Goal: Task Accomplishment & Management: Manage account settings

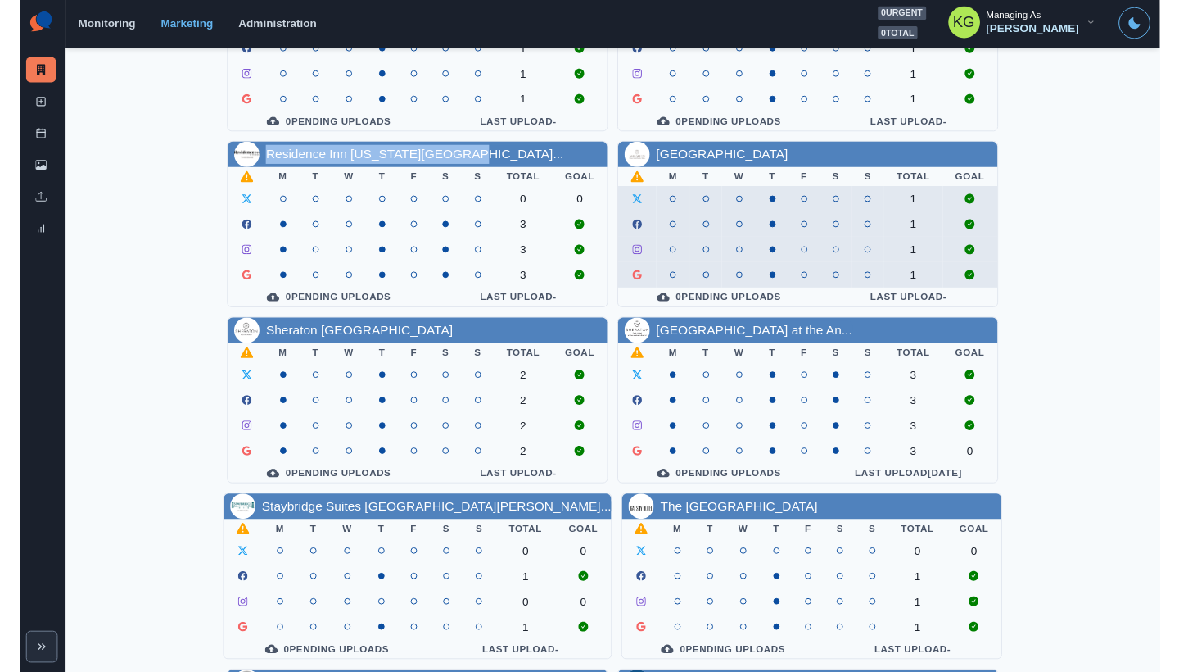
scroll to position [580, 0]
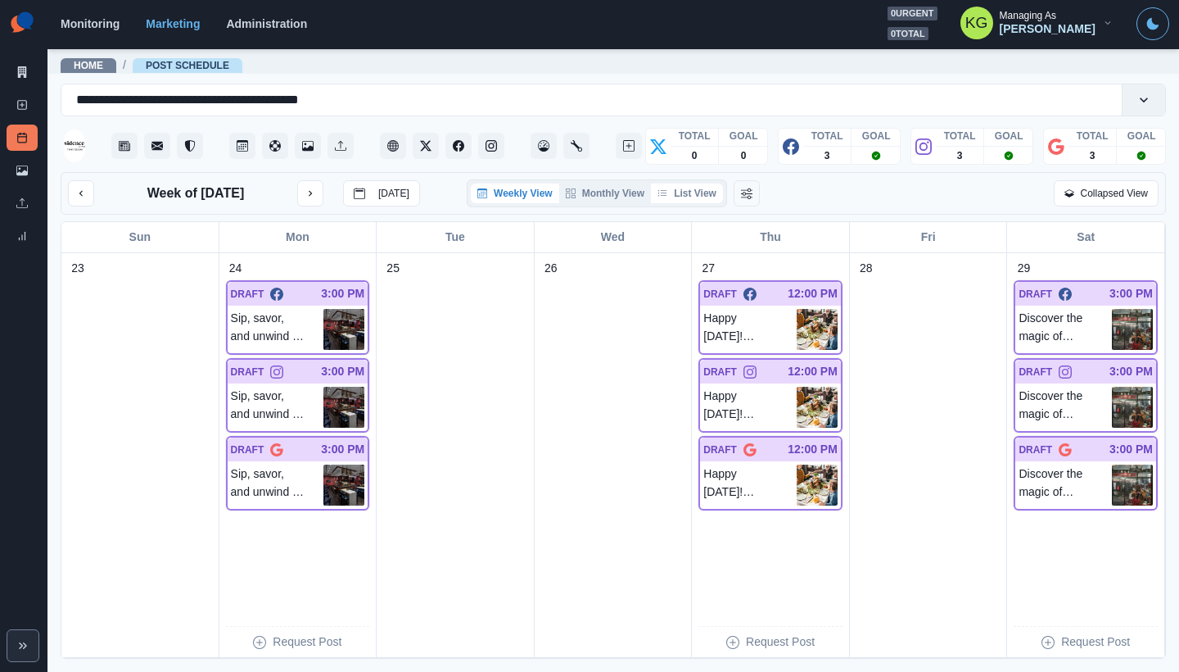
click at [701, 198] on button "List View" at bounding box center [687, 193] width 72 height 20
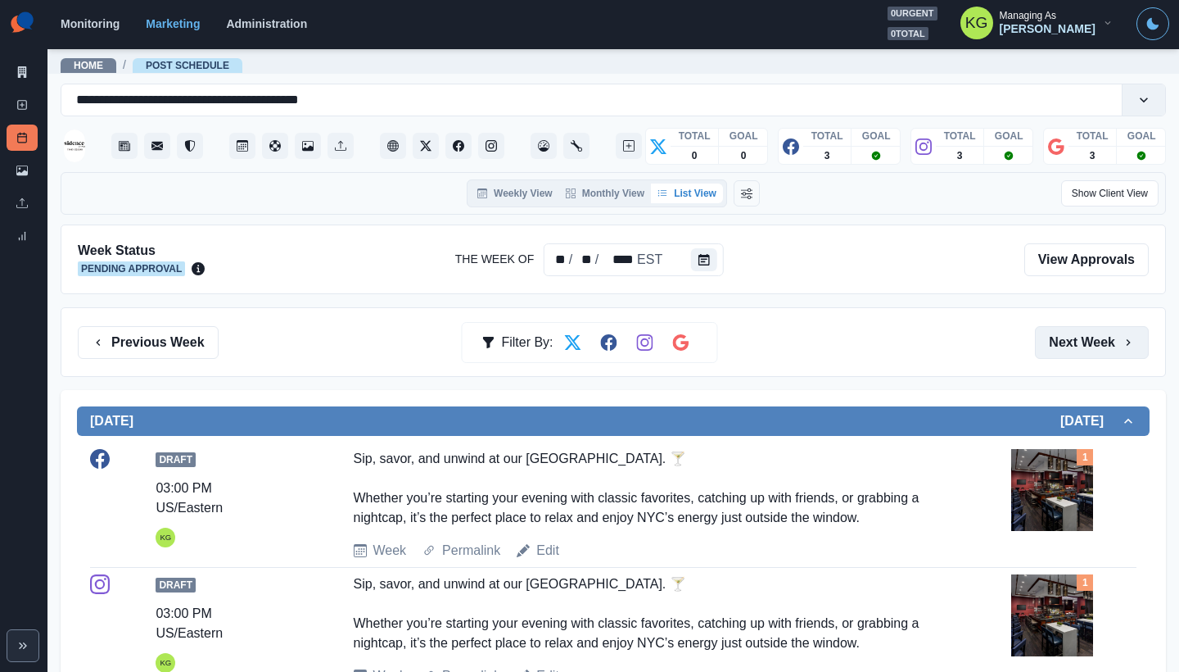
click at [1059, 334] on button "Next Week" at bounding box center [1092, 342] width 114 height 33
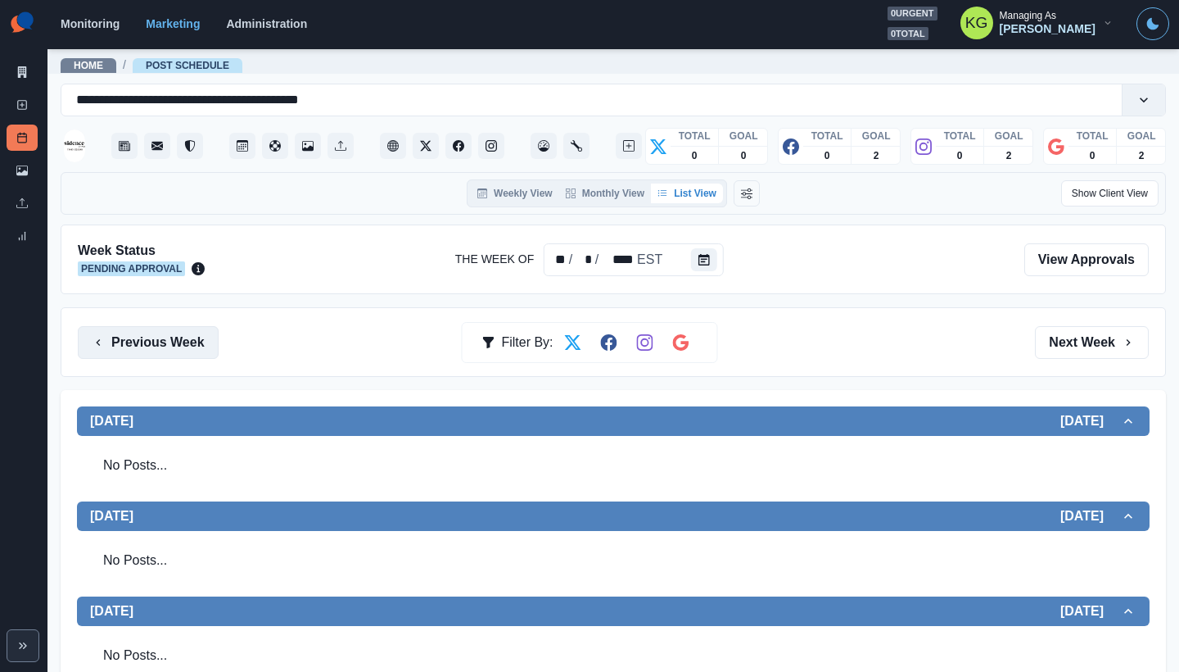
click at [189, 345] on button "Previous Week" at bounding box center [148, 342] width 141 height 33
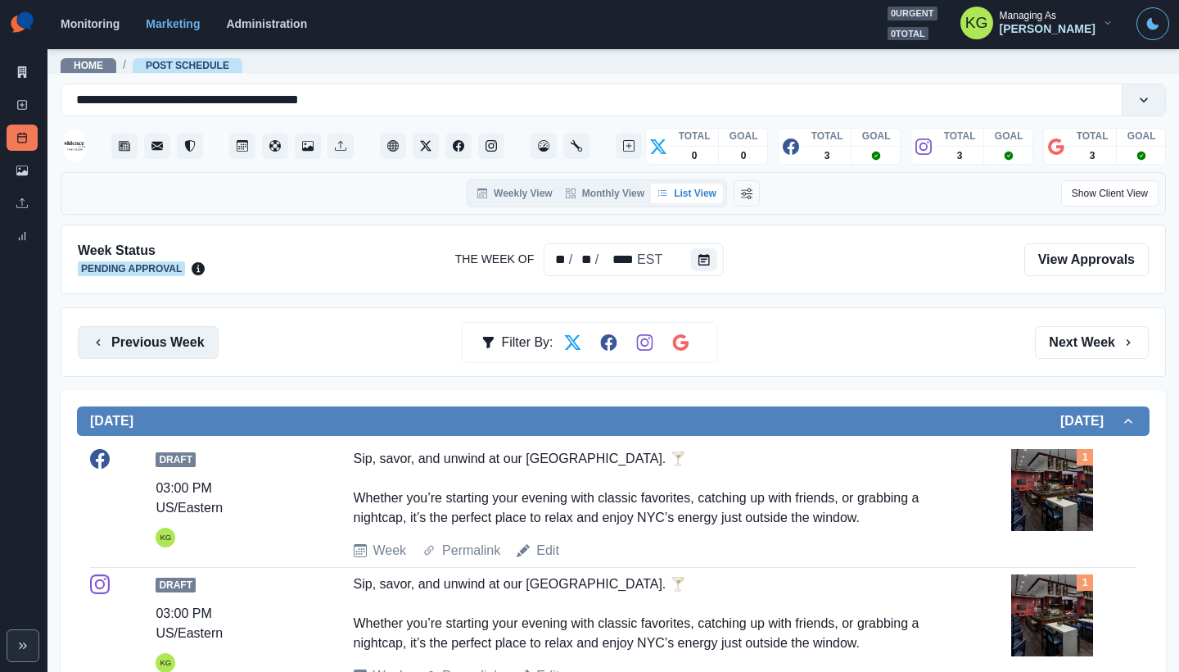
click at [189, 345] on button "Previous Week" at bounding box center [148, 342] width 141 height 33
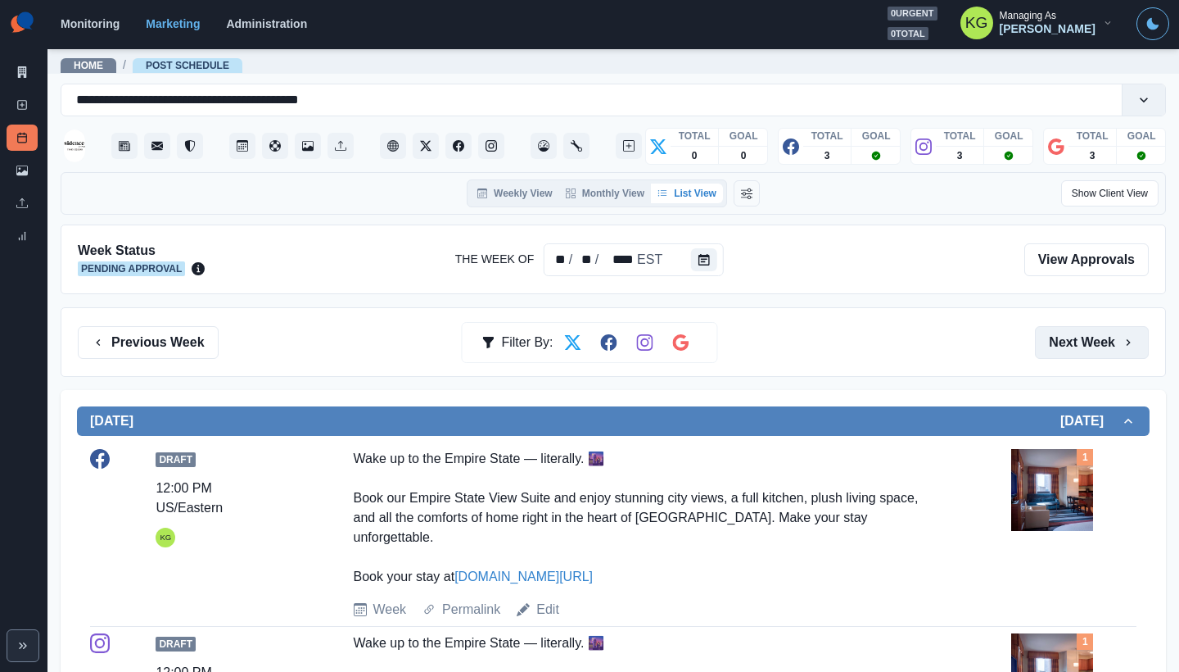
click at [1073, 345] on button "Next Week" at bounding box center [1092, 342] width 114 height 33
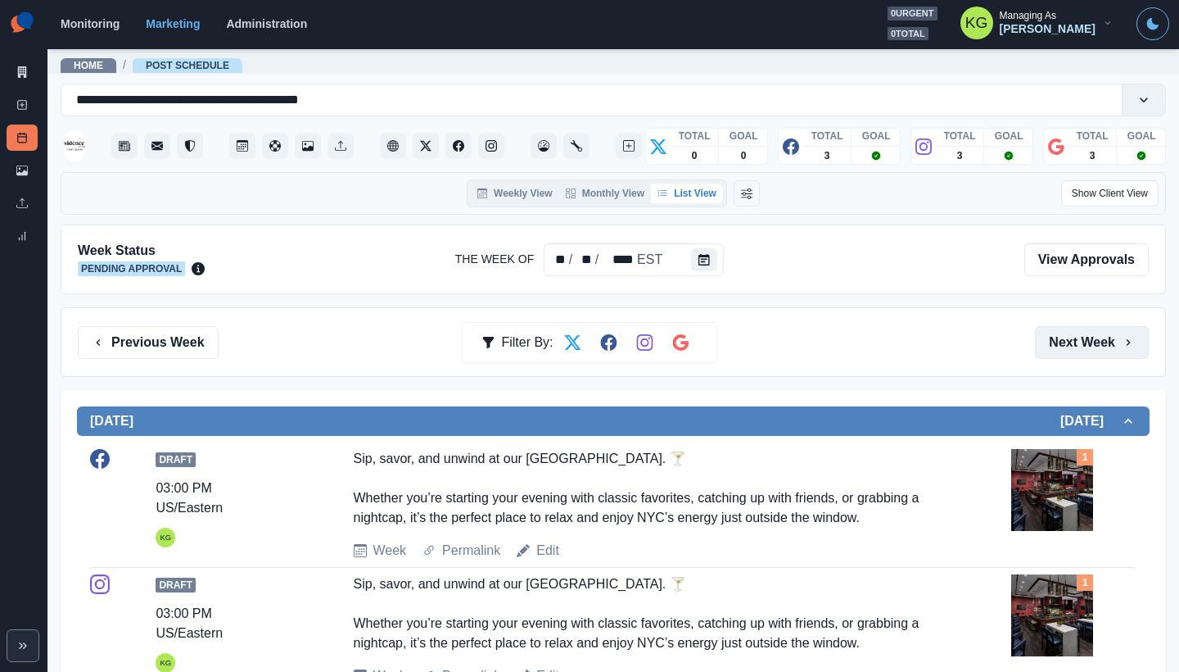
click at [1073, 345] on button "Next Week" at bounding box center [1092, 342] width 114 height 33
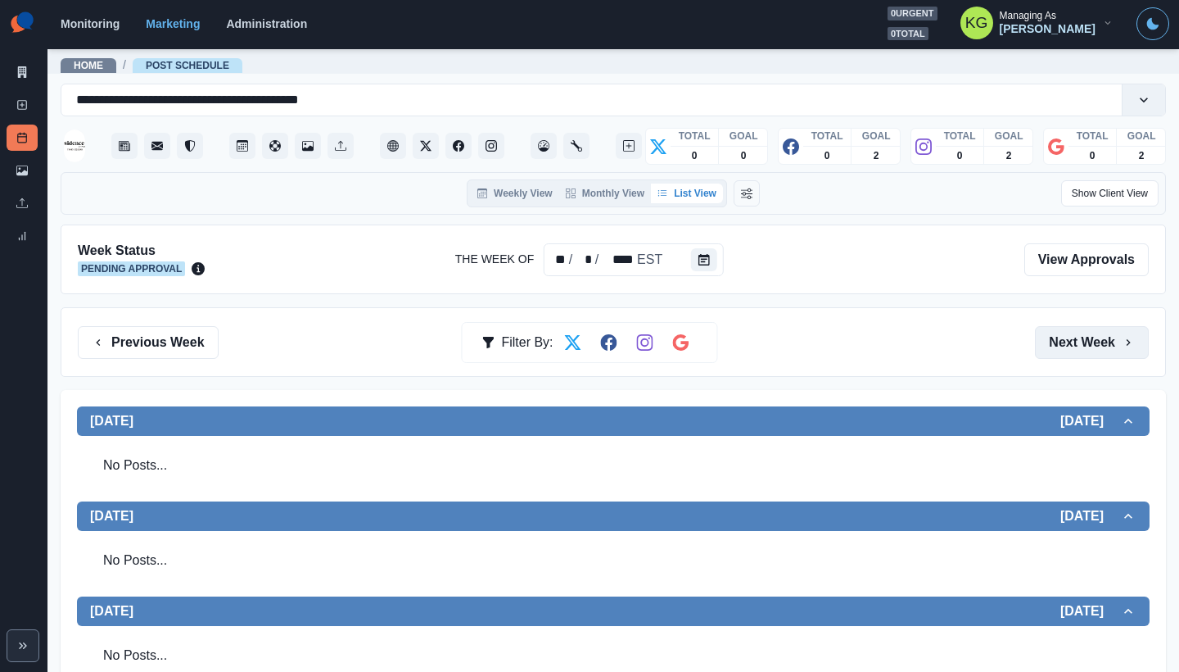
click at [1073, 345] on button "Next Week" at bounding box center [1092, 342] width 114 height 33
click at [29, 109] on link "New Post" at bounding box center [22, 105] width 31 height 26
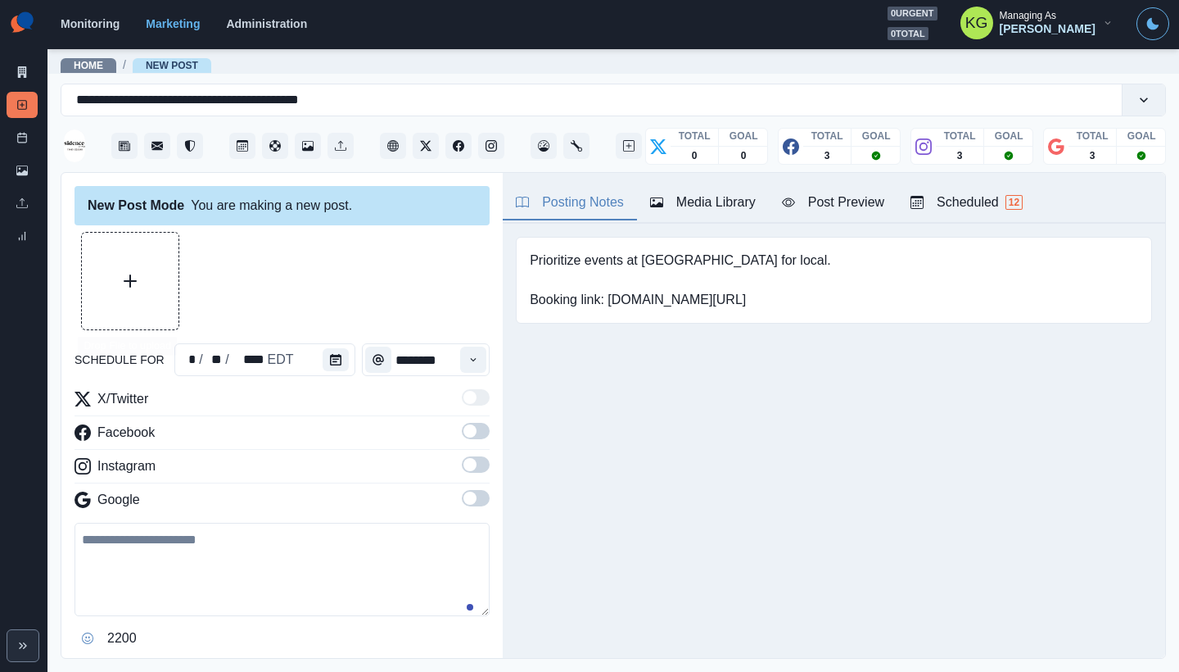
click at [152, 290] on button "Upload Media" at bounding box center [130, 281] width 97 height 97
click at [331, 357] on icon "Calendar" at bounding box center [335, 359] width 11 height 11
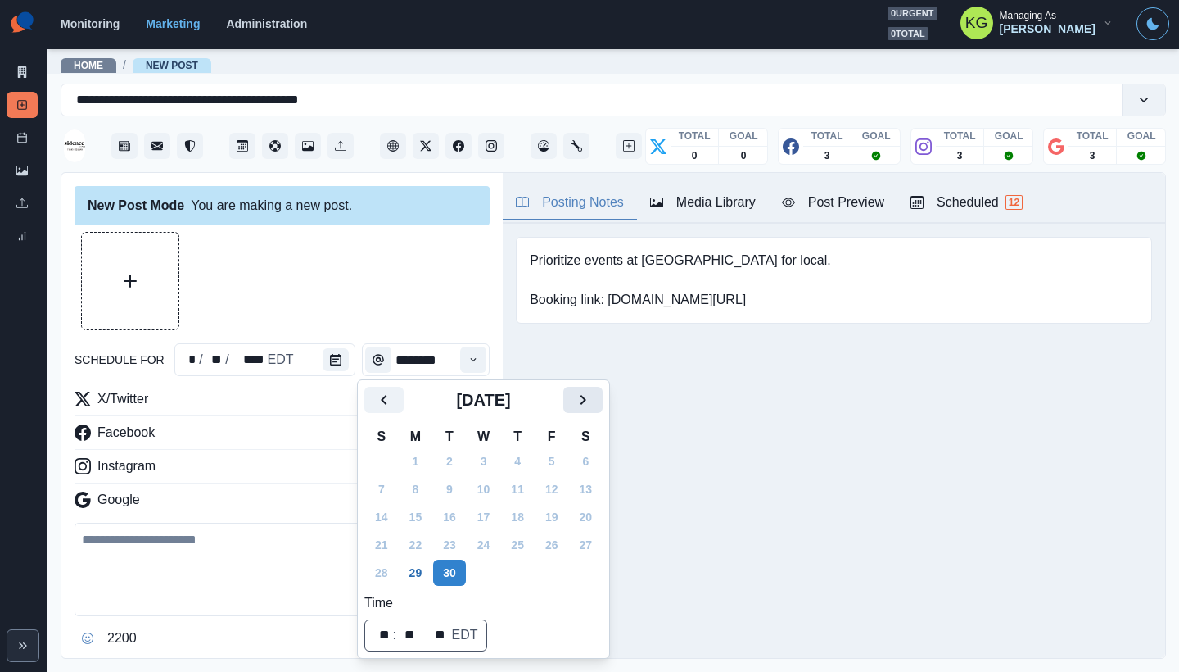
click at [592, 400] on icon "Next" at bounding box center [583, 400] width 20 height 20
click at [593, 403] on icon "Next" at bounding box center [583, 400] width 20 height 20
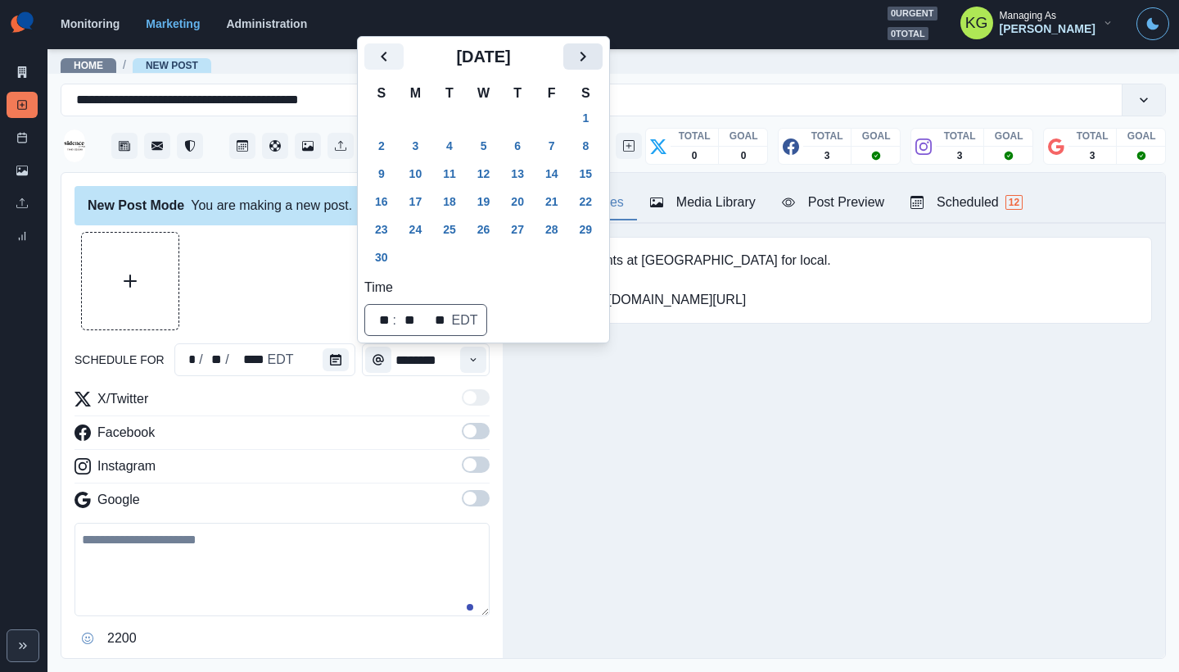
click at [593, 65] on icon "Next" at bounding box center [583, 57] width 20 height 20
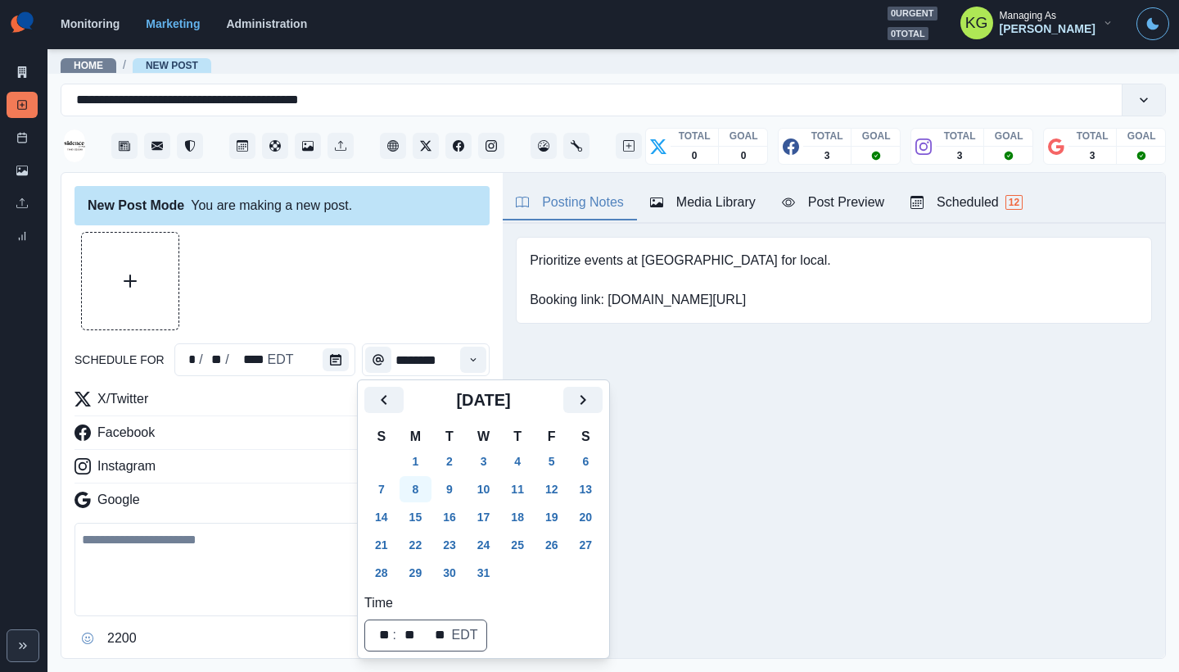
click at [428, 494] on button "8" at bounding box center [416, 489] width 33 height 26
click at [357, 312] on div at bounding box center [282, 281] width 415 height 98
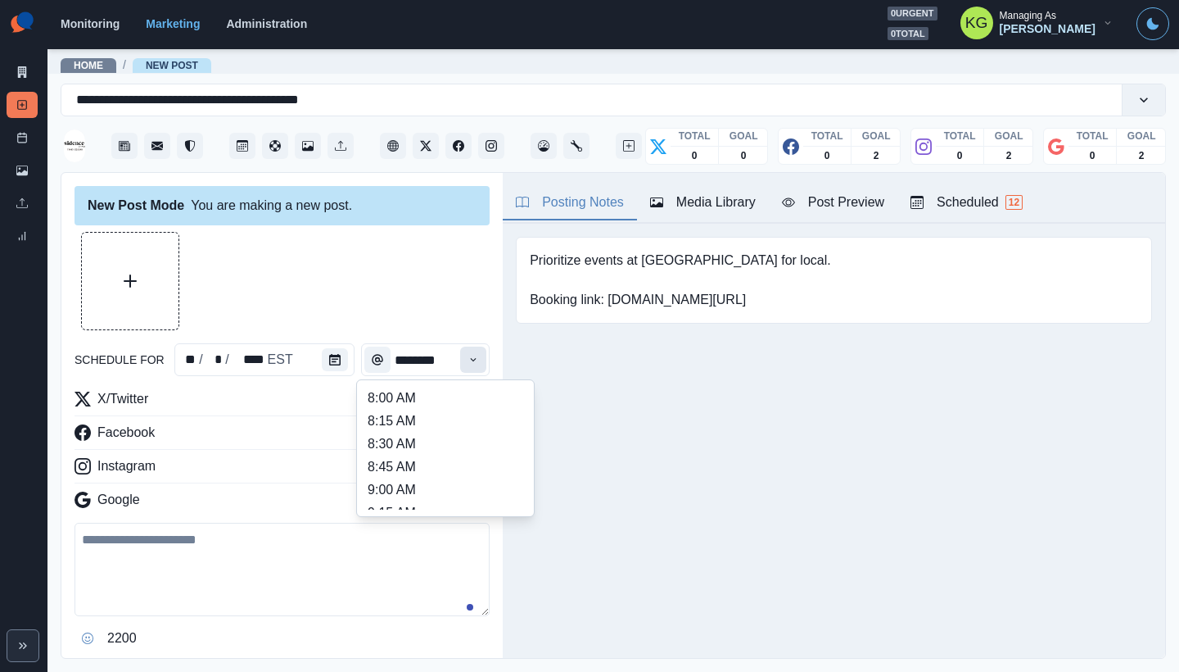
click at [460, 364] on button "Time" at bounding box center [473, 359] width 26 height 26
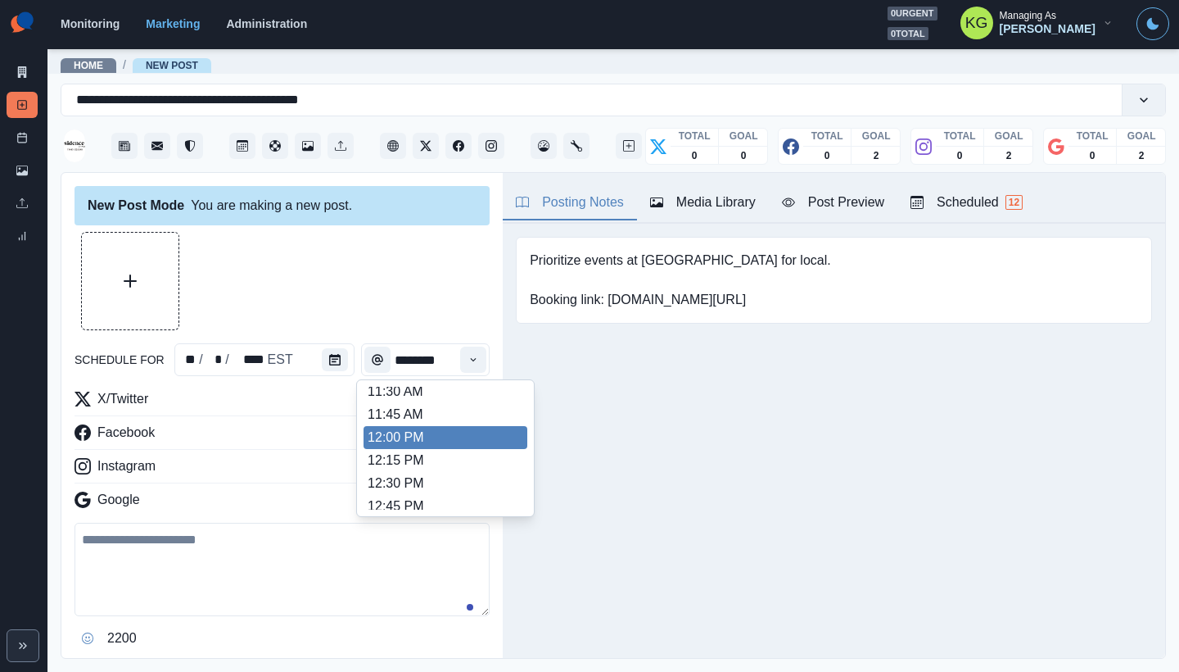
click at [448, 431] on li "12:00 PM" at bounding box center [446, 437] width 164 height 23
type input "********"
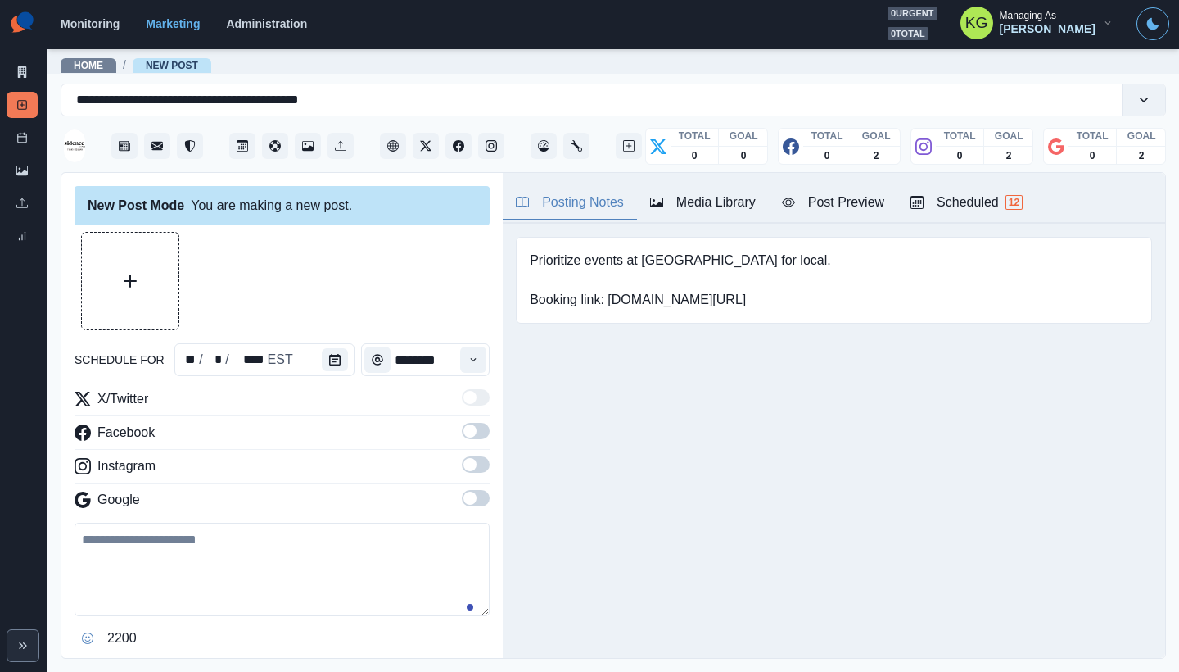
click at [471, 501] on span at bounding box center [476, 498] width 28 height 16
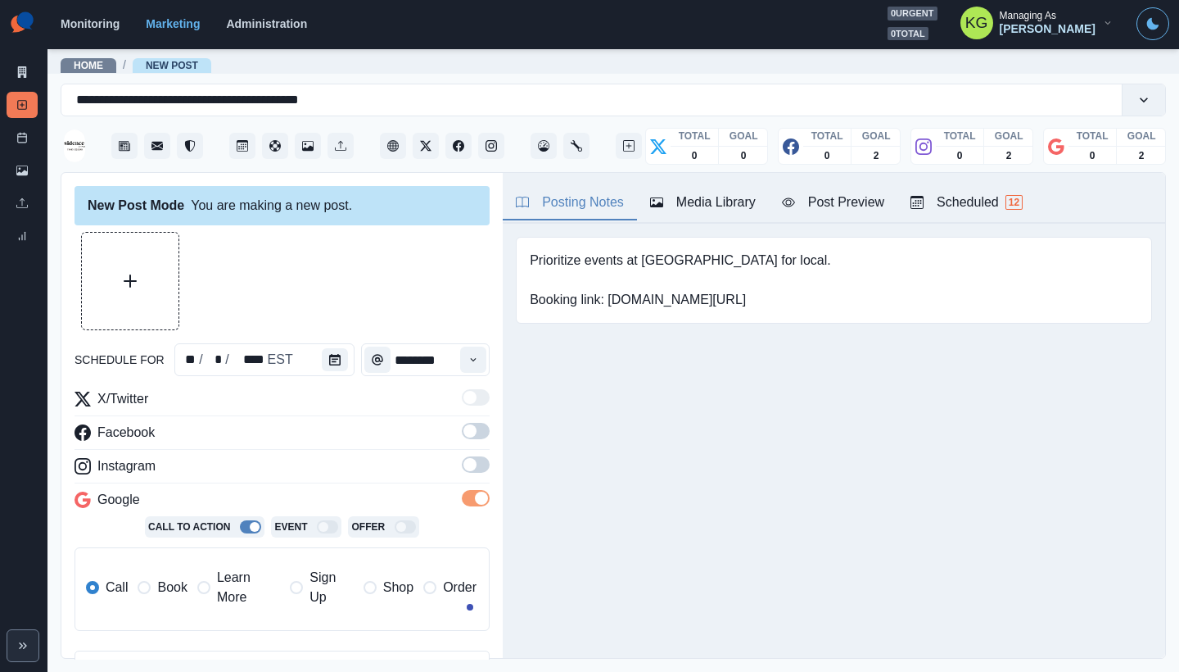
click at [469, 474] on label at bounding box center [476, 469] width 28 height 26
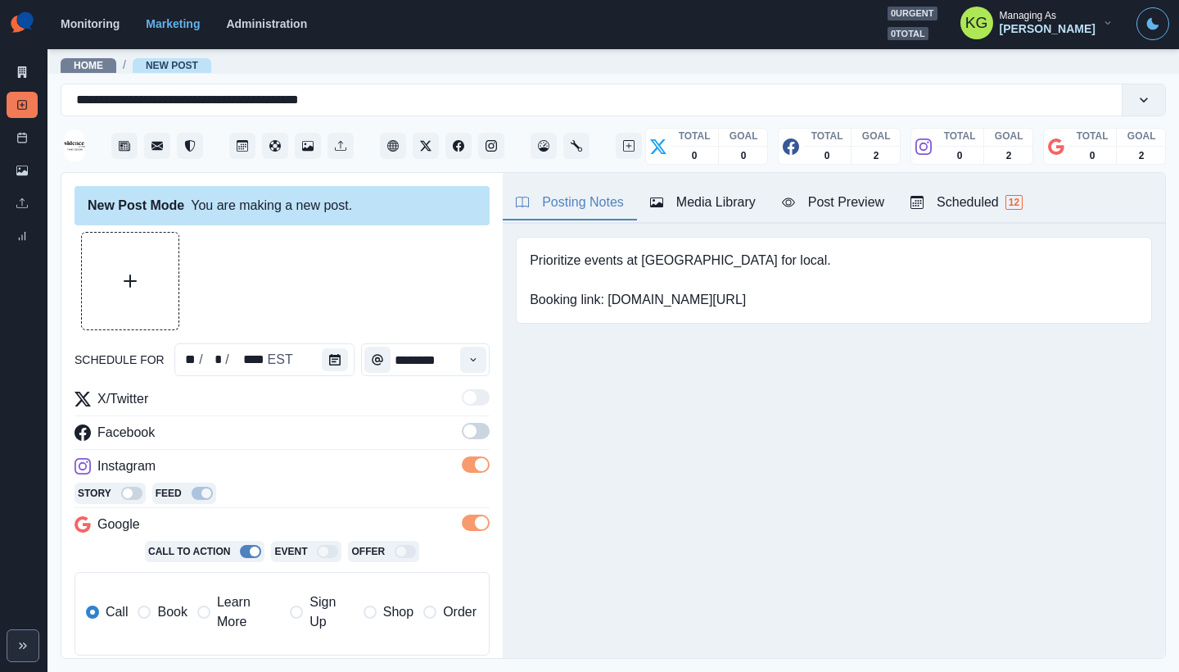
click at [465, 443] on label at bounding box center [476, 436] width 28 height 26
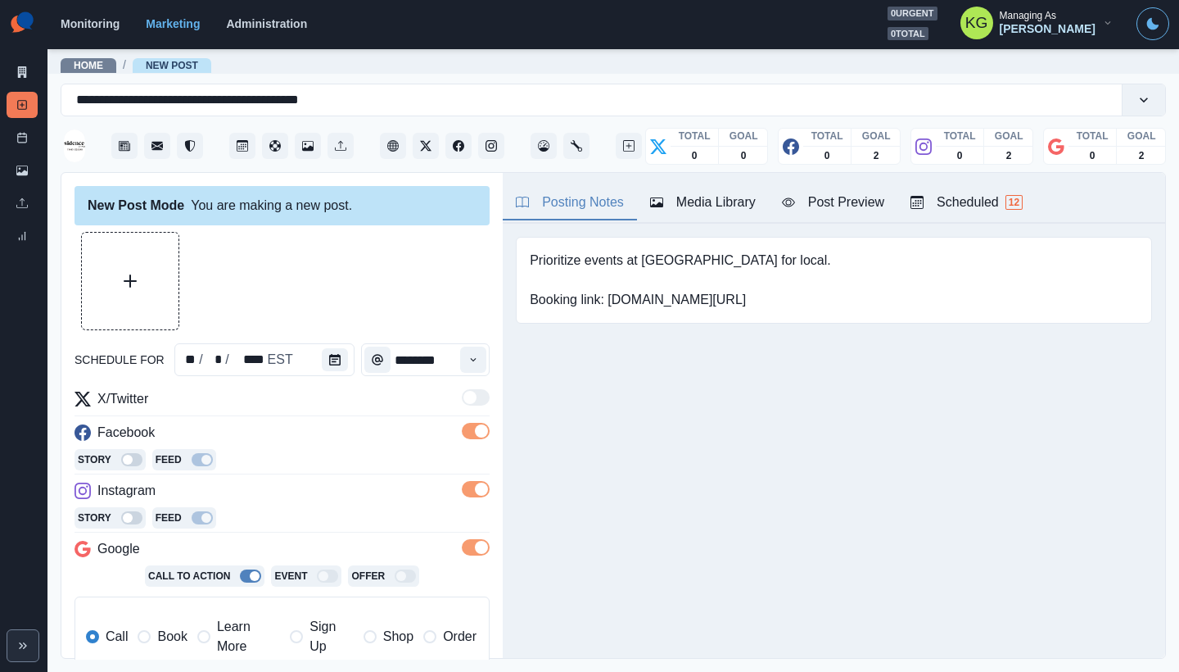
click at [189, 628] on div "Call Book Learn More Sign Up Shop Order" at bounding box center [281, 636] width 391 height 39
click at [171, 635] on span "Book" at bounding box center [171, 636] width 29 height 20
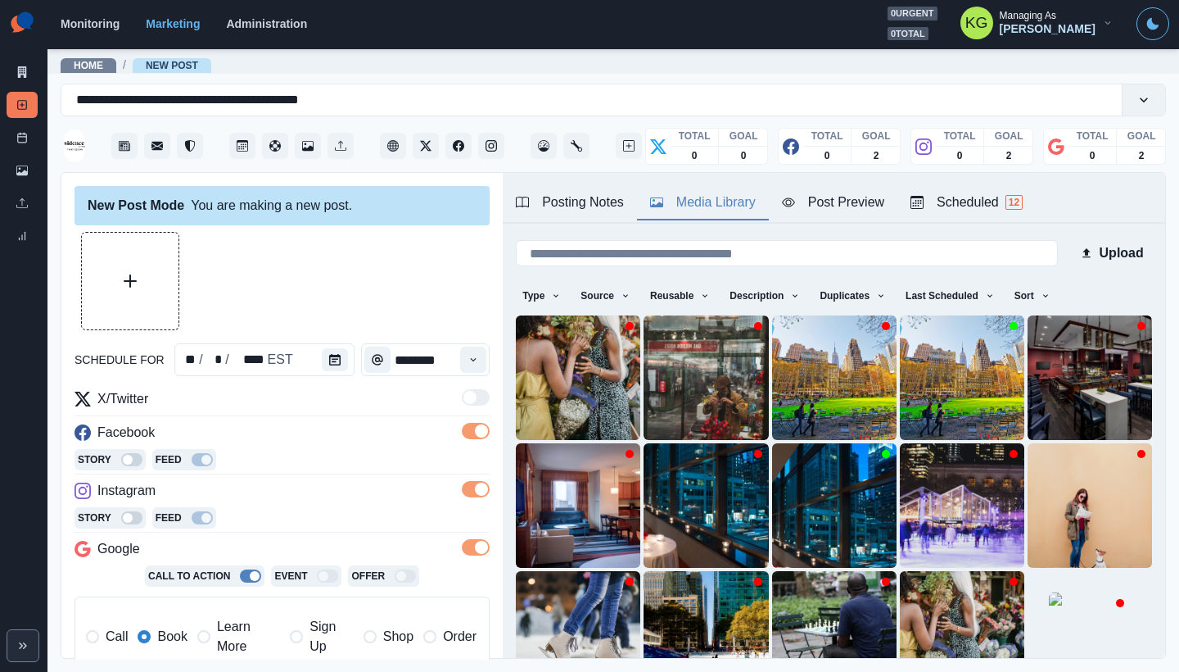
click at [712, 201] on div "Media Library" at bounding box center [703, 202] width 106 height 20
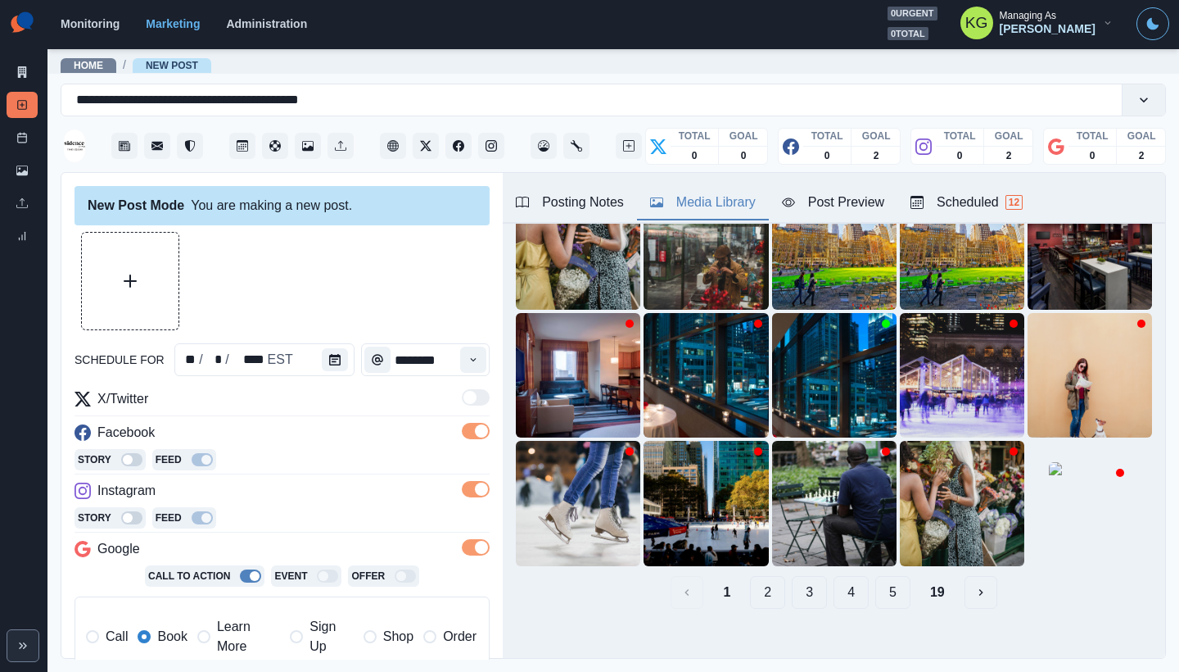
click at [917, 578] on button "19" at bounding box center [937, 592] width 41 height 33
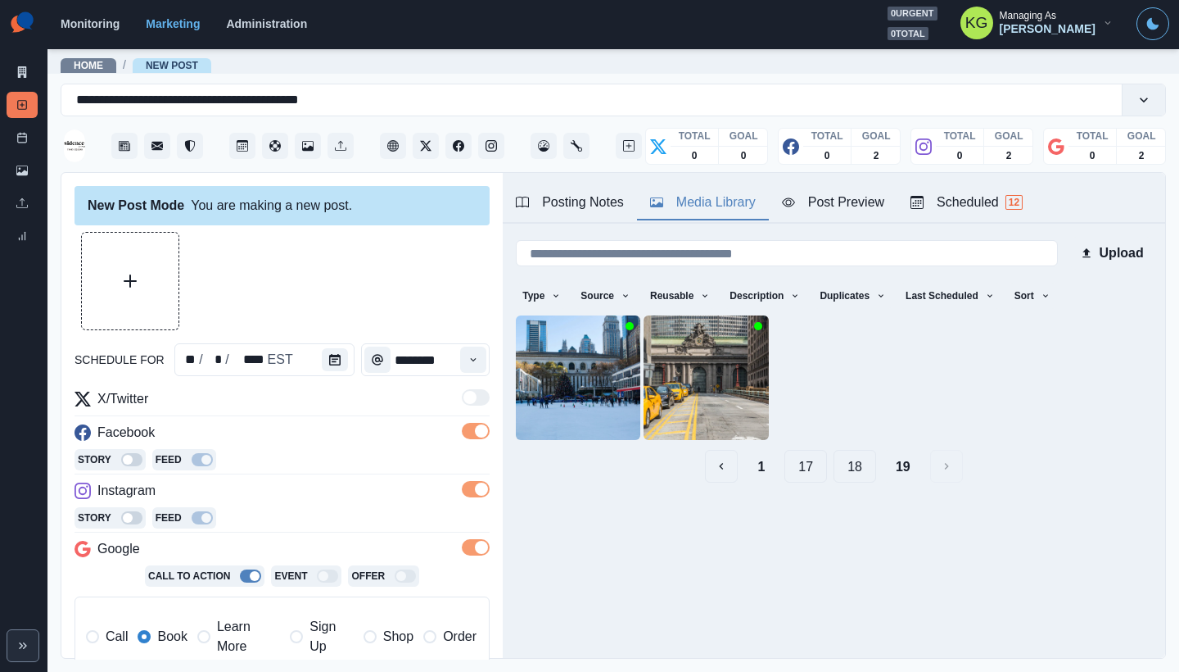
scroll to position [0, 0]
click at [847, 470] on button "18" at bounding box center [855, 466] width 43 height 33
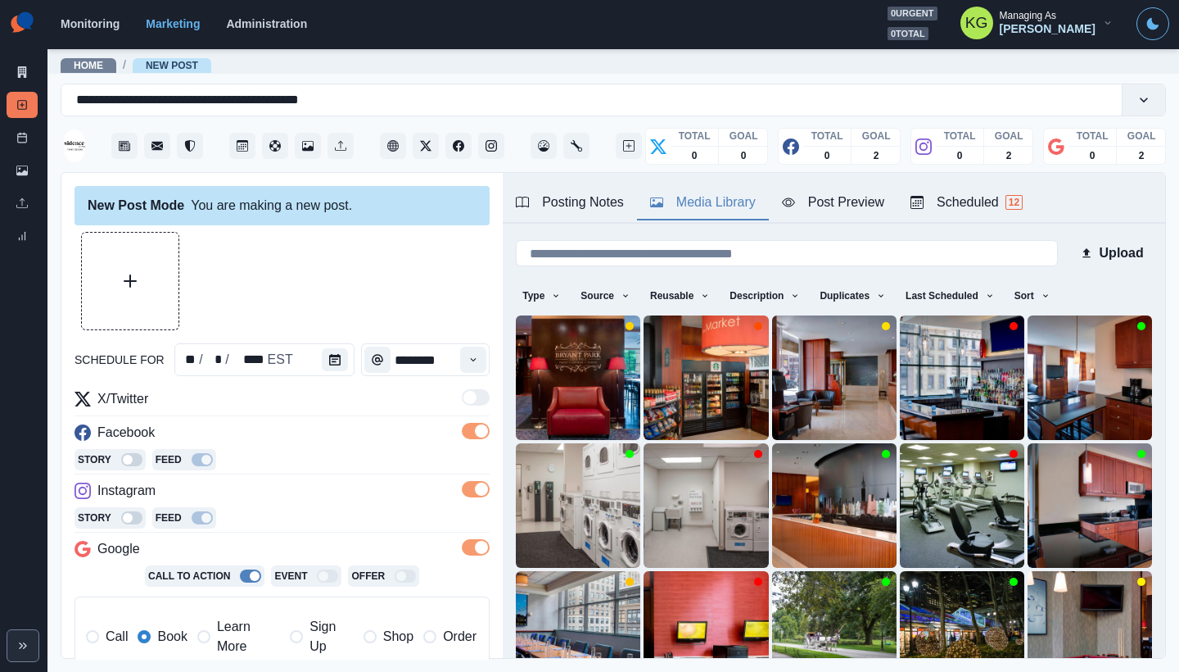
scroll to position [130, 0]
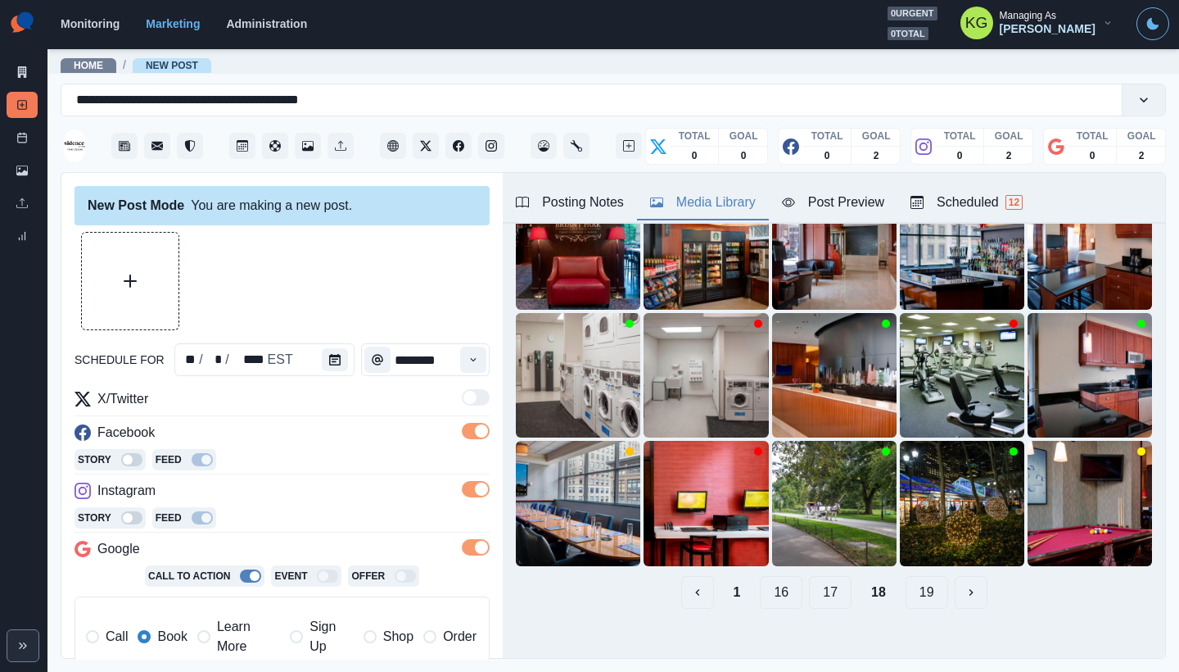
click at [823, 581] on button "17" at bounding box center [830, 592] width 43 height 33
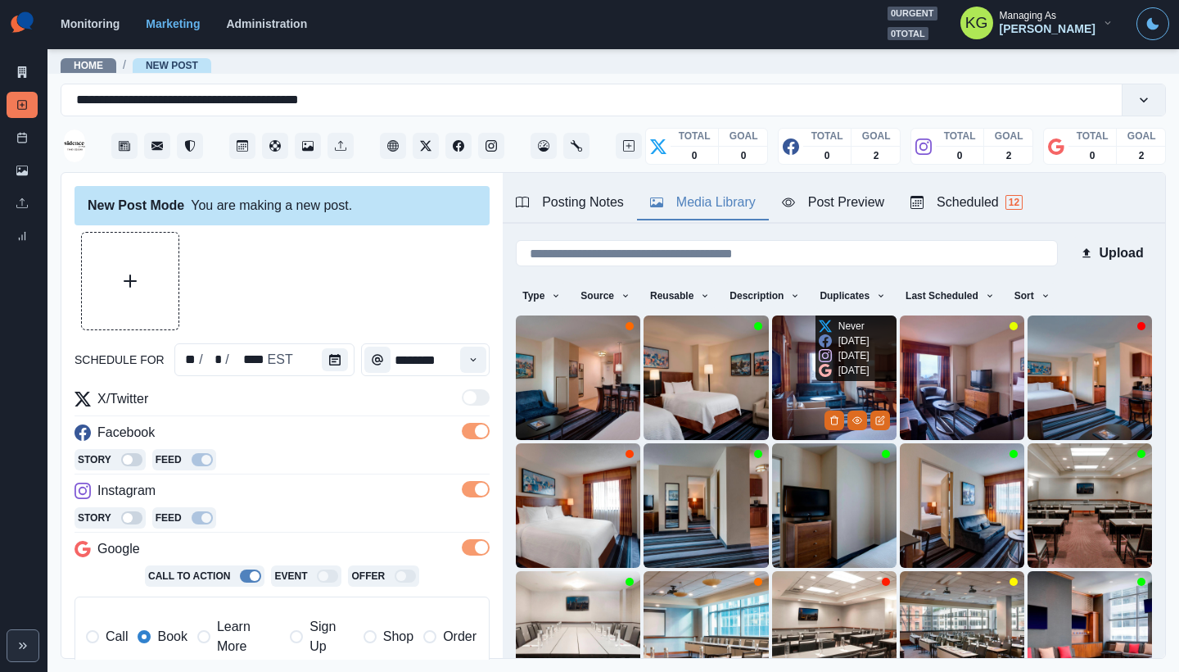
scroll to position [34, 0]
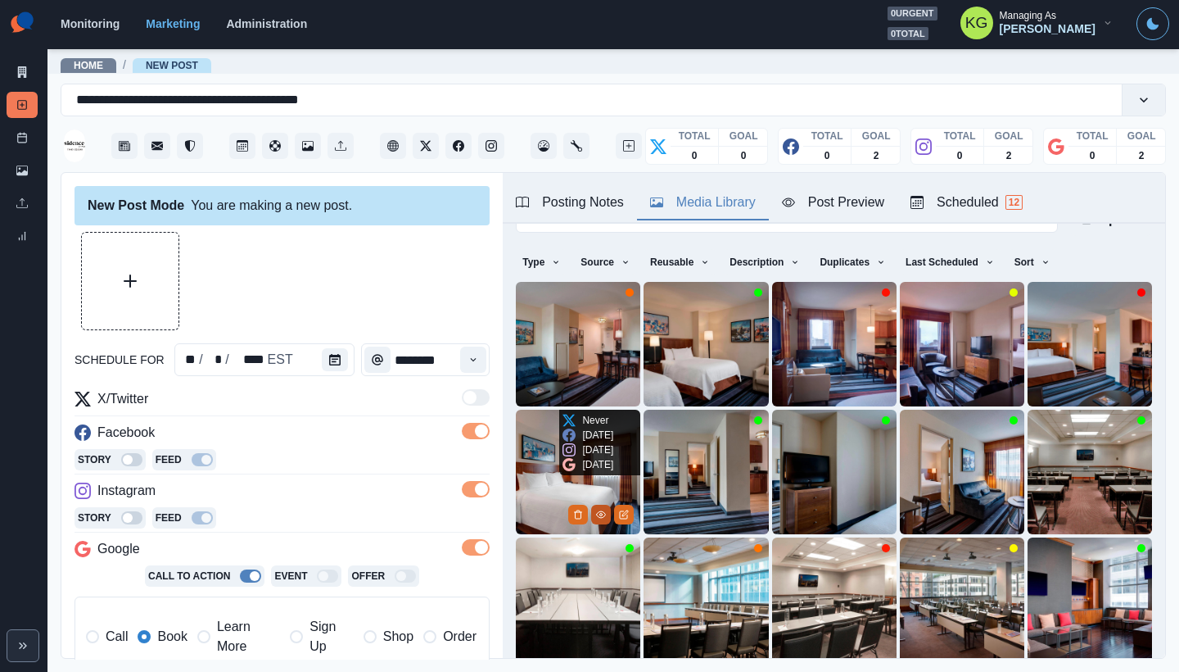
click at [603, 504] on button "View Media" at bounding box center [601, 514] width 20 height 20
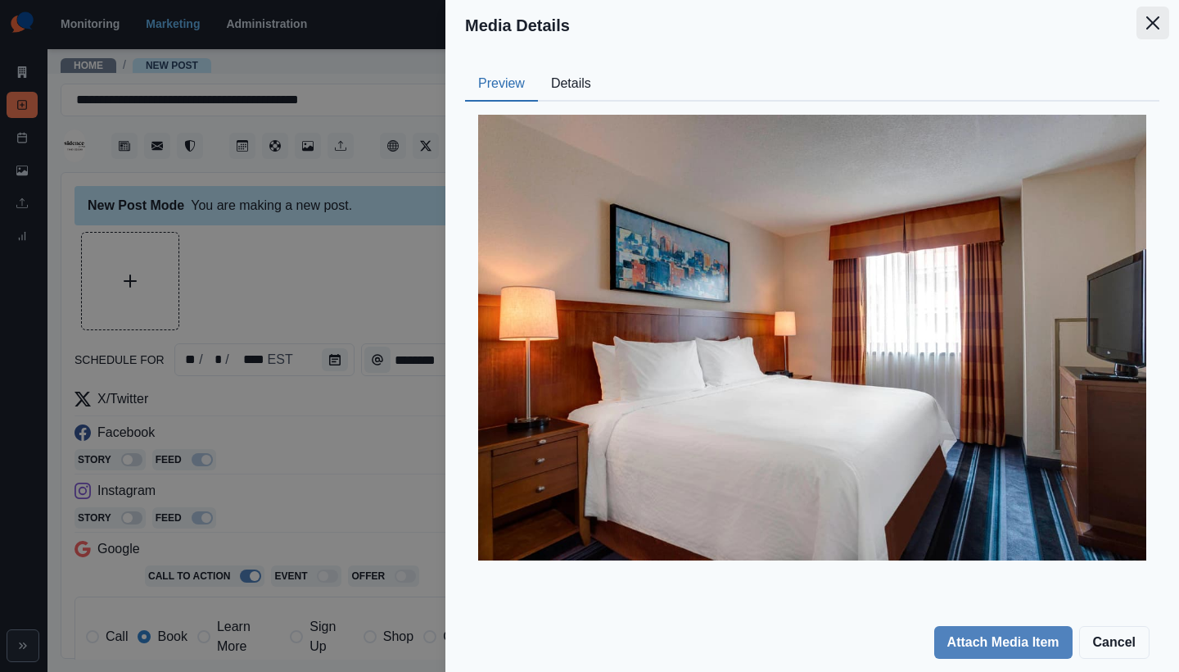
click at [1137, 33] on button "Close" at bounding box center [1153, 23] width 33 height 33
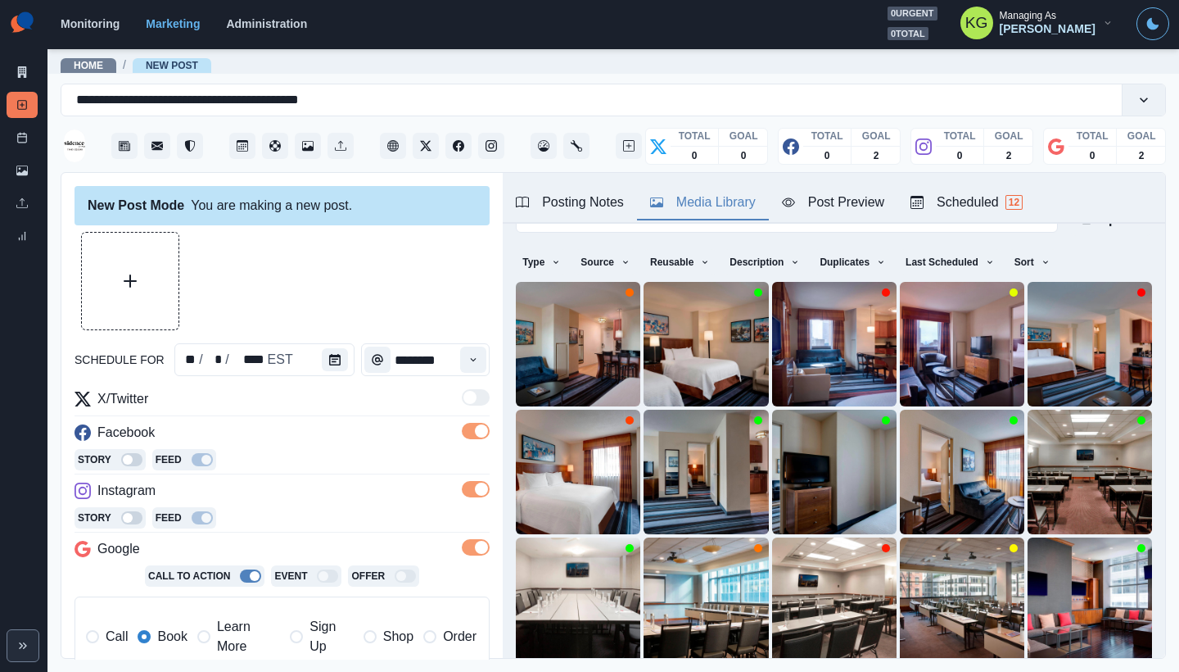
scroll to position [51, 0]
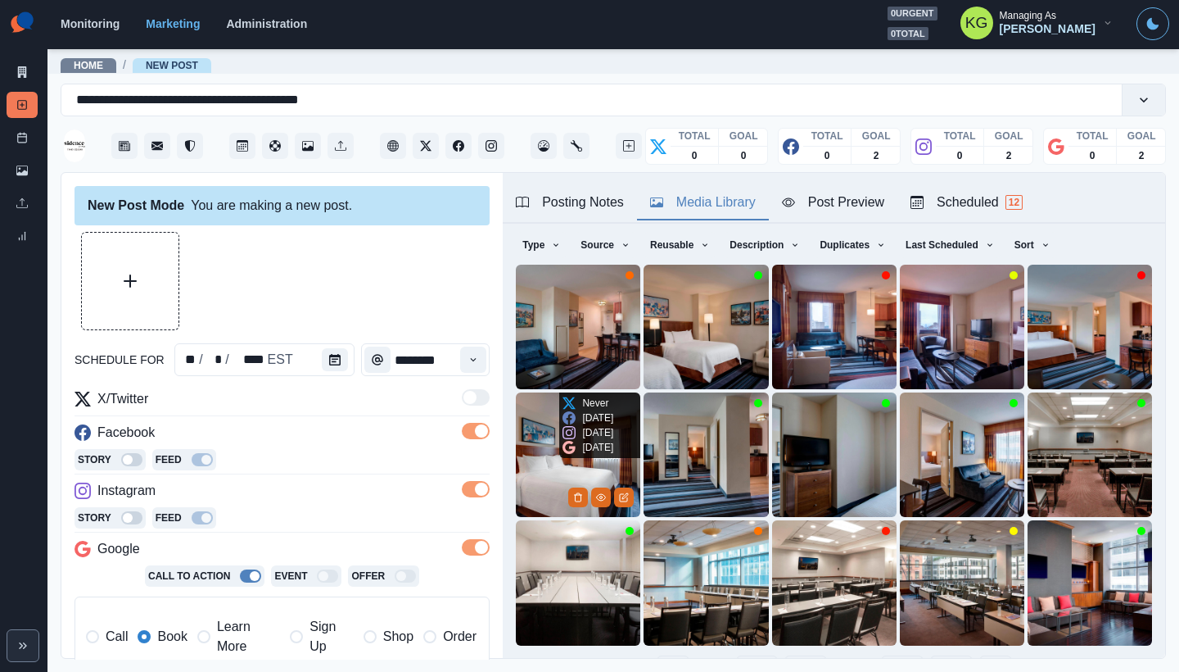
click at [526, 423] on img at bounding box center [578, 454] width 124 height 124
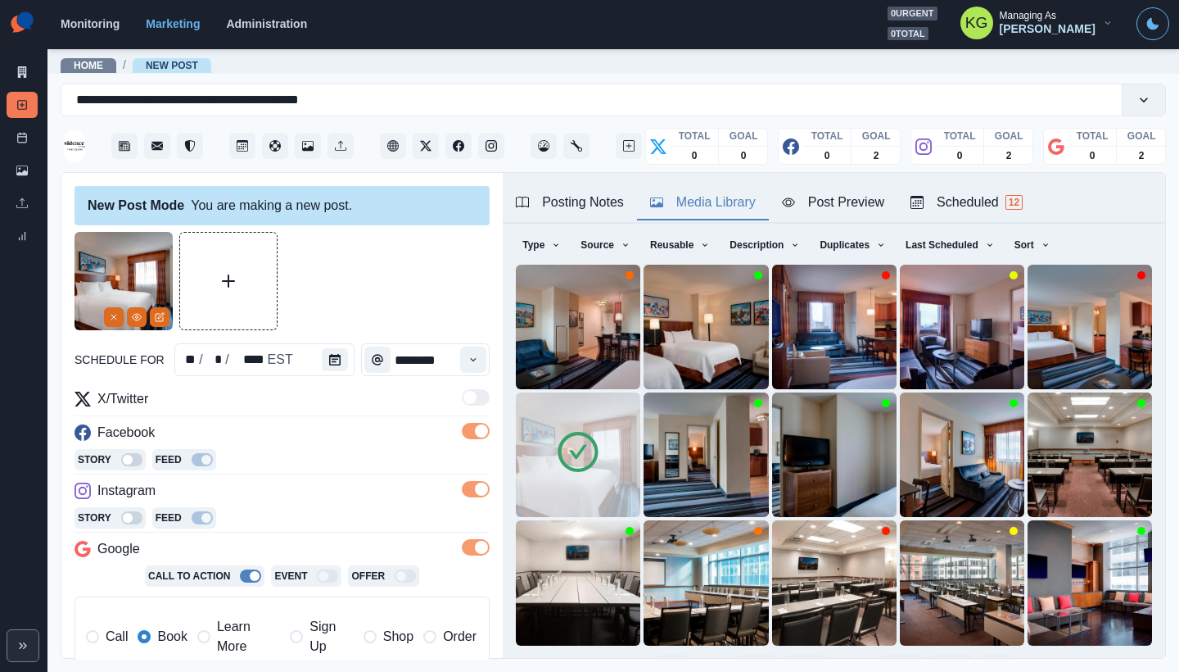
scroll to position [349, 0]
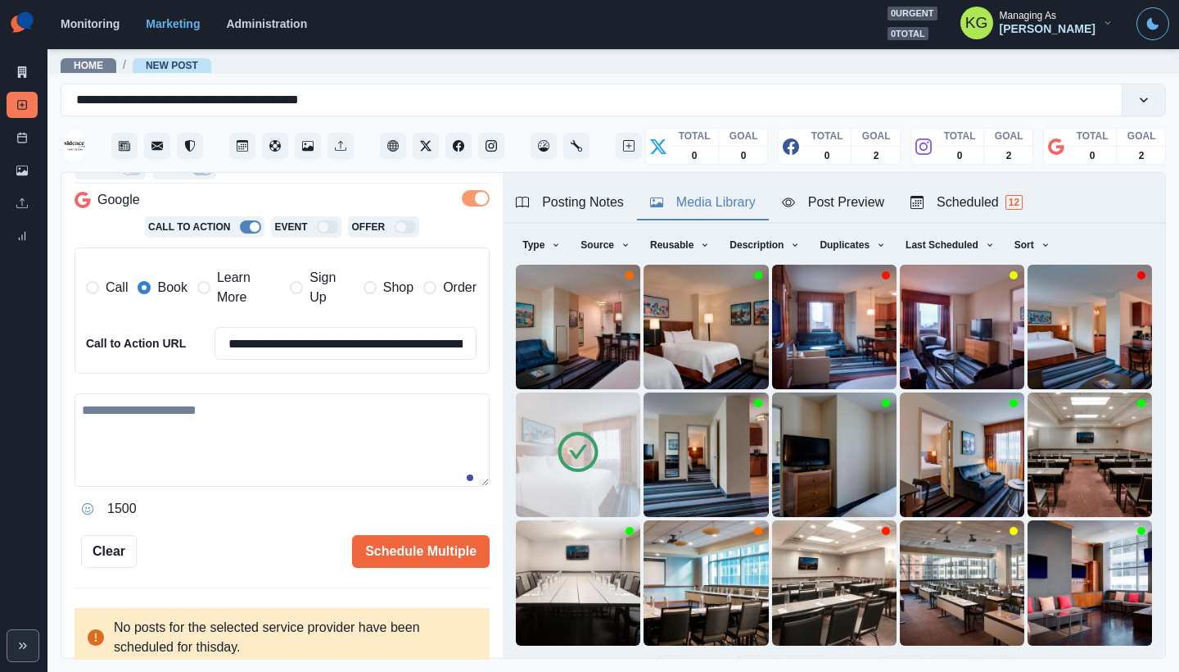
click at [296, 421] on textarea at bounding box center [282, 439] width 415 height 93
paste textarea "**********"
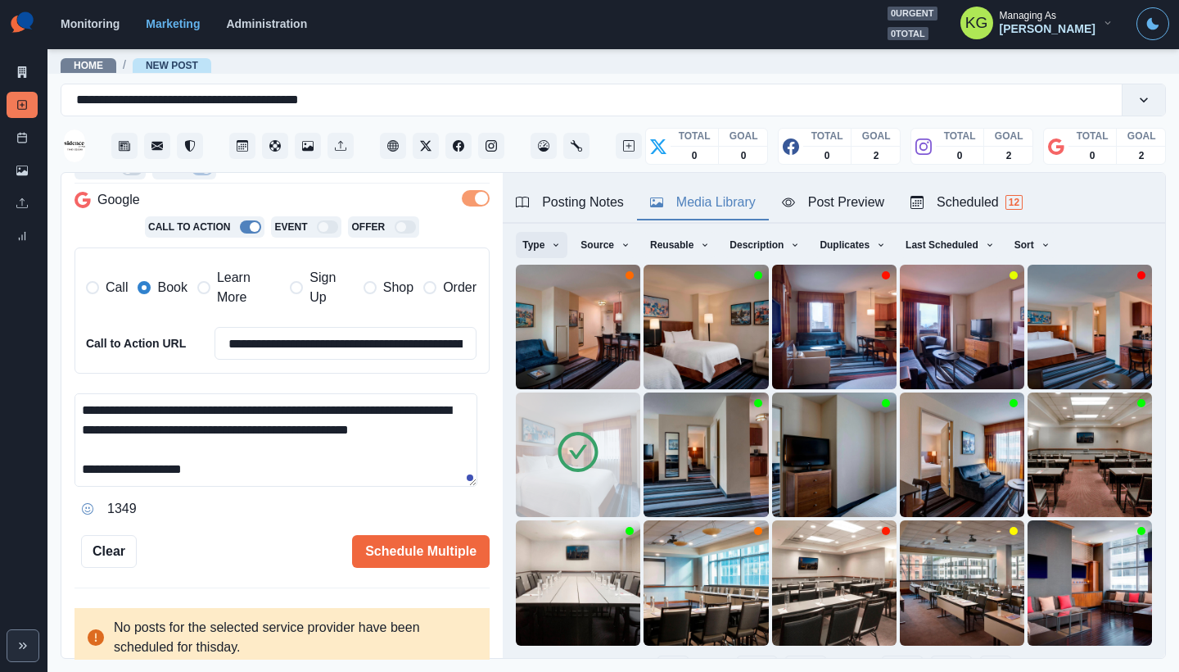
scroll to position [11, 0]
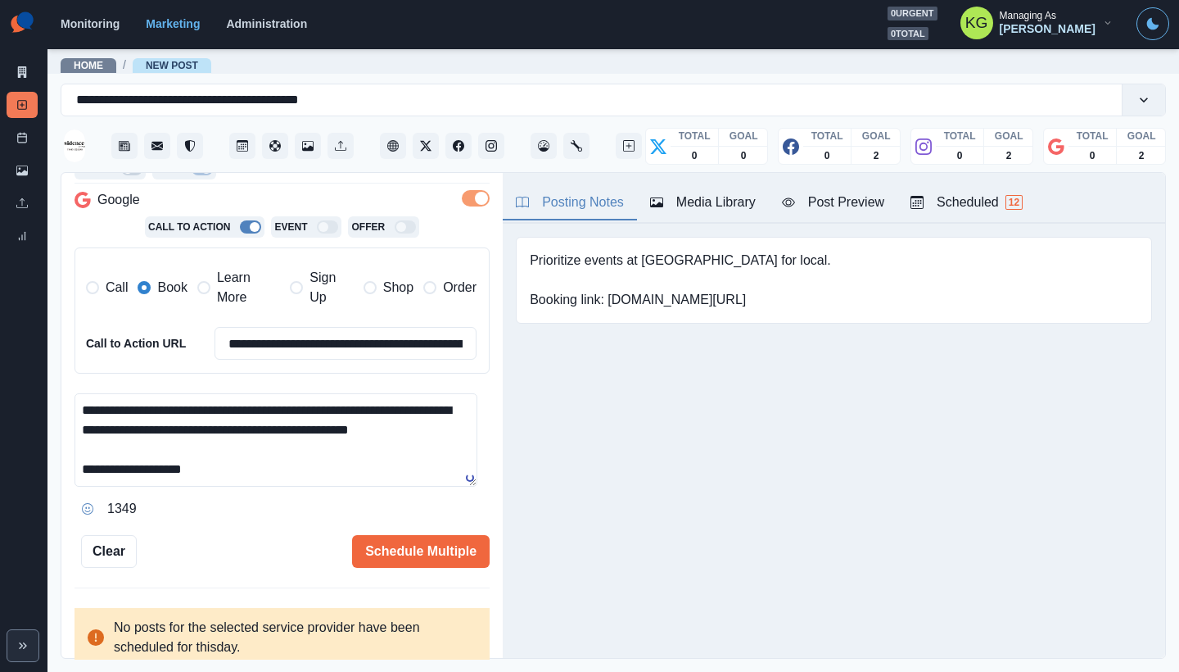
click at [580, 202] on div "Posting Notes" at bounding box center [570, 202] width 108 height 20
drag, startPoint x: 610, startPoint y: 300, endPoint x: 756, endPoint y: 313, distance: 146.4
click at [756, 313] on div "Prioritize events at Bryant Park for local. Booking link: www.bit.ly/3NjBRD8" at bounding box center [834, 280] width 636 height 87
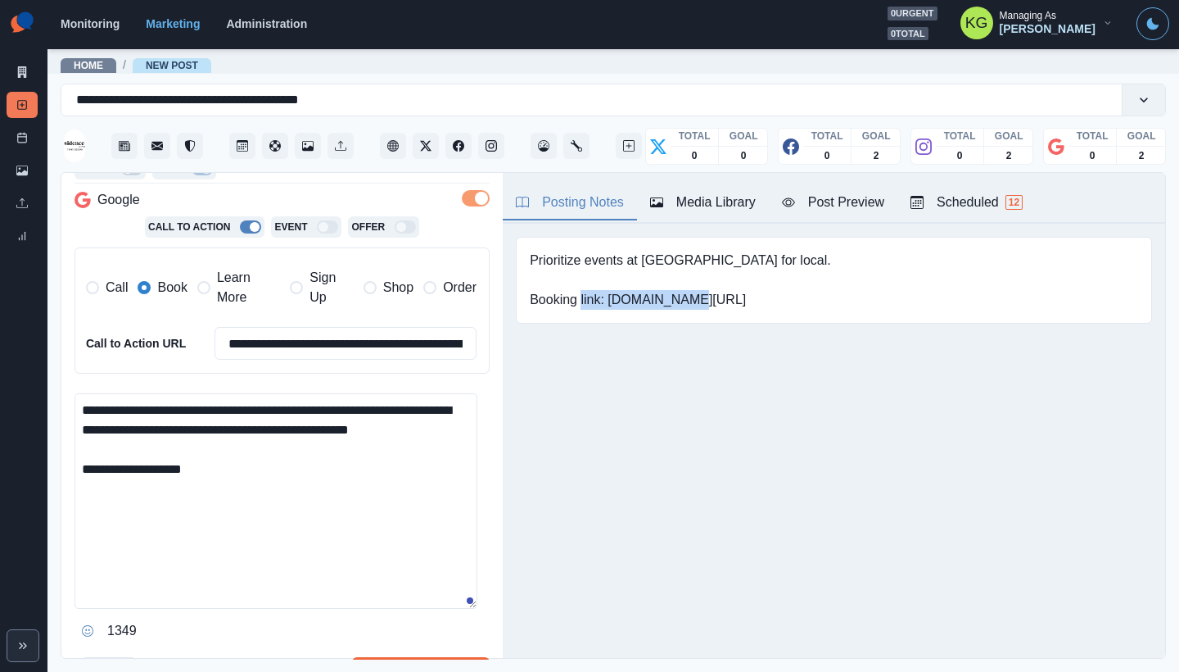
click at [468, 599] on textarea "**********" at bounding box center [276, 500] width 403 height 215
click at [323, 496] on textarea "**********" at bounding box center [276, 501] width 403 height 216
paste textarea "**********"
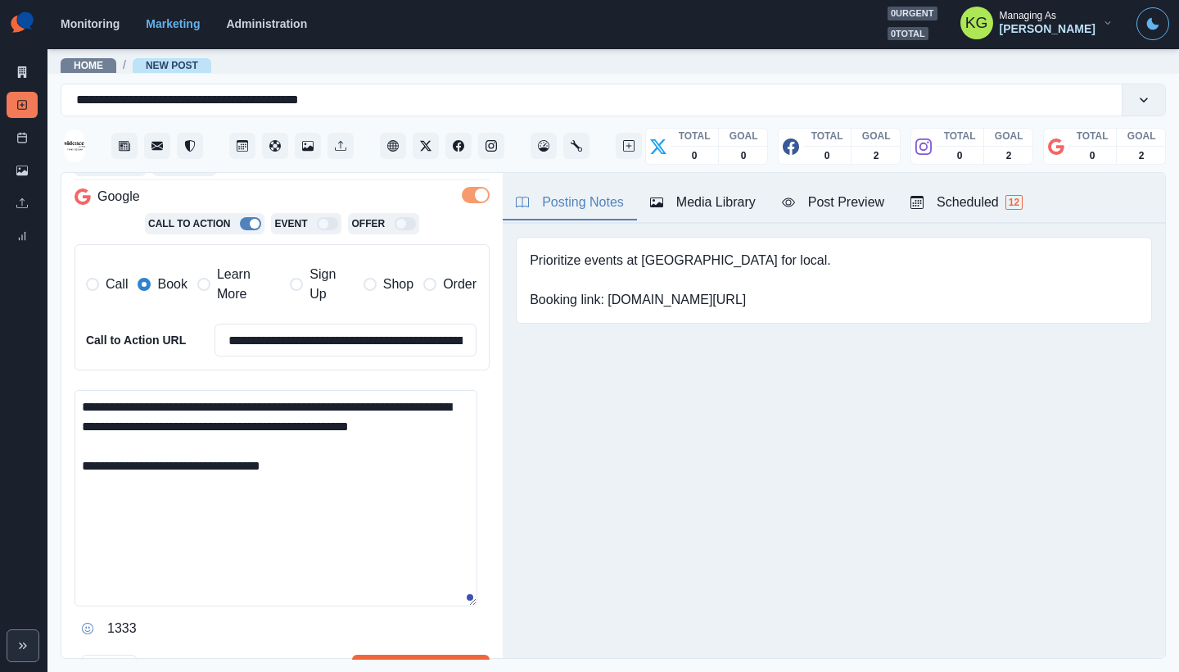
scroll to position [491, 0]
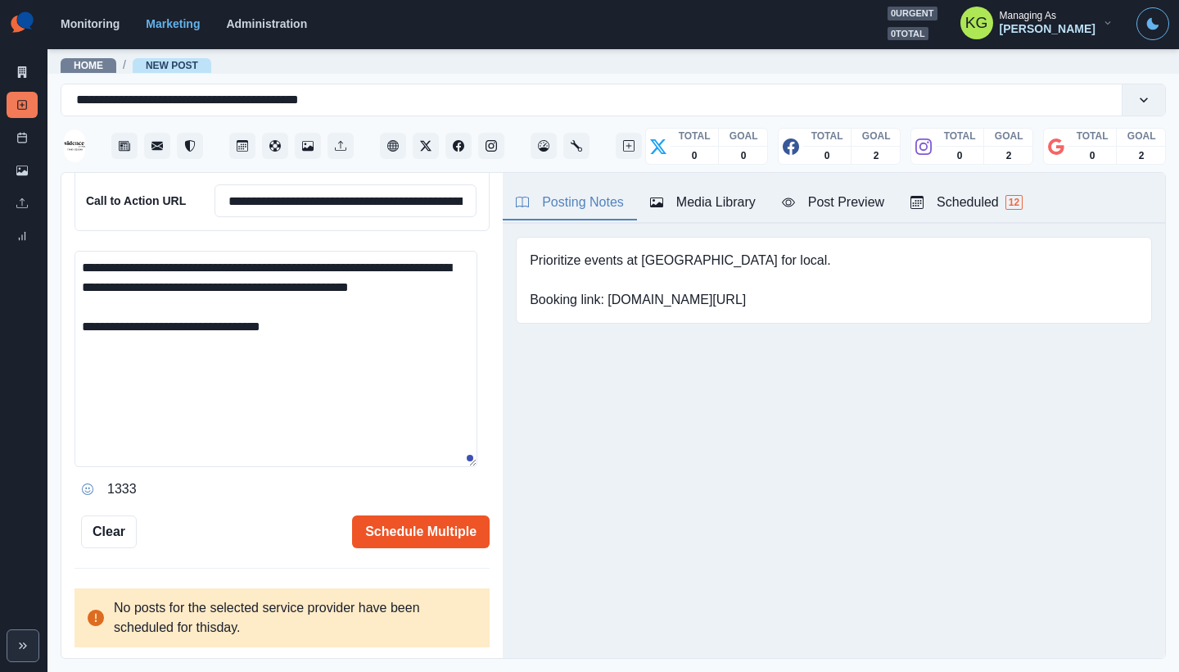
type textarea "**********"
click at [445, 536] on button "Schedule Multiple" at bounding box center [421, 531] width 138 height 33
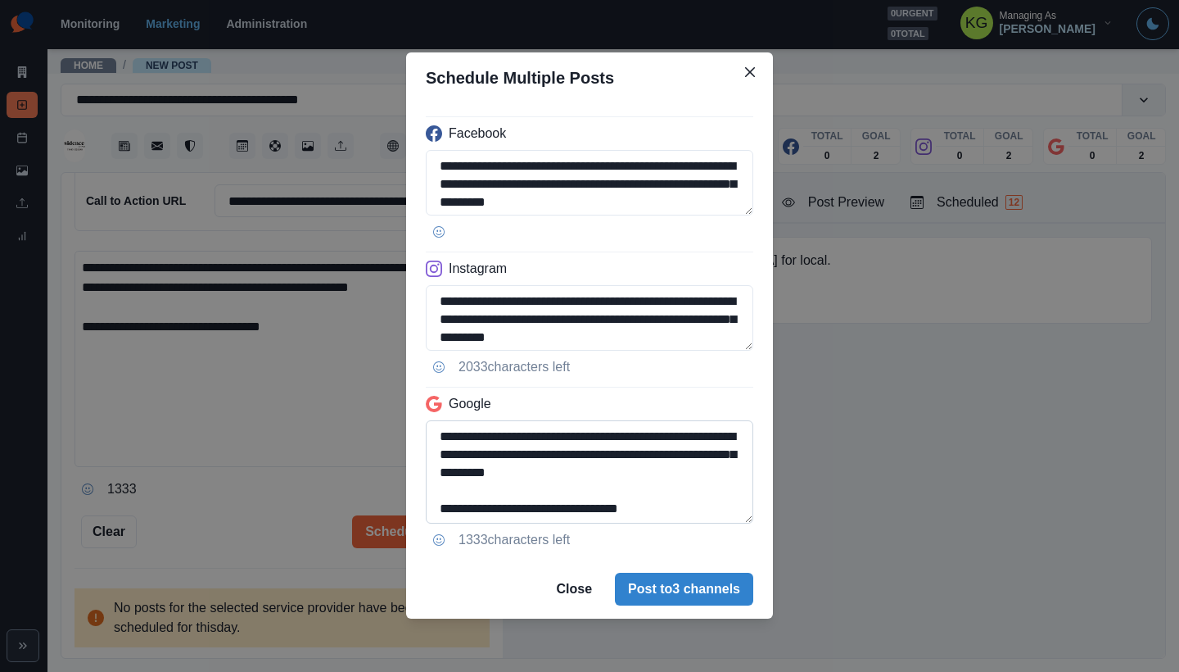
click at [736, 523] on textarea "**********" at bounding box center [590, 471] width 328 height 103
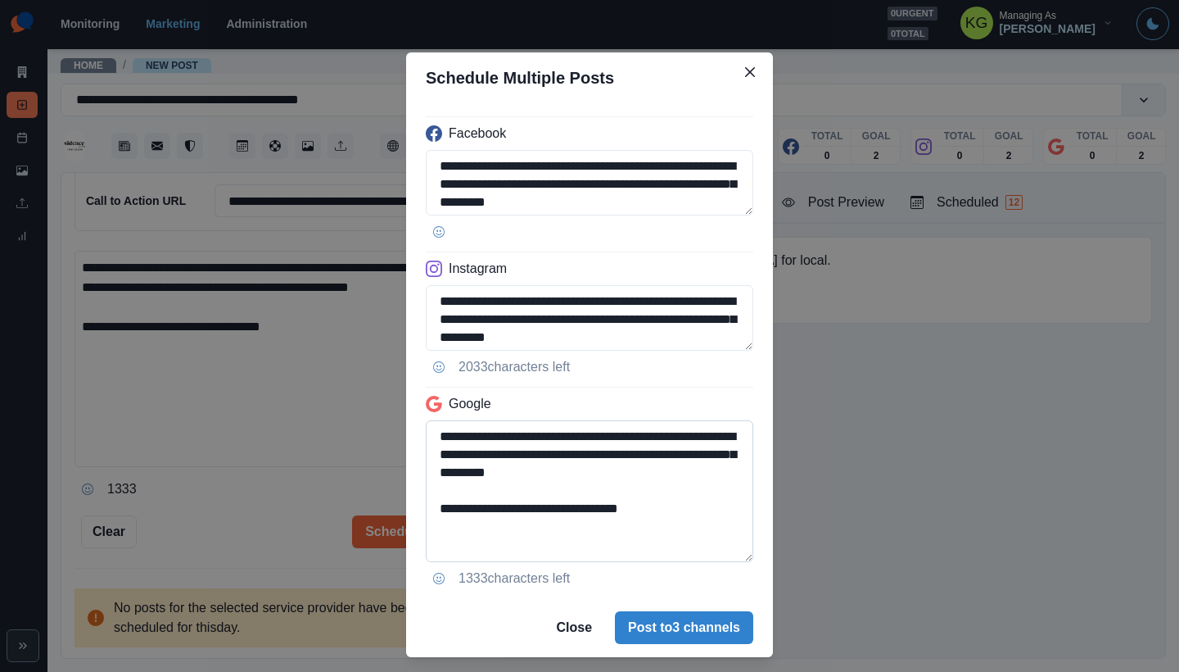
drag, startPoint x: 658, startPoint y: 508, endPoint x: 526, endPoint y: 503, distance: 131.9
click at [526, 503] on textarea "**********" at bounding box center [590, 491] width 328 height 142
click at [430, 504] on textarea "**********" at bounding box center [590, 491] width 328 height 142
click at [734, 350] on textarea "**********" at bounding box center [590, 318] width 328 height 66
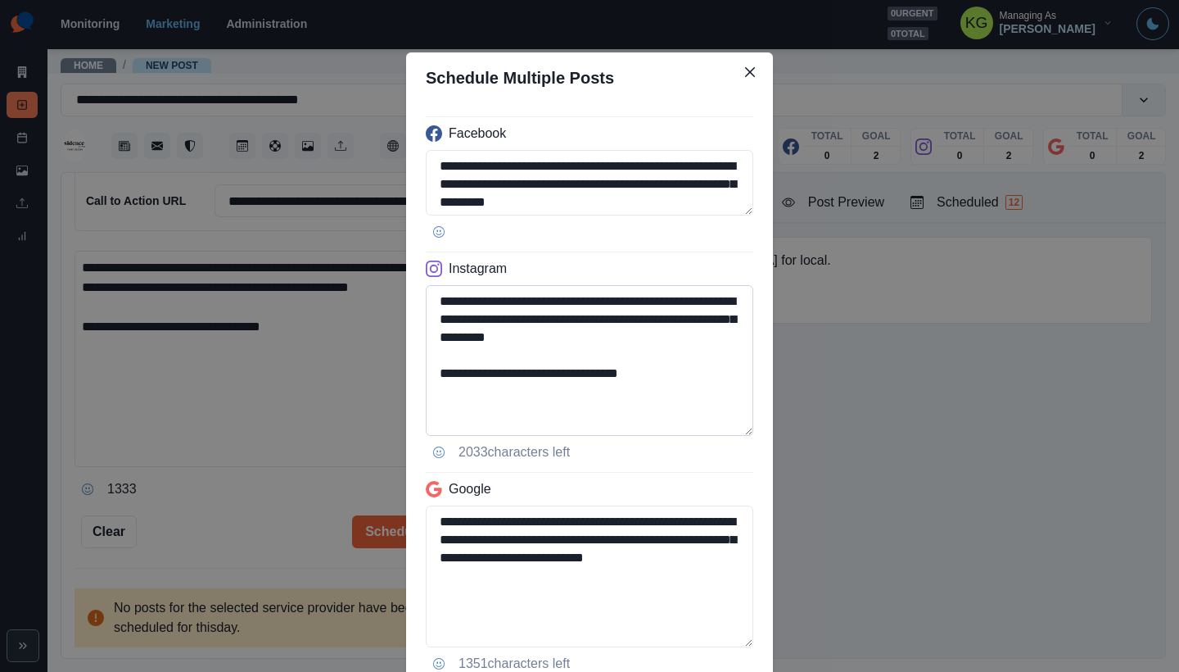
type textarea "**********"
click at [662, 396] on textarea "**********" at bounding box center [590, 360] width 328 height 151
drag, startPoint x: 589, startPoint y: 381, endPoint x: 539, endPoint y: 376, distance: 50.2
click at [539, 376] on textarea "**********" at bounding box center [590, 360] width 328 height 151
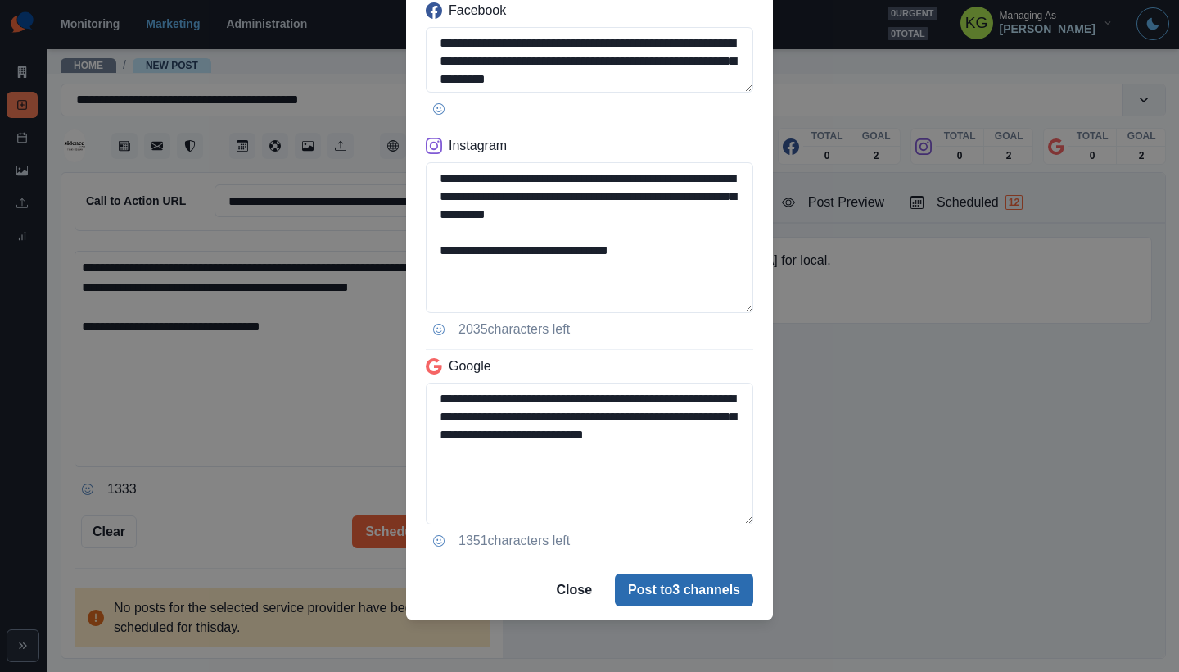
type textarea "**********"
click at [673, 586] on button "Post to 3 channels" at bounding box center [684, 589] width 138 height 33
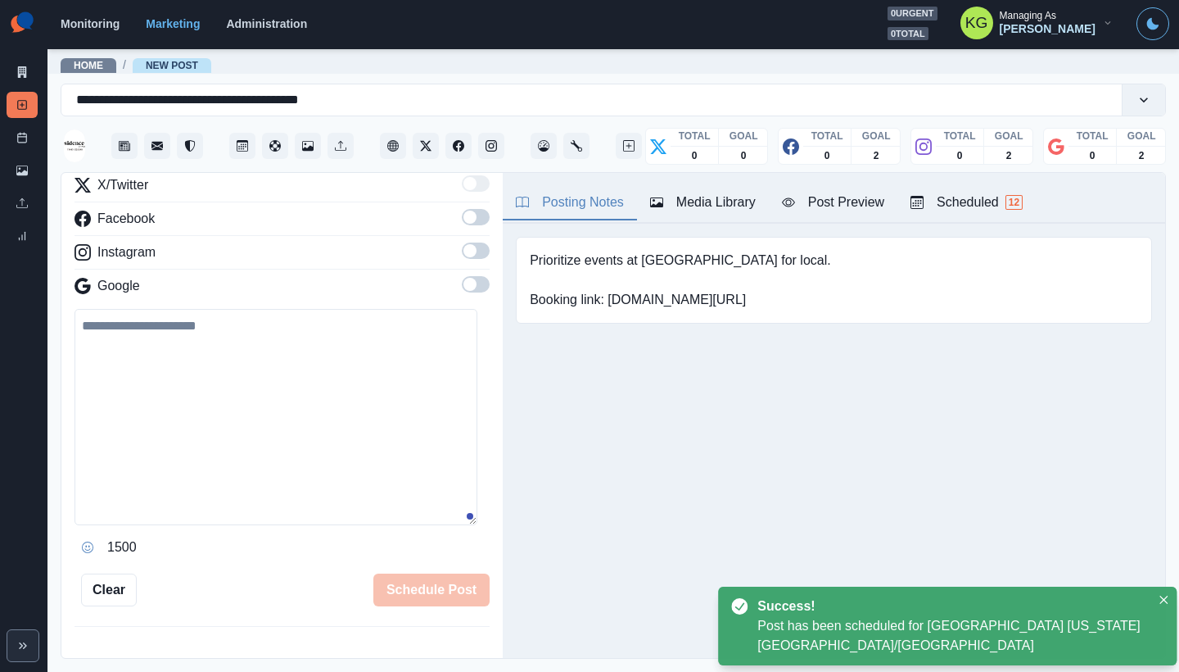
scroll to position [213, 0]
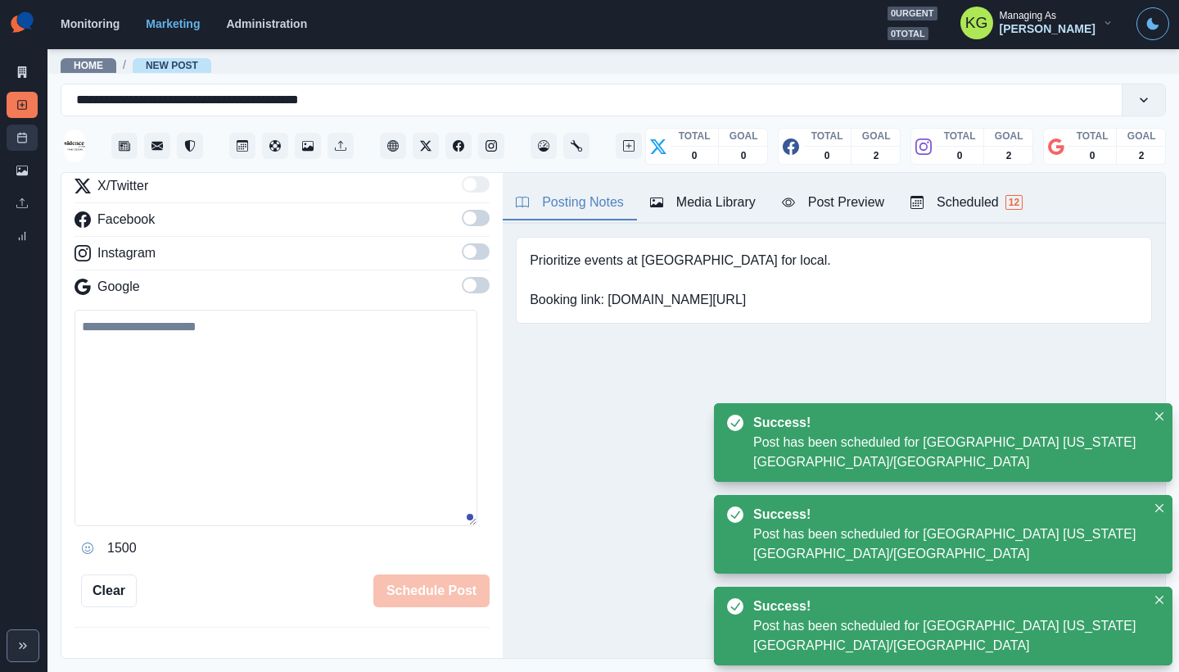
click at [36, 138] on link "Post Schedule" at bounding box center [22, 137] width 31 height 26
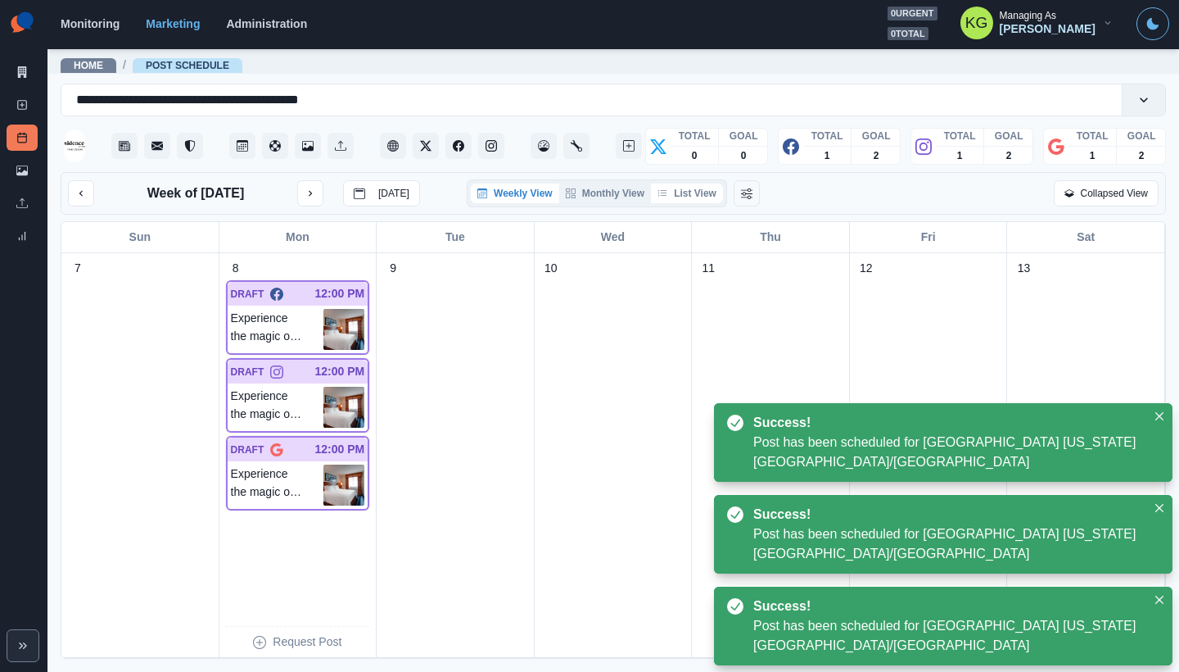
click at [700, 183] on button "List View" at bounding box center [687, 193] width 72 height 20
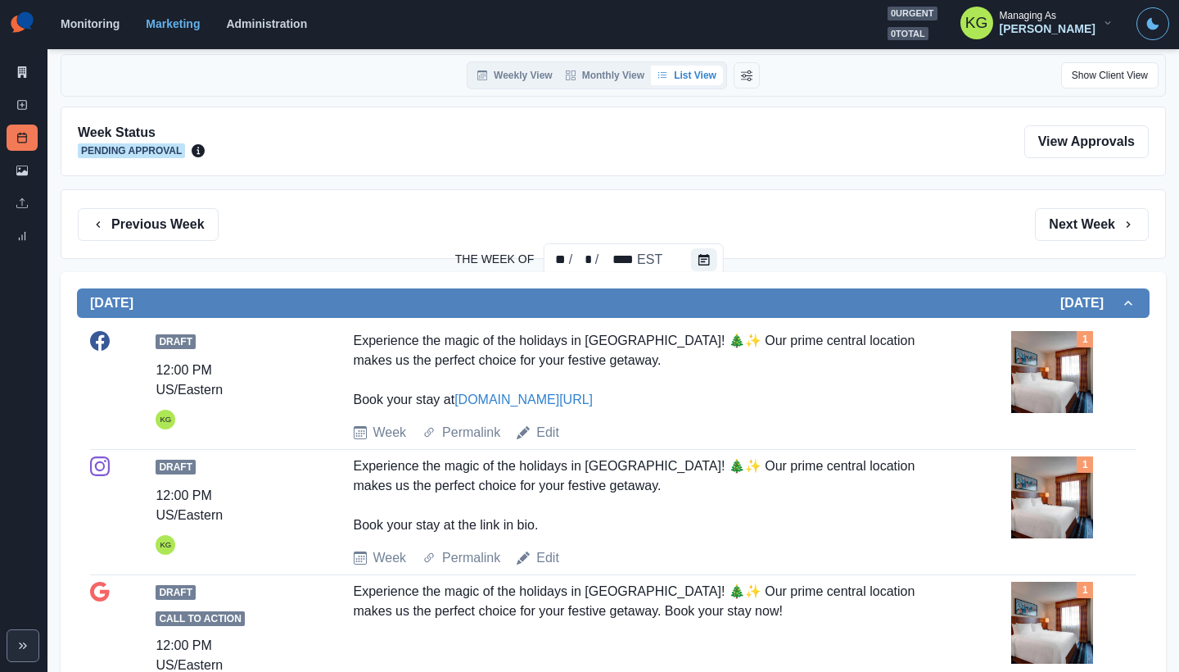
scroll to position [91, 0]
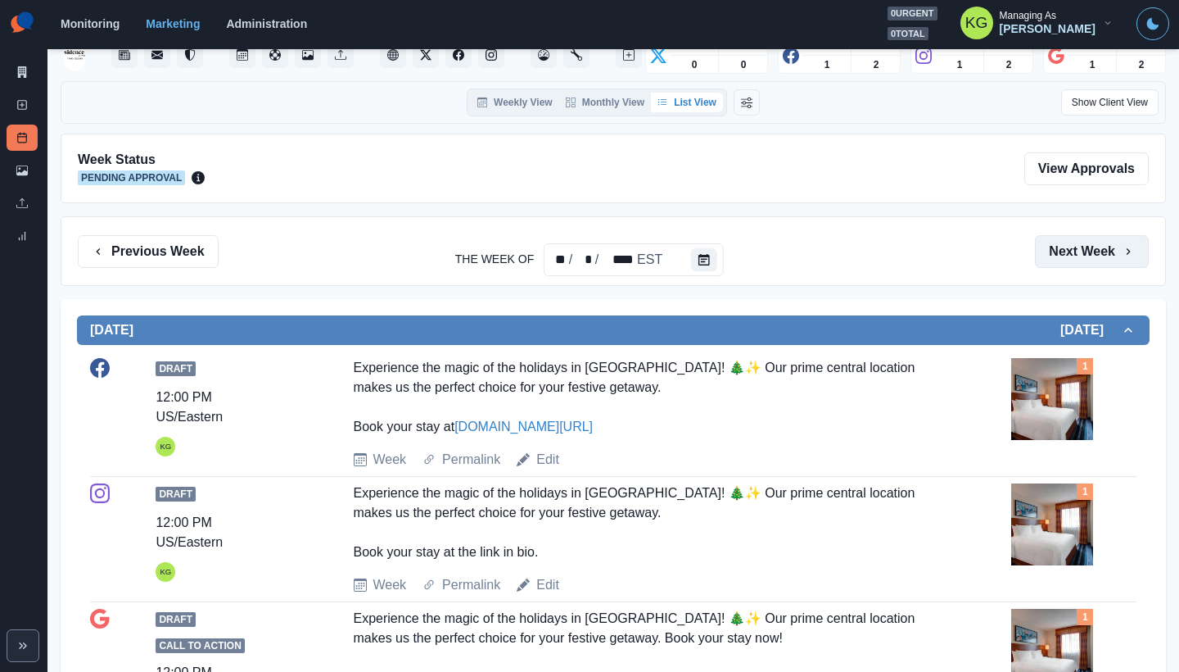
click at [1083, 266] on button "Next Week" at bounding box center [1092, 251] width 114 height 33
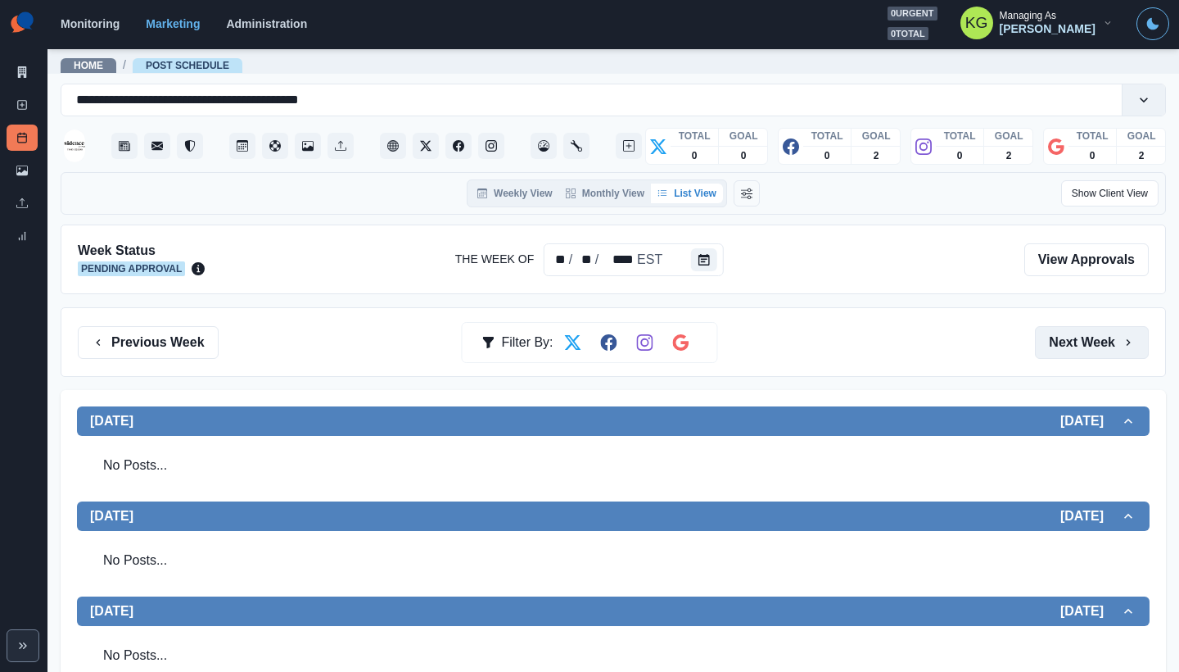
click at [1078, 355] on button "Next Week" at bounding box center [1092, 342] width 114 height 33
click at [1074, 343] on button "Next Week" at bounding box center [1092, 342] width 114 height 33
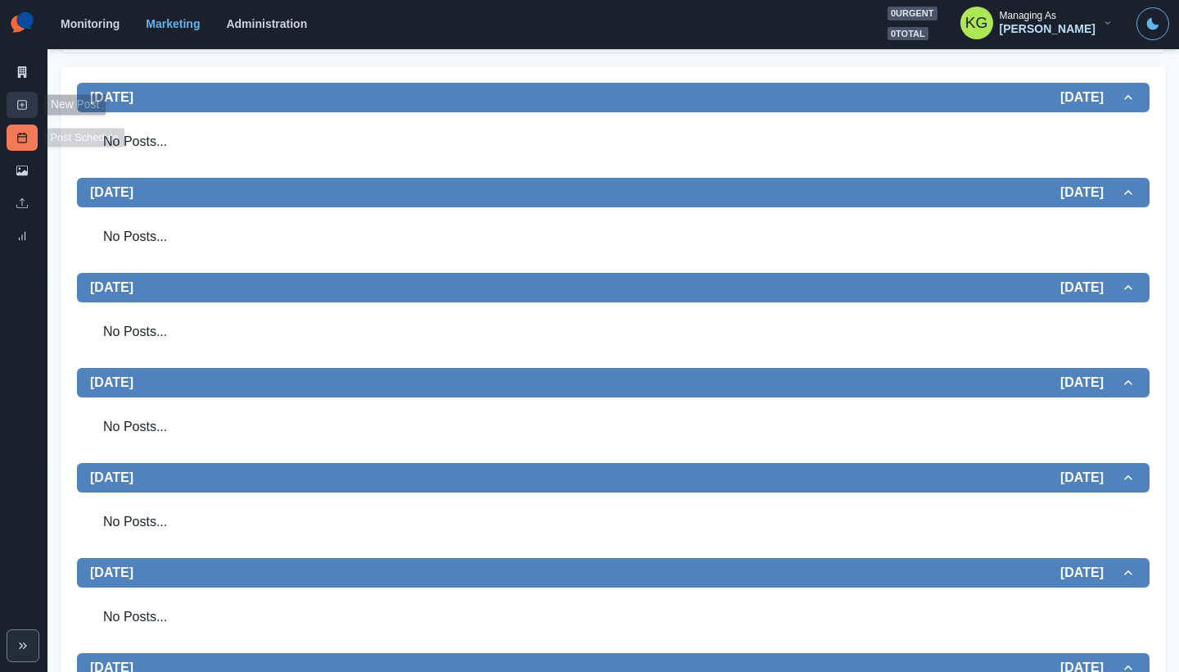
click at [17, 108] on icon at bounding box center [21, 104] width 11 height 11
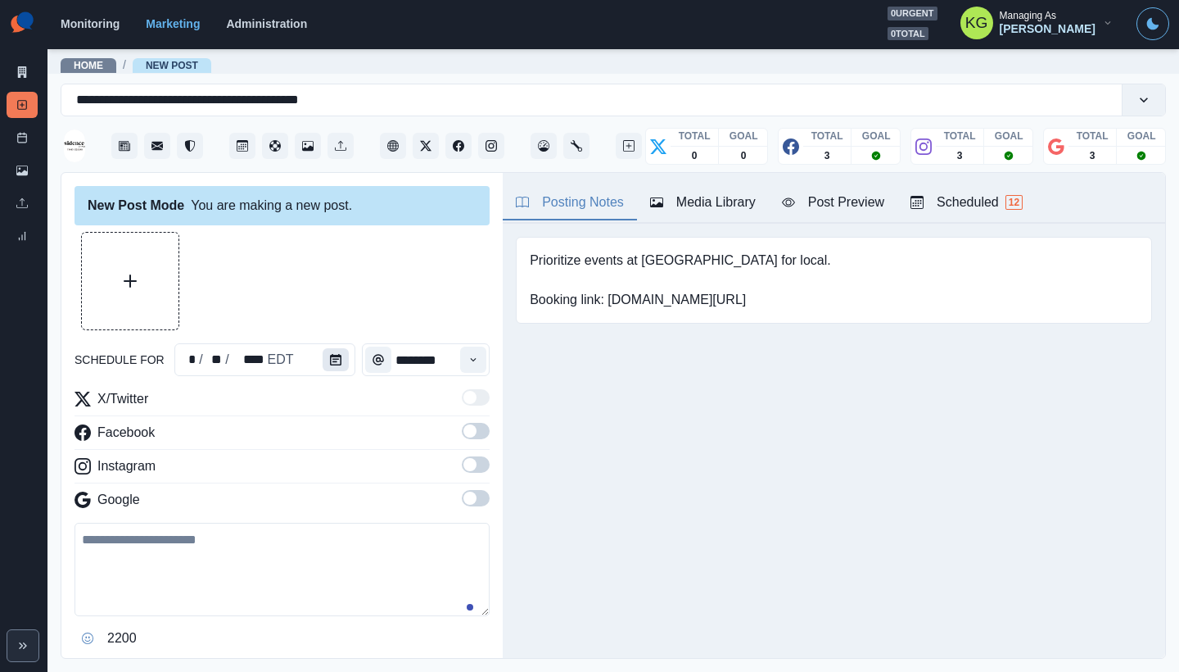
click at [333, 363] on icon "Calendar" at bounding box center [335, 359] width 11 height 11
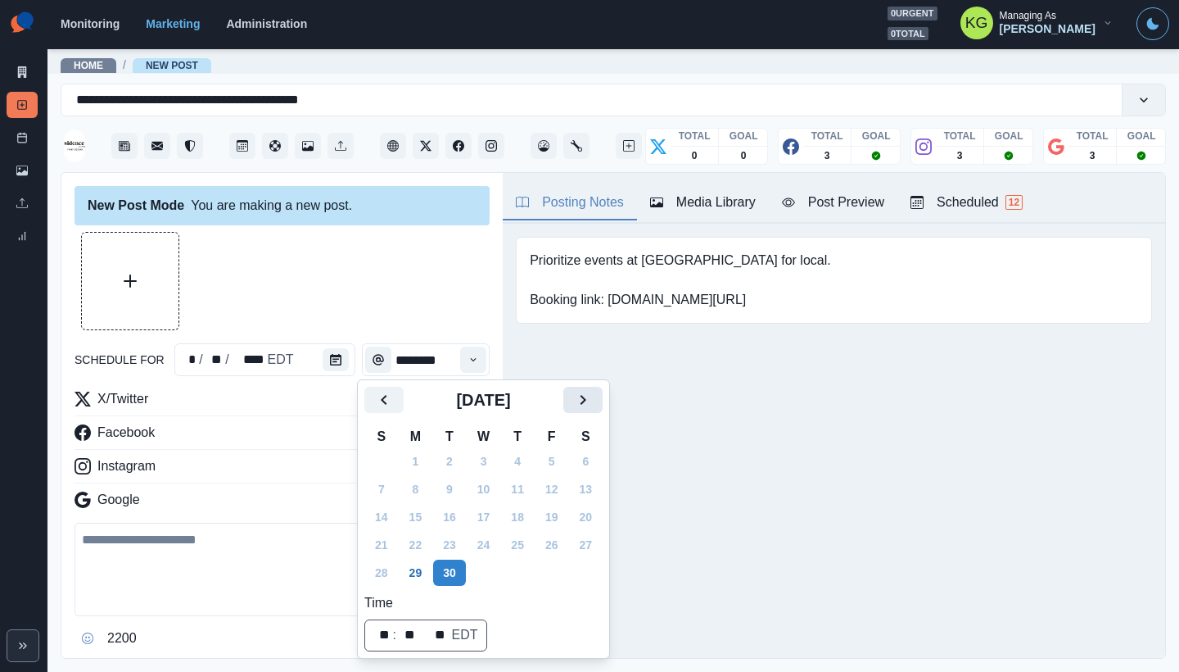
click at [594, 412] on button "Next" at bounding box center [582, 400] width 39 height 26
click at [594, 410] on button "Next" at bounding box center [582, 400] width 39 height 26
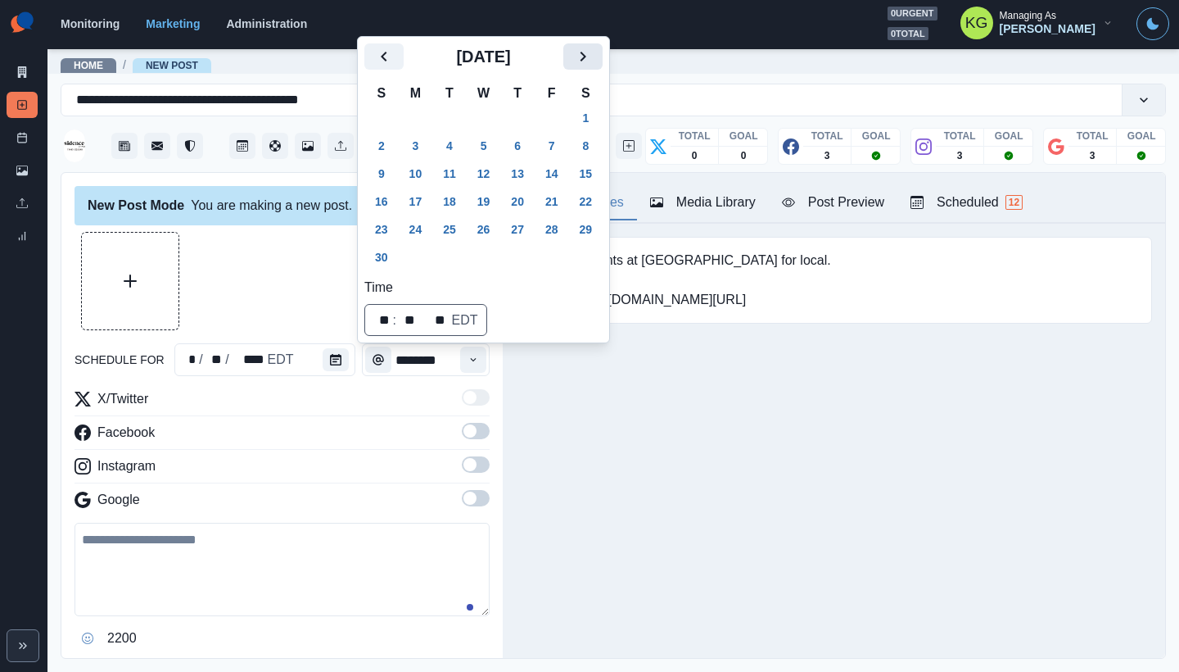
click at [593, 64] on icon "Next" at bounding box center [583, 57] width 20 height 20
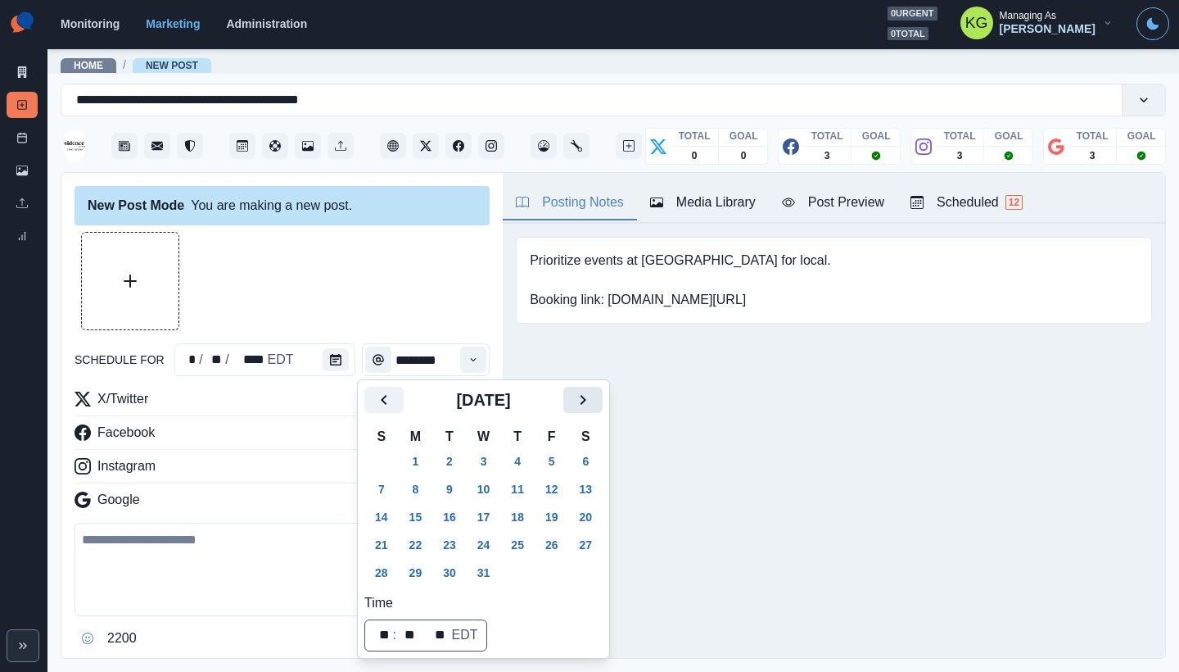
click at [593, 402] on icon "Next" at bounding box center [583, 400] width 20 height 20
click at [519, 453] on button "1" at bounding box center [517, 461] width 33 height 26
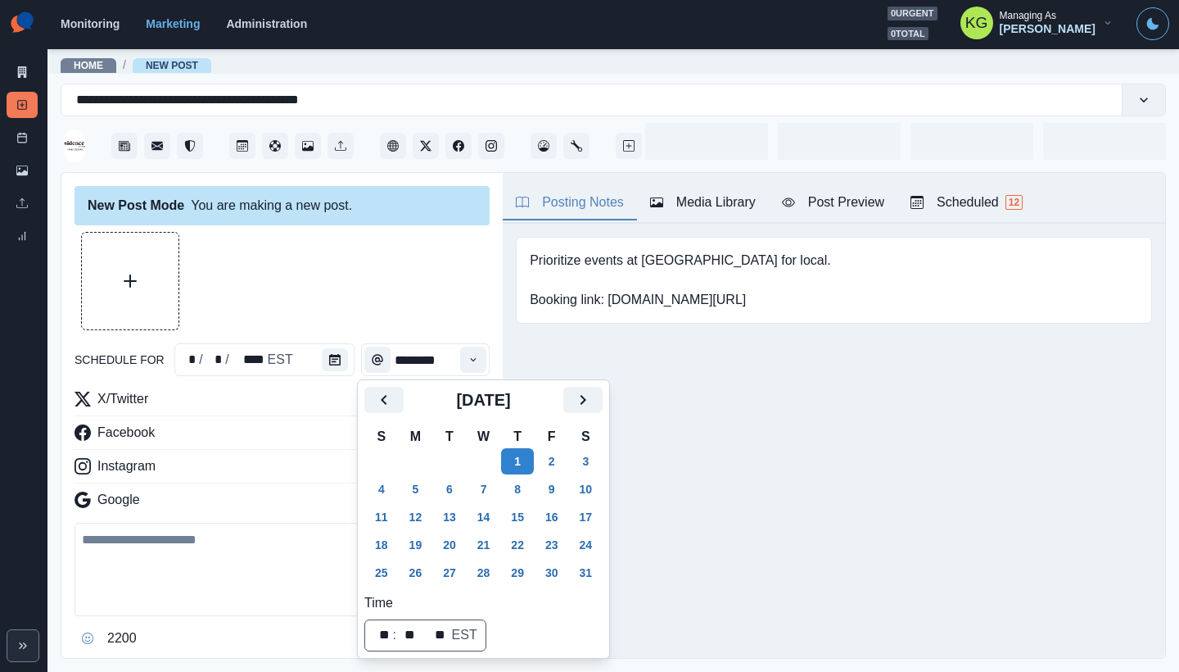
click at [363, 299] on div at bounding box center [282, 281] width 415 height 98
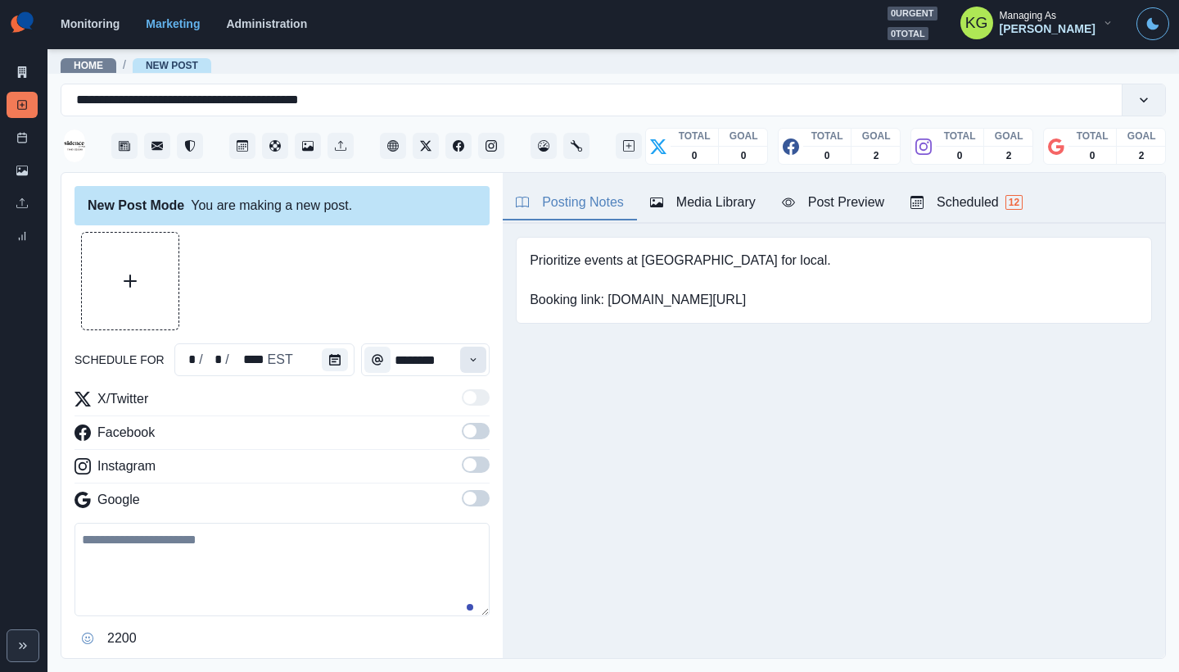
click at [468, 359] on icon "Time" at bounding box center [473, 359] width 11 height 11
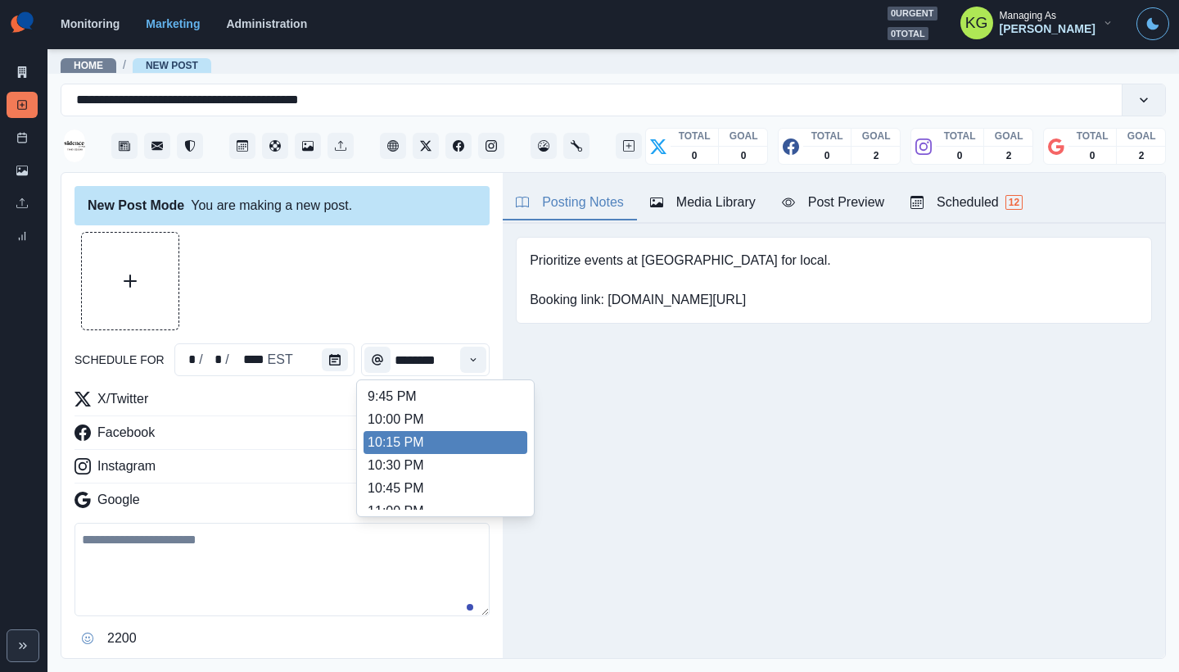
scroll to position [1404, 0]
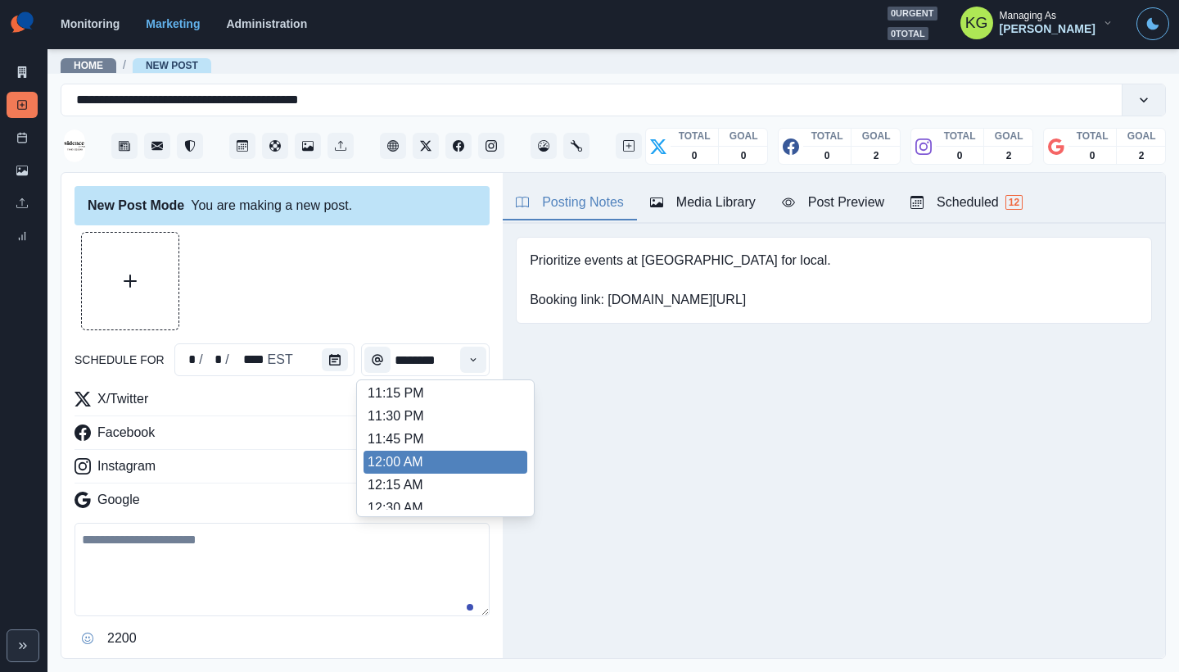
click at [436, 466] on li "12:00 AM" at bounding box center [446, 461] width 164 height 23
type input "********"
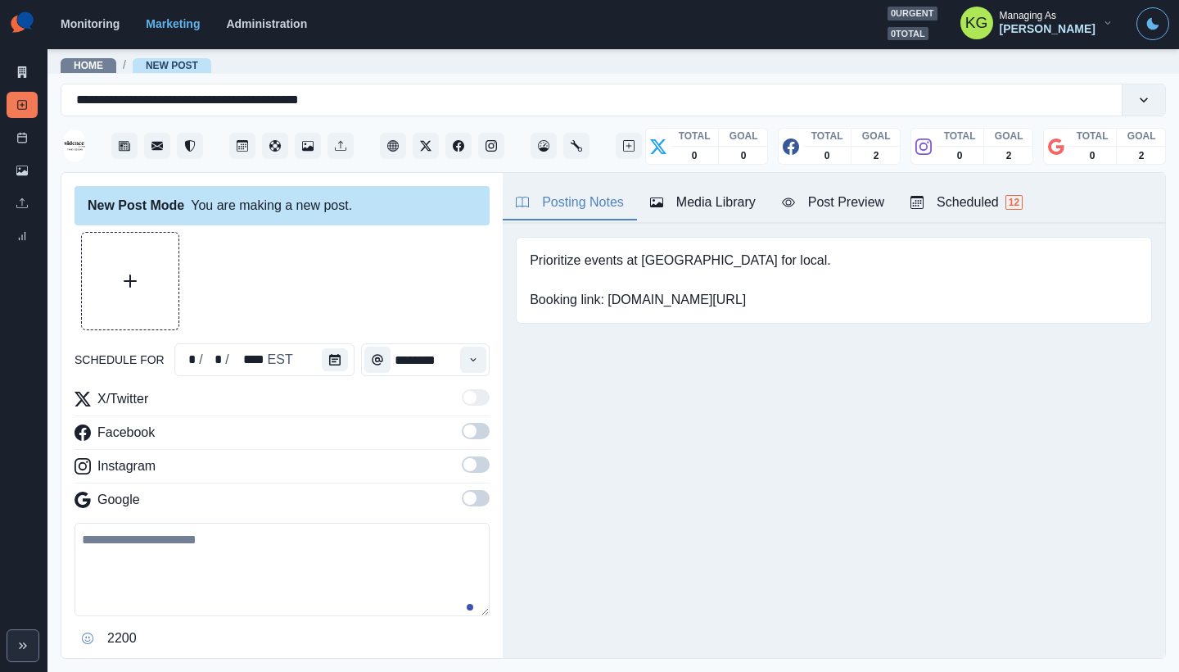
click at [464, 494] on span at bounding box center [470, 497] width 13 height 13
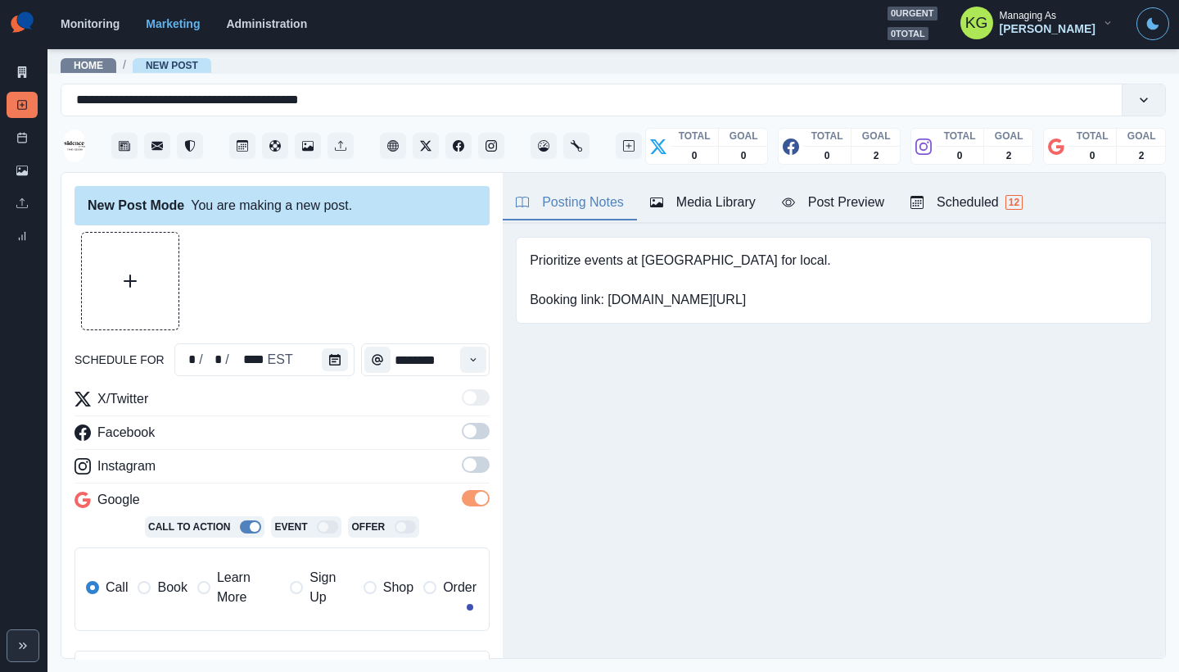
click at [467, 462] on span at bounding box center [476, 464] width 28 height 16
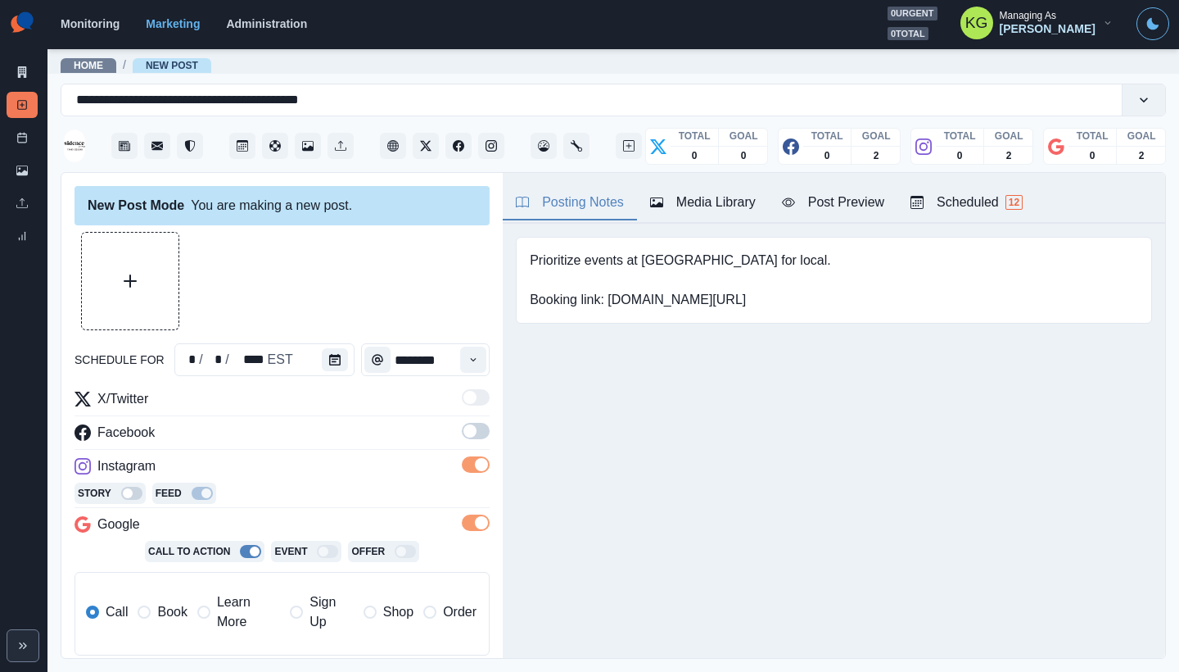
click at [464, 427] on span at bounding box center [470, 430] width 13 height 13
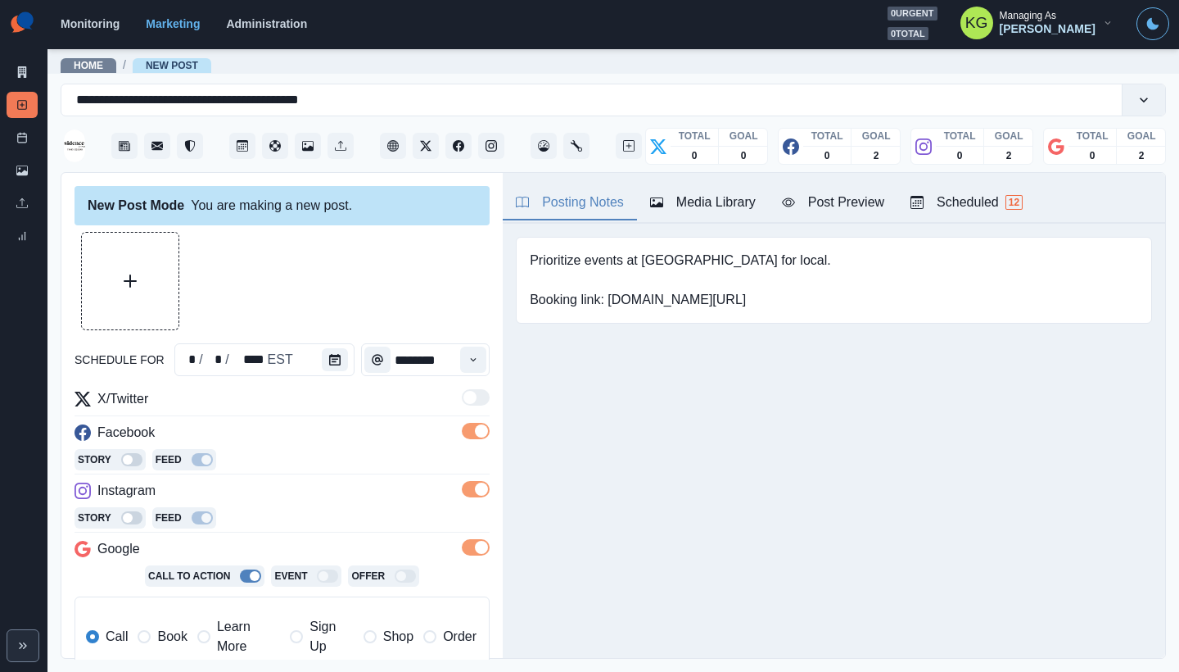
click at [168, 631] on span "Book" at bounding box center [171, 636] width 29 height 20
click at [144, 296] on button "Upload Media" at bounding box center [130, 281] width 97 height 97
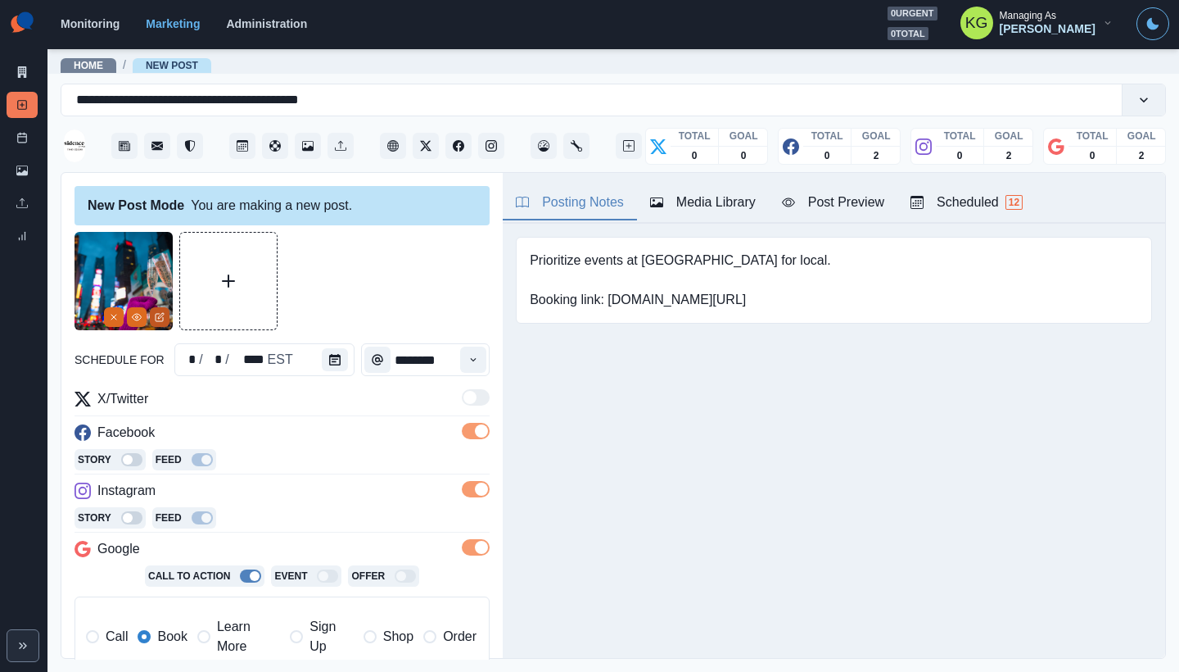
click at [161, 322] on button "Edit Media" at bounding box center [160, 317] width 20 height 20
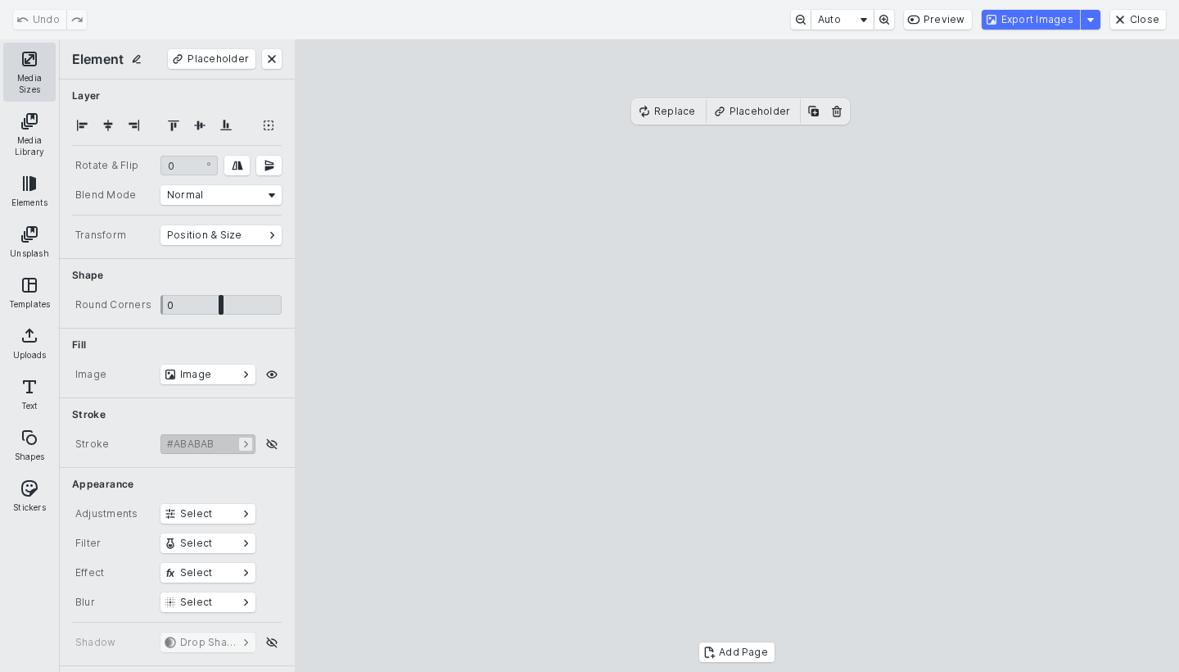
click at [12, 69] on button "Media Sizes" at bounding box center [29, 72] width 52 height 59
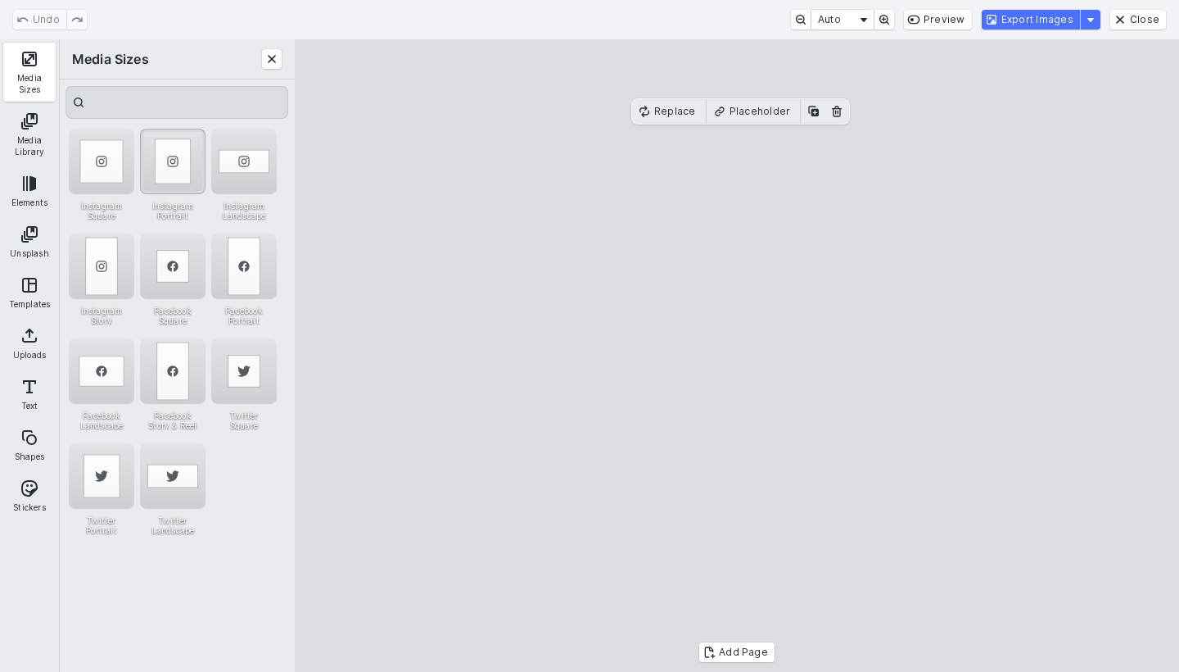
click at [166, 156] on div "Instagram Portrait" at bounding box center [173, 162] width 66 height 66
drag, startPoint x: 717, startPoint y: 385, endPoint x: 658, endPoint y: 385, distance: 59.8
click at [737, 355] on cesdk-canvas "Editor canvas" at bounding box center [737, 355] width 0 height 0
drag, startPoint x: 866, startPoint y: 379, endPoint x: 930, endPoint y: 374, distance: 64.1
click at [737, 355] on cesdk-canvas "Editor canvas" at bounding box center [737, 355] width 0 height 0
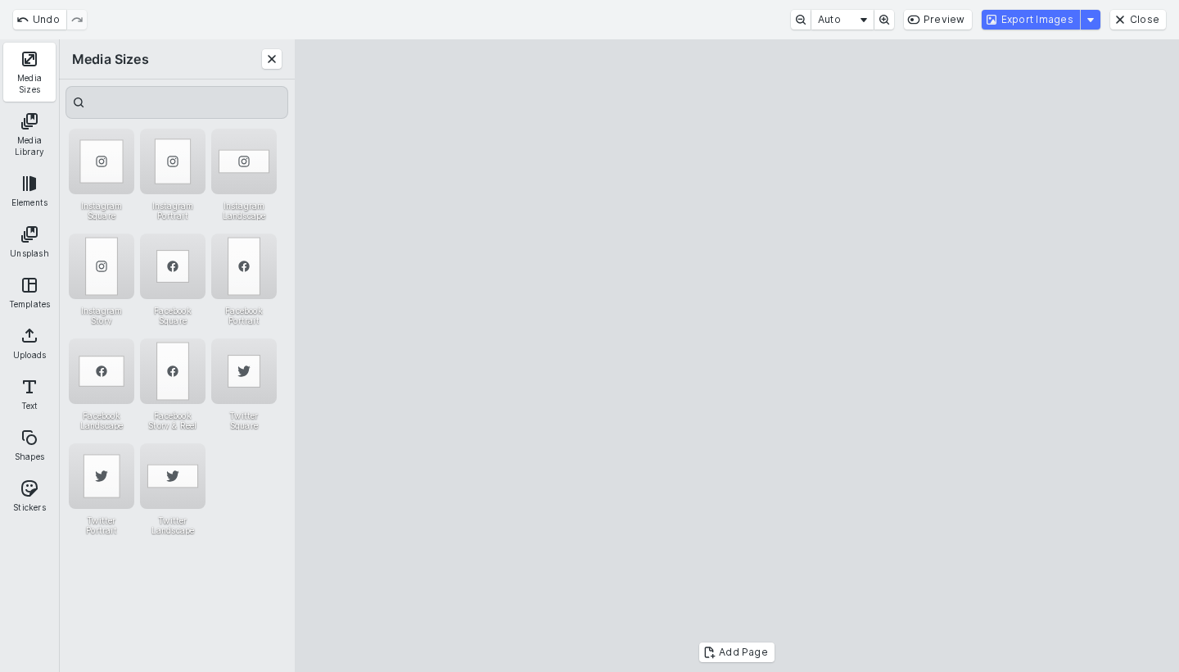
drag, startPoint x: 838, startPoint y: 378, endPoint x: 825, endPoint y: 380, distance: 12.4
click at [737, 355] on cesdk-canvas "Editor canvas" at bounding box center [737, 355] width 0 height 0
drag, startPoint x: 907, startPoint y: 379, endPoint x: 926, endPoint y: 378, distance: 18.9
click at [737, 355] on cesdk-canvas "Editor canvas" at bounding box center [737, 355] width 0 height 0
drag, startPoint x: 818, startPoint y: 376, endPoint x: 794, endPoint y: 378, distance: 23.8
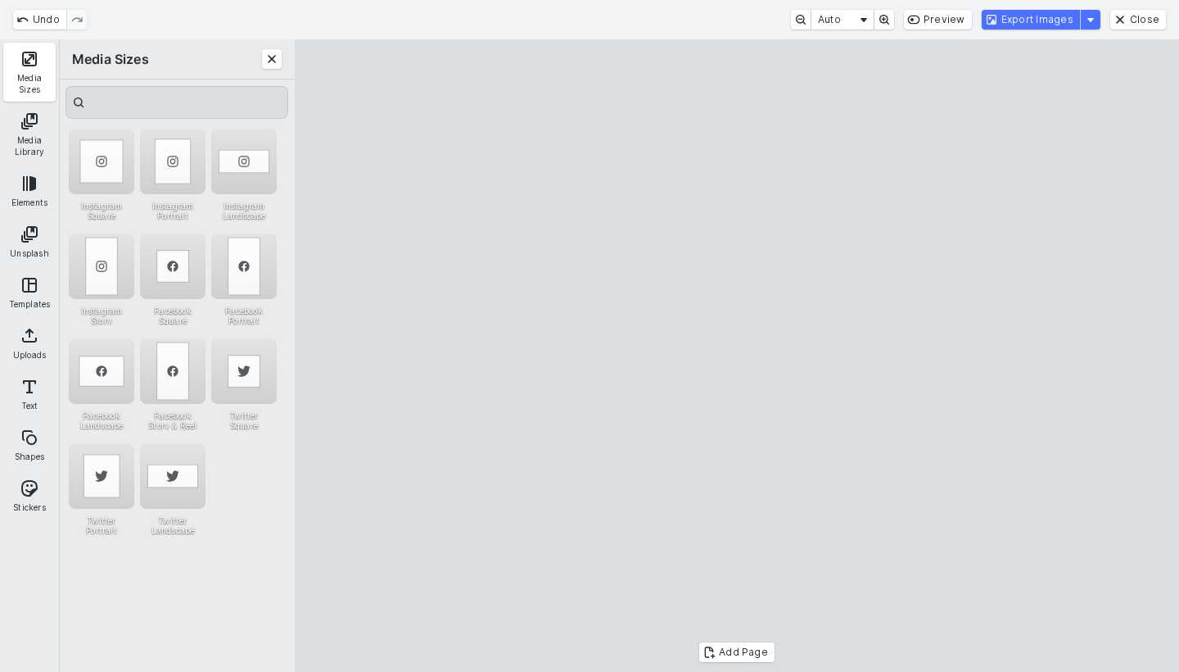
click at [737, 355] on cesdk-canvas "Editor canvas" at bounding box center [737, 355] width 0 height 0
drag, startPoint x: 898, startPoint y: 373, endPoint x: 923, endPoint y: 369, distance: 24.8
click at [737, 355] on cesdk-canvas "Editor canvas" at bounding box center [737, 355] width 0 height 0
drag, startPoint x: 1088, startPoint y: 305, endPoint x: 1089, endPoint y: 180, distance: 125.3
click at [737, 355] on cesdk-canvas "Editor canvas" at bounding box center [737, 355] width 0 height 0
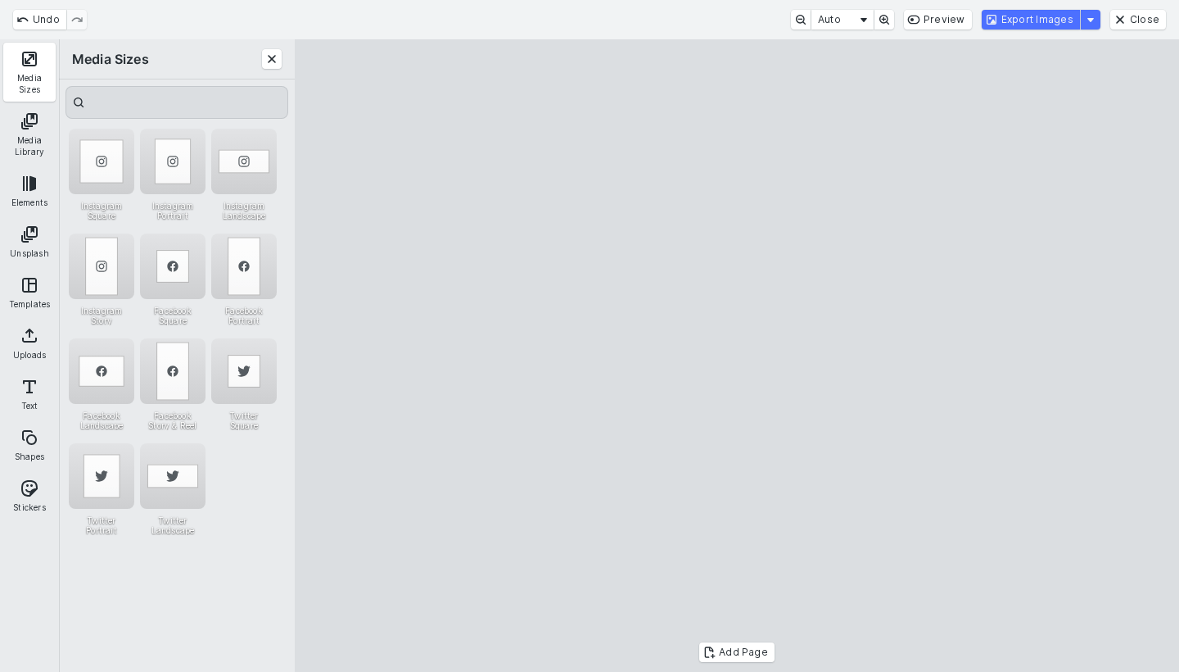
click at [1051, 25] on button "Export Images" at bounding box center [1031, 20] width 98 height 20
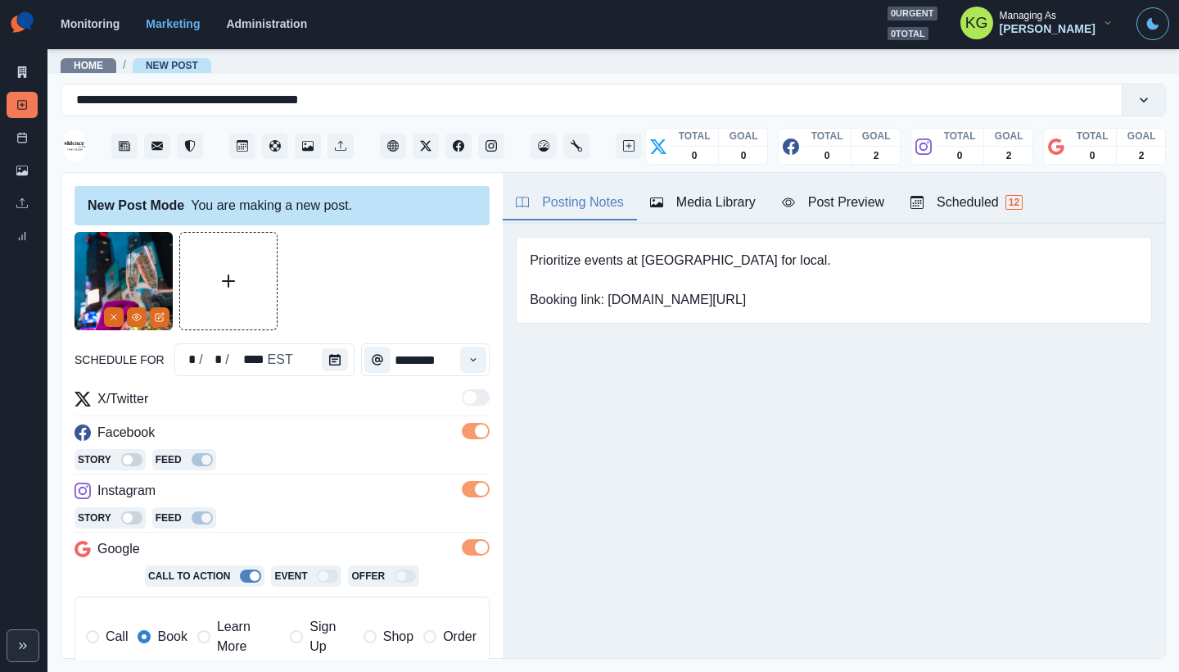
click at [712, 210] on div "Media Library" at bounding box center [703, 202] width 106 height 20
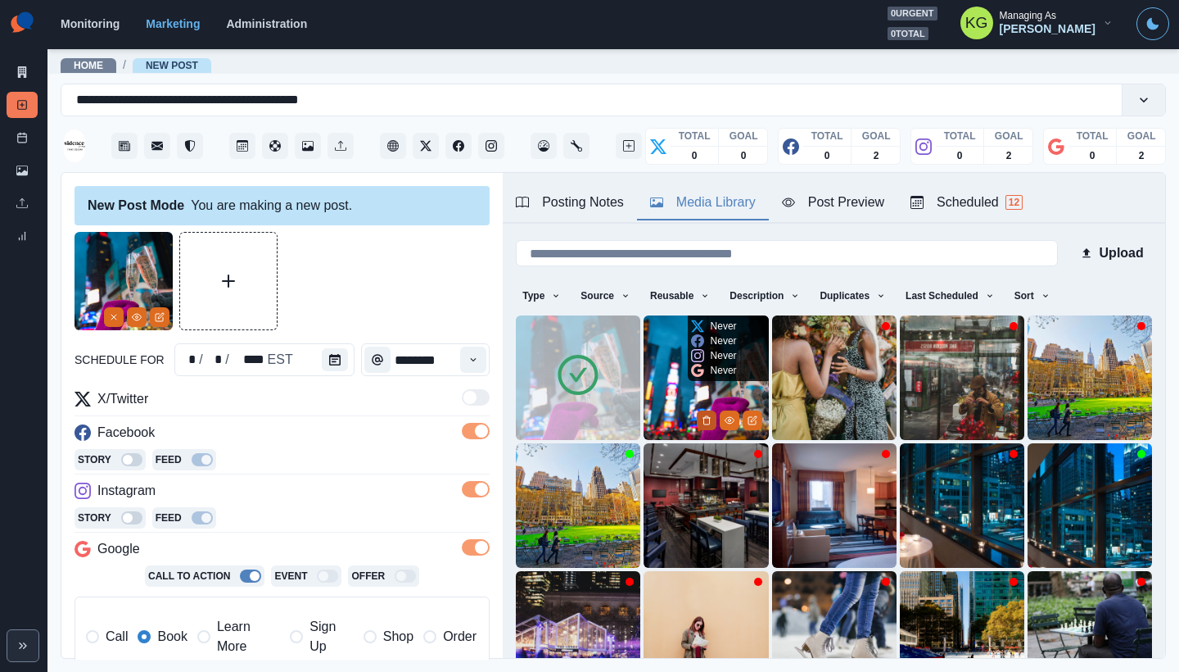
click at [703, 416] on icon "Delete Media" at bounding box center [706, 420] width 6 height 8
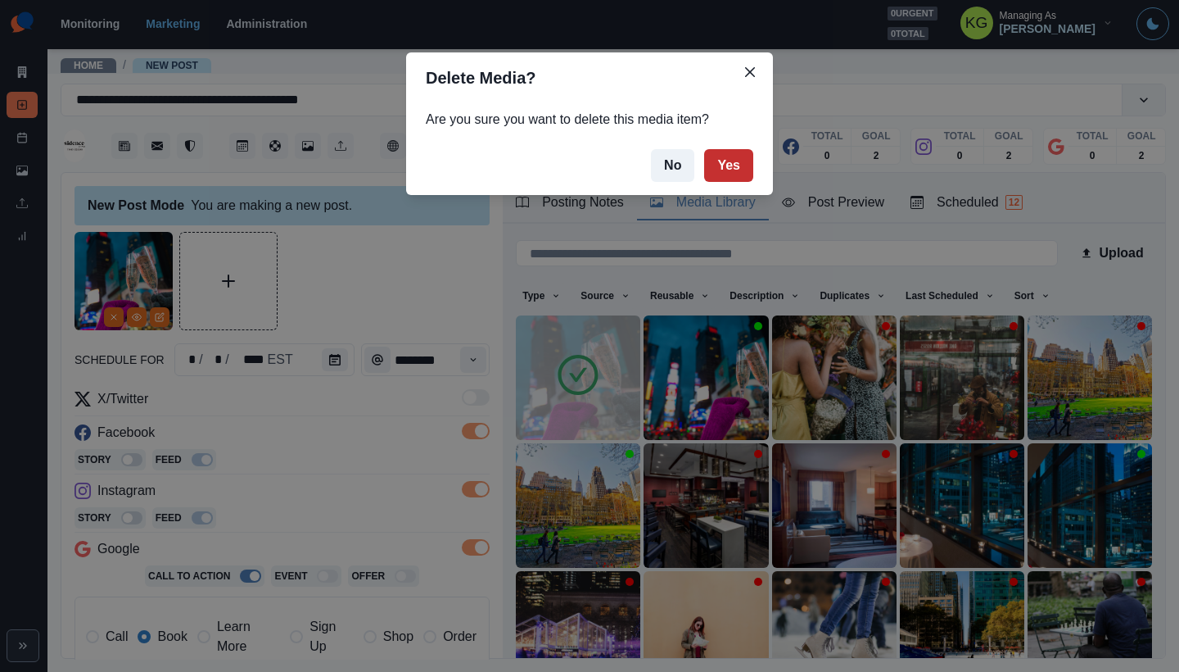
click at [739, 171] on button "Yes" at bounding box center [728, 165] width 49 height 33
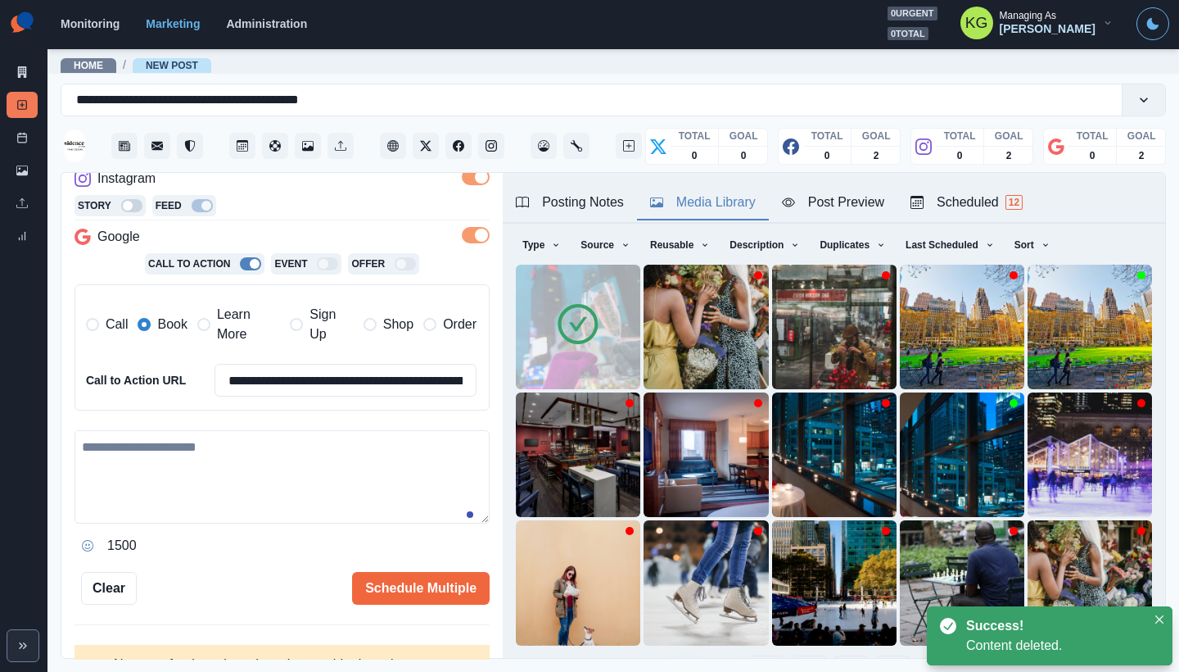
scroll to position [369, 0]
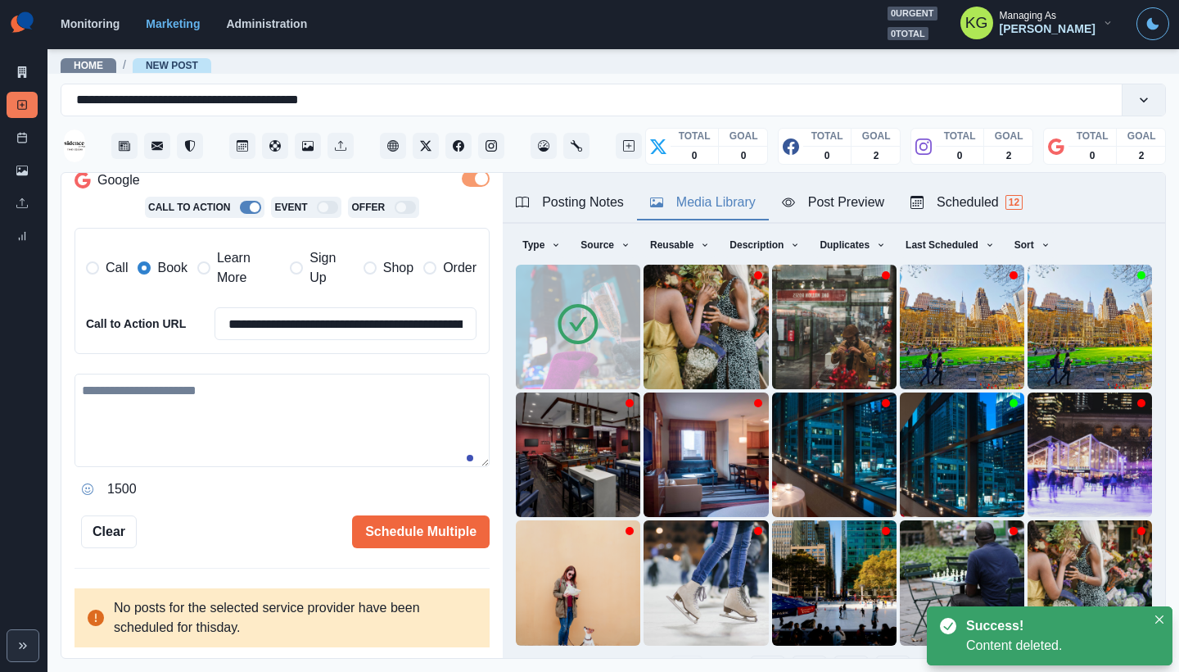
click at [207, 443] on textarea at bounding box center [282, 419] width 415 height 93
paste textarea "**********"
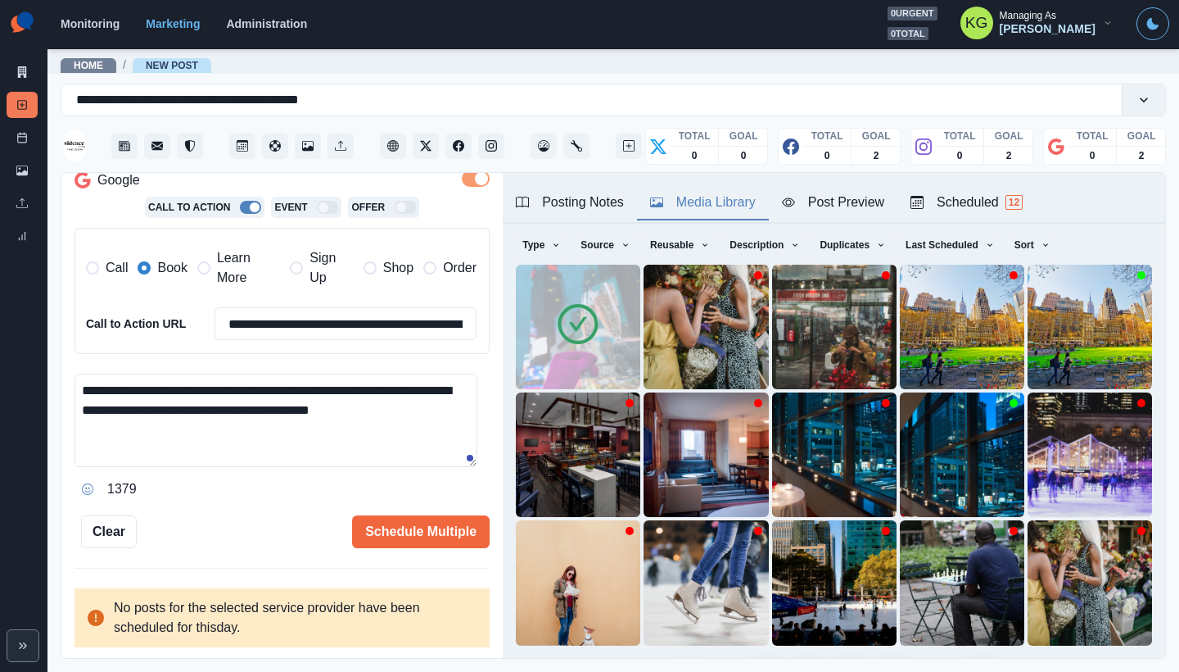
click at [463, 391] on textarea "**********" at bounding box center [276, 419] width 403 height 93
drag, startPoint x: 436, startPoint y: 411, endPoint x: 483, endPoint y: 415, distance: 47.7
click at [483, 415] on div "**********" at bounding box center [281, 416] width 441 height 486
type textarea "**********"
click at [399, 509] on div "**********" at bounding box center [282, 205] width 415 height 685
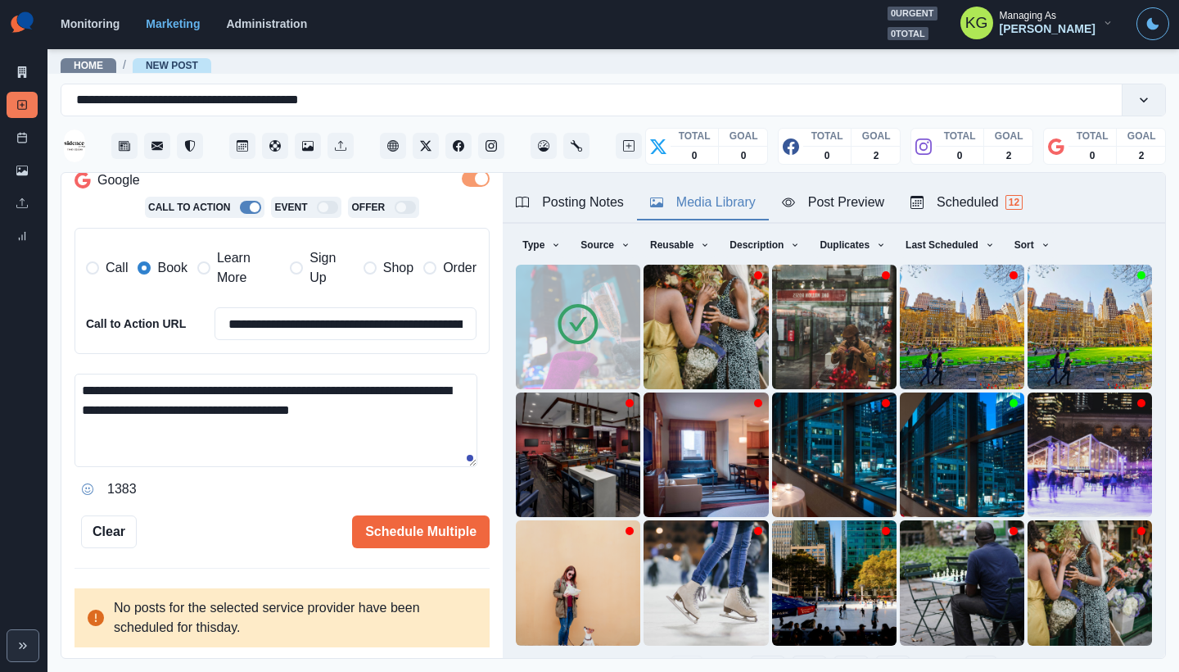
click at [355, 450] on textarea "**********" at bounding box center [276, 419] width 403 height 93
click at [416, 530] on button "Schedule Multiple" at bounding box center [421, 531] width 138 height 33
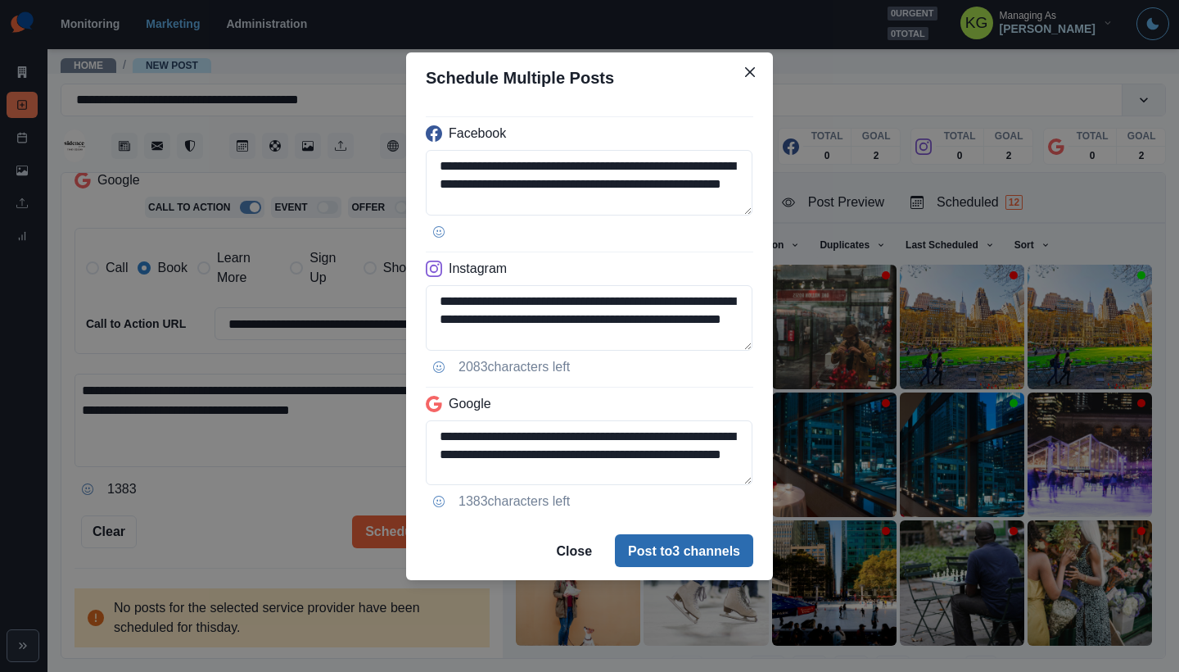
click at [662, 555] on button "Post to 3 channels" at bounding box center [684, 550] width 138 height 33
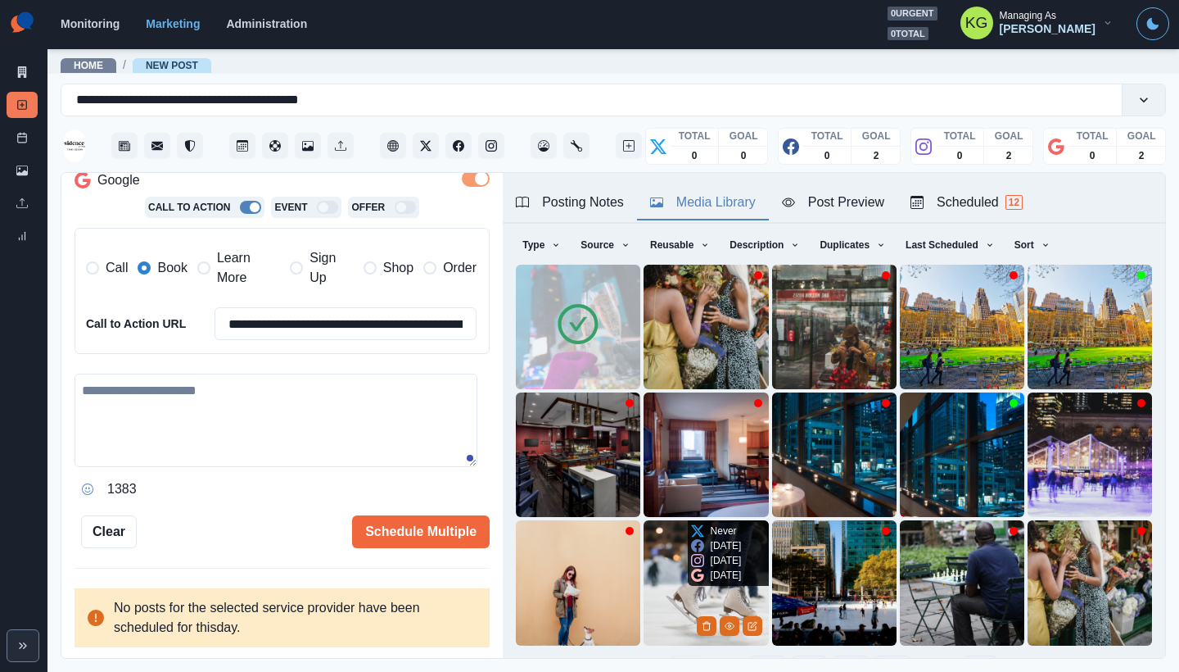
scroll to position [149, 0]
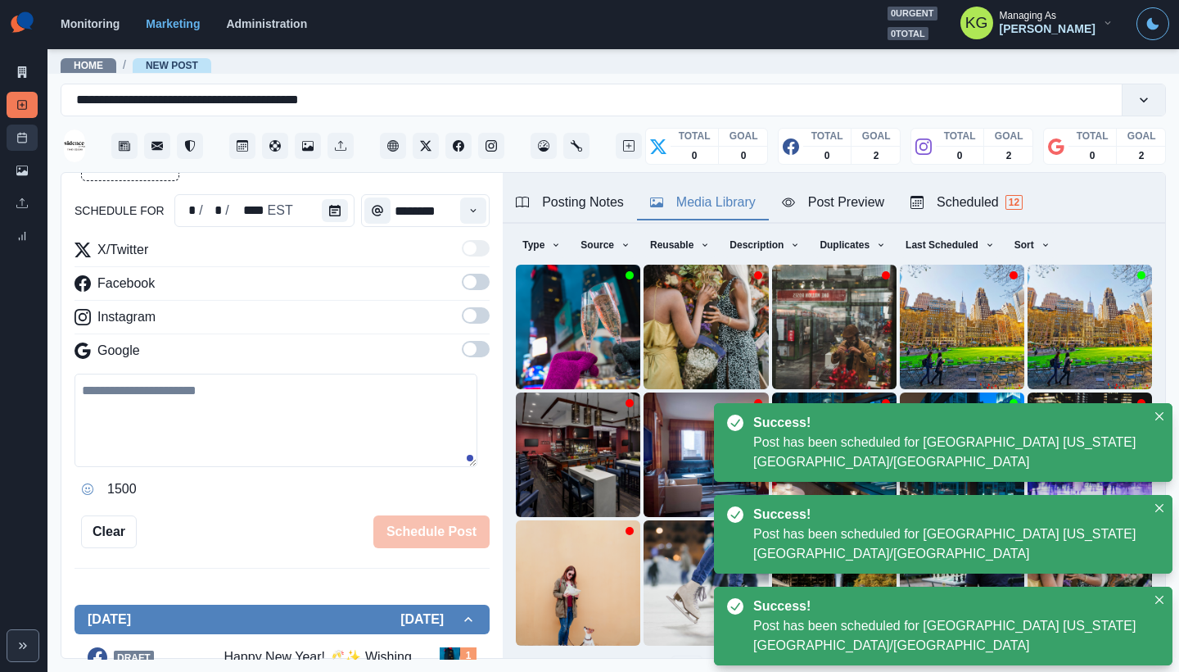
click at [17, 142] on icon at bounding box center [21, 137] width 11 height 11
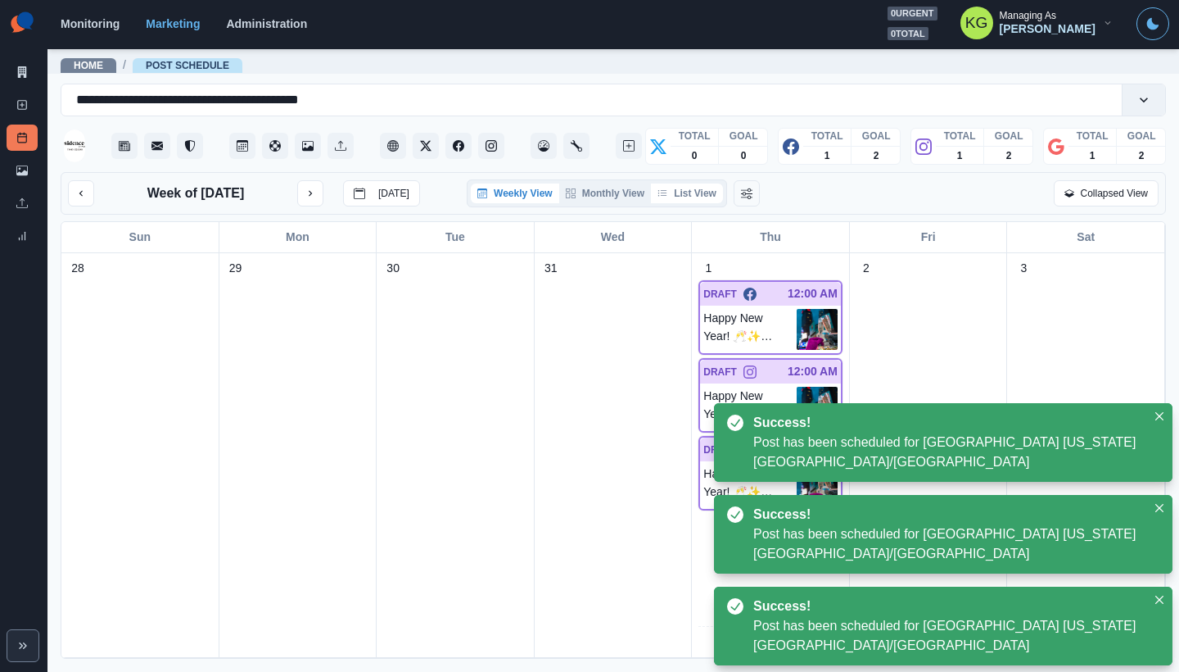
click at [688, 201] on button "List View" at bounding box center [687, 193] width 72 height 20
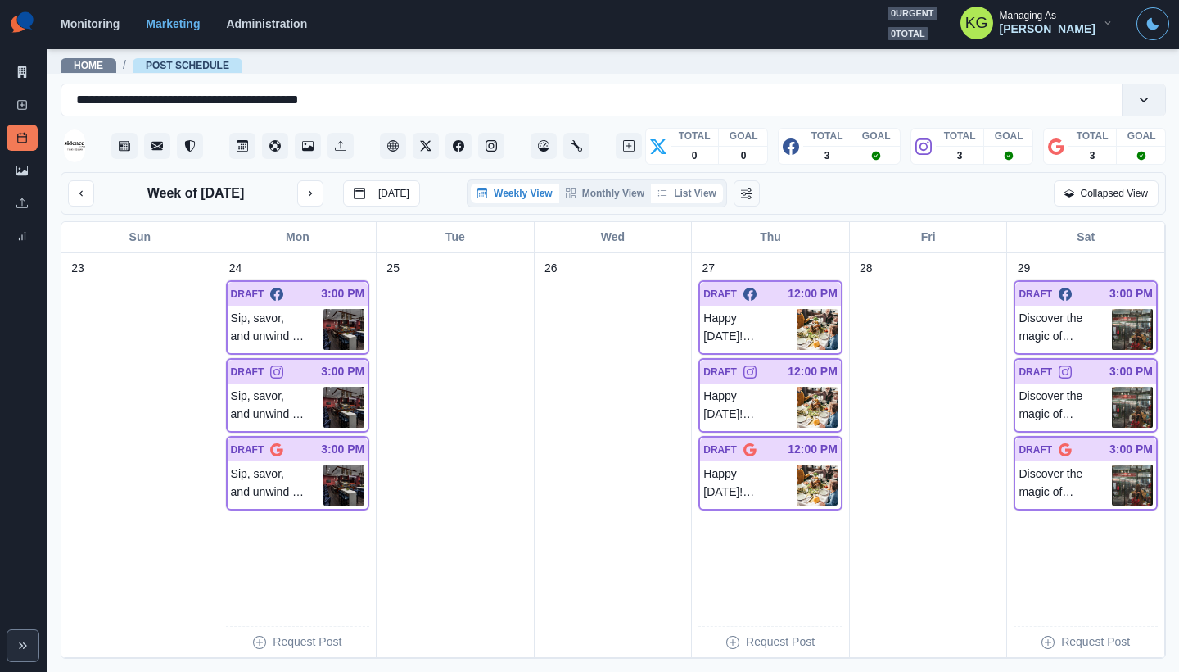
click at [704, 202] on button "List View" at bounding box center [687, 193] width 72 height 20
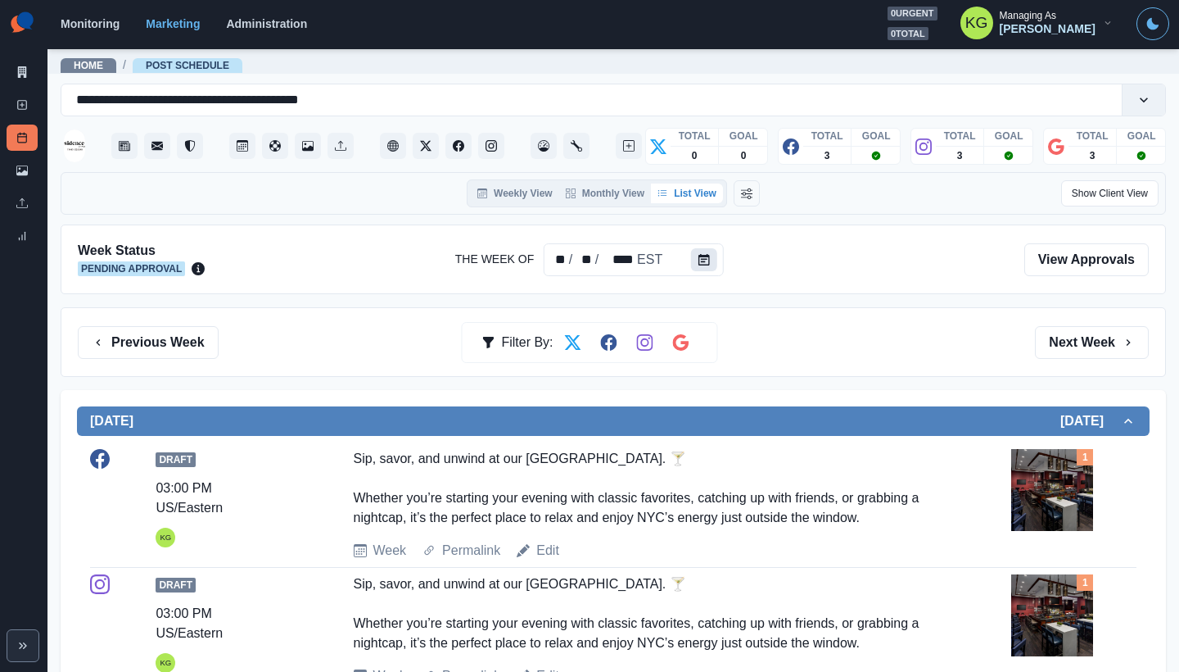
click at [699, 266] on button "Calendar" at bounding box center [704, 259] width 26 height 23
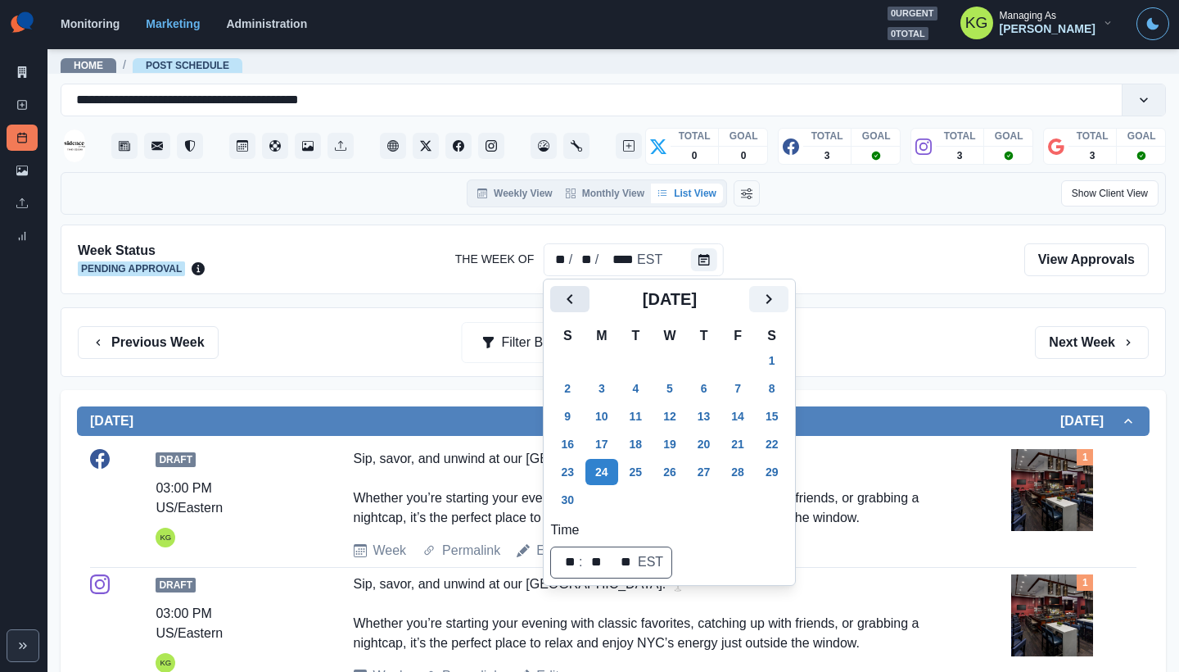
click at [576, 299] on icon "Previous" at bounding box center [570, 299] width 20 height 20
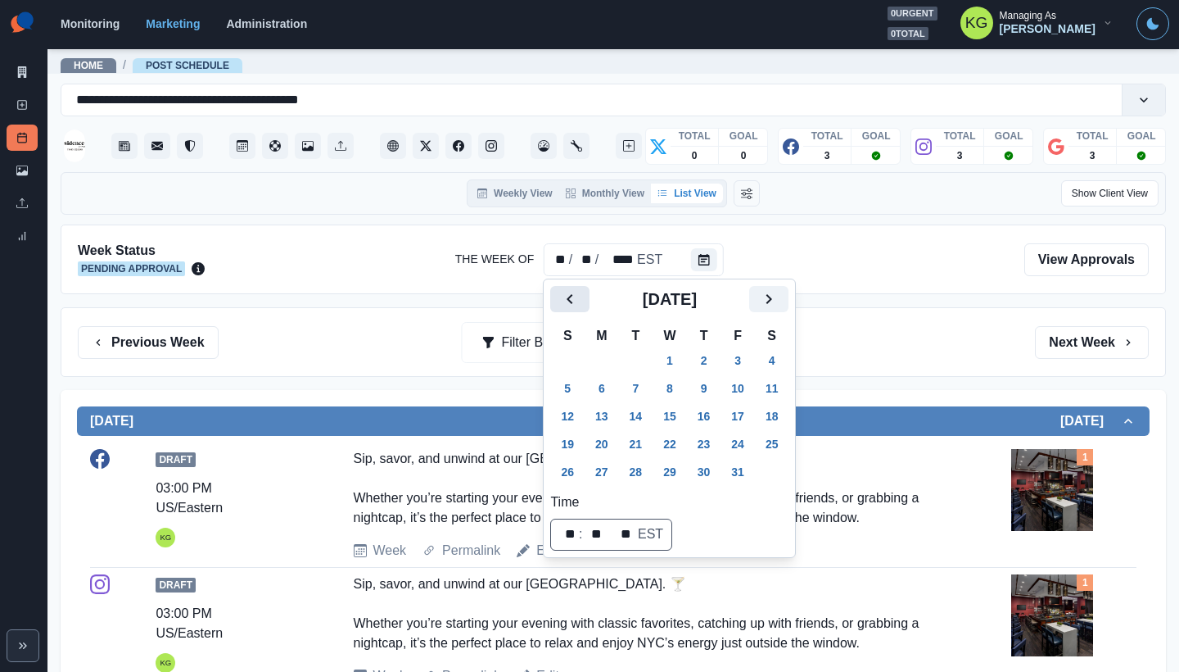
click at [576, 299] on icon "Previous" at bounding box center [570, 299] width 20 height 20
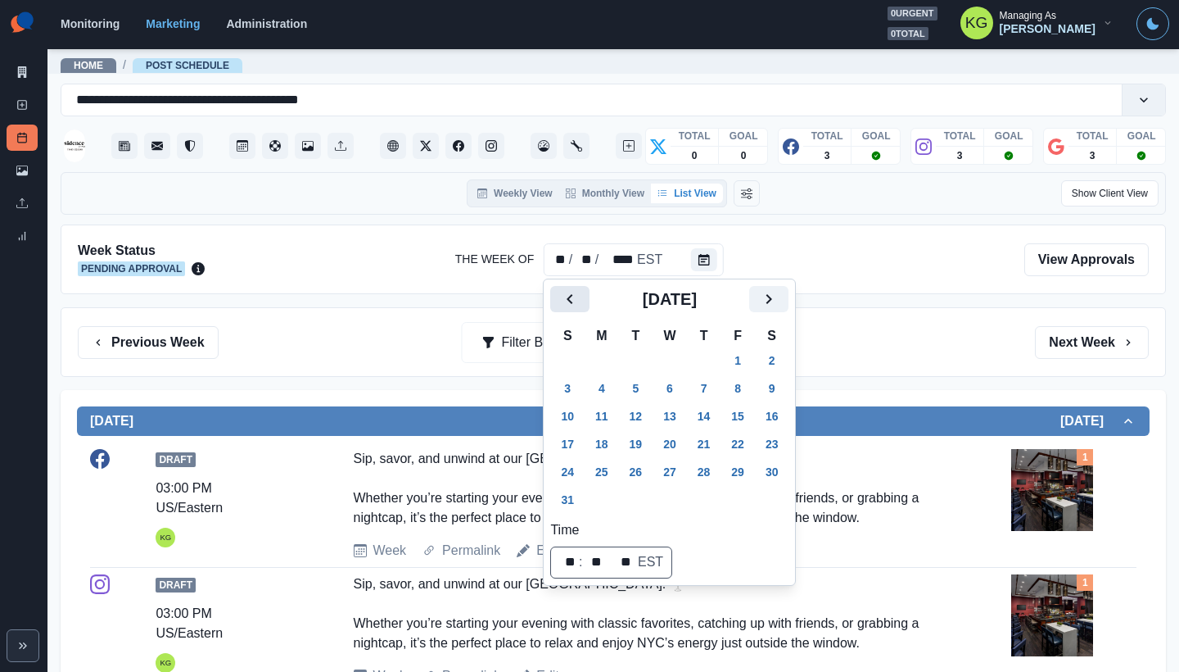
click at [576, 299] on icon "Previous" at bounding box center [570, 299] width 20 height 20
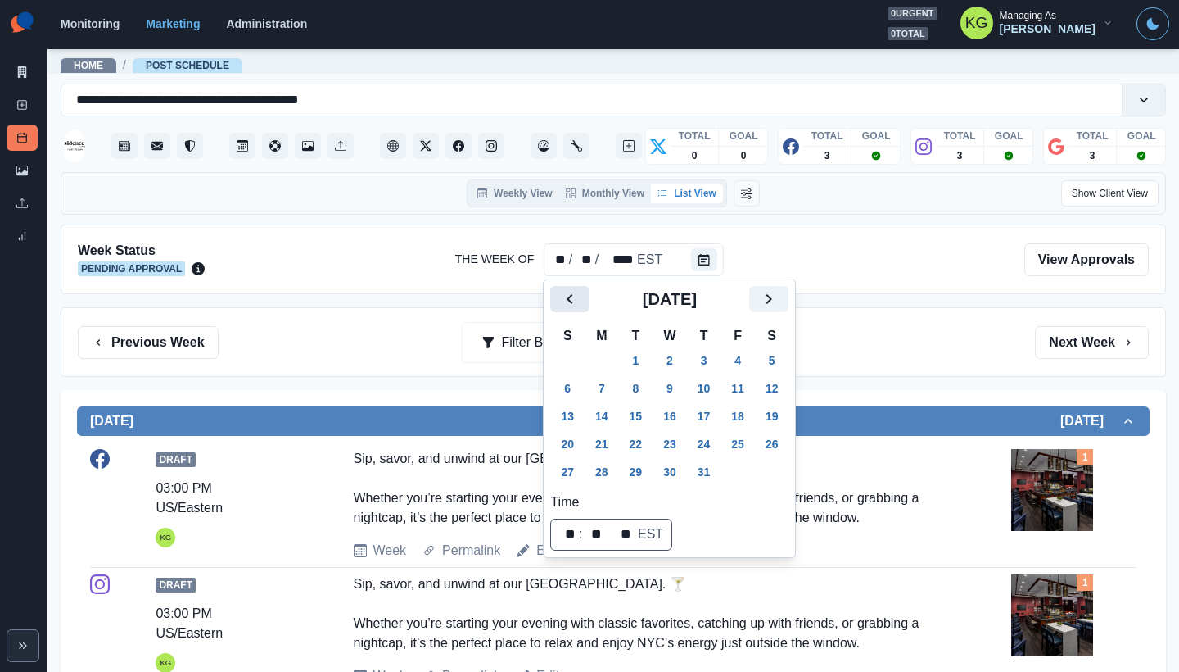
click at [576, 299] on icon "Previous" at bounding box center [570, 299] width 20 height 20
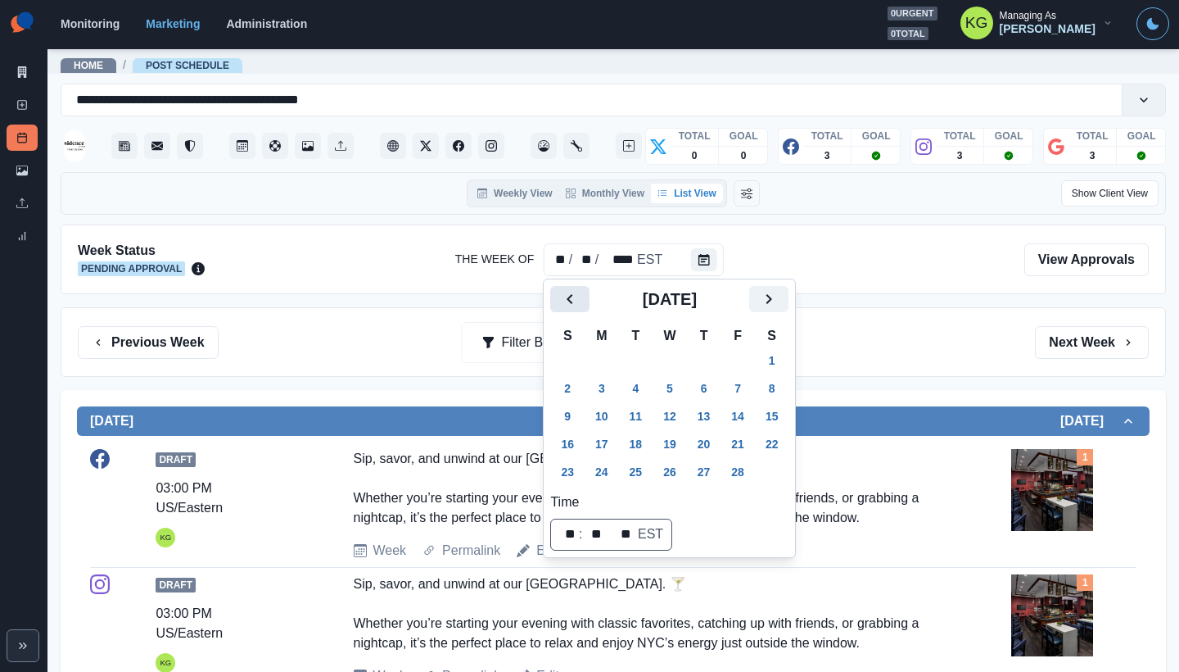
click at [576, 299] on icon "Previous" at bounding box center [570, 299] width 20 height 20
click at [772, 301] on icon "Next" at bounding box center [769, 299] width 6 height 10
click at [609, 359] on button "2" at bounding box center [602, 360] width 33 height 26
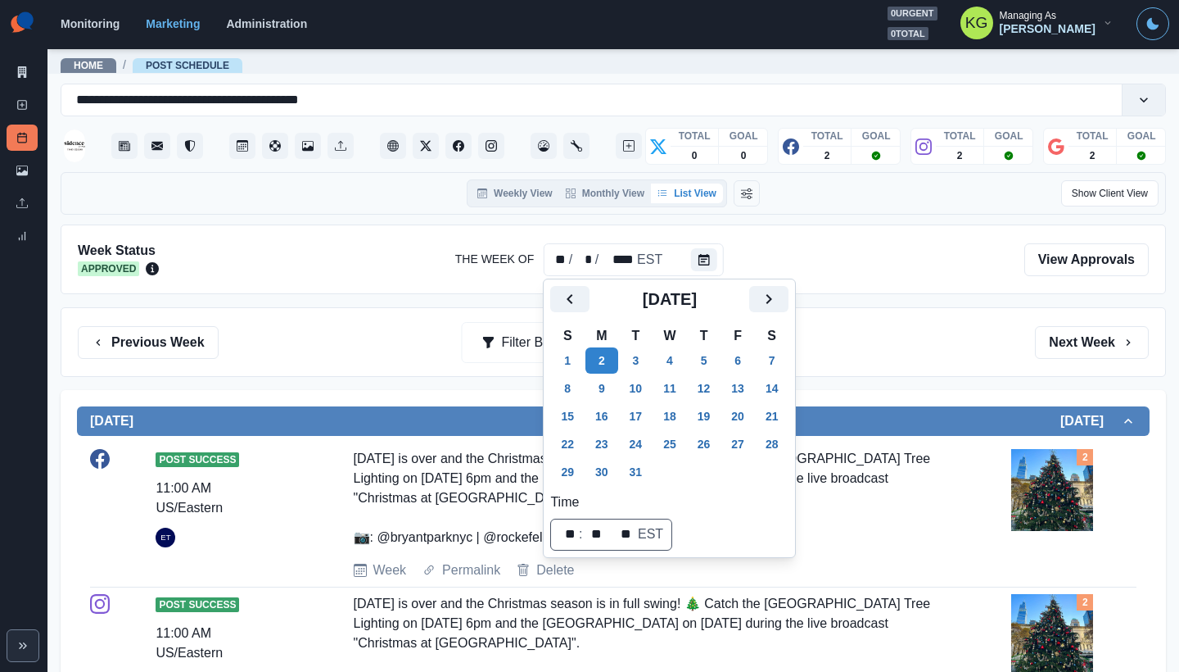
click at [905, 311] on div "Previous Week Filter By: Next Week" at bounding box center [614, 342] width 1106 height 70
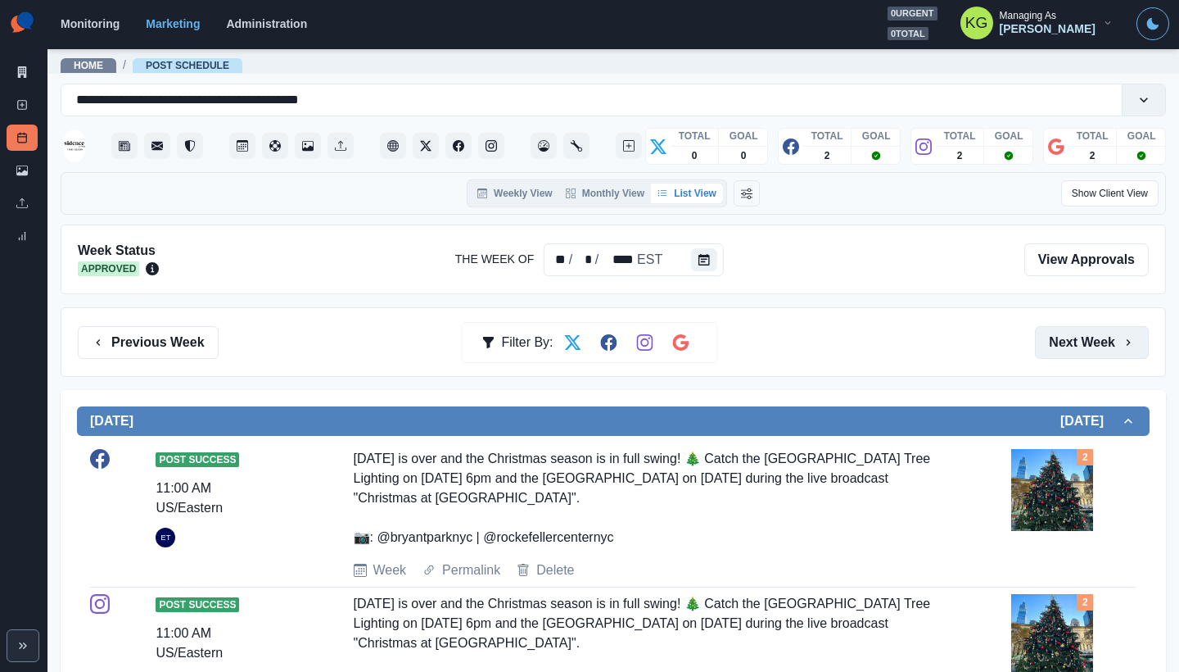
click at [1047, 336] on button "Next Week" at bounding box center [1092, 342] width 114 height 33
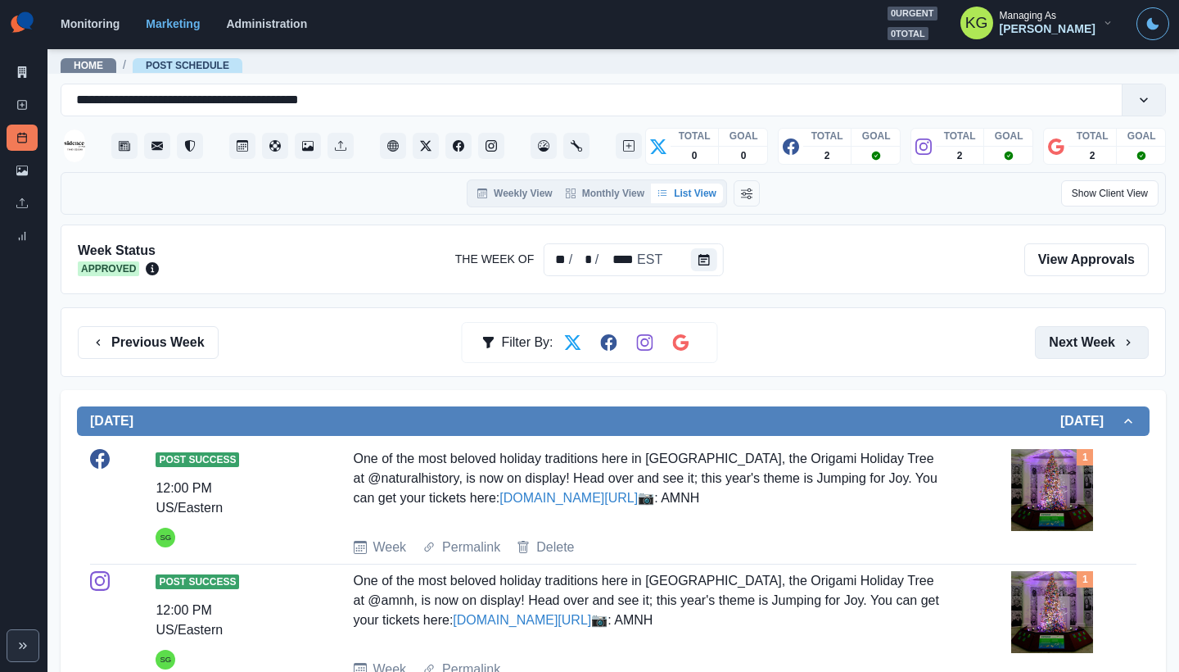
click at [1054, 341] on button "Next Week" at bounding box center [1092, 342] width 114 height 33
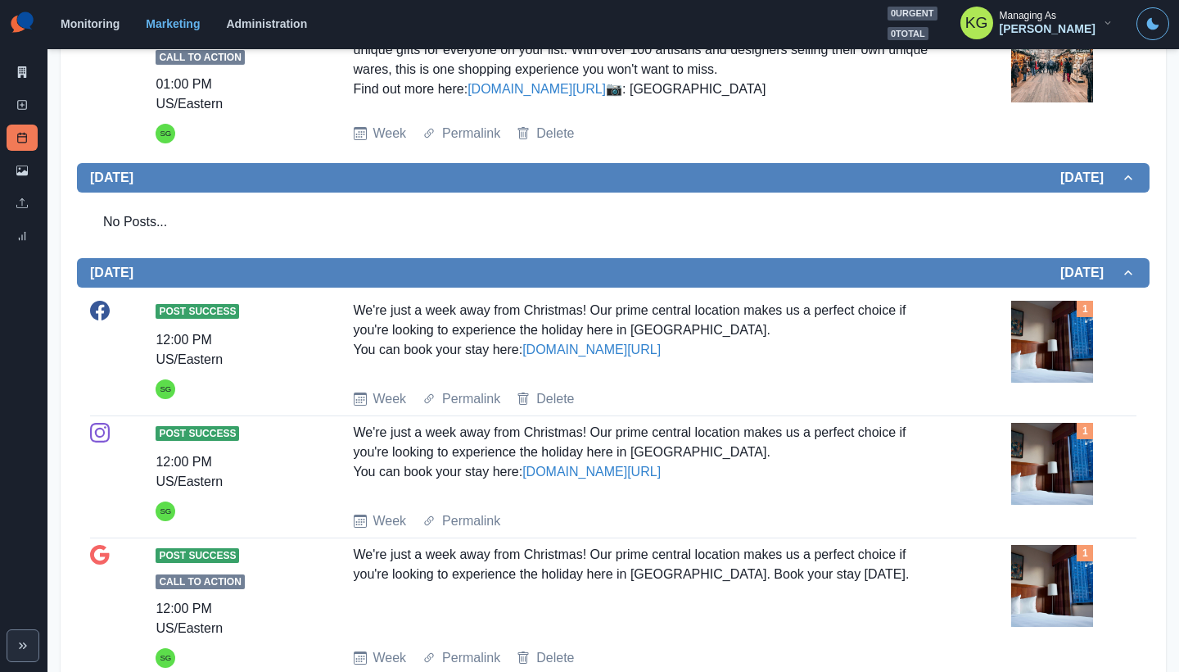
scroll to position [816, 0]
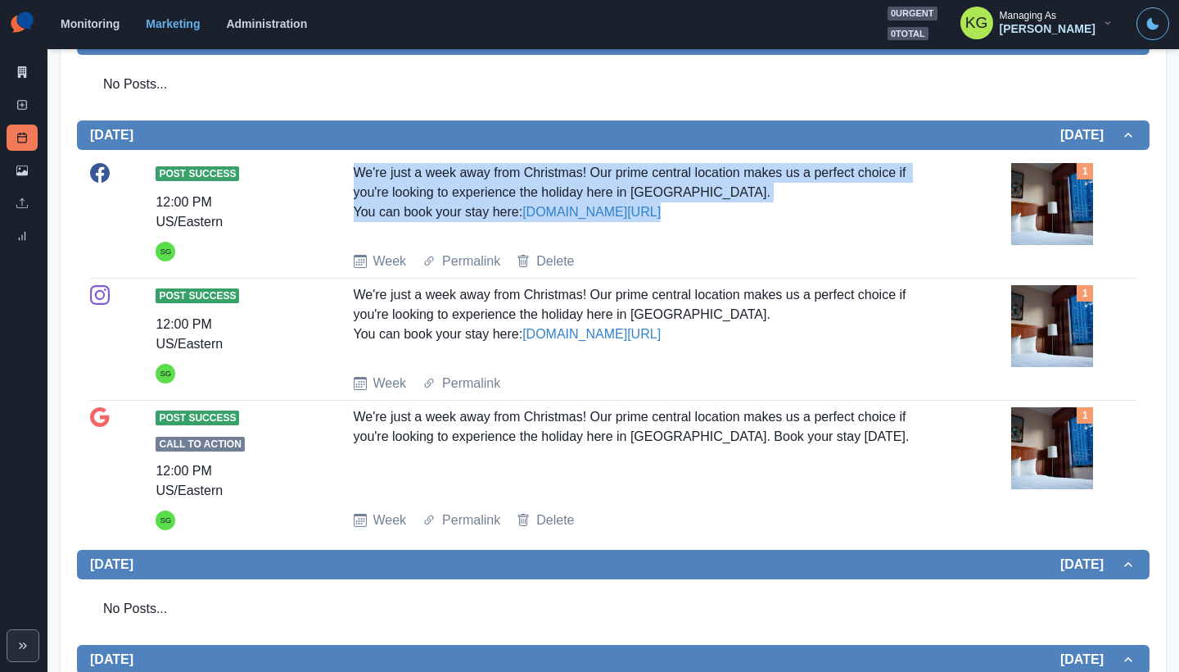
drag, startPoint x: 333, startPoint y: 333, endPoint x: 569, endPoint y: 393, distance: 243.3
click at [564, 271] on div "Post Success 12:00 PM US/Eastern SG We're just a week away from Christmas! Our …" at bounding box center [613, 217] width 1047 height 108
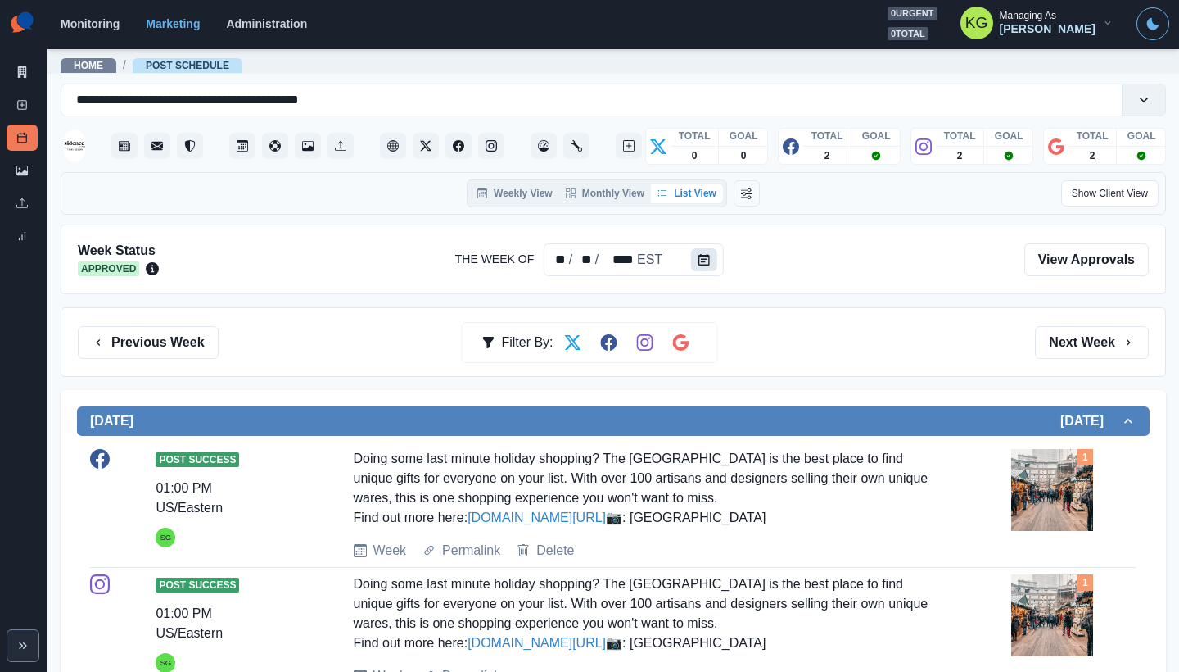
click at [708, 256] on icon "Calendar" at bounding box center [704, 259] width 11 height 11
click at [704, 258] on icon "Calendar" at bounding box center [704, 259] width 11 height 11
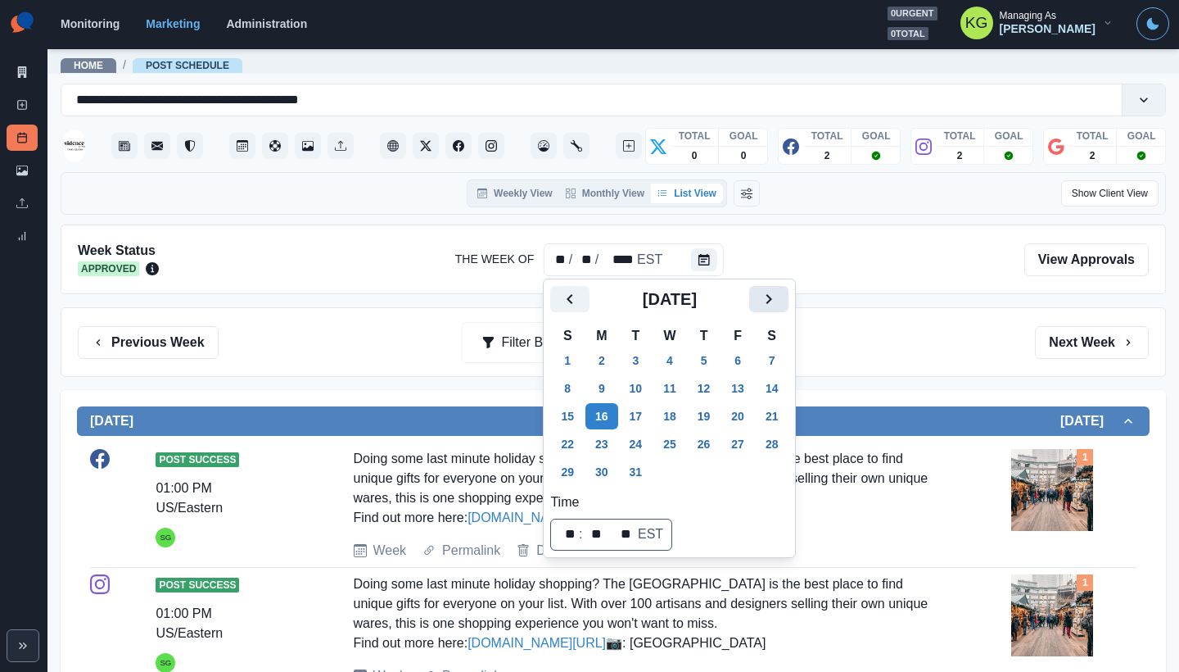
click at [779, 296] on icon "Next" at bounding box center [769, 299] width 20 height 20
click at [681, 352] on button "1" at bounding box center [669, 360] width 33 height 26
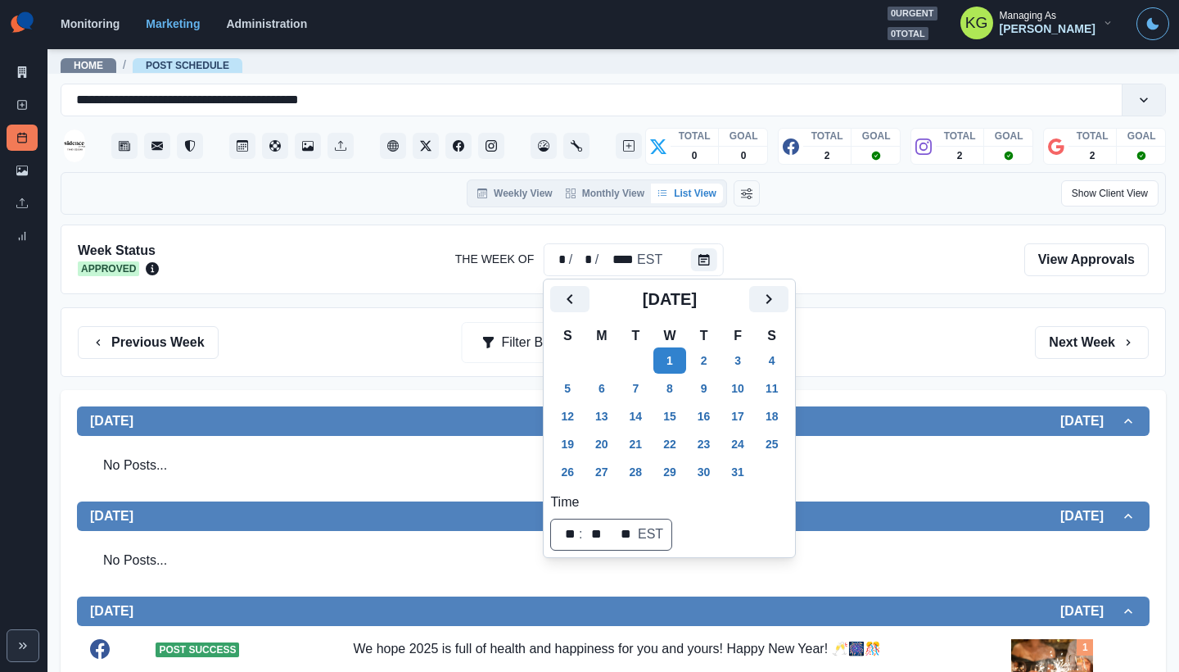
click at [888, 284] on div "Week Status Approved The Week Of * / * / **** EST View Approvals" at bounding box center [614, 259] width 1106 height 70
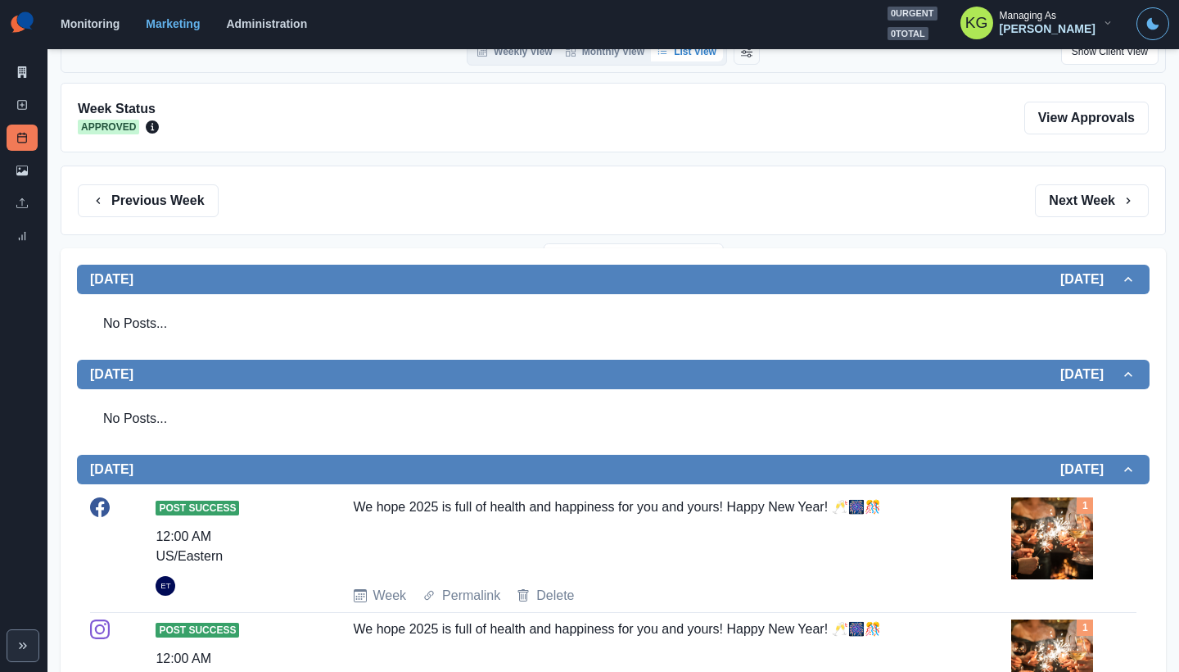
scroll to position [173, 0]
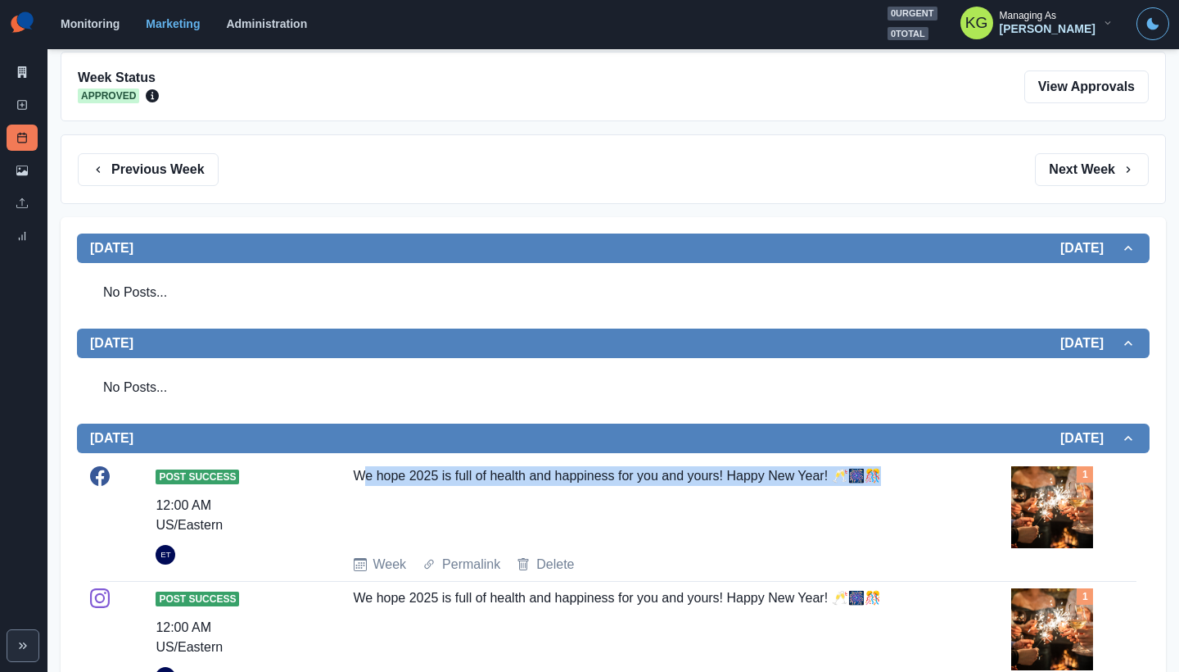
drag, startPoint x: 878, startPoint y: 477, endPoint x: 356, endPoint y: 475, distance: 521.6
click at [356, 475] on div "We hope 2025 is full of health and happiness for you and yours! Happy New Year!…" at bounding box center [647, 503] width 586 height 75
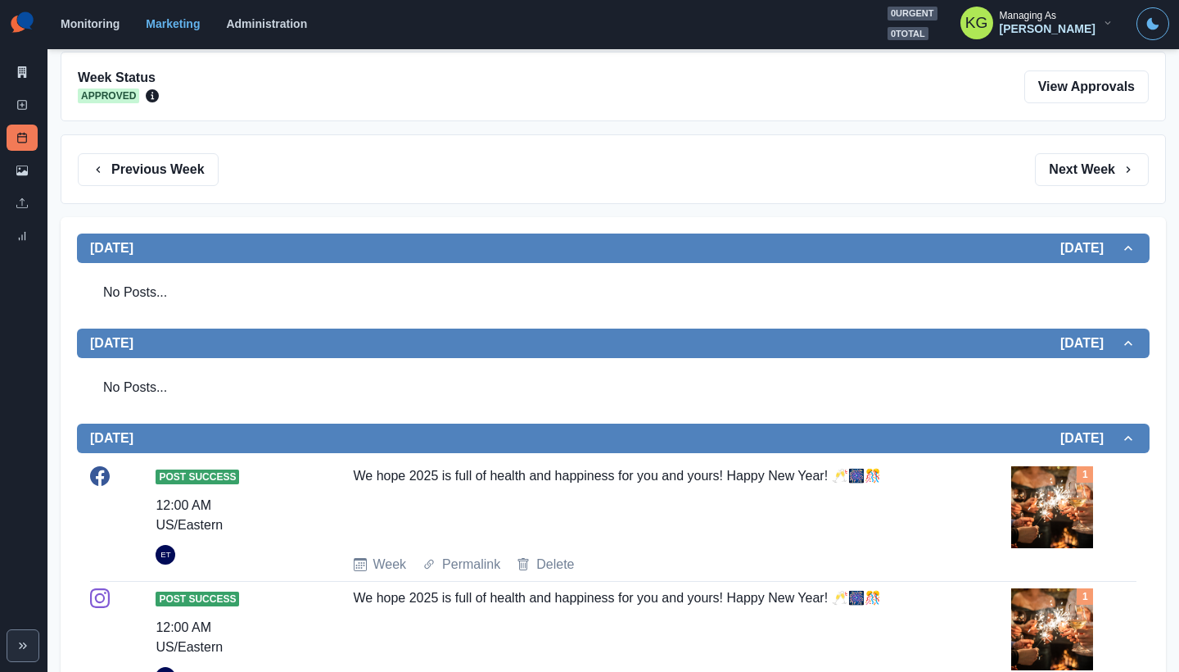
click at [355, 475] on div "We hope 2025 is full of health and happiness for you and yours! Happy New Year!…" at bounding box center [647, 503] width 586 height 75
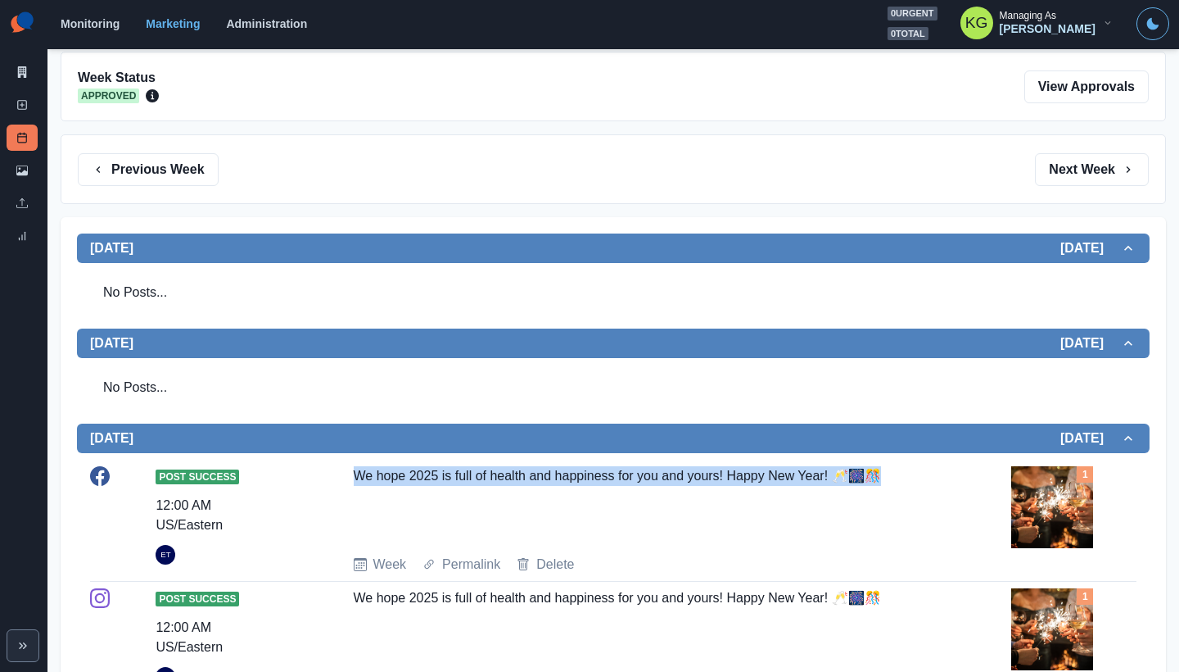
drag, startPoint x: 348, startPoint y: 475, endPoint x: 893, endPoint y: 477, distance: 544.6
click at [893, 477] on div "Post Success 12:00 AM US/Eastern ET We hope 2025 is full of health and happines…" at bounding box center [613, 520] width 1047 height 108
copy div "We hope 2025 is full of health and happiness for you and yours! Happy New Year!…"
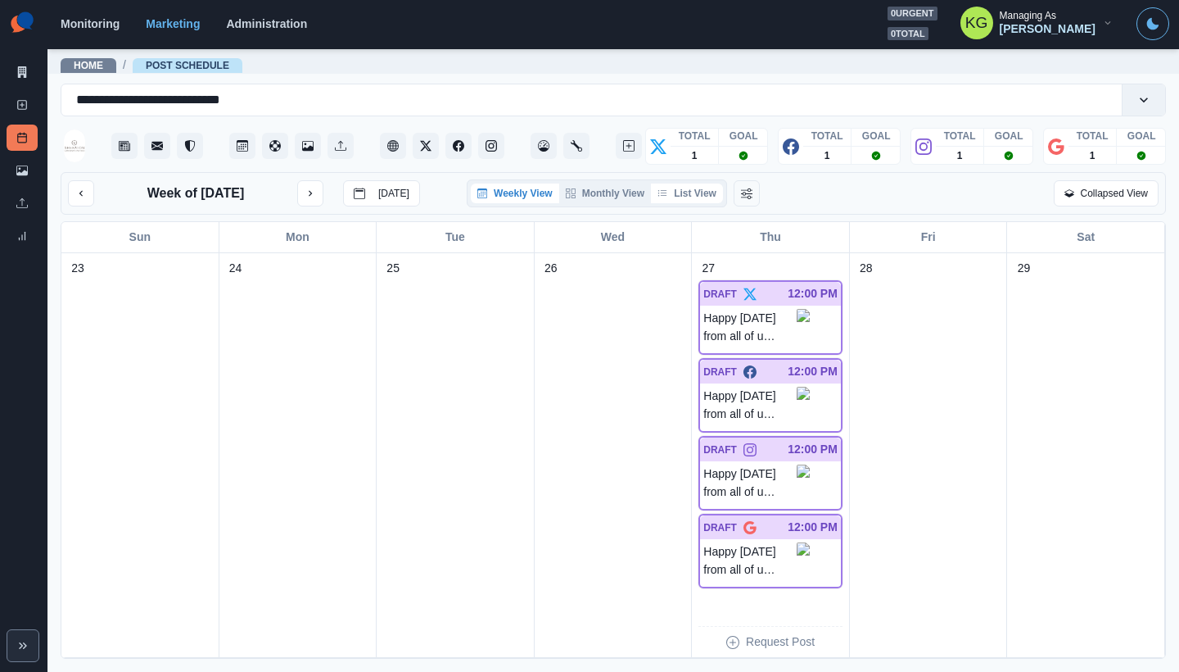
click at [687, 199] on button "List View" at bounding box center [687, 193] width 72 height 20
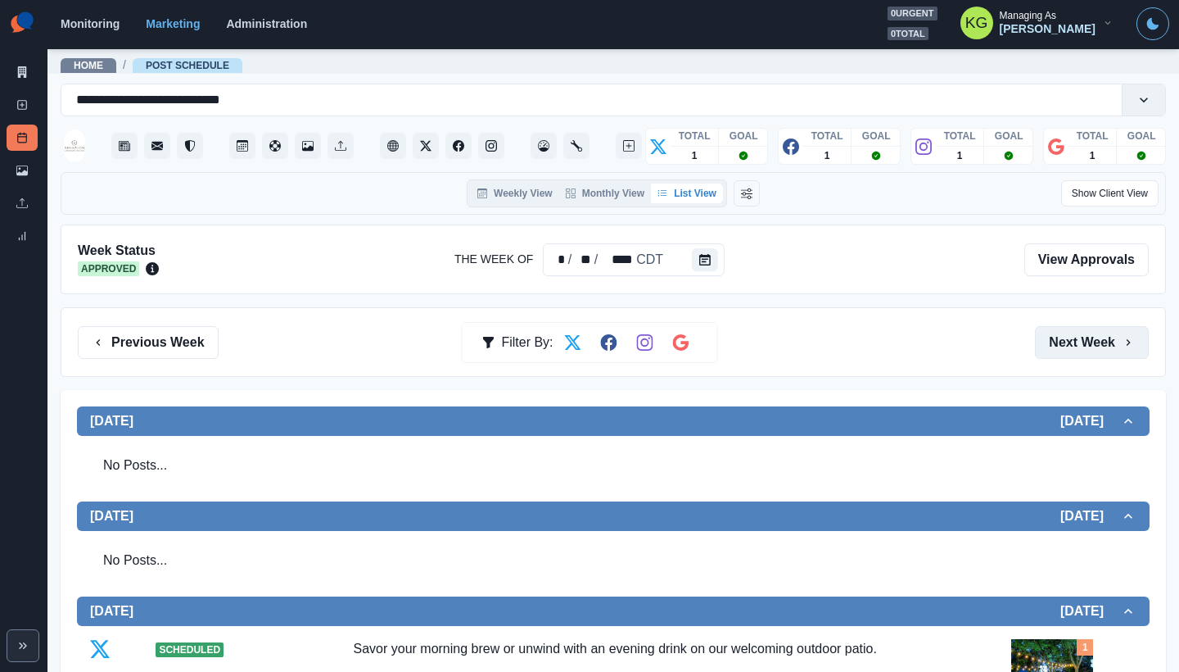
click at [1103, 341] on button "Next Week" at bounding box center [1092, 342] width 114 height 33
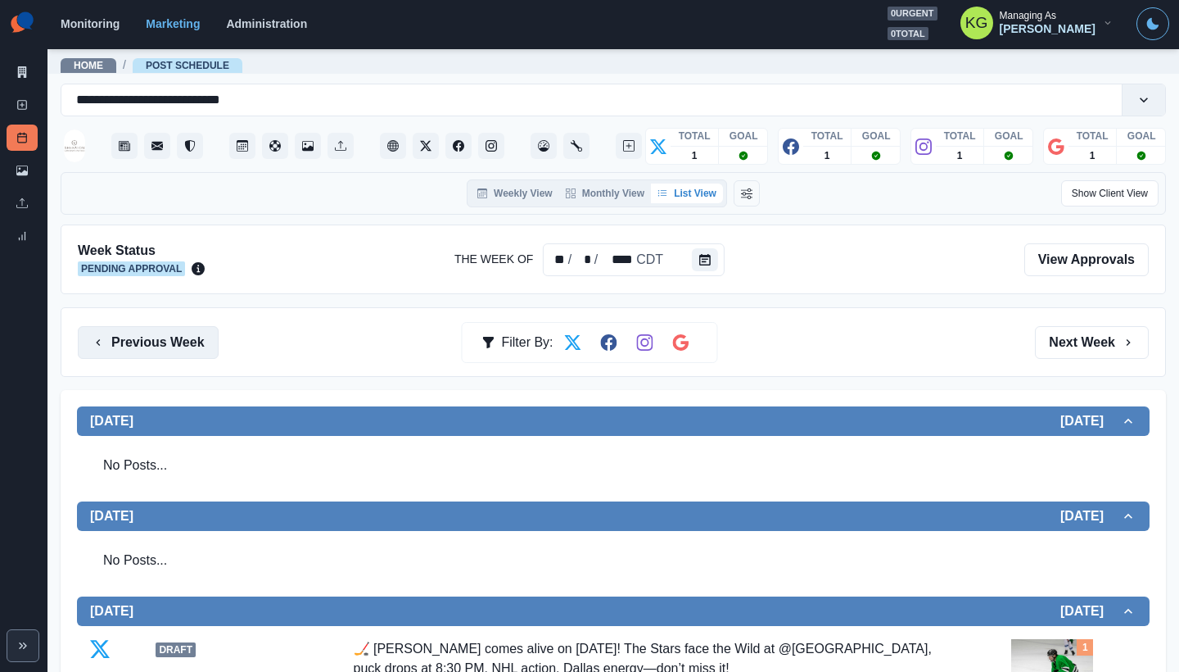
click at [129, 341] on button "Previous Week" at bounding box center [148, 342] width 141 height 33
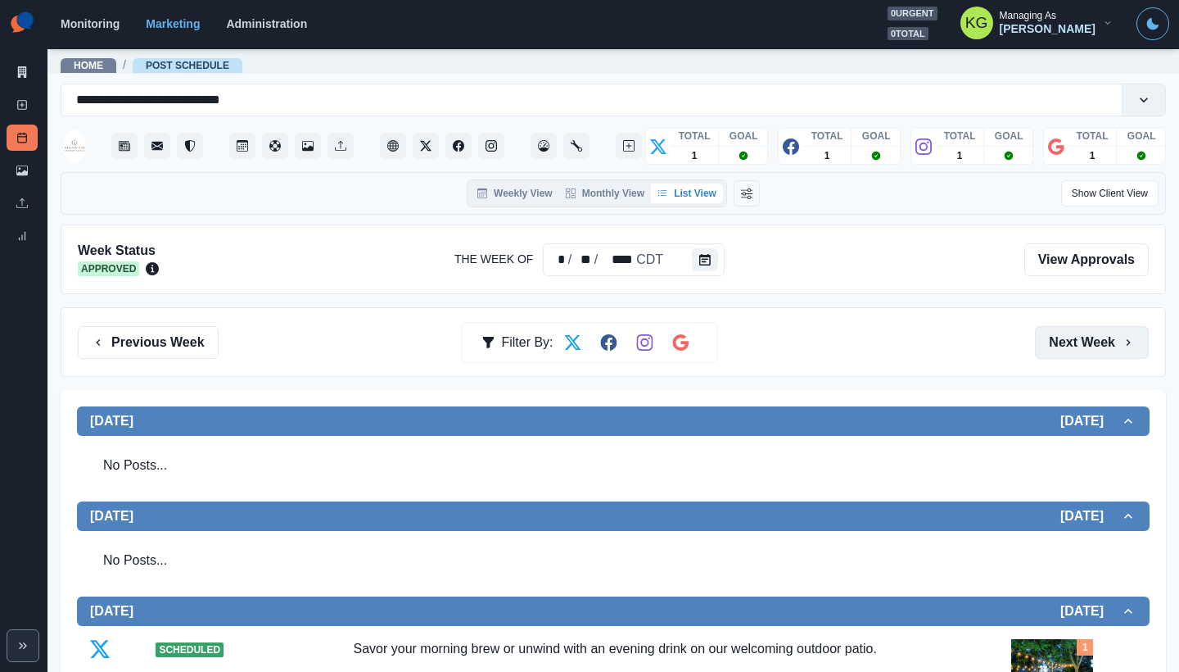
click at [1058, 336] on button "Next Week" at bounding box center [1092, 342] width 114 height 33
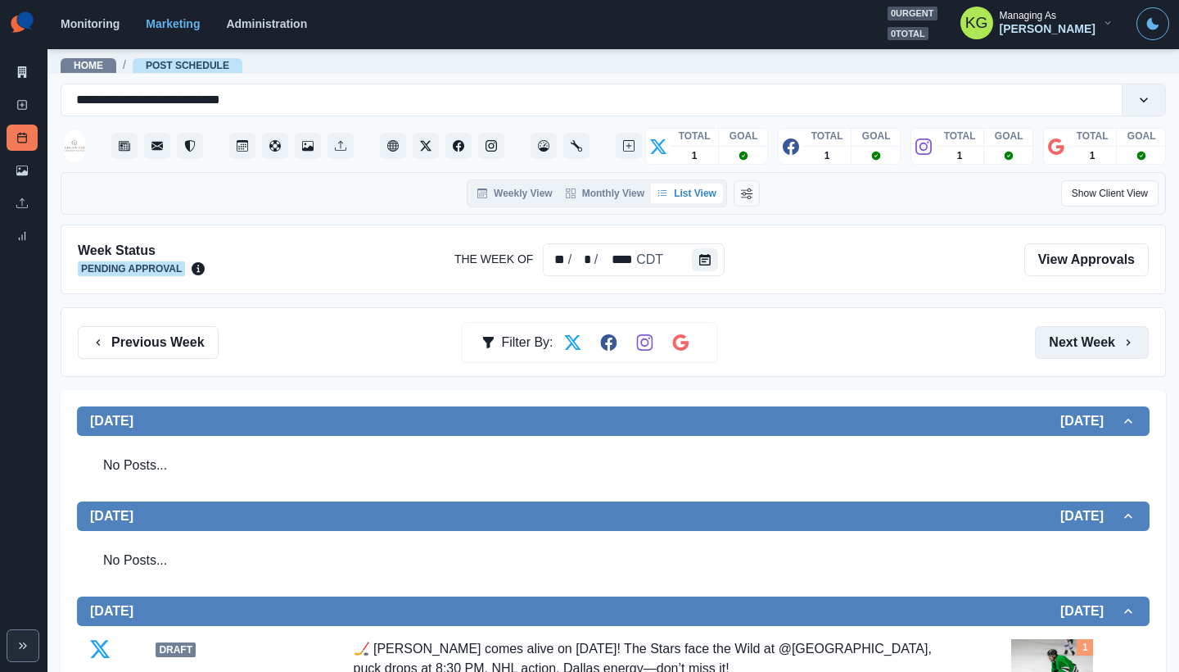
click at [1093, 338] on button "Next Week" at bounding box center [1092, 342] width 114 height 33
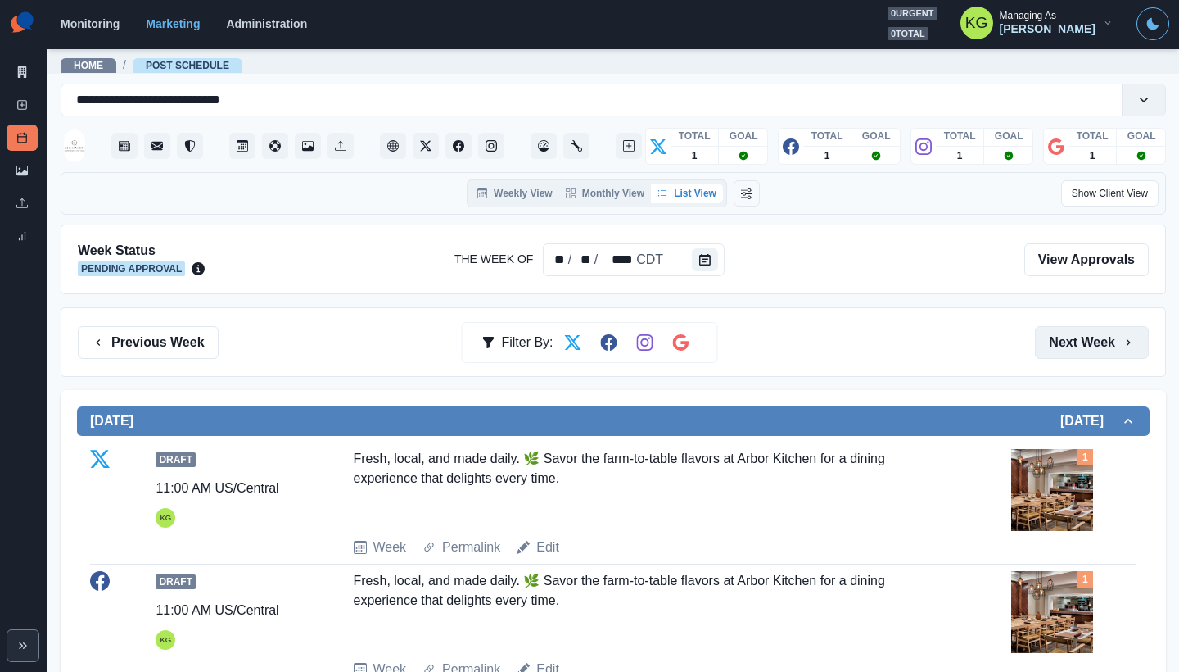
click at [1093, 338] on button "Next Week" at bounding box center [1092, 342] width 114 height 33
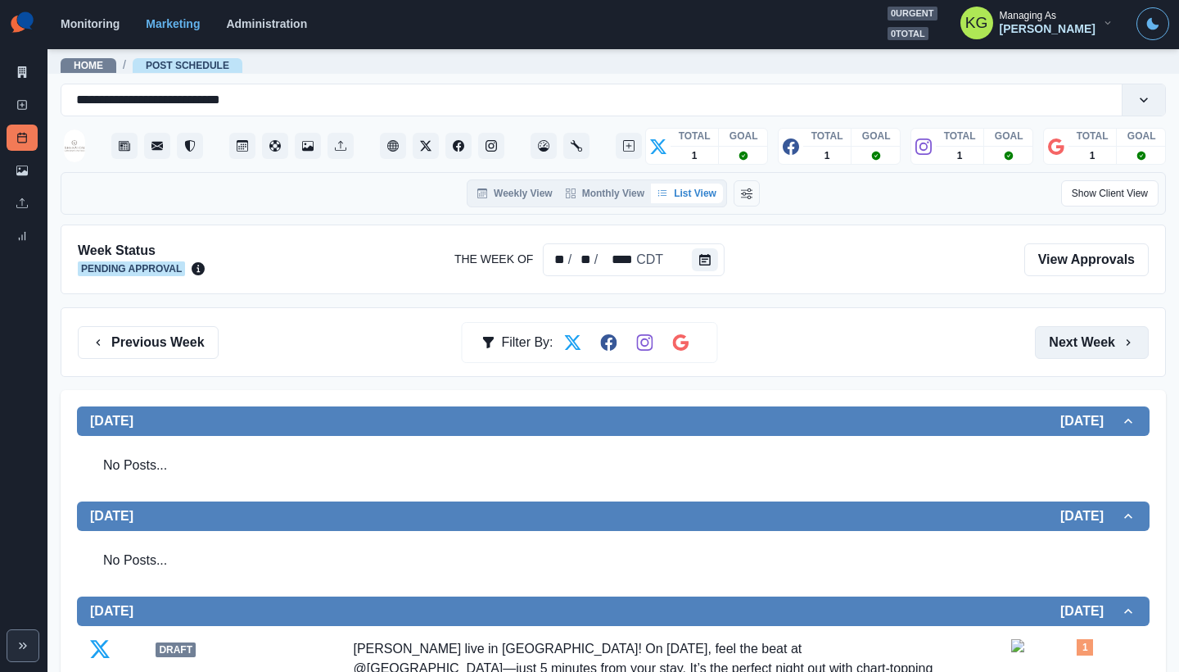
click at [1092, 343] on button "Next Week" at bounding box center [1092, 342] width 114 height 33
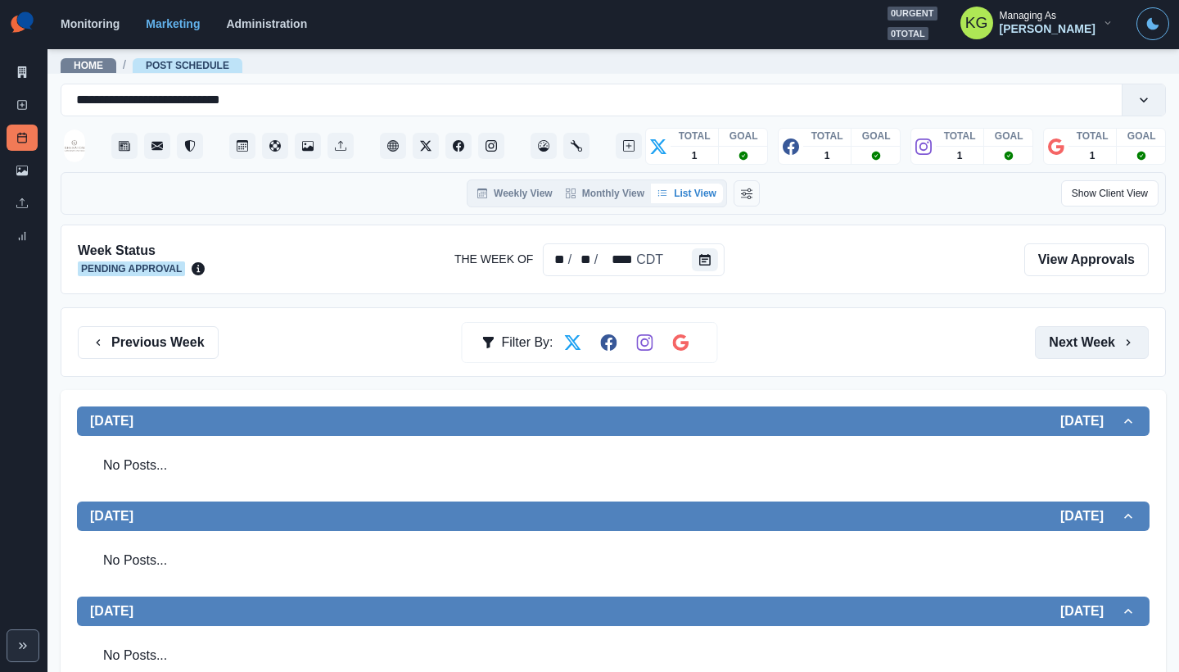
click at [1092, 343] on button "Next Week" at bounding box center [1092, 342] width 114 height 33
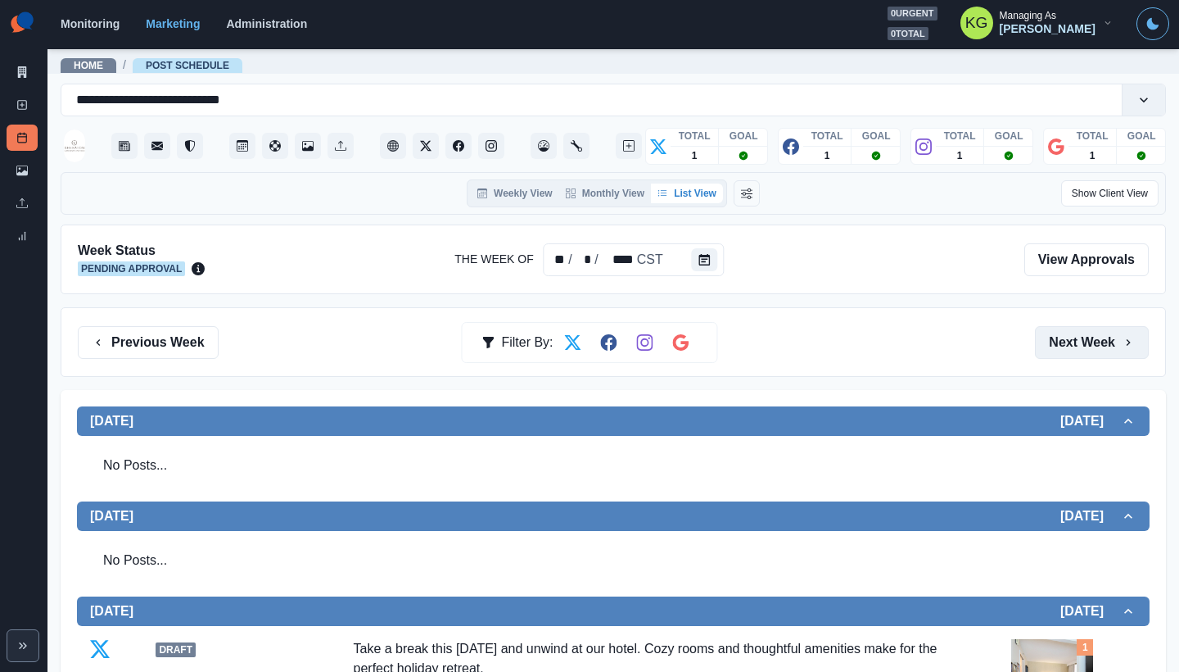
click at [1091, 343] on button "Next Week" at bounding box center [1092, 342] width 114 height 33
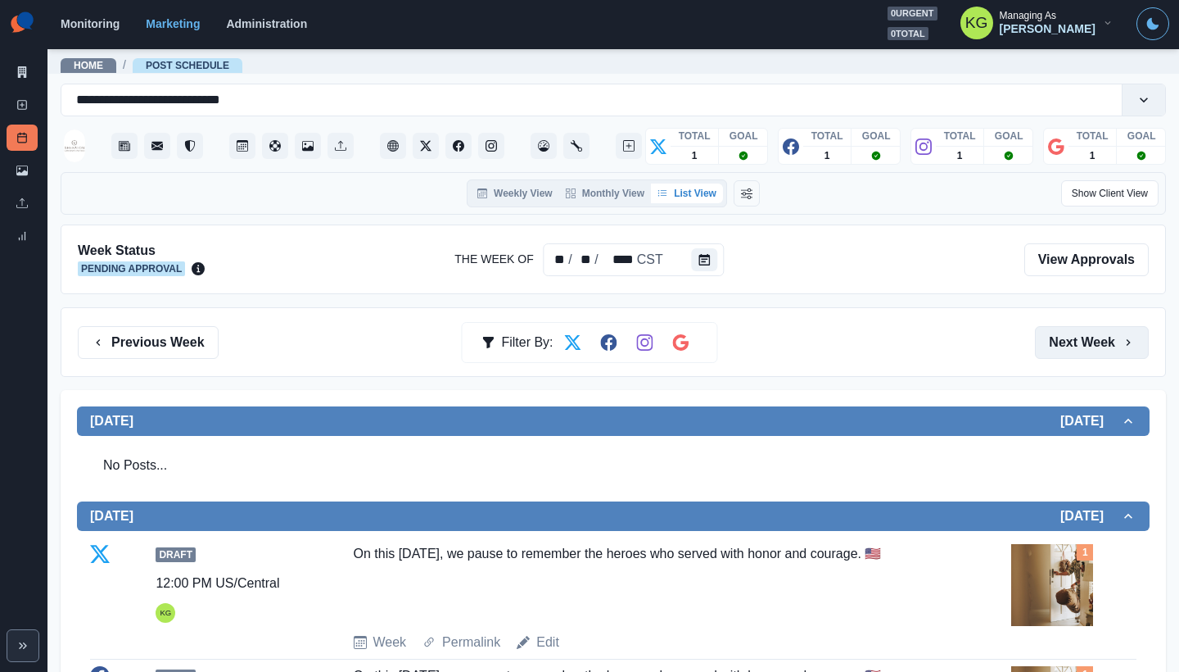
click at [1091, 343] on button "Next Week" at bounding box center [1092, 342] width 114 height 33
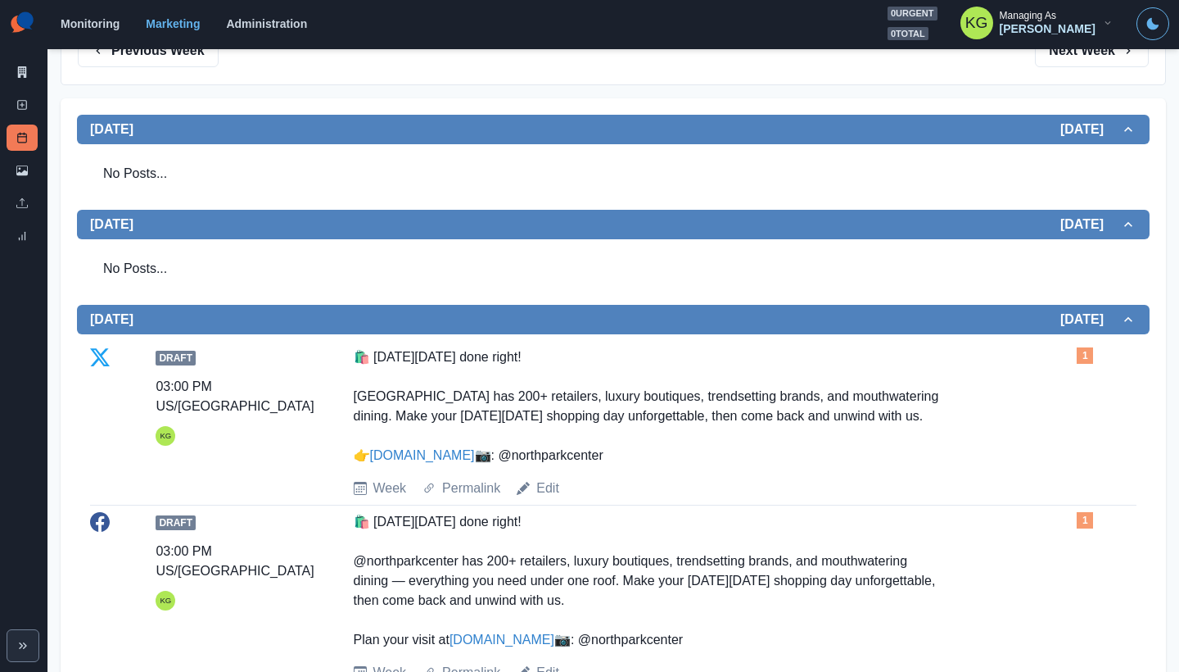
scroll to position [427, 0]
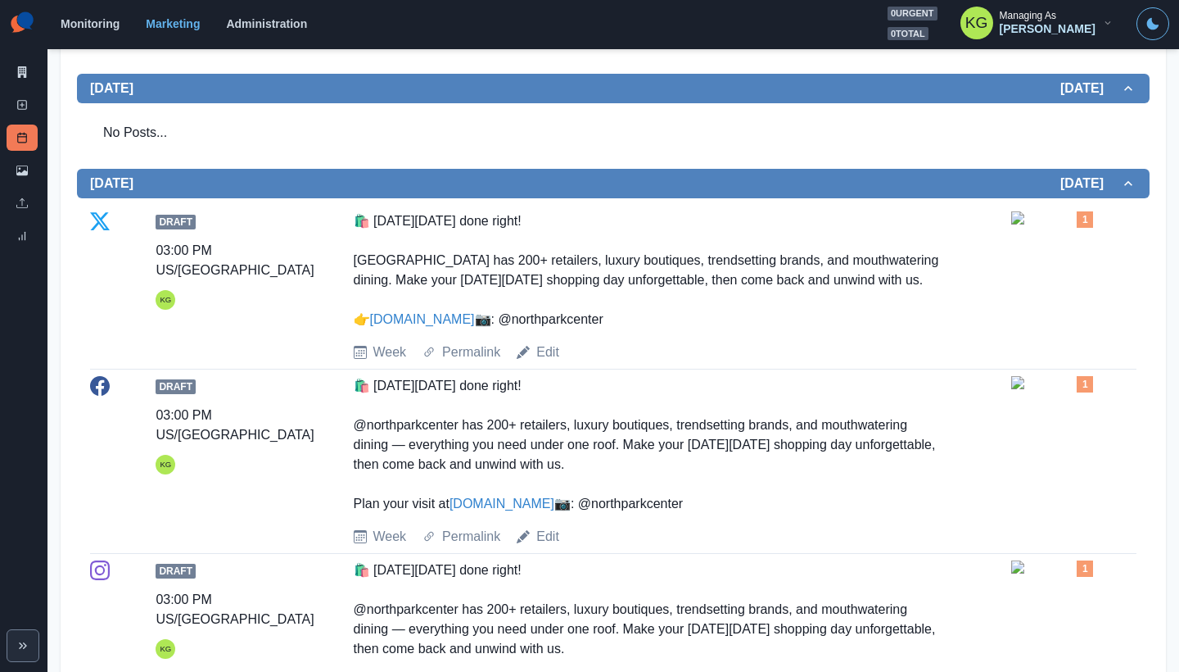
click at [1054, 224] on img at bounding box center [1052, 217] width 82 height 13
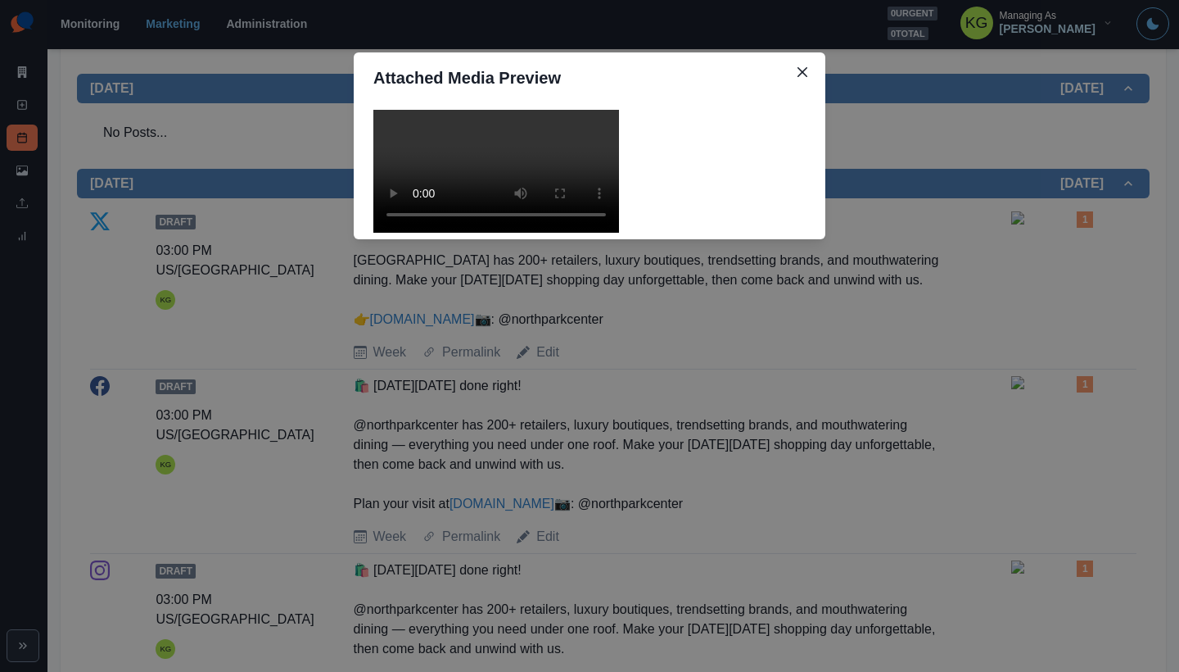
click at [968, 307] on div "Attached Media Preview" at bounding box center [589, 336] width 1179 height 672
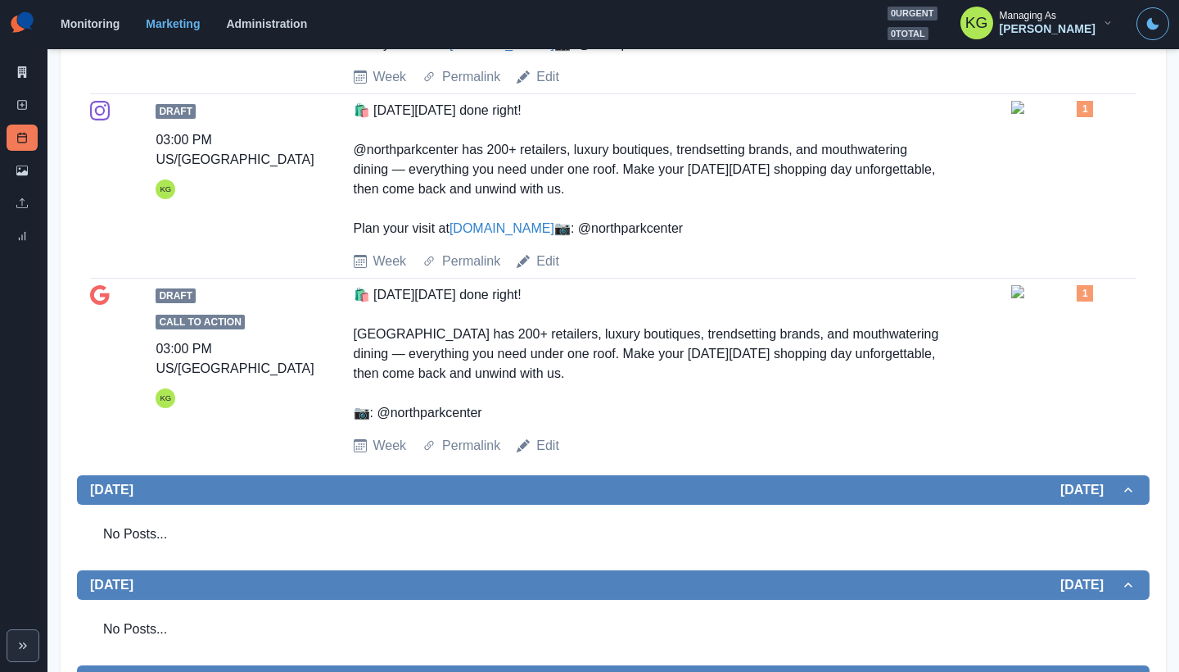
scroll to position [0, 0]
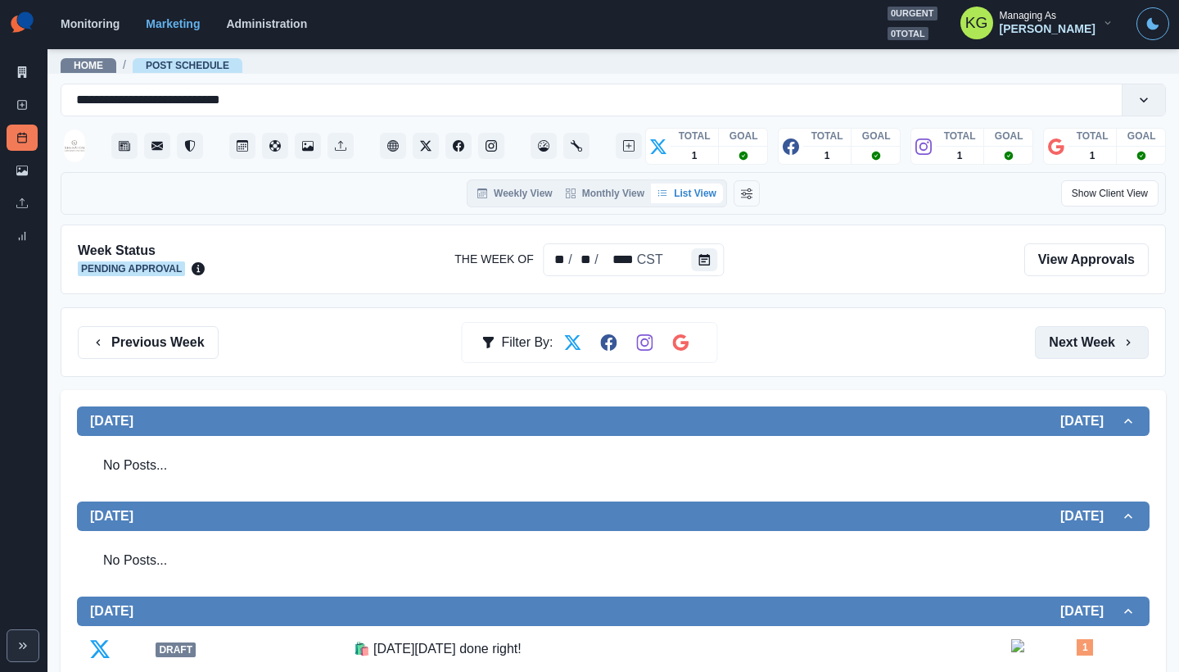
click at [1092, 341] on button "Next Week" at bounding box center [1092, 342] width 114 height 33
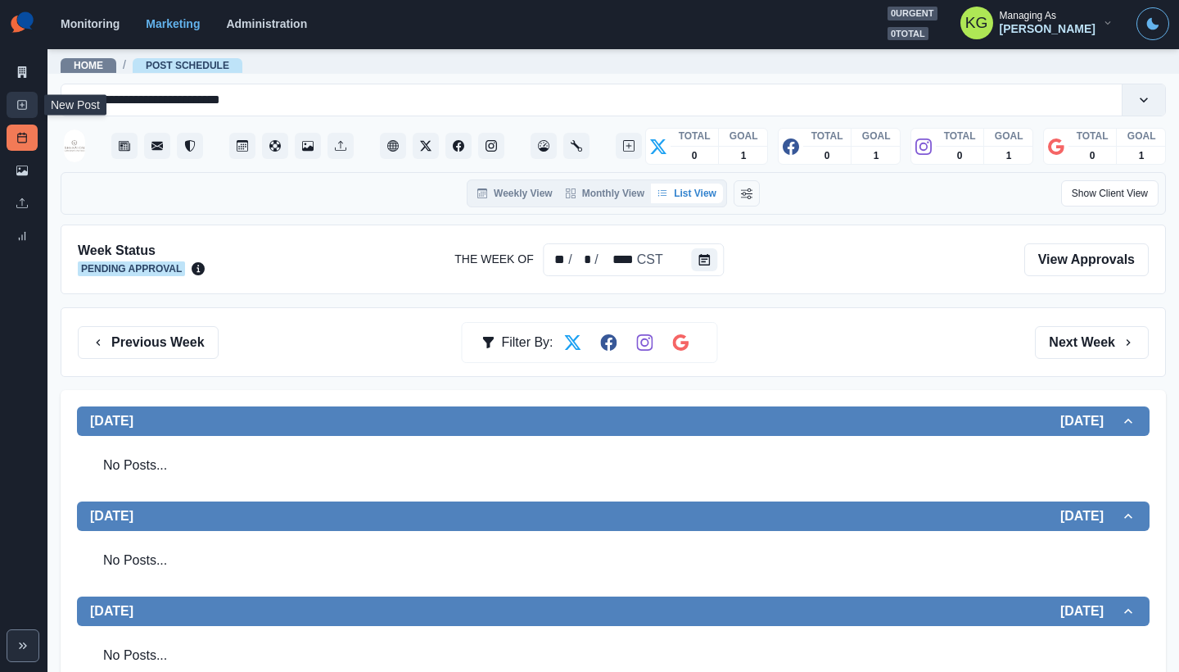
click at [20, 106] on icon at bounding box center [21, 104] width 11 height 11
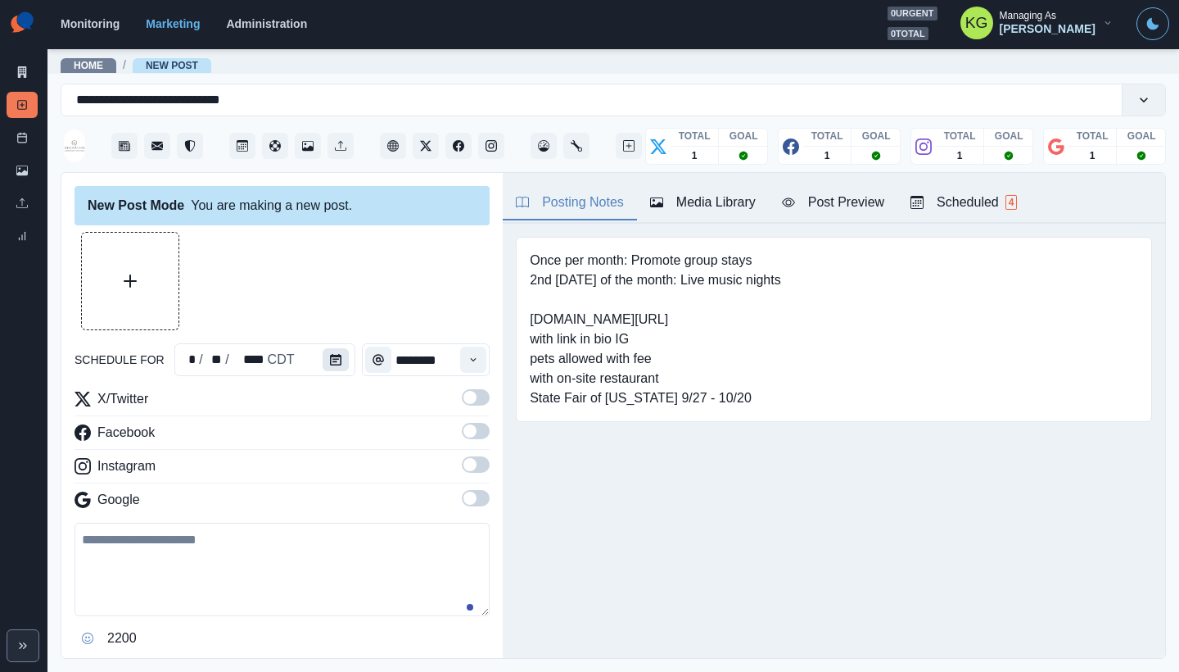
click at [337, 361] on icon "Calendar" at bounding box center [335, 359] width 11 height 11
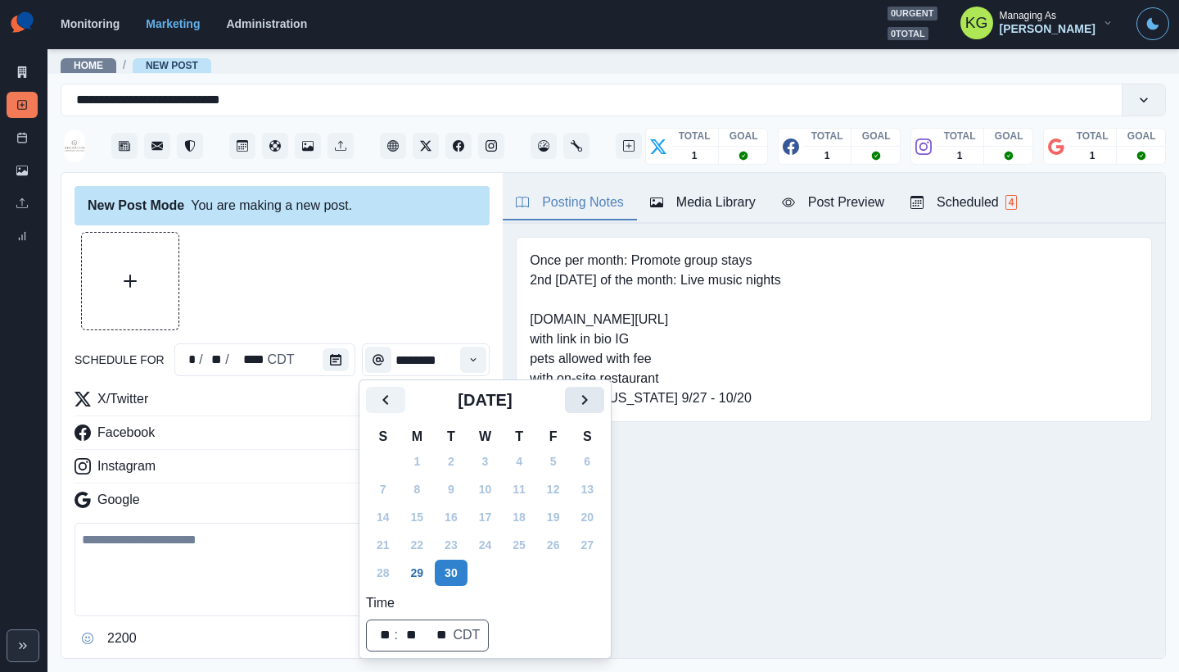
click at [591, 405] on icon "Next" at bounding box center [585, 400] width 20 height 20
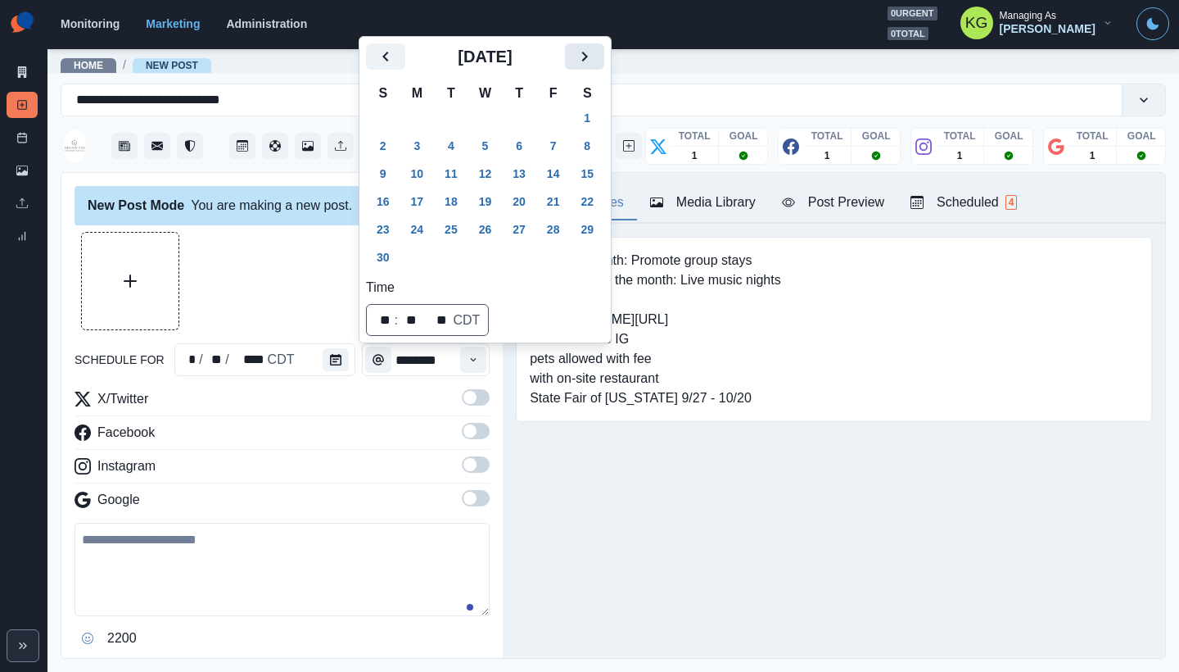
click at [595, 65] on icon "Next" at bounding box center [585, 57] width 20 height 20
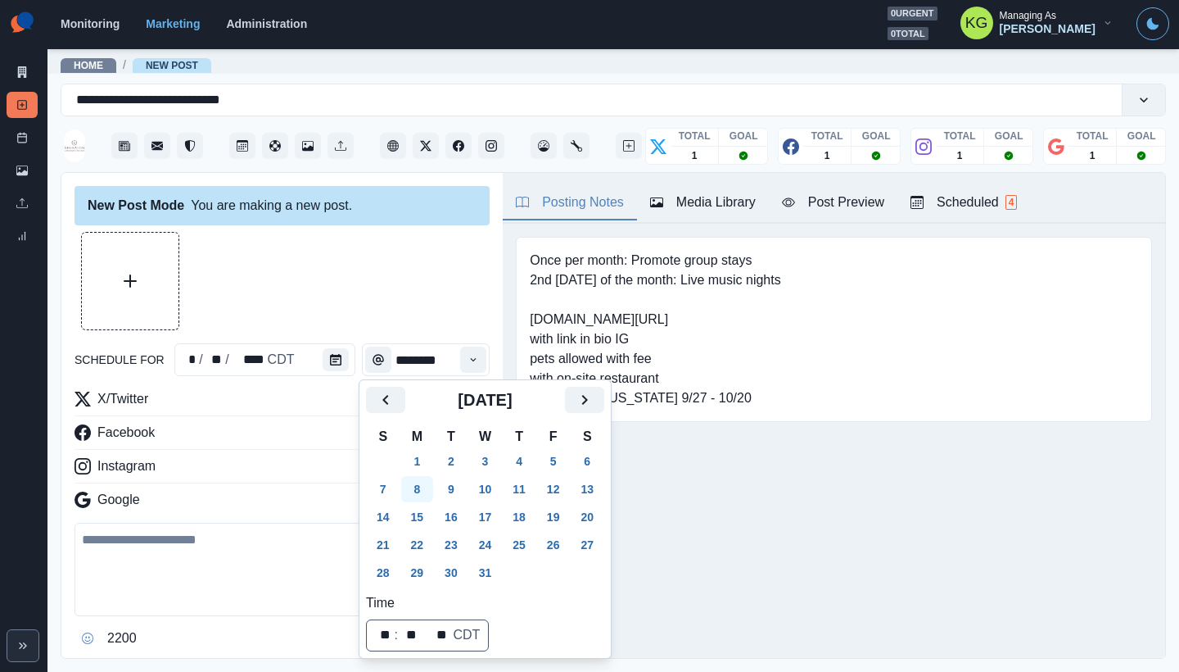
click at [419, 488] on button "8" at bounding box center [417, 489] width 33 height 26
click at [350, 273] on div at bounding box center [282, 281] width 415 height 98
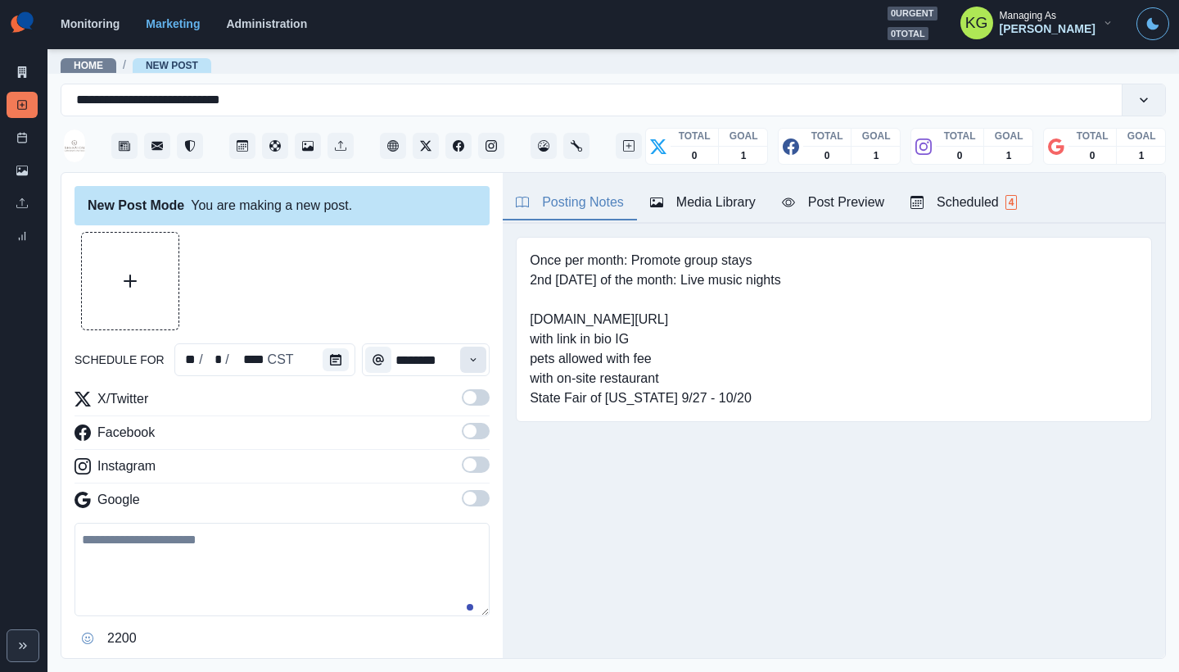
click at [460, 366] on button "Time" at bounding box center [473, 359] width 26 height 26
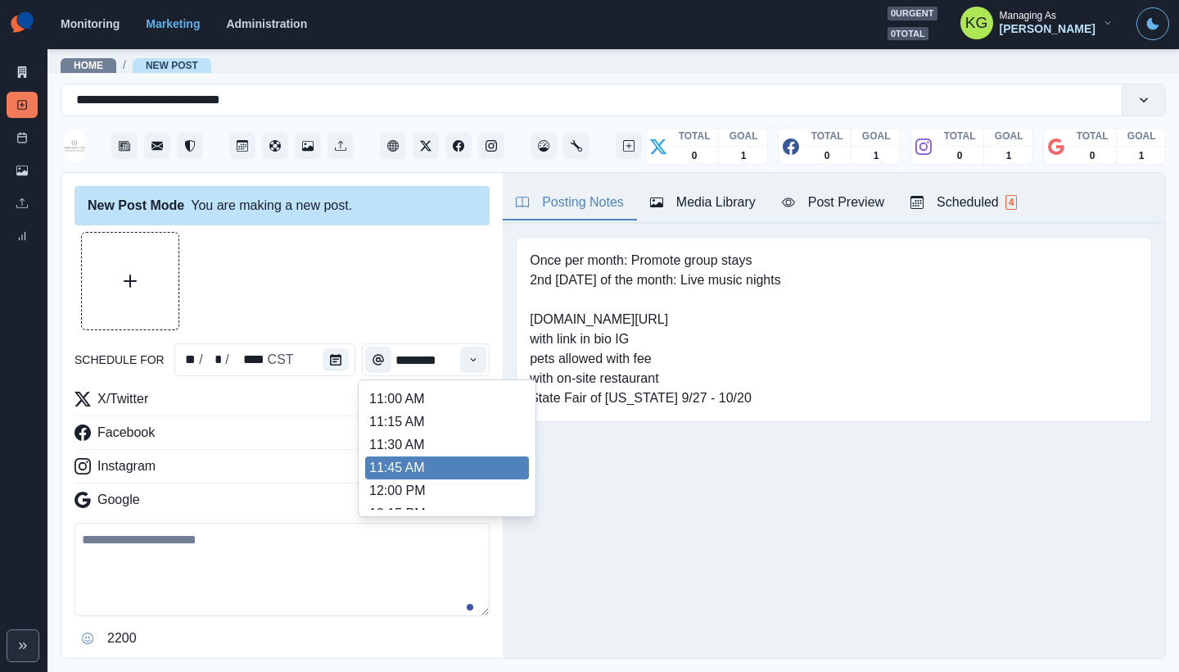
scroll to position [274, 0]
click at [404, 487] on li "12:00 PM" at bounding box center [447, 490] width 164 height 23
type input "********"
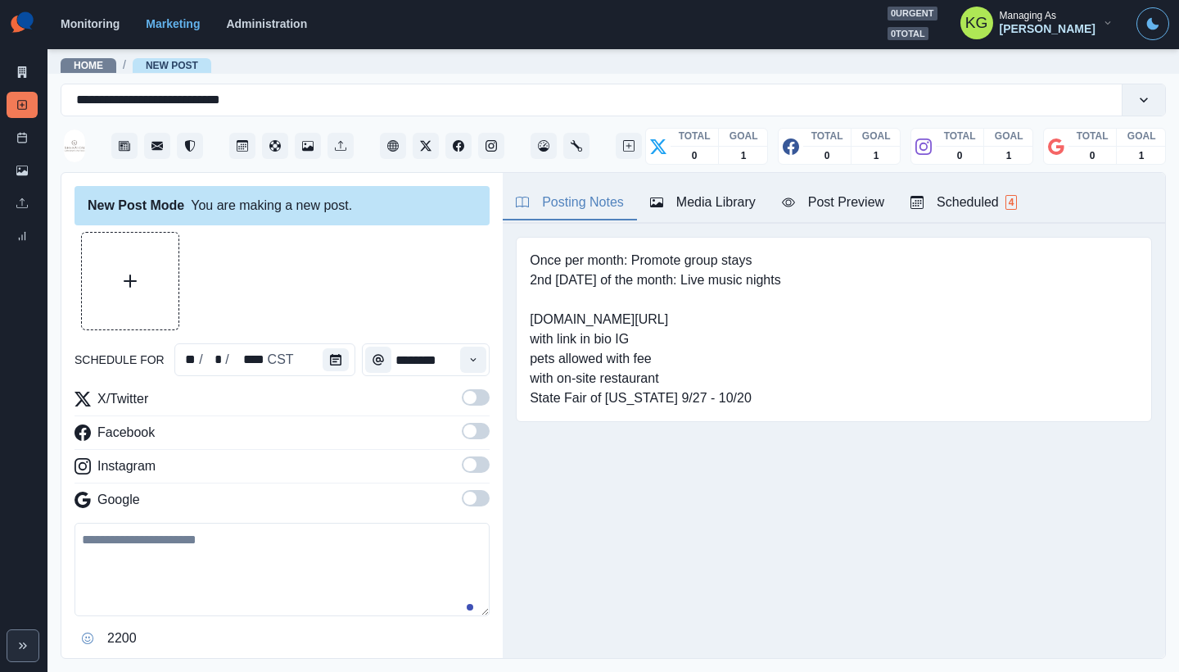
click at [465, 498] on span at bounding box center [476, 498] width 28 height 16
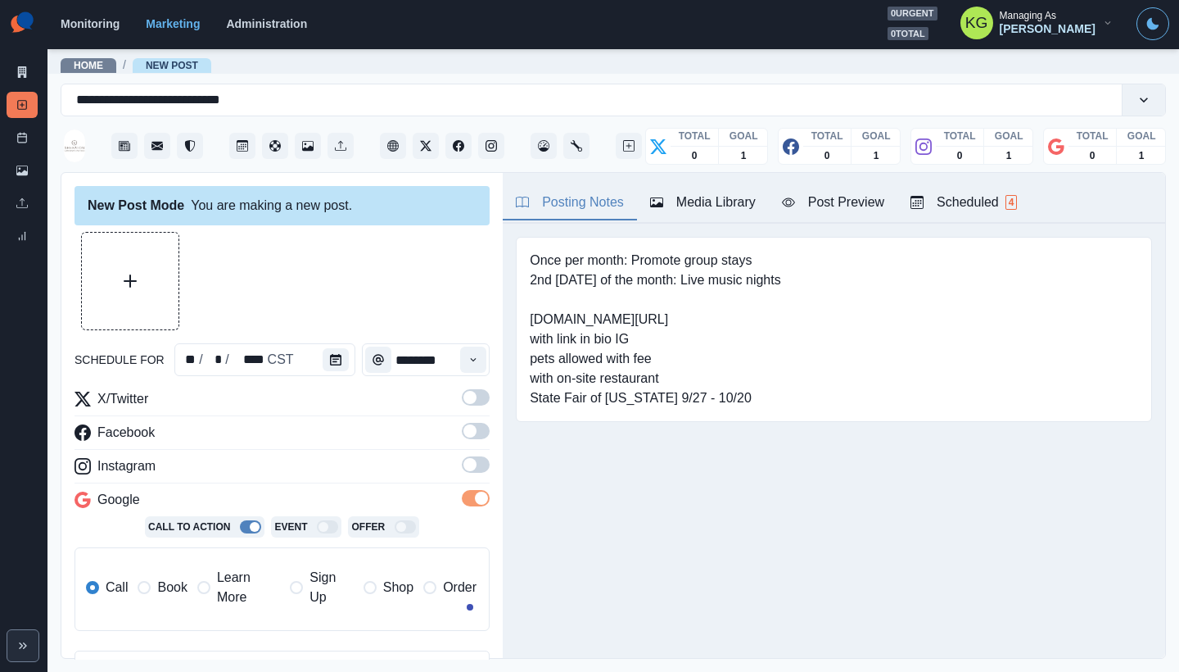
click at [468, 464] on span at bounding box center [476, 464] width 28 height 16
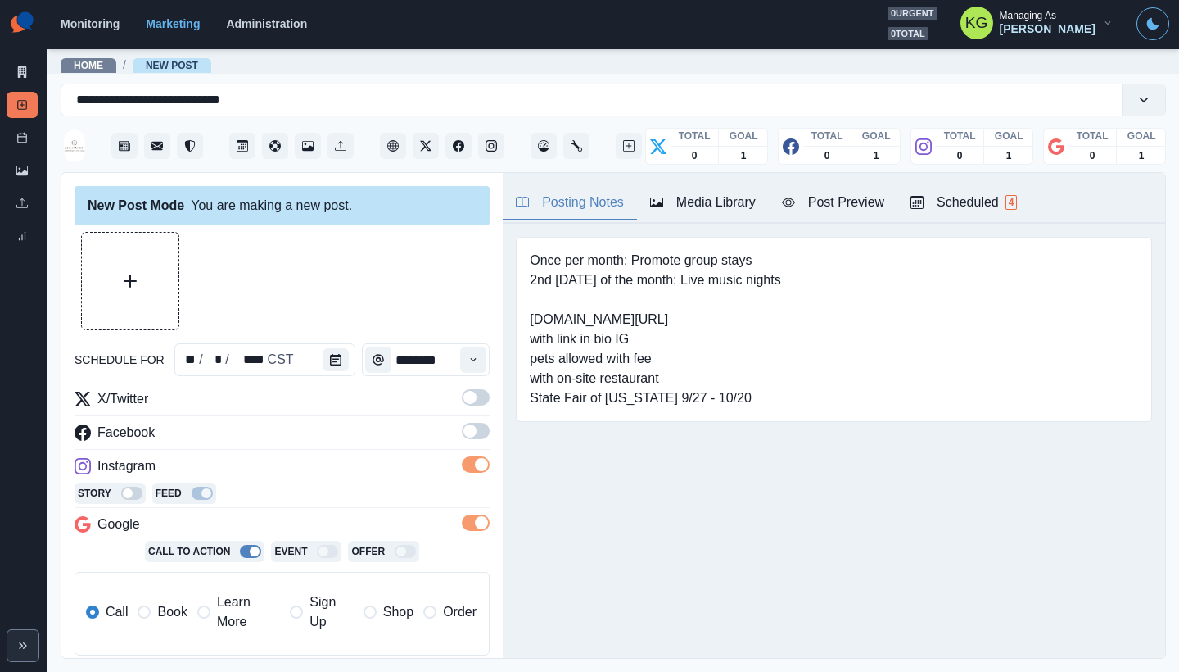
click at [464, 432] on span at bounding box center [470, 430] width 13 height 13
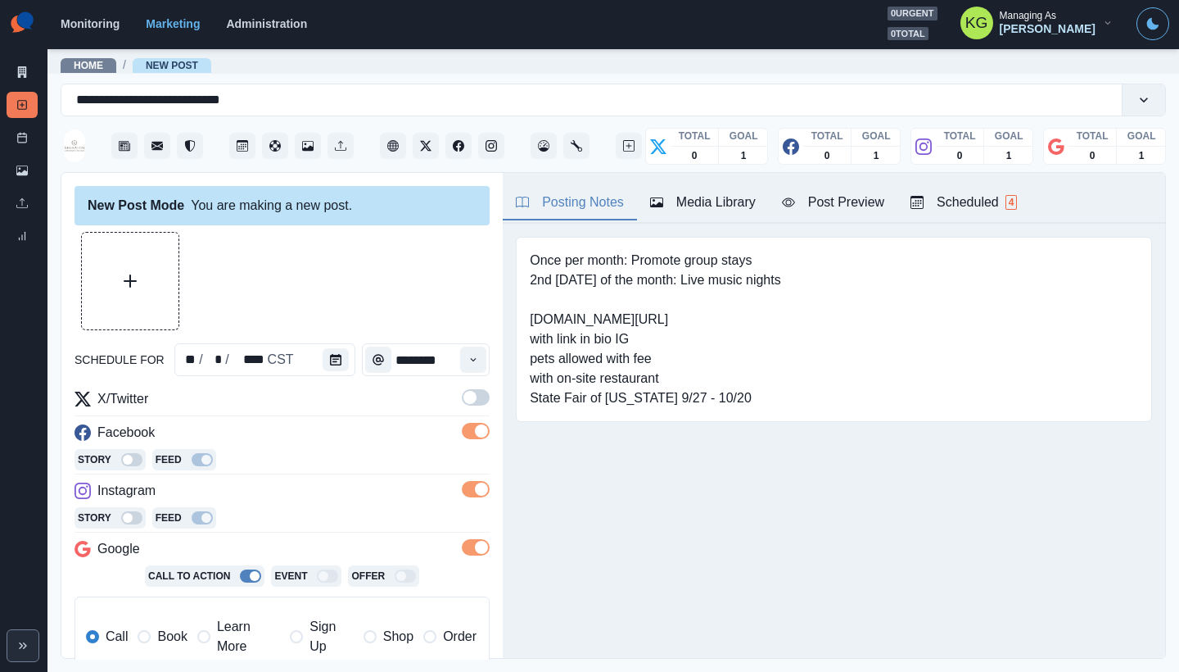
click at [464, 402] on span at bounding box center [476, 397] width 28 height 16
click at [184, 637] on span "Book" at bounding box center [171, 636] width 29 height 20
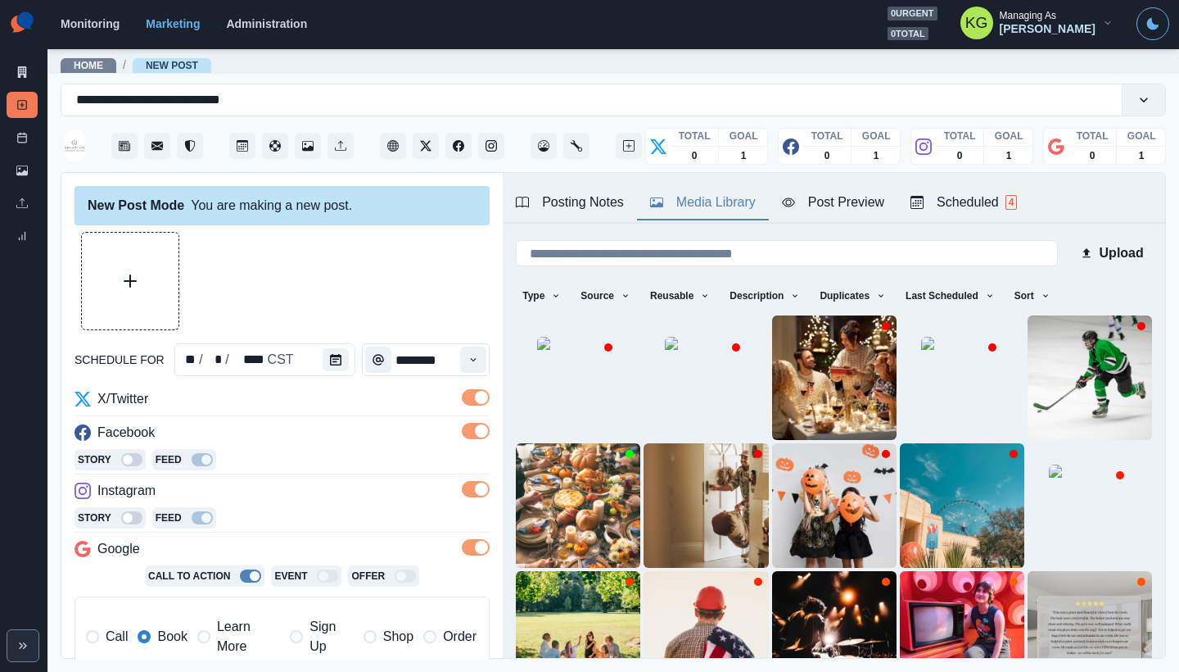
click at [704, 213] on button "Media Library" at bounding box center [703, 203] width 132 height 34
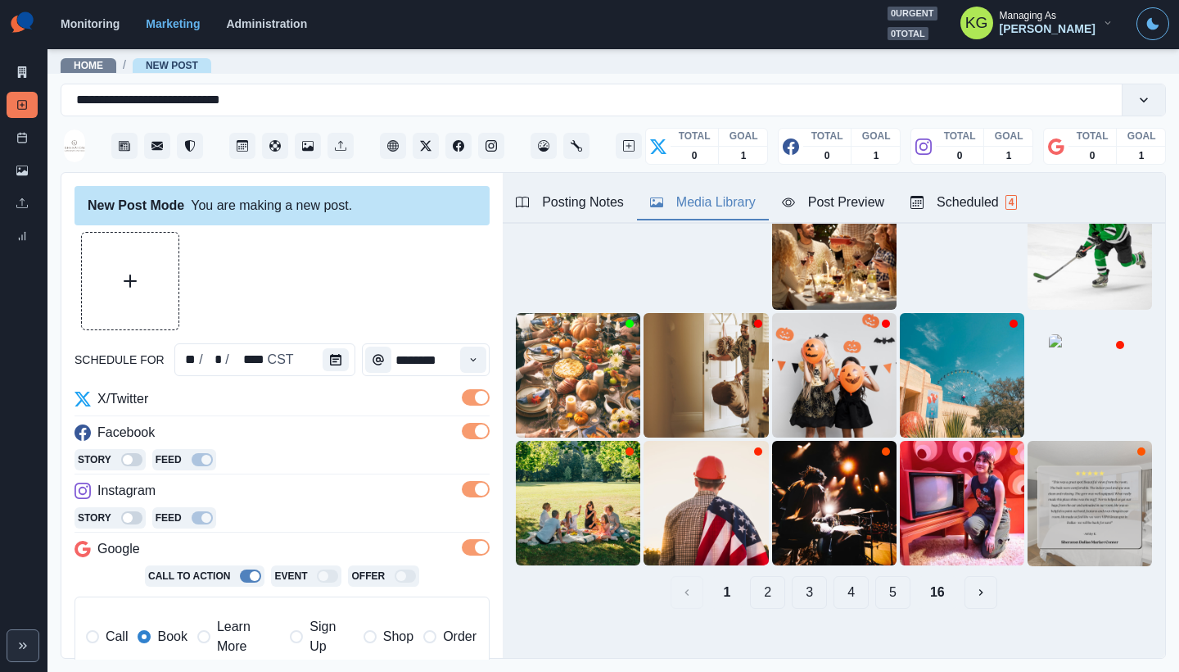
click at [927, 576] on button "16" at bounding box center [937, 592] width 41 height 33
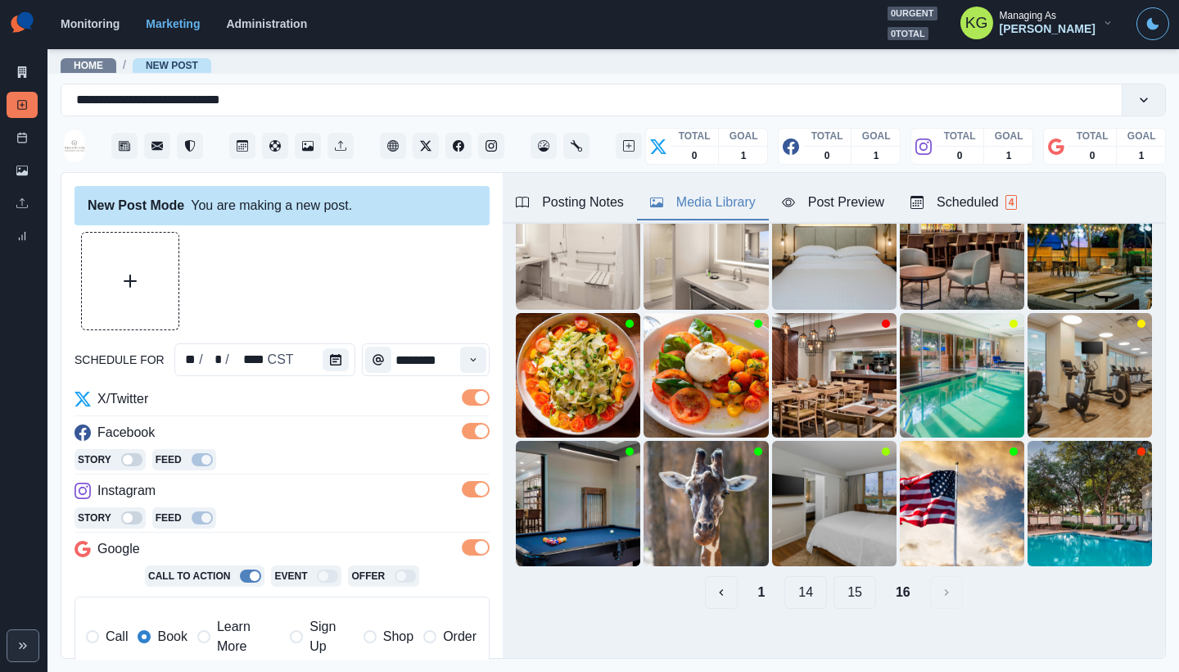
click at [848, 576] on button "15" at bounding box center [855, 592] width 43 height 33
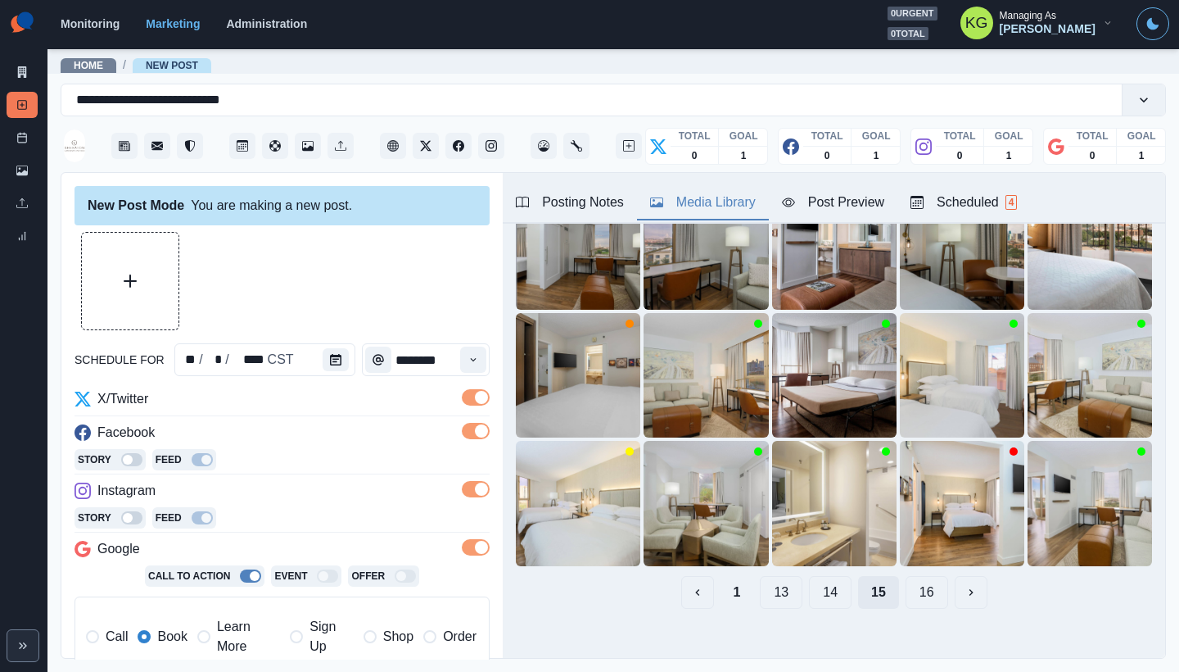
scroll to position [129, 0]
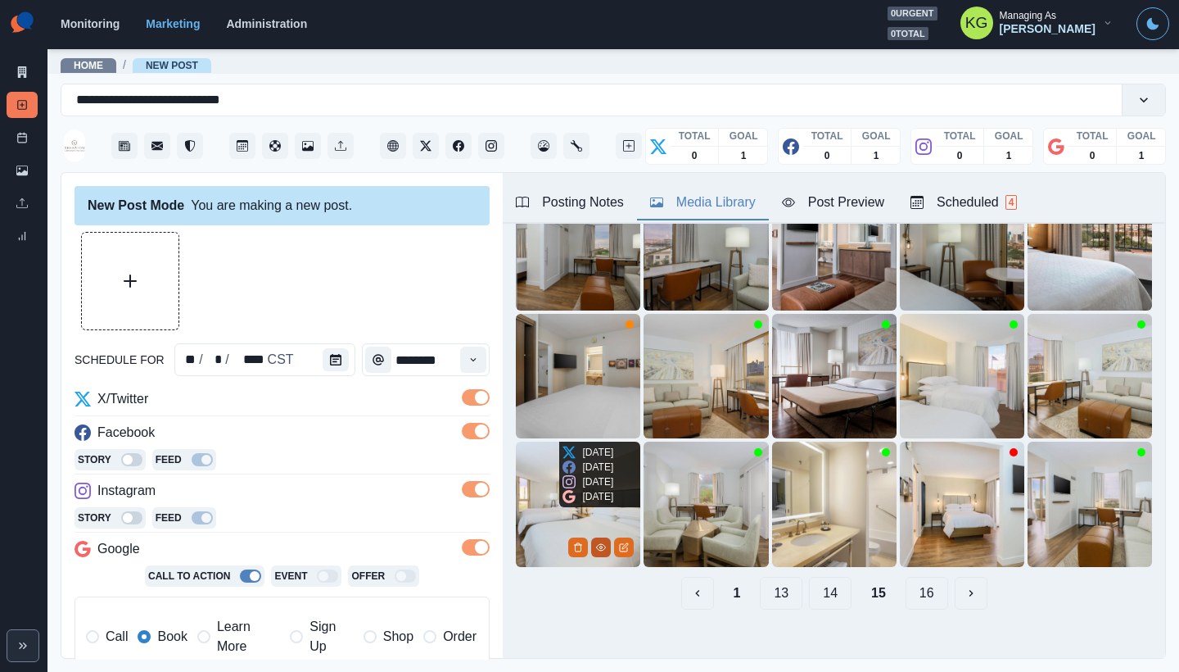
click at [596, 542] on icon "View Media" at bounding box center [601, 547] width 10 height 10
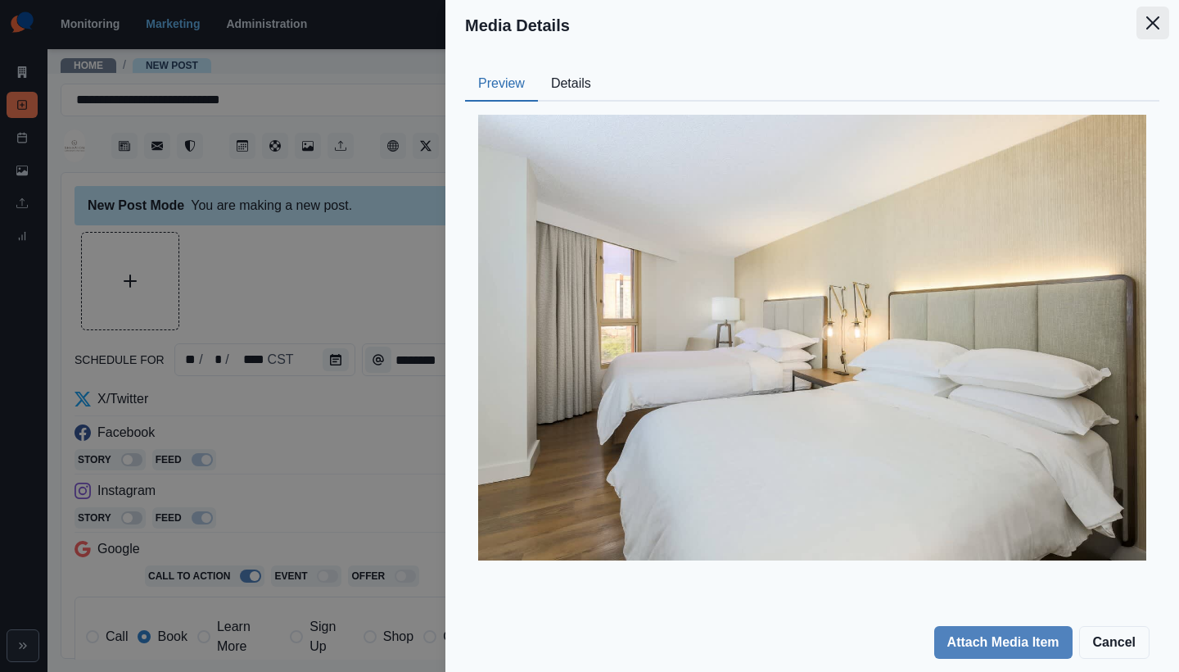
click at [1149, 34] on button "Close" at bounding box center [1153, 23] width 33 height 33
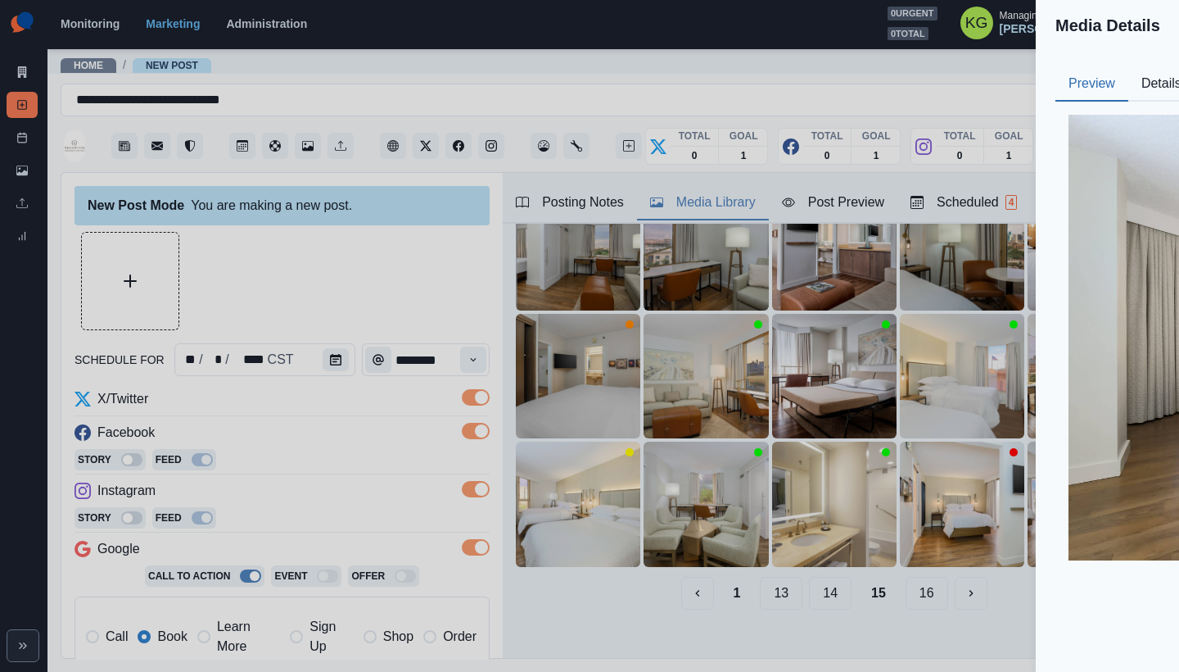
scroll to position [51, 0]
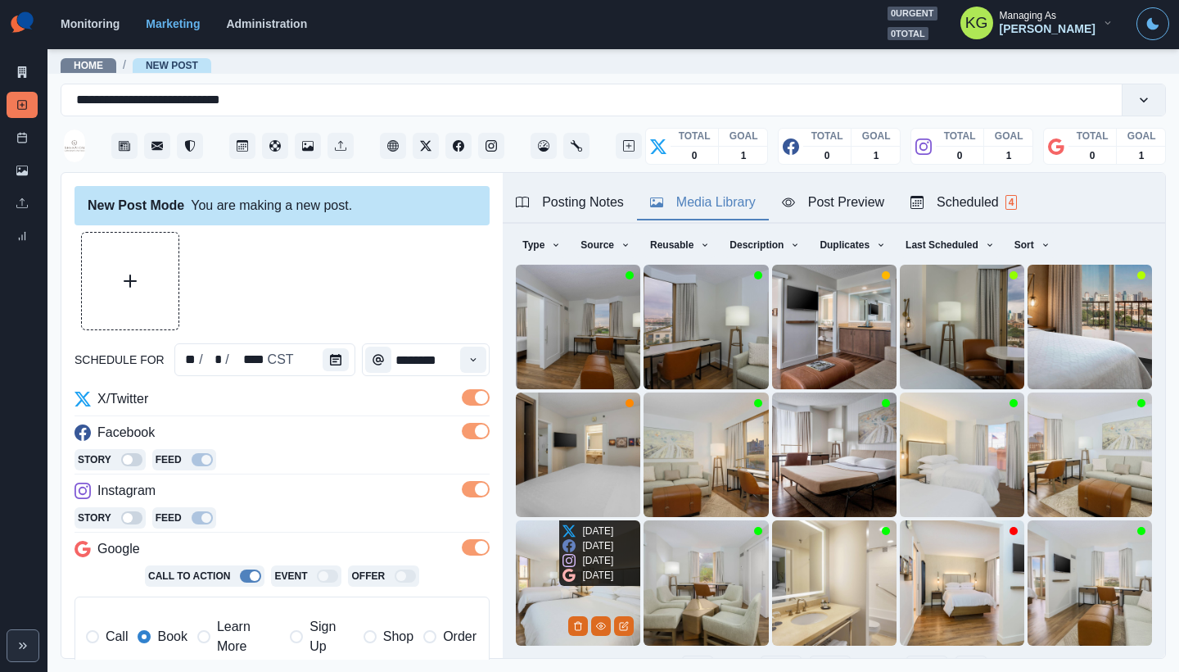
click at [549, 569] on img at bounding box center [578, 582] width 124 height 124
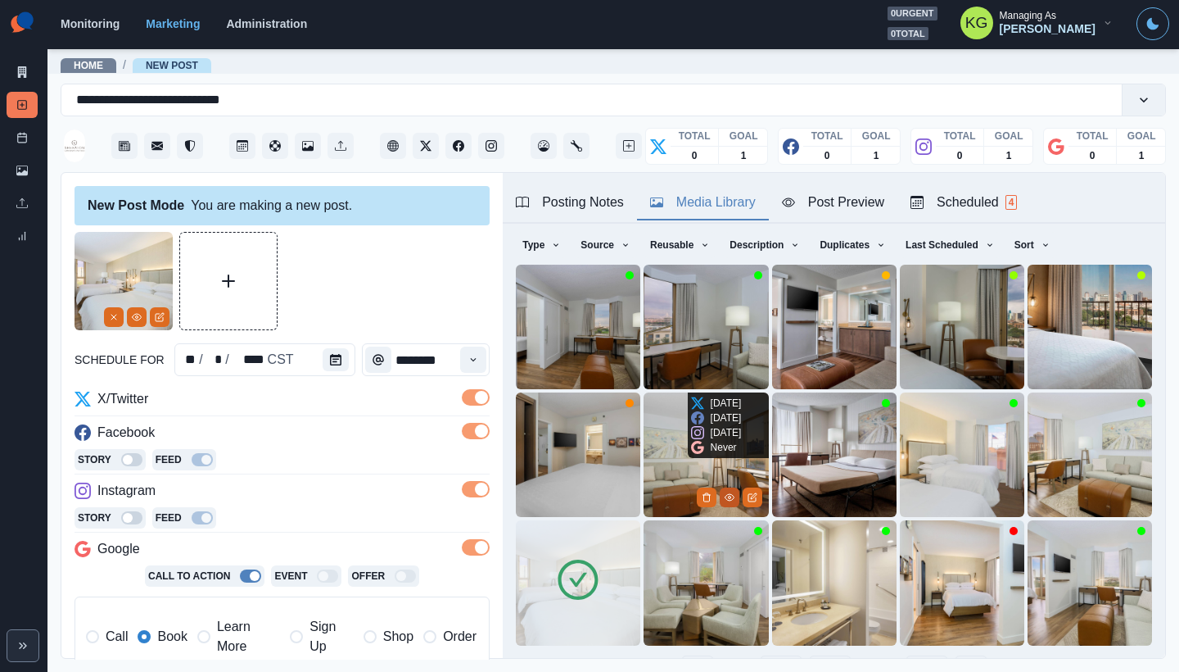
click at [725, 492] on icon "View Media" at bounding box center [730, 497] width 10 height 10
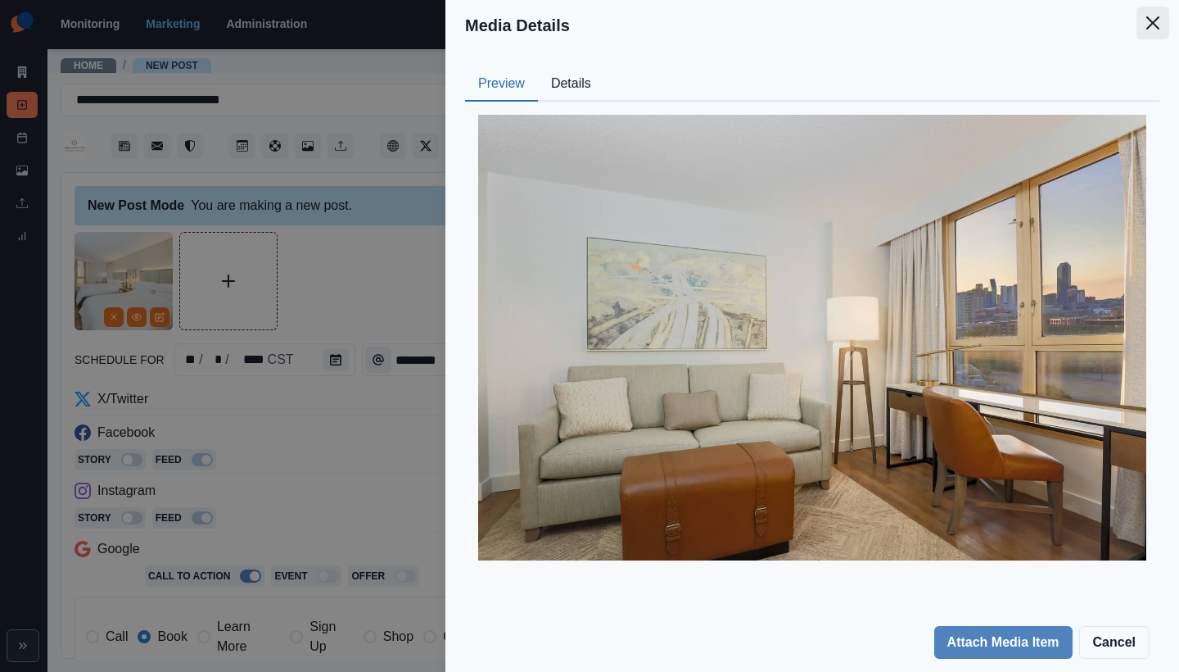
click at [1150, 36] on button "Close" at bounding box center [1153, 23] width 33 height 33
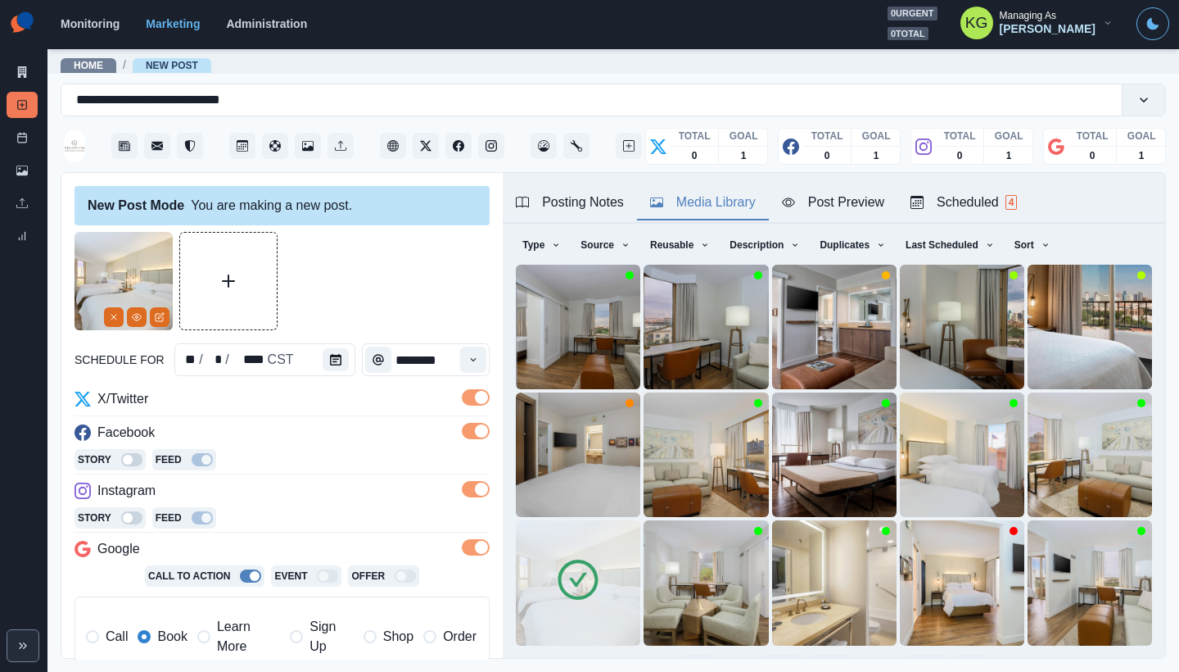
scroll to position [130, 0]
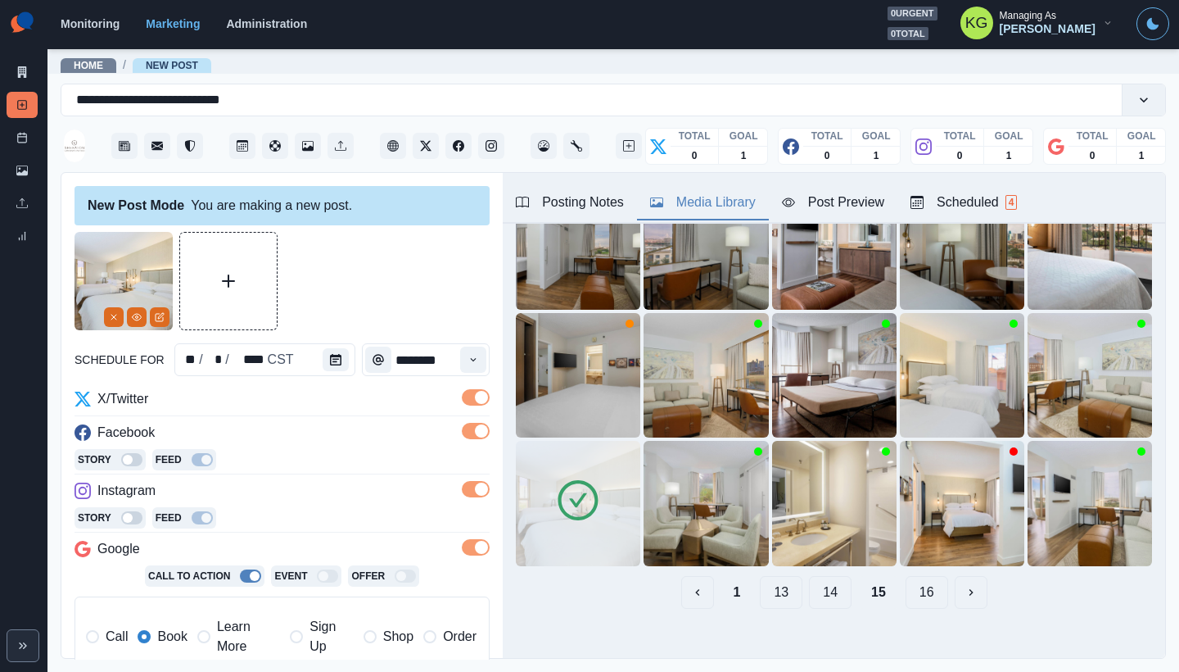
click at [832, 576] on button "14" at bounding box center [830, 592] width 43 height 33
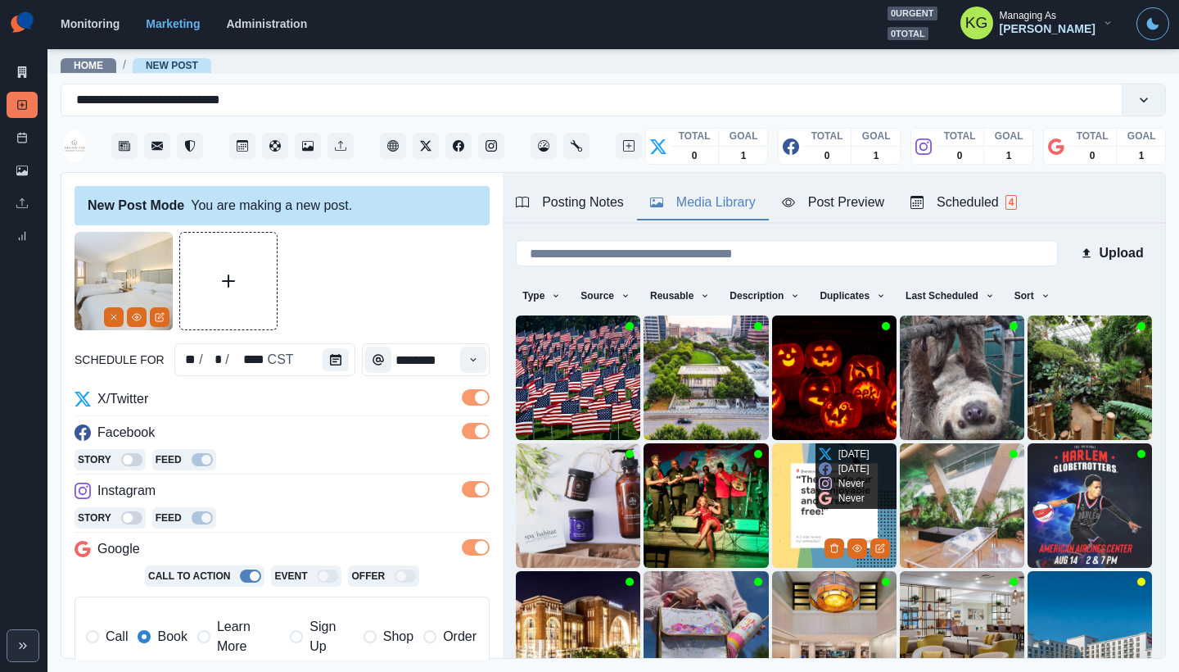
scroll to position [117, 0]
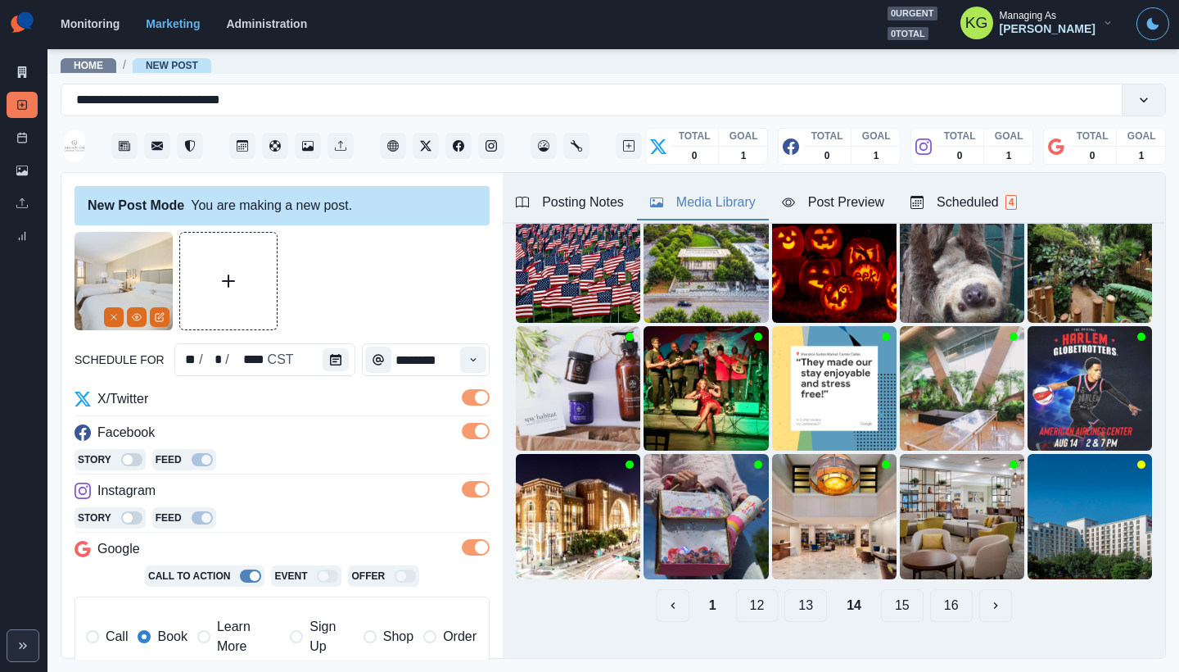
click at [804, 595] on button "13" at bounding box center [806, 605] width 43 height 33
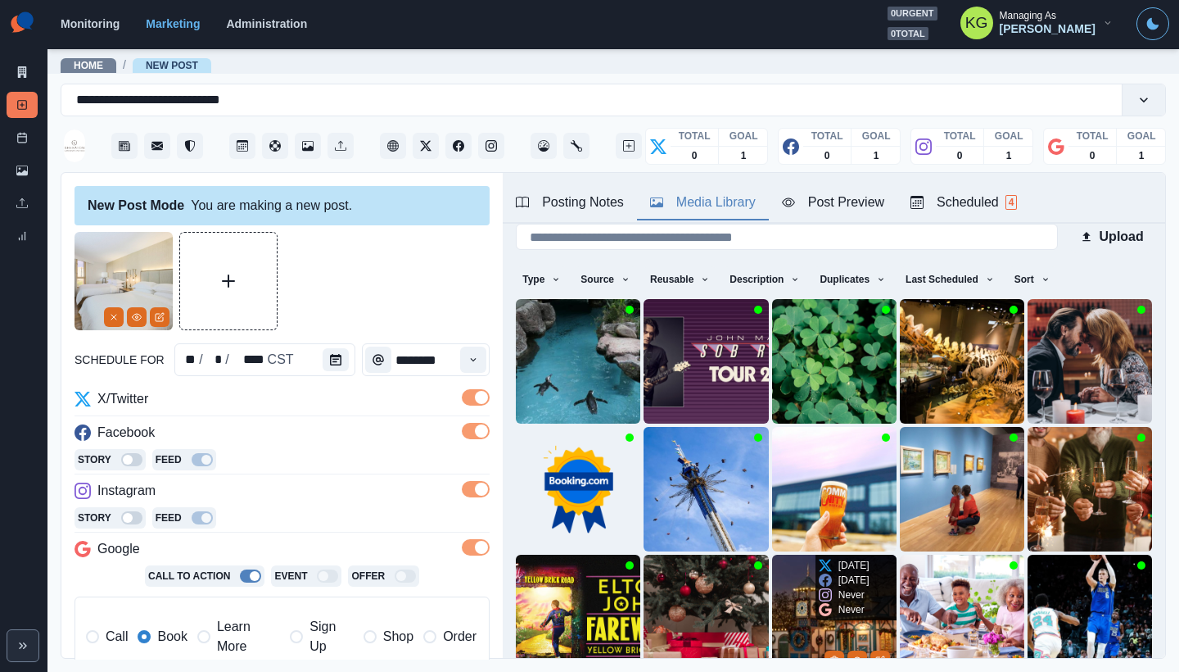
scroll to position [130, 0]
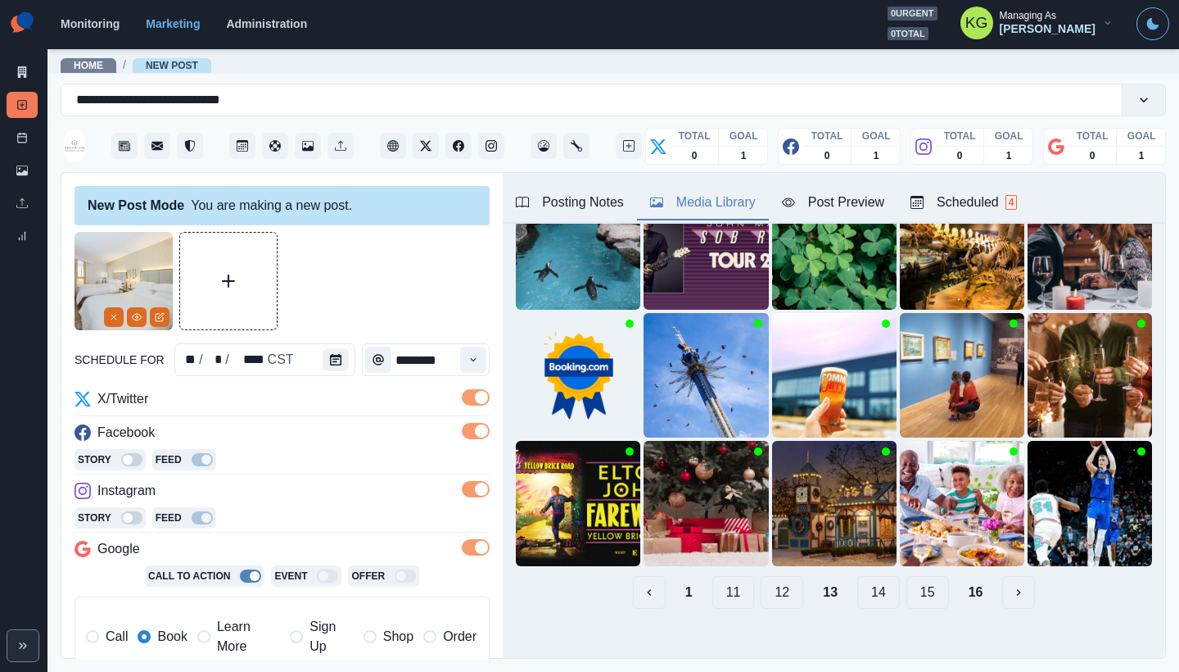
click at [776, 581] on button "12" at bounding box center [782, 592] width 43 height 33
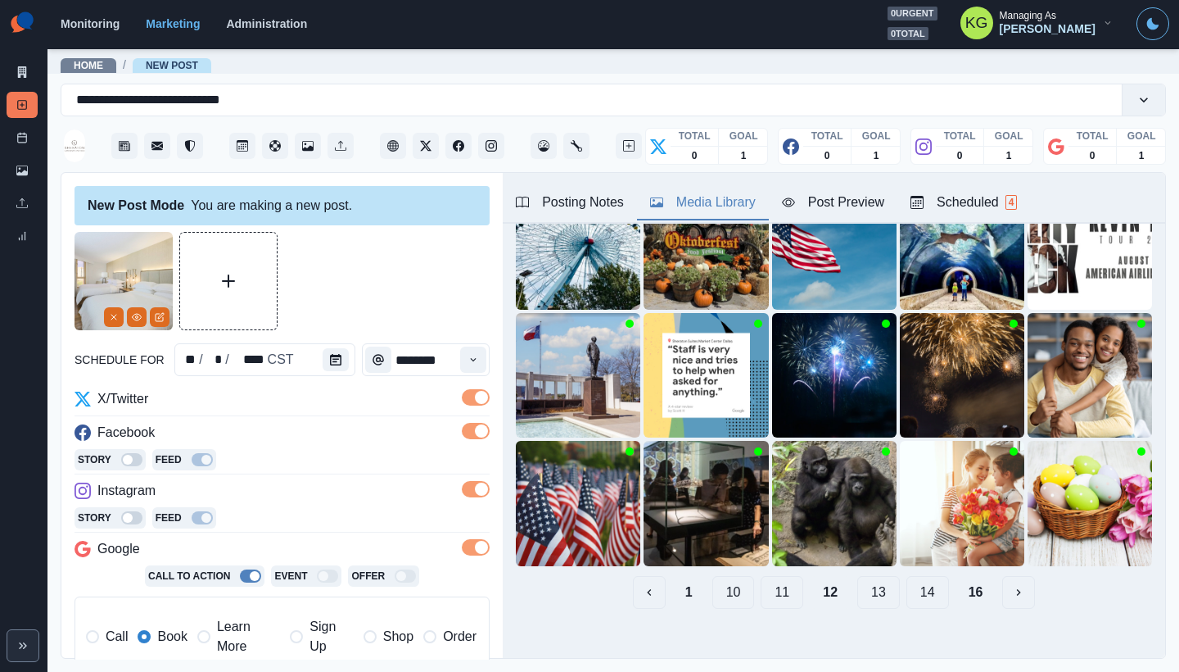
click at [770, 581] on button "11" at bounding box center [782, 592] width 43 height 33
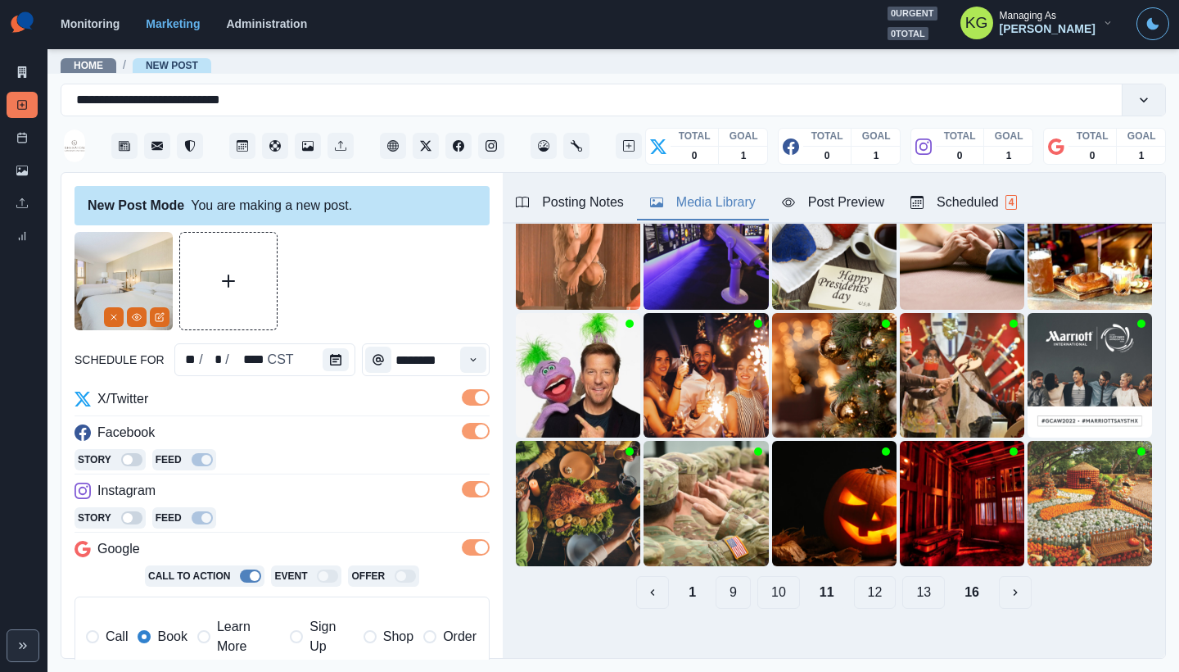
click at [770, 581] on button "10" at bounding box center [778, 592] width 43 height 33
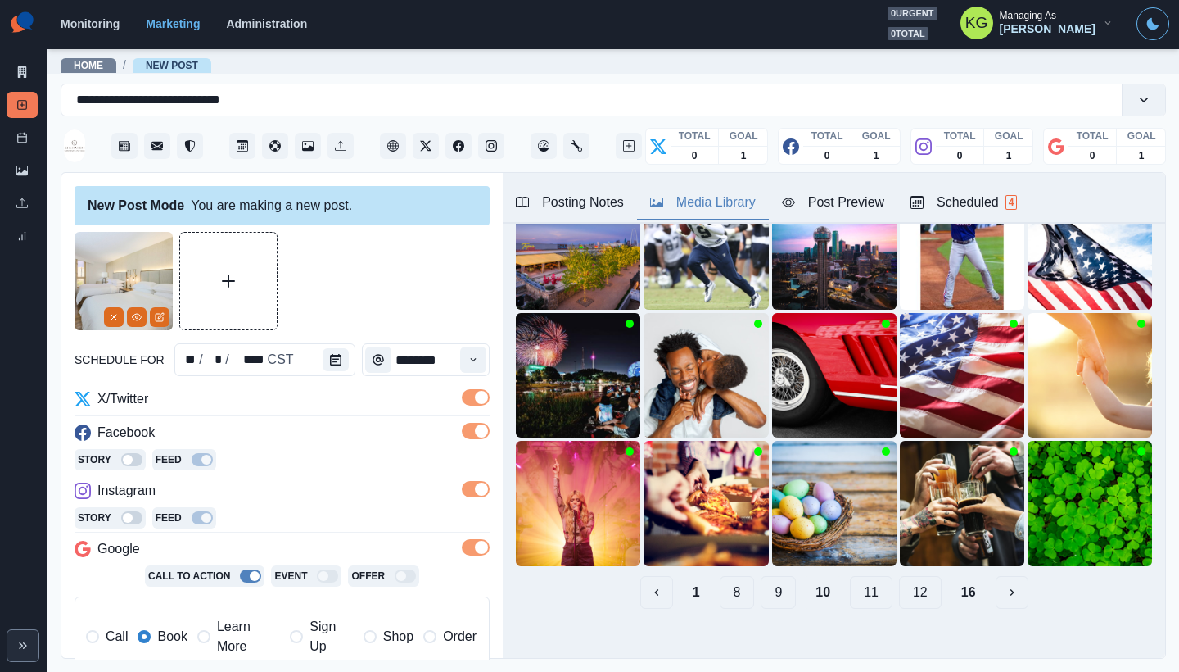
click at [770, 581] on button "9" at bounding box center [778, 592] width 35 height 33
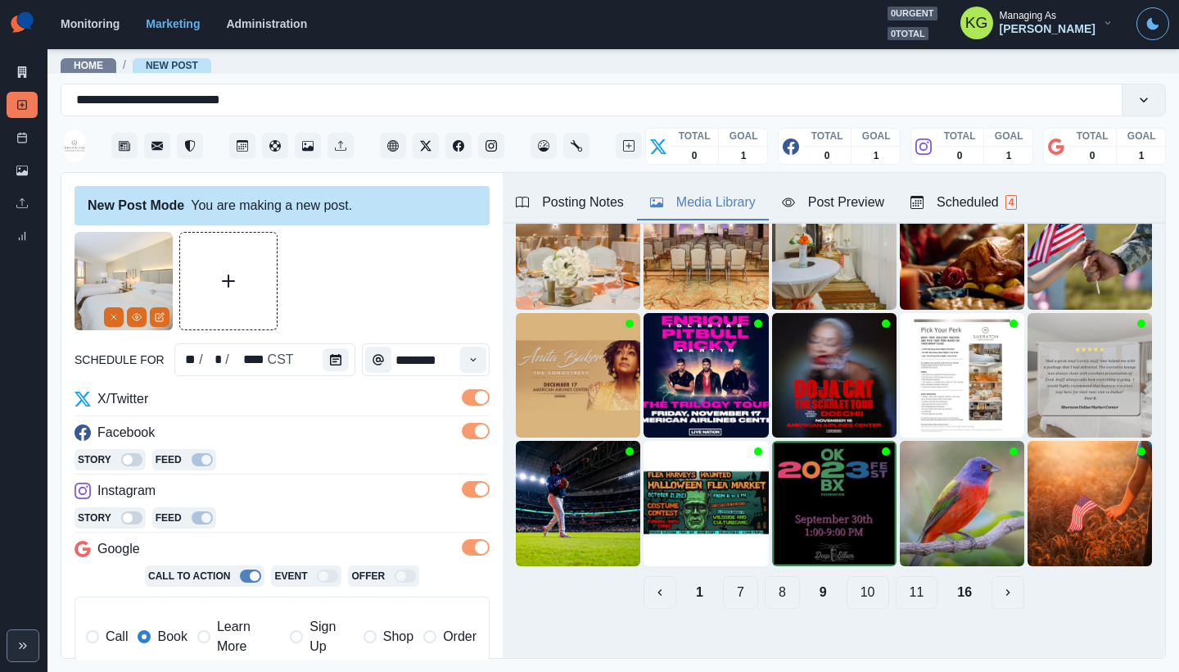
click at [770, 581] on button "8" at bounding box center [782, 592] width 35 height 33
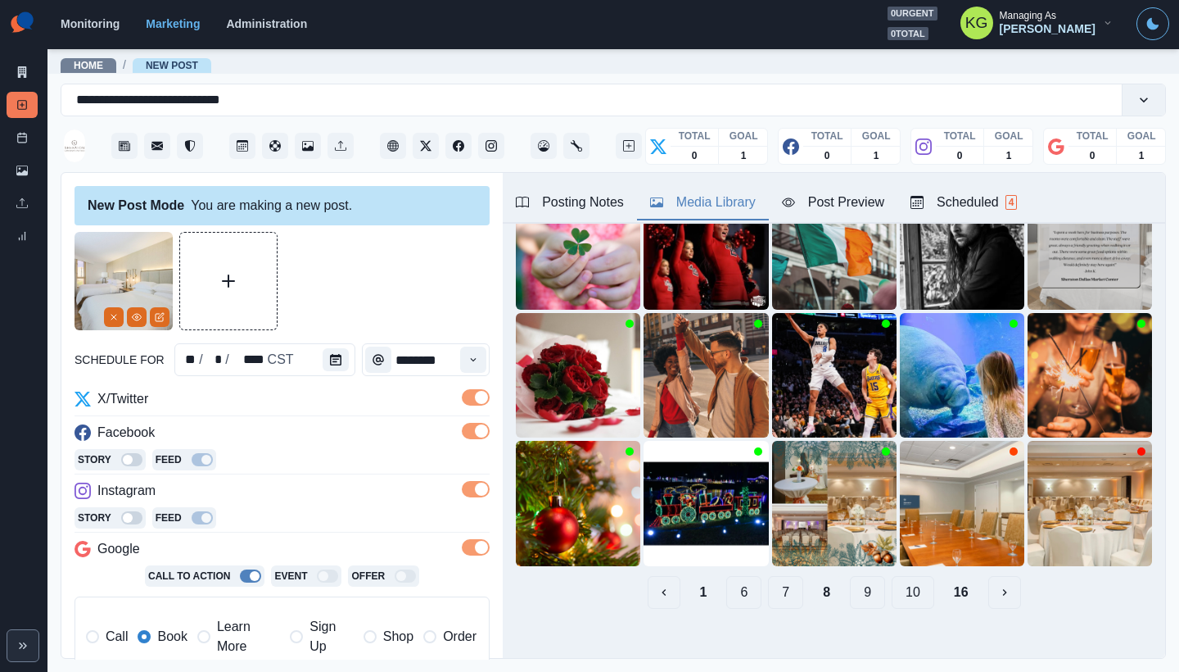
click at [770, 581] on button "7" at bounding box center [785, 592] width 35 height 33
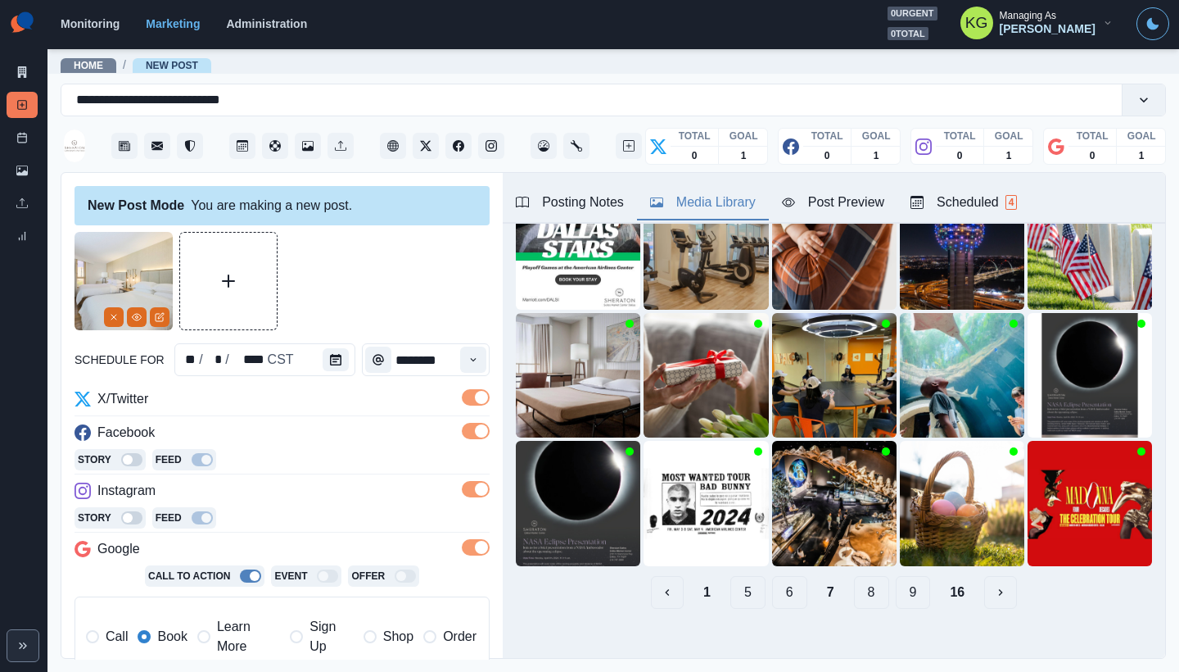
click at [774, 580] on button "6" at bounding box center [789, 592] width 35 height 33
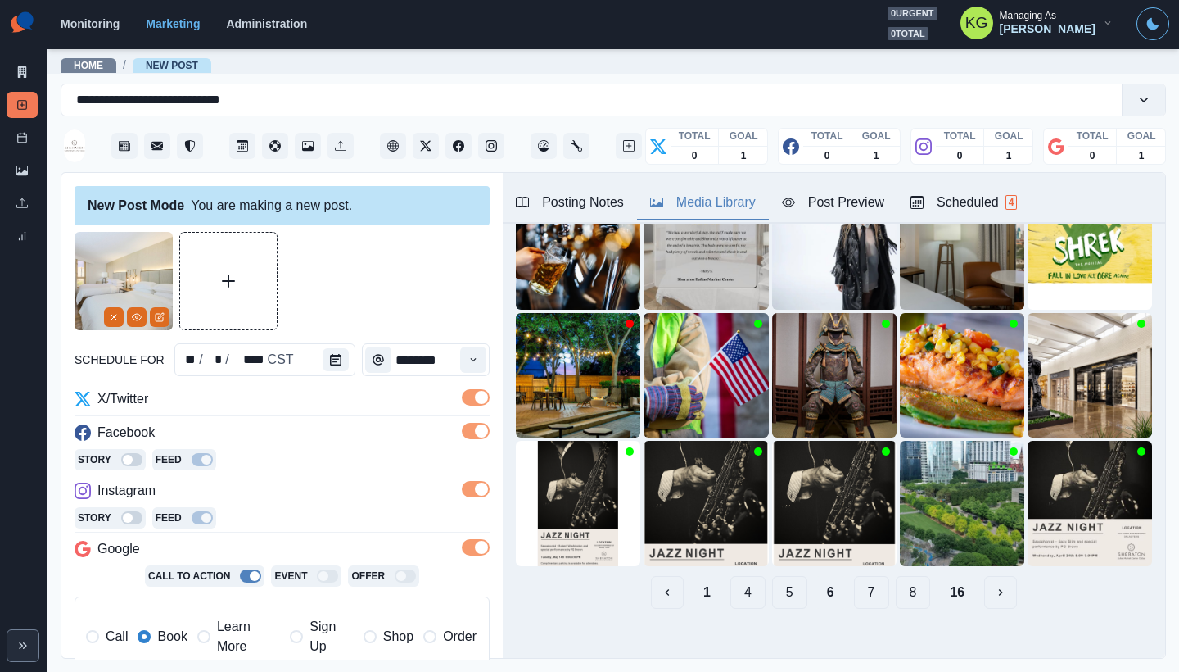
click at [774, 580] on button "5" at bounding box center [789, 592] width 35 height 33
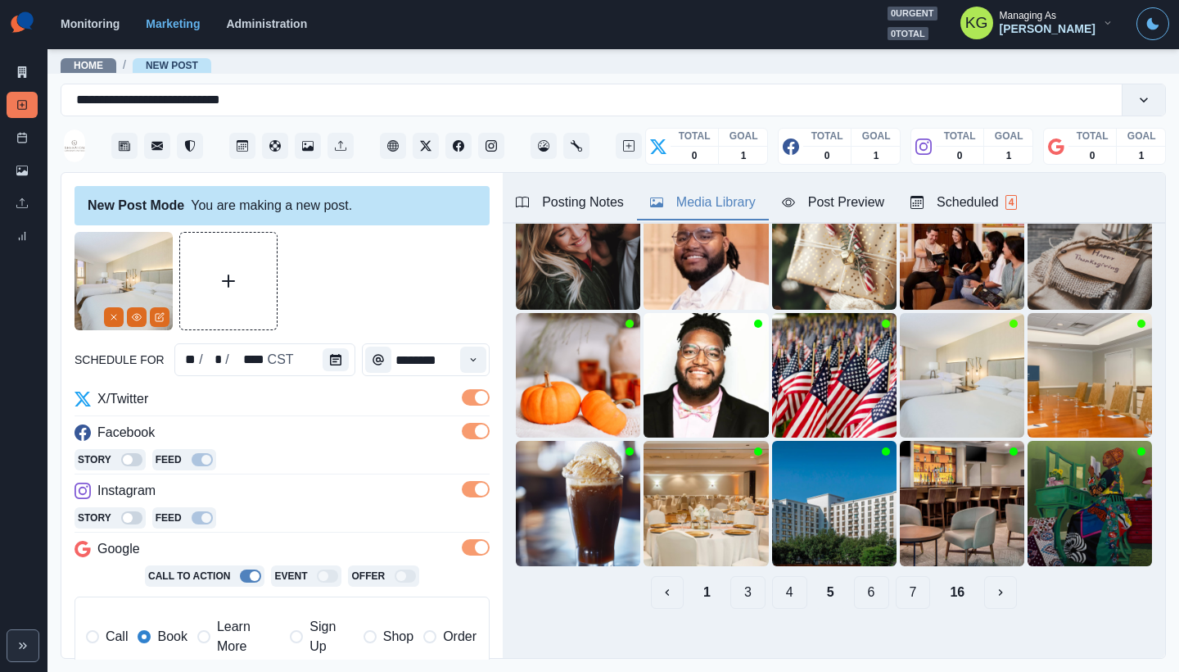
click at [772, 579] on button "4" at bounding box center [789, 592] width 35 height 33
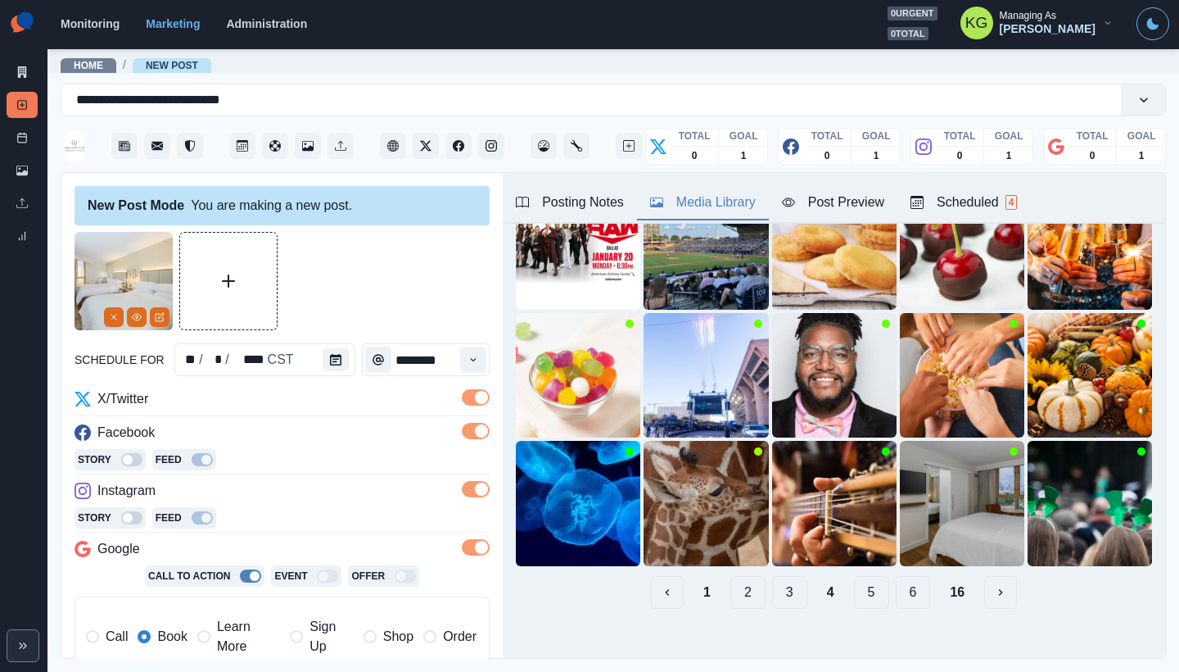
click at [772, 581] on button "3" at bounding box center [789, 592] width 35 height 33
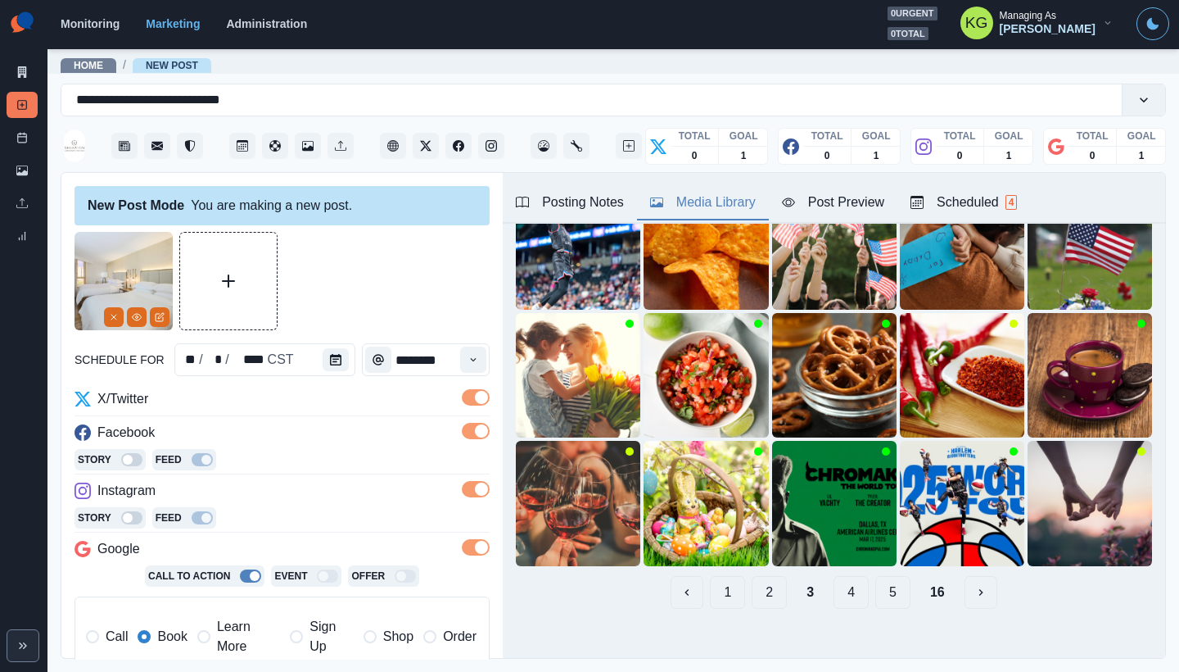
click at [771, 581] on button "2" at bounding box center [769, 592] width 35 height 33
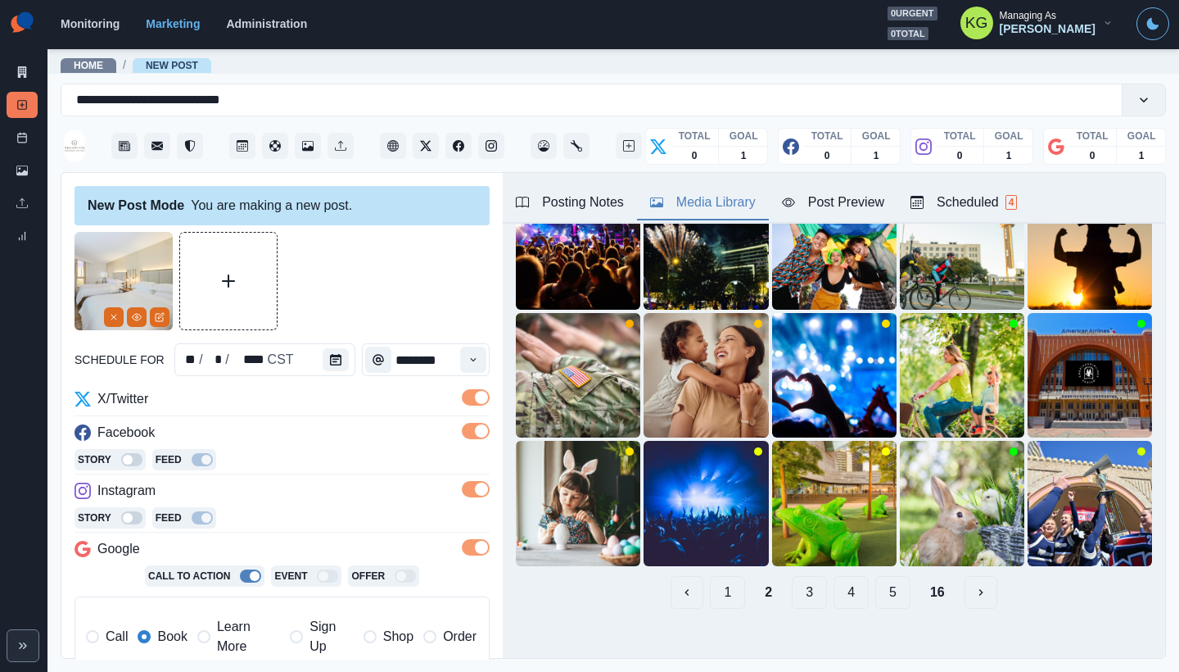
click at [736, 577] on div "1 2 3 4 5 16" at bounding box center [834, 592] width 636 height 33
click at [721, 580] on button "1" at bounding box center [727, 592] width 35 height 33
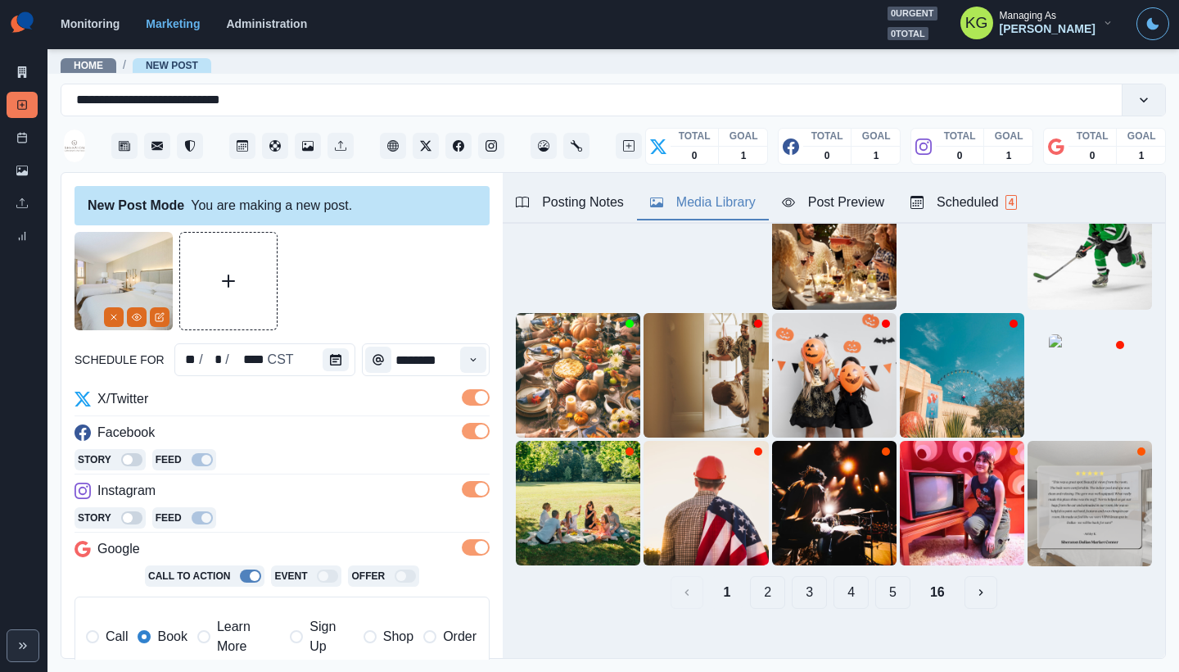
scroll to position [369, 0]
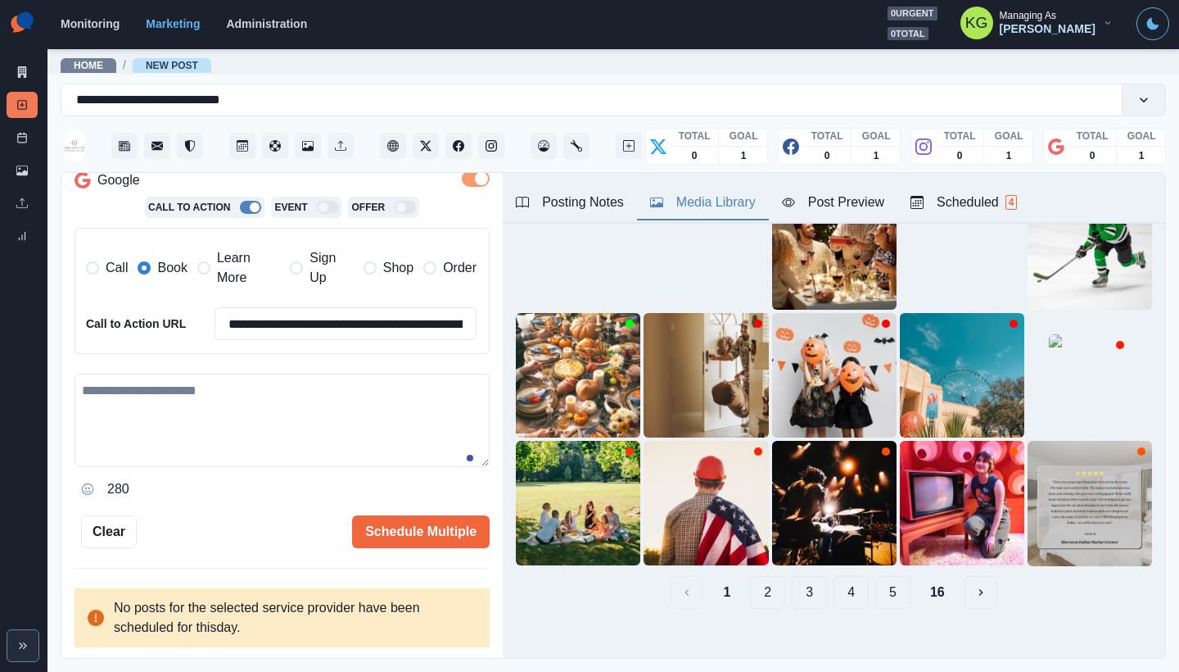
click at [368, 422] on textarea at bounding box center [282, 419] width 415 height 93
paste textarea "**********"
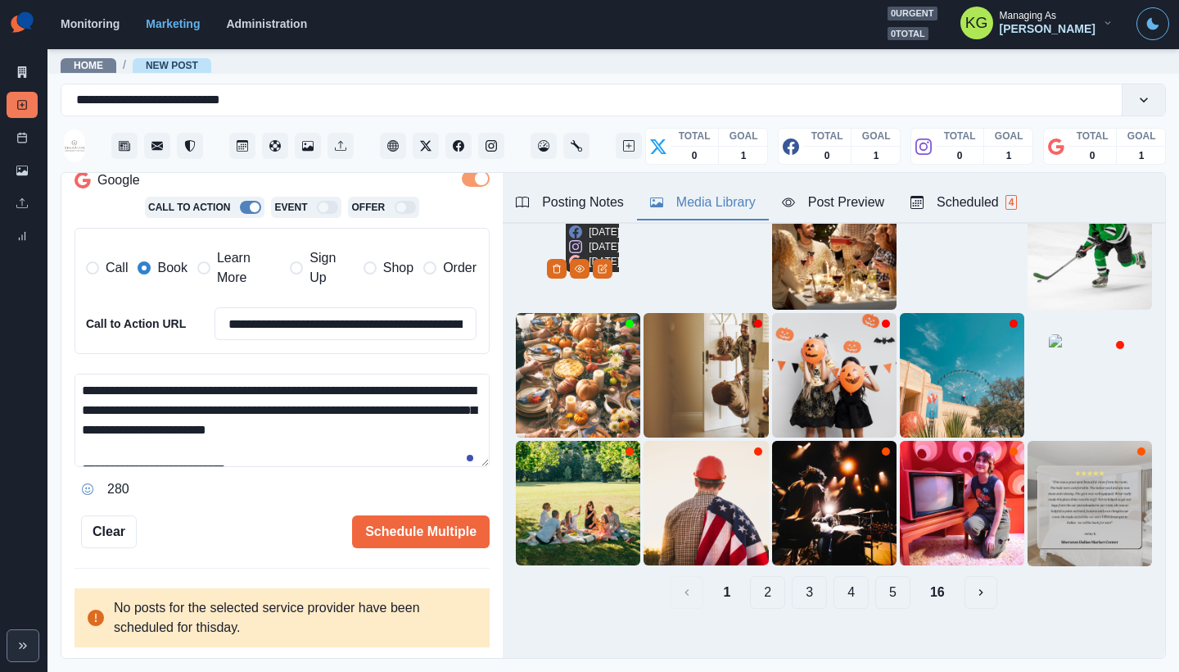
scroll to position [38, 0]
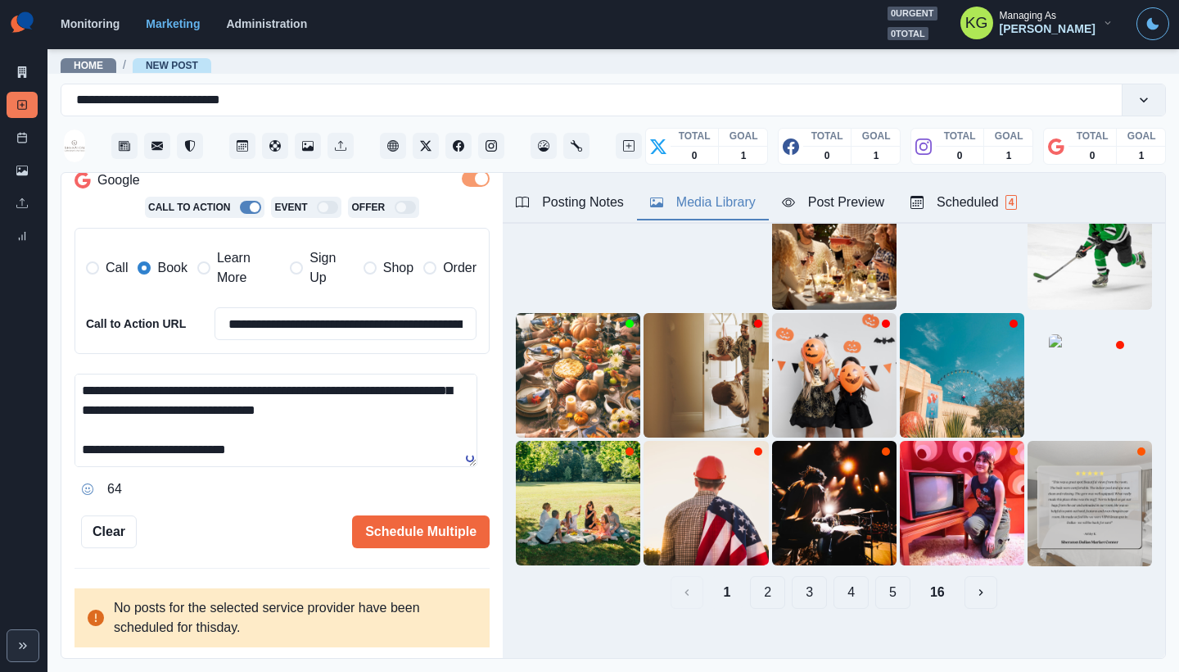
click at [605, 199] on div "Posting Notes" at bounding box center [570, 202] width 108 height 20
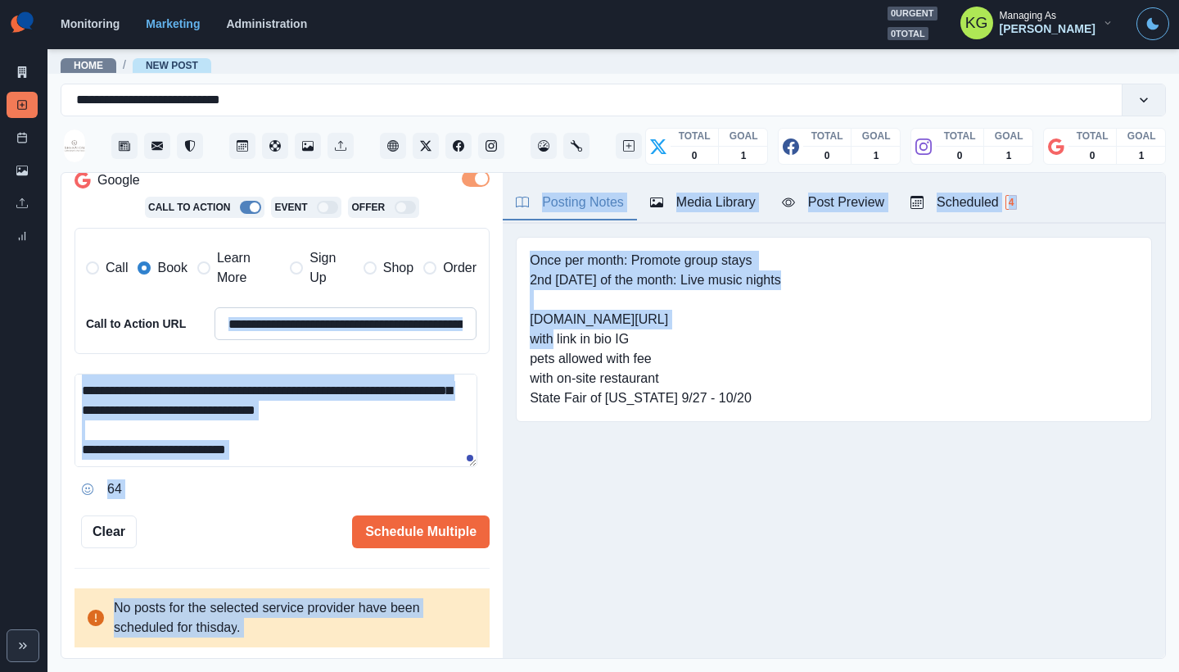
drag, startPoint x: 644, startPoint y: 318, endPoint x: 452, endPoint y: 310, distance: 192.6
click at [452, 310] on div "**********" at bounding box center [613, 416] width 1104 height 486
click at [639, 321] on pre "Once per month: Promote group stays 2nd Tuesday of the month: Live music nights…" at bounding box center [655, 329] width 251 height 157
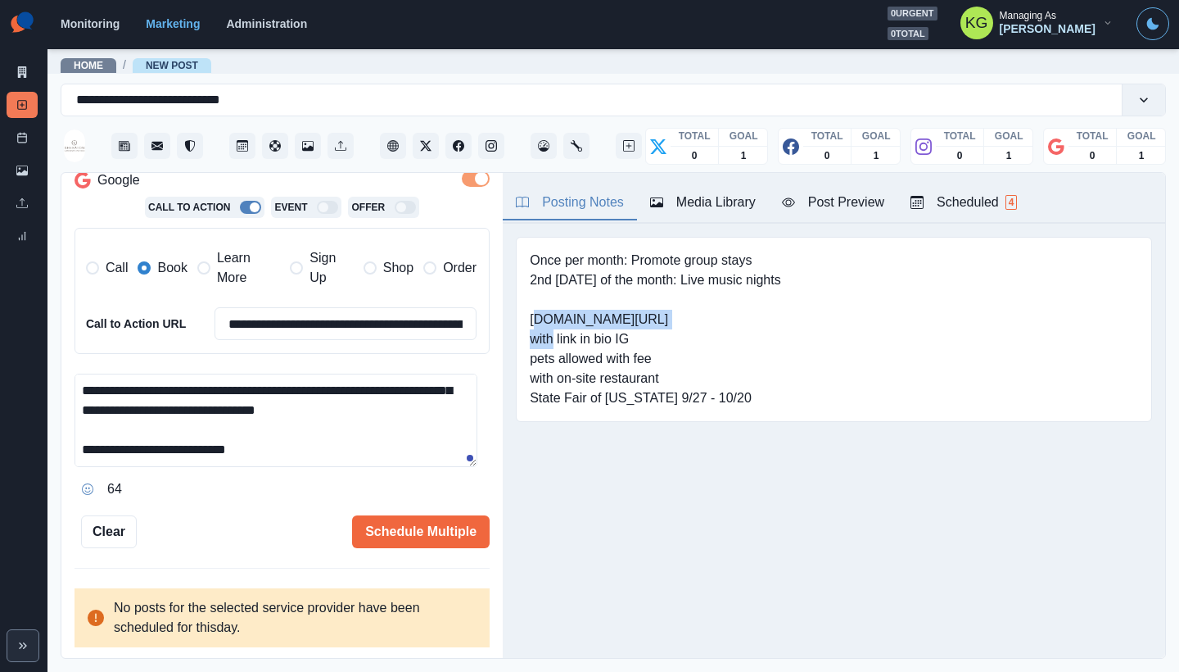
drag, startPoint x: 670, startPoint y: 320, endPoint x: 521, endPoint y: 319, distance: 149.0
click at [521, 319] on div "Once per month: Promote group stays 2nd Tuesday of the month: Live music nights…" at bounding box center [834, 329] width 636 height 185
copy pre "www.marriott.com/dalsi"
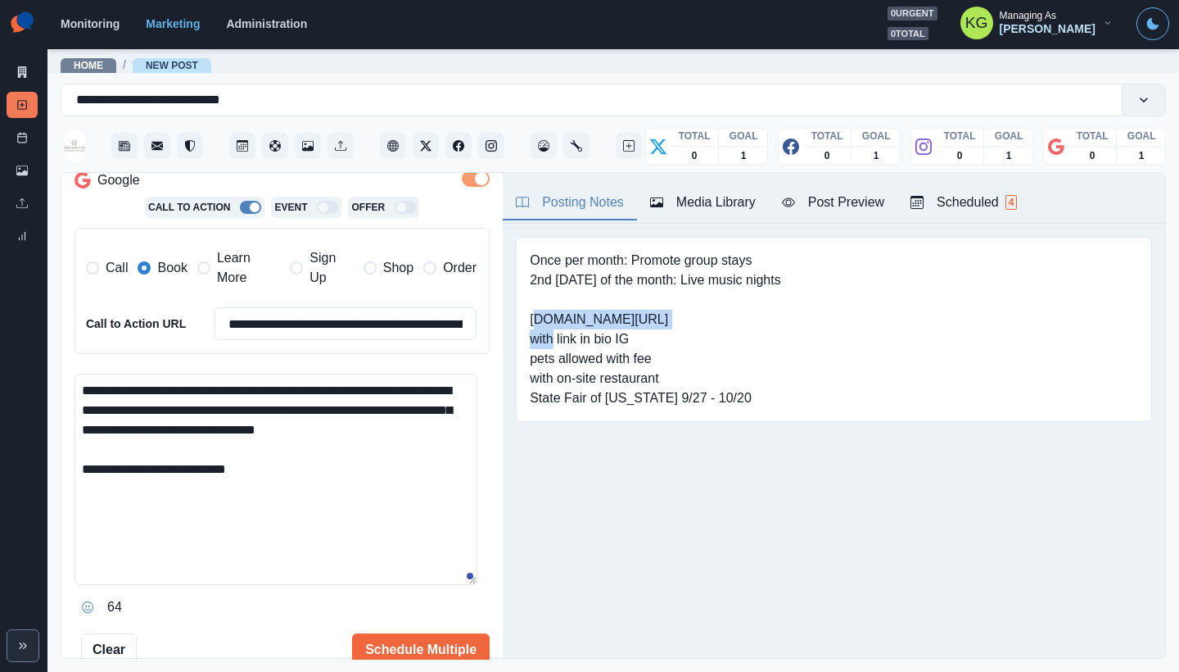
click at [448, 577] on textarea "**********" at bounding box center [276, 478] width 403 height 211
click at [255, 410] on textarea "**********" at bounding box center [276, 478] width 403 height 211
click at [309, 481] on textarea "**********" at bounding box center [276, 478] width 403 height 211
paste textarea "**********"
drag, startPoint x: 414, startPoint y: 389, endPoint x: 448, endPoint y: 389, distance: 34.4
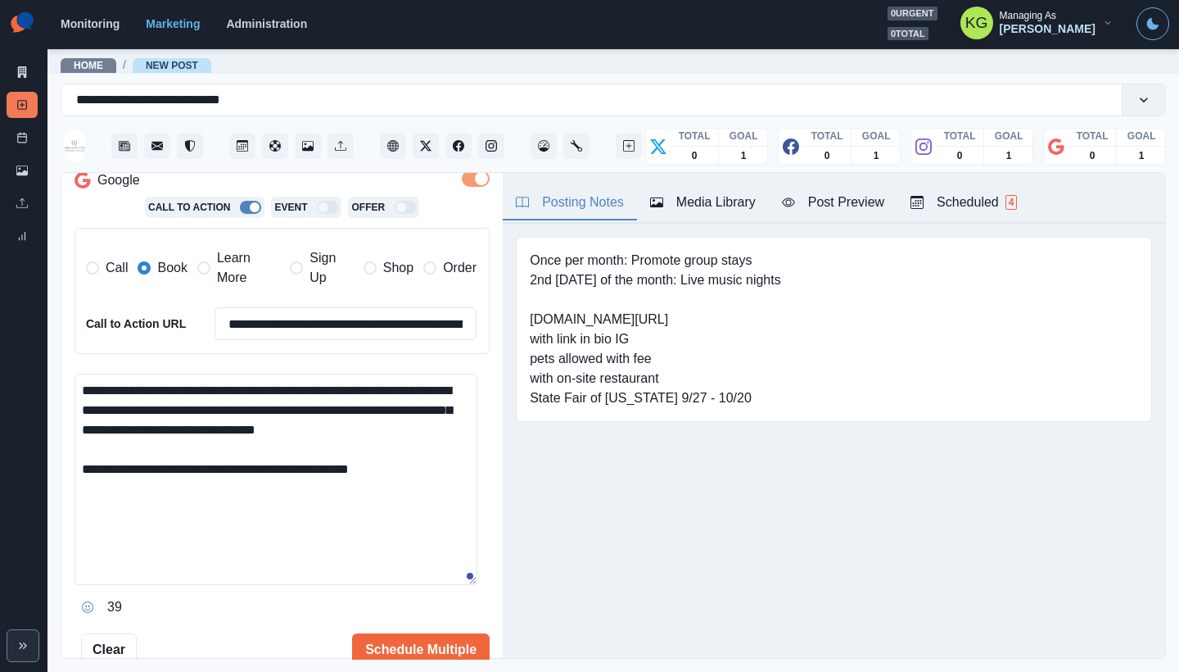
click at [448, 389] on textarea "**********" at bounding box center [276, 478] width 403 height 211
click at [205, 411] on textarea "**********" at bounding box center [276, 478] width 403 height 211
click at [84, 403] on textarea "**********" at bounding box center [276, 478] width 403 height 211
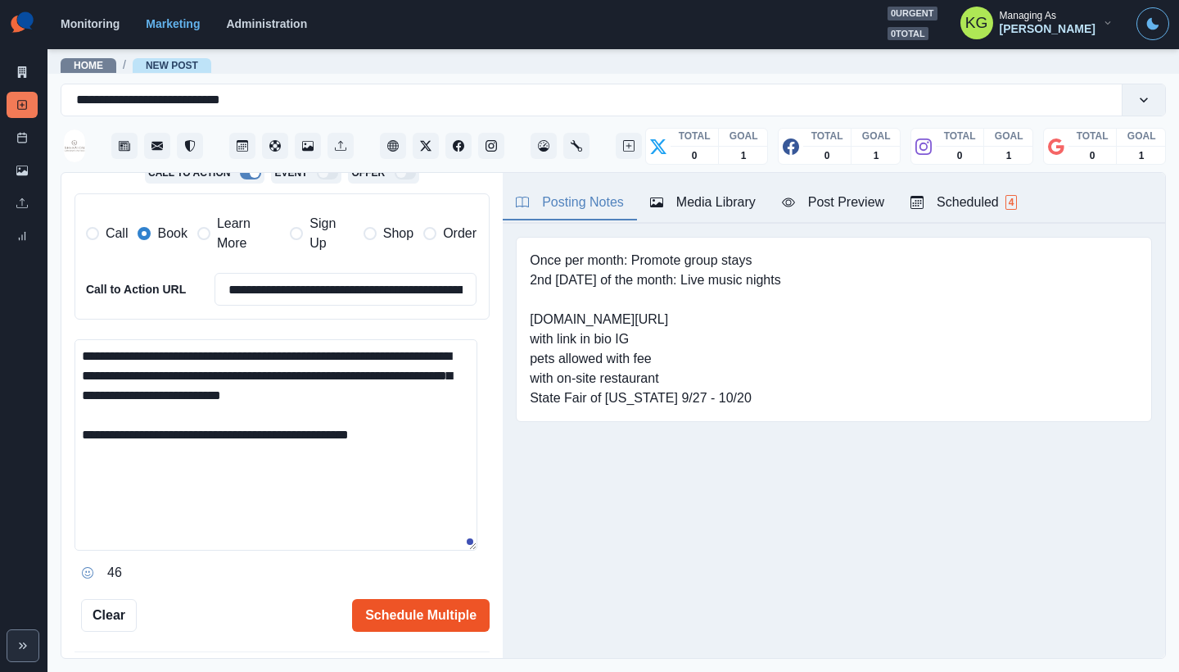
type textarea "**********"
click at [443, 611] on button "Schedule Multiple" at bounding box center [421, 615] width 138 height 33
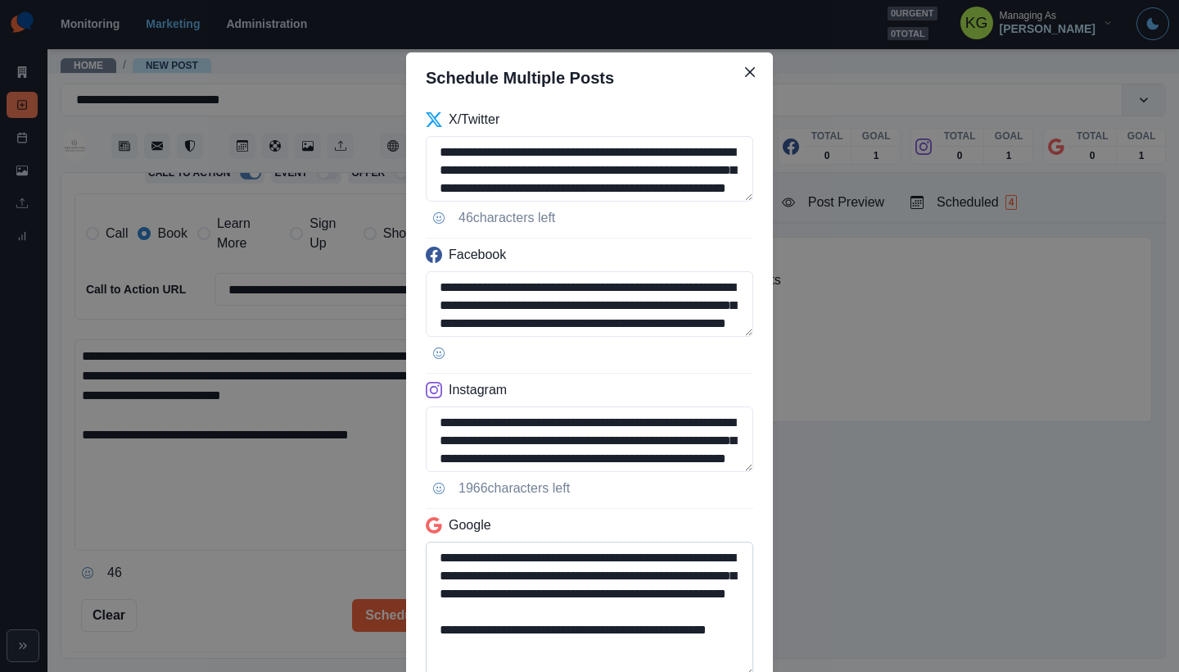
click at [711, 671] on textarea "**********" at bounding box center [590, 608] width 328 height 135
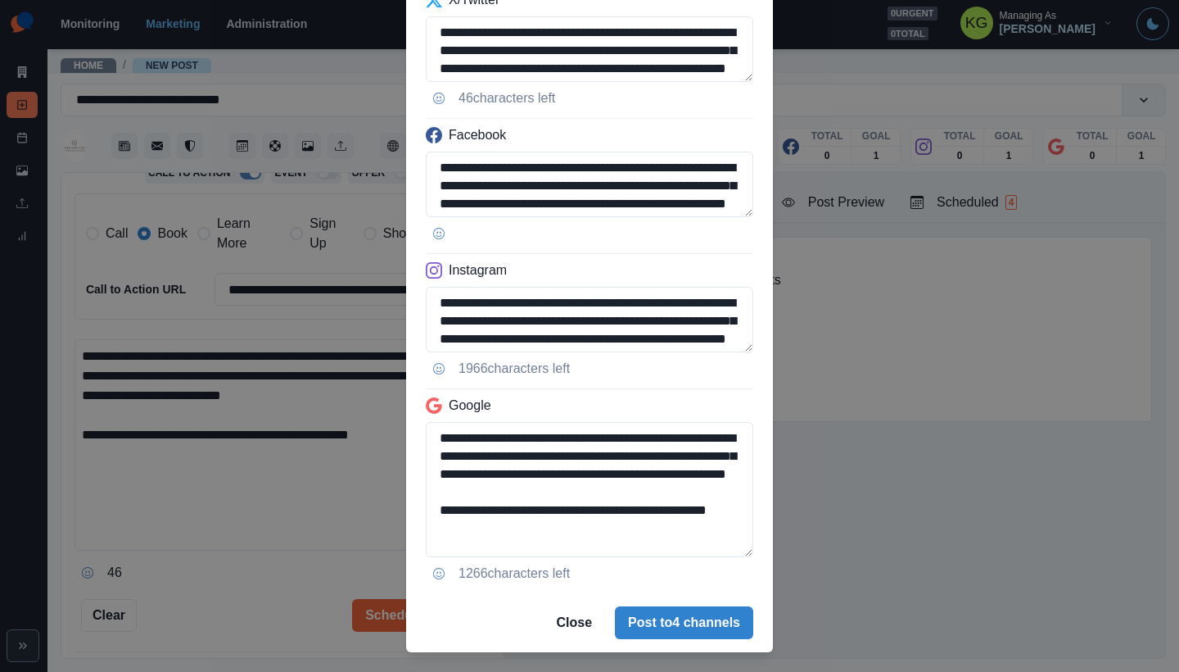
drag, startPoint x: 600, startPoint y: 544, endPoint x: 374, endPoint y: 530, distance: 226.4
click at [374, 530] on div "**********" at bounding box center [589, 336] width 1179 height 672
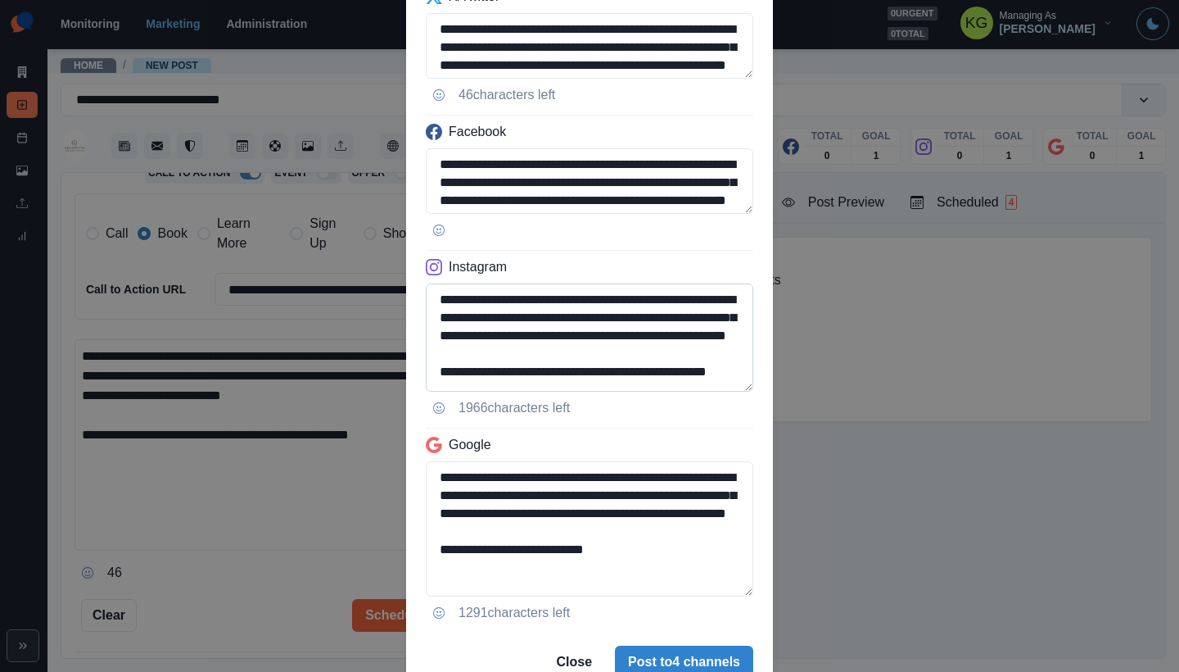
click at [723, 391] on textarea "**********" at bounding box center [590, 337] width 328 height 108
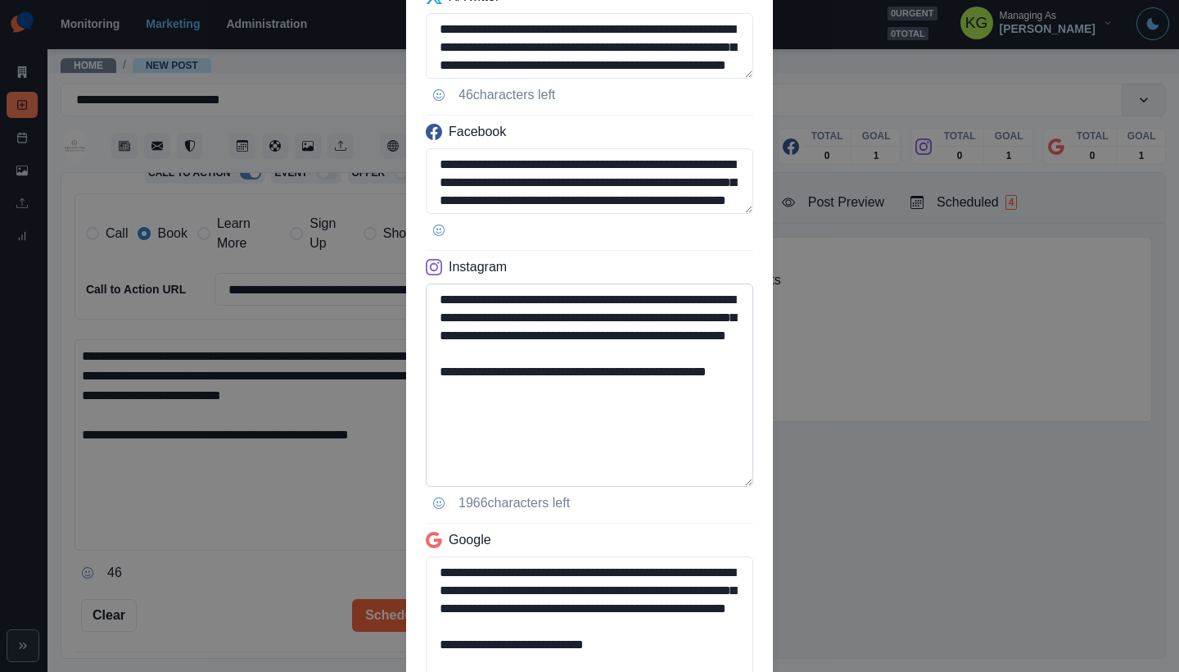
type textarea "**********"
click at [631, 445] on textarea "**********" at bounding box center [590, 384] width 328 height 203
drag, startPoint x: 537, startPoint y: 418, endPoint x: 411, endPoint y: 405, distance: 126.8
click at [411, 405] on div "**********" at bounding box center [589, 353] width 367 height 747
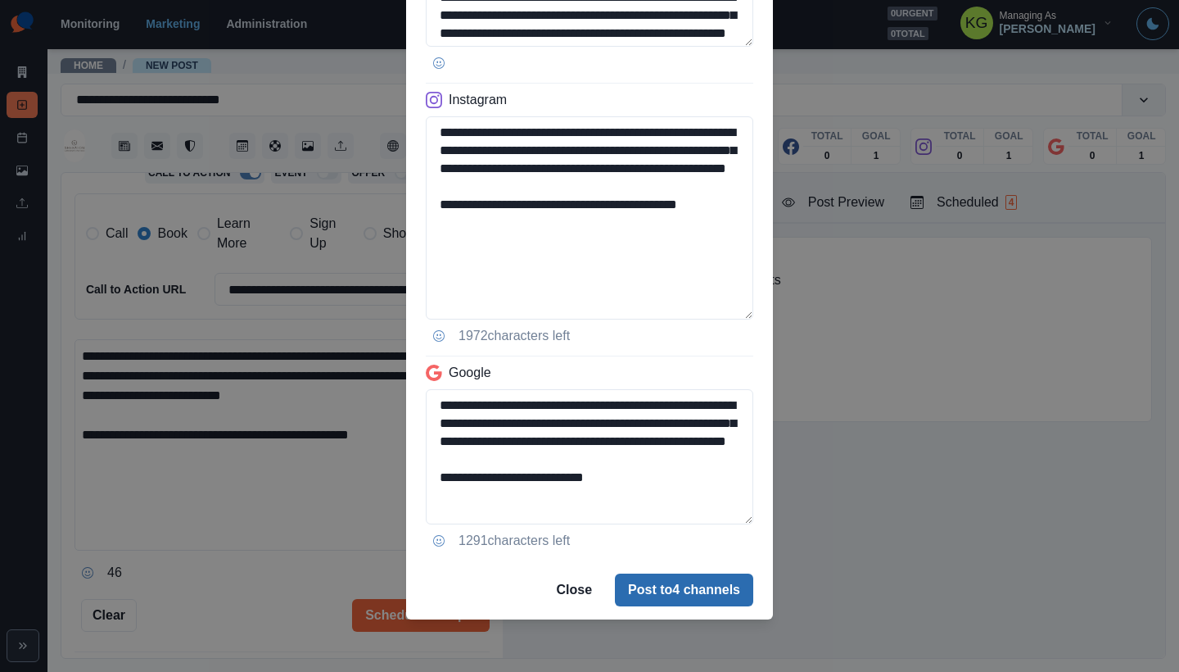
type textarea "**********"
click at [660, 595] on button "Post to 4 channels" at bounding box center [684, 589] width 138 height 33
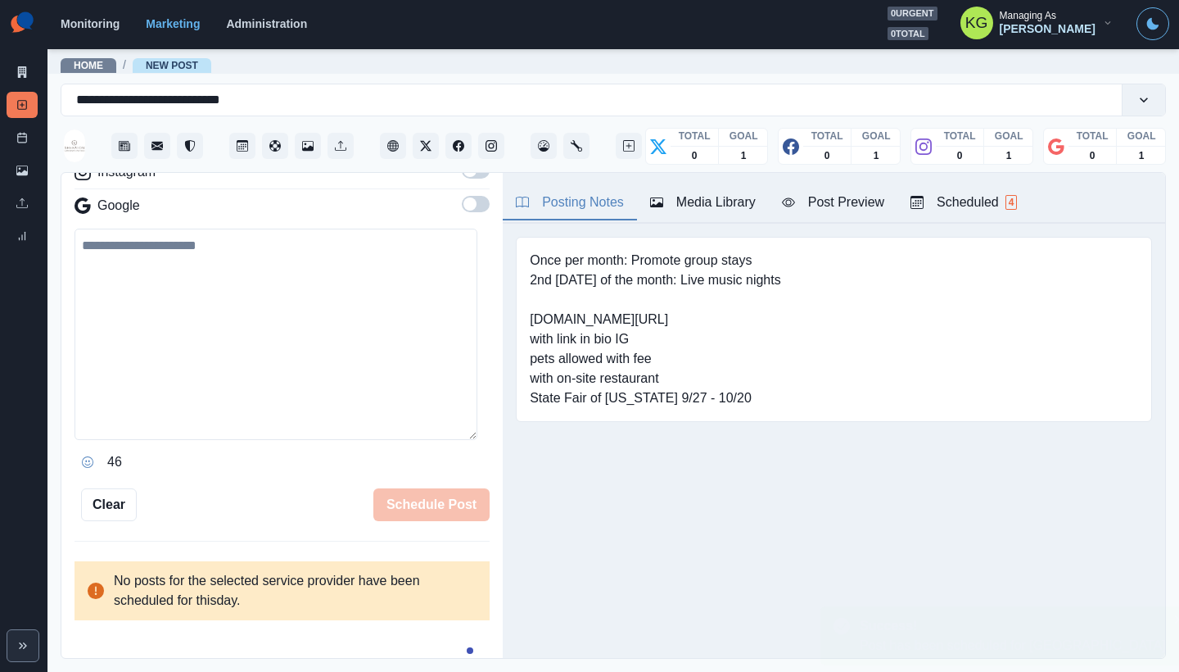
scroll to position [267, 0]
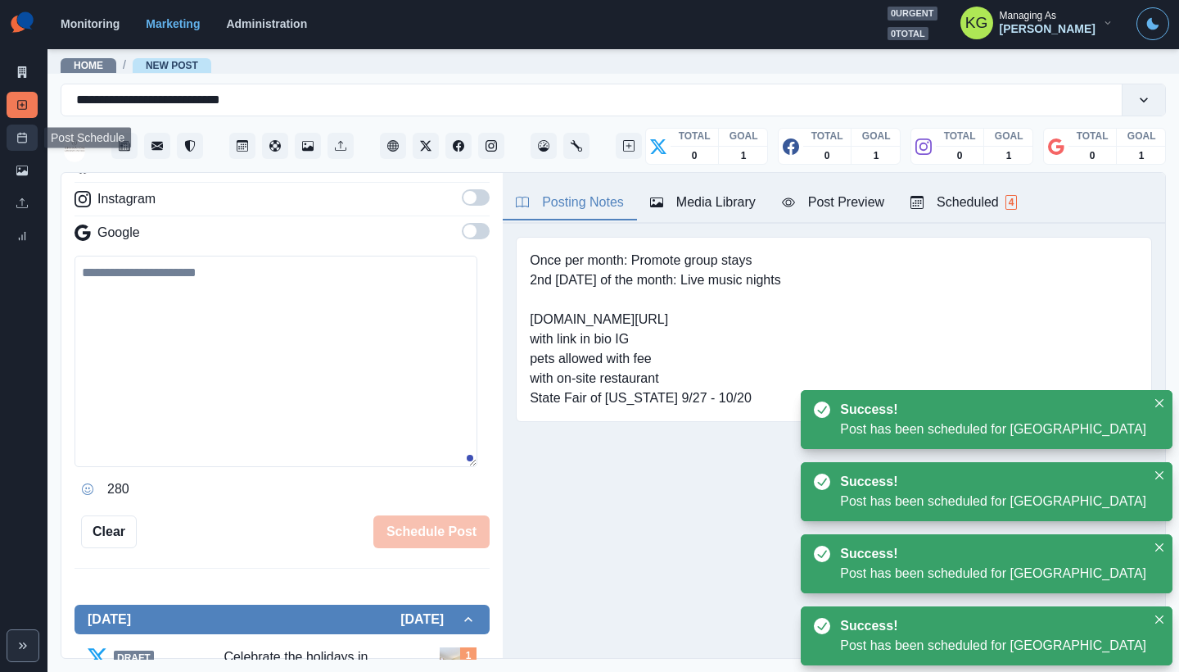
click at [20, 133] on line at bounding box center [20, 134] width 0 height 2
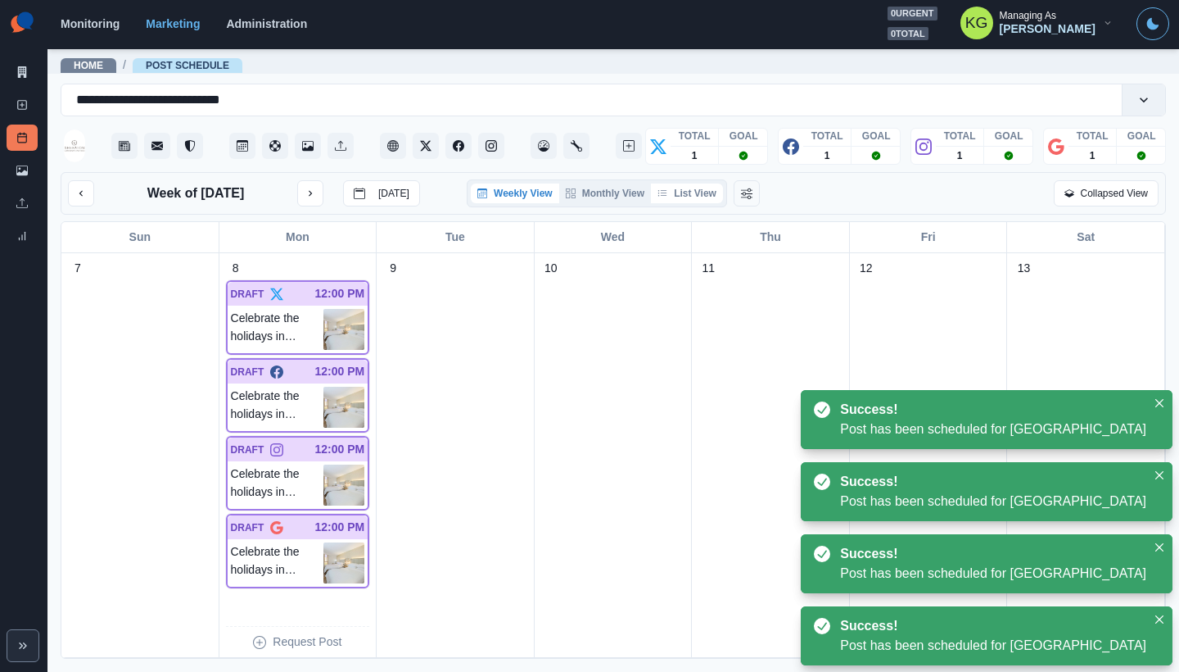
click at [708, 188] on button "List View" at bounding box center [687, 193] width 72 height 20
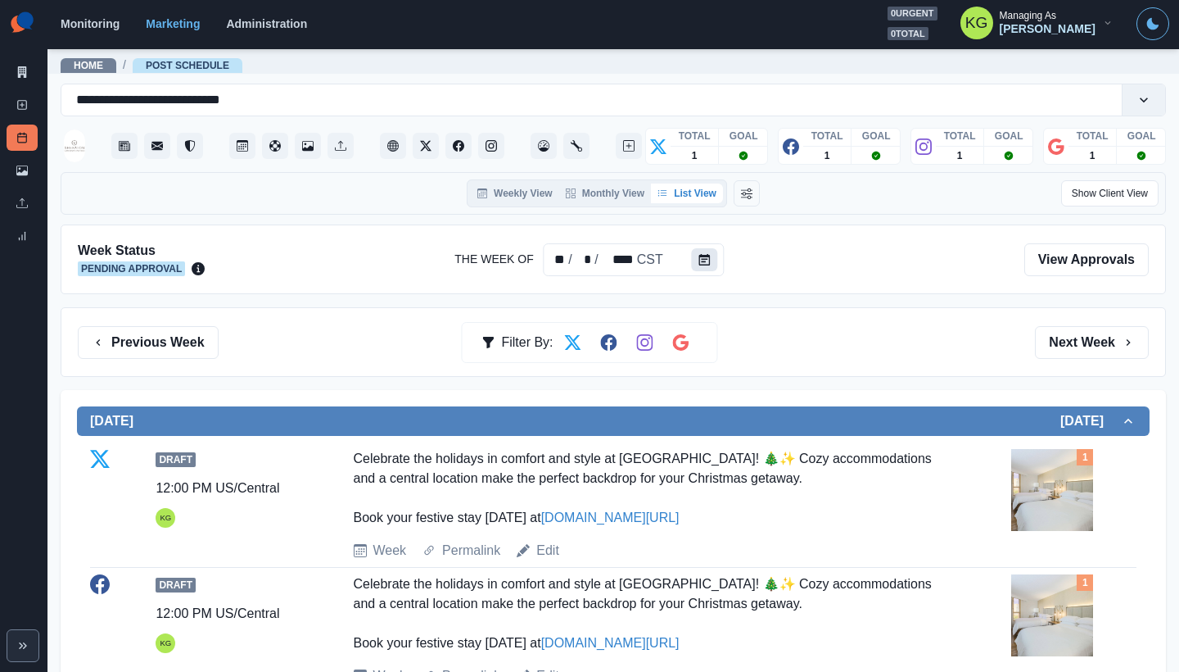
click at [708, 267] on button "Calendar" at bounding box center [705, 259] width 26 height 23
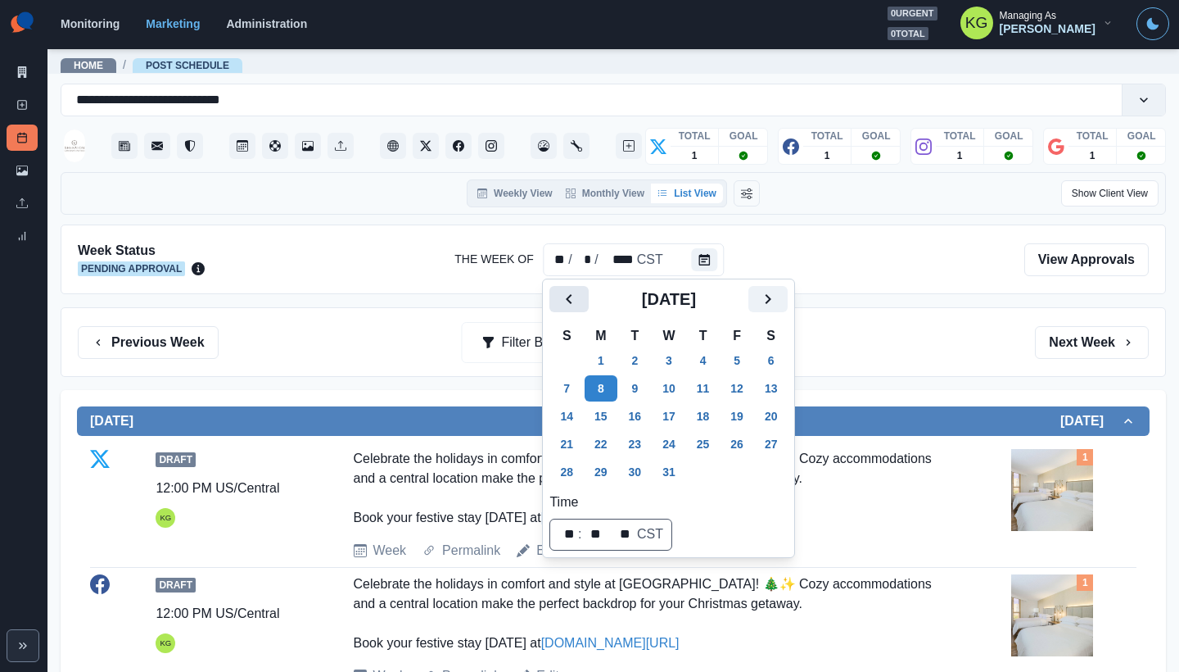
click at [583, 299] on button "Previous" at bounding box center [568, 299] width 39 height 26
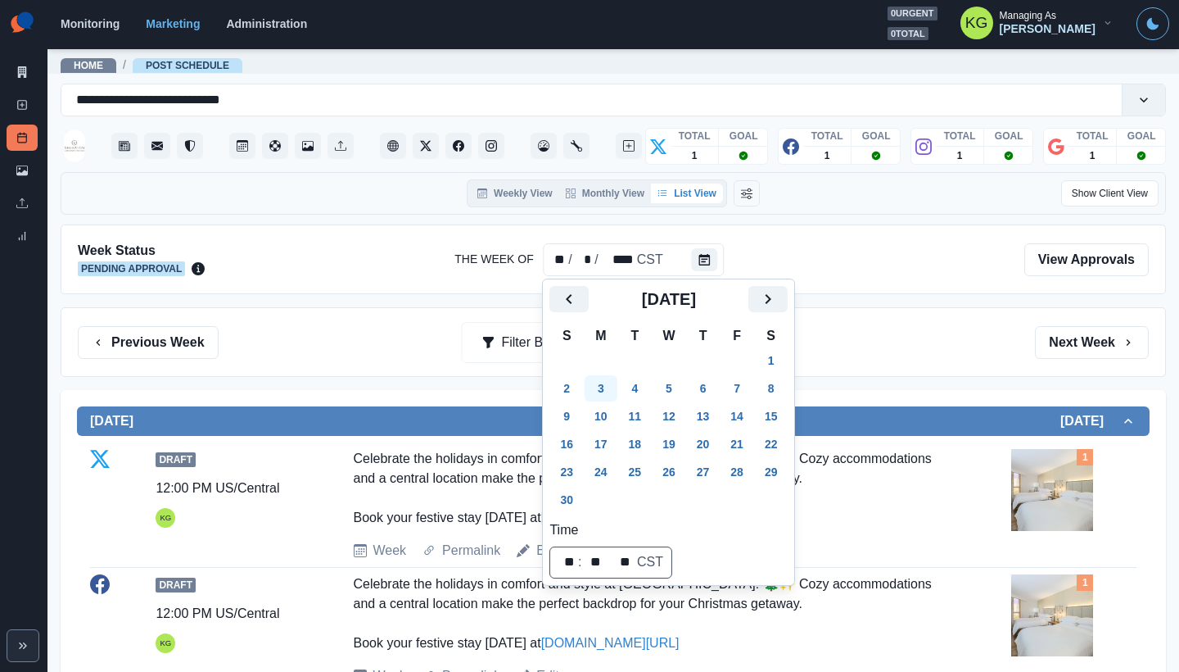
click at [601, 387] on button "3" at bounding box center [601, 388] width 33 height 26
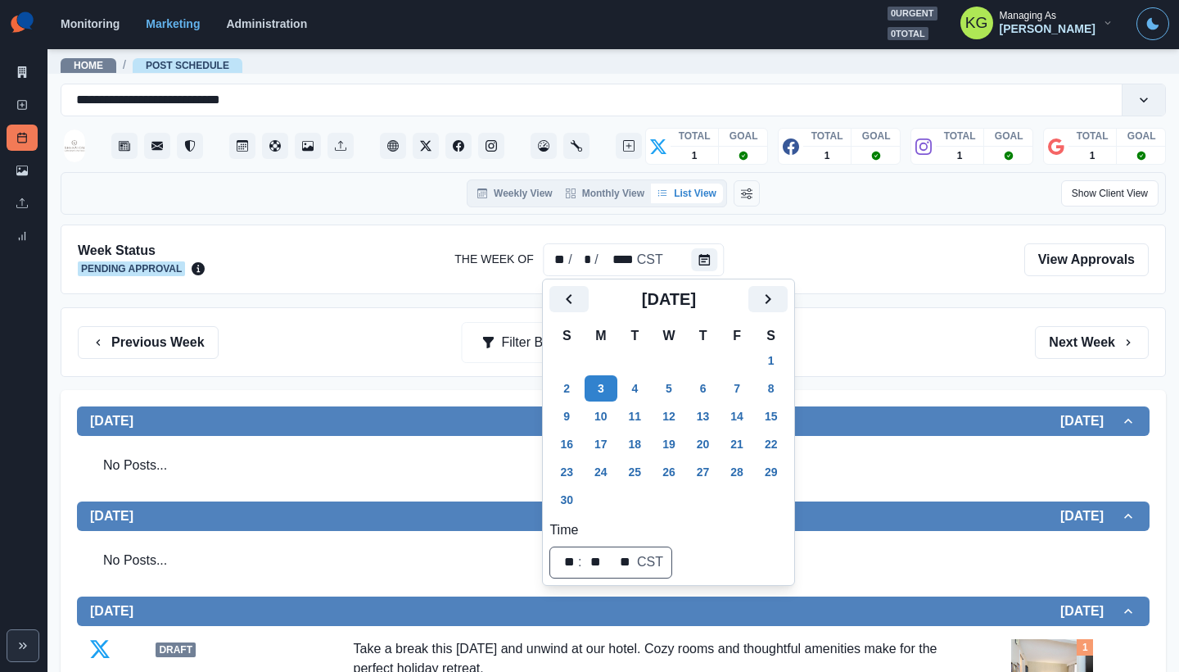
click at [863, 344] on div "Previous Week Filter By: Next Week" at bounding box center [613, 342] width 1071 height 33
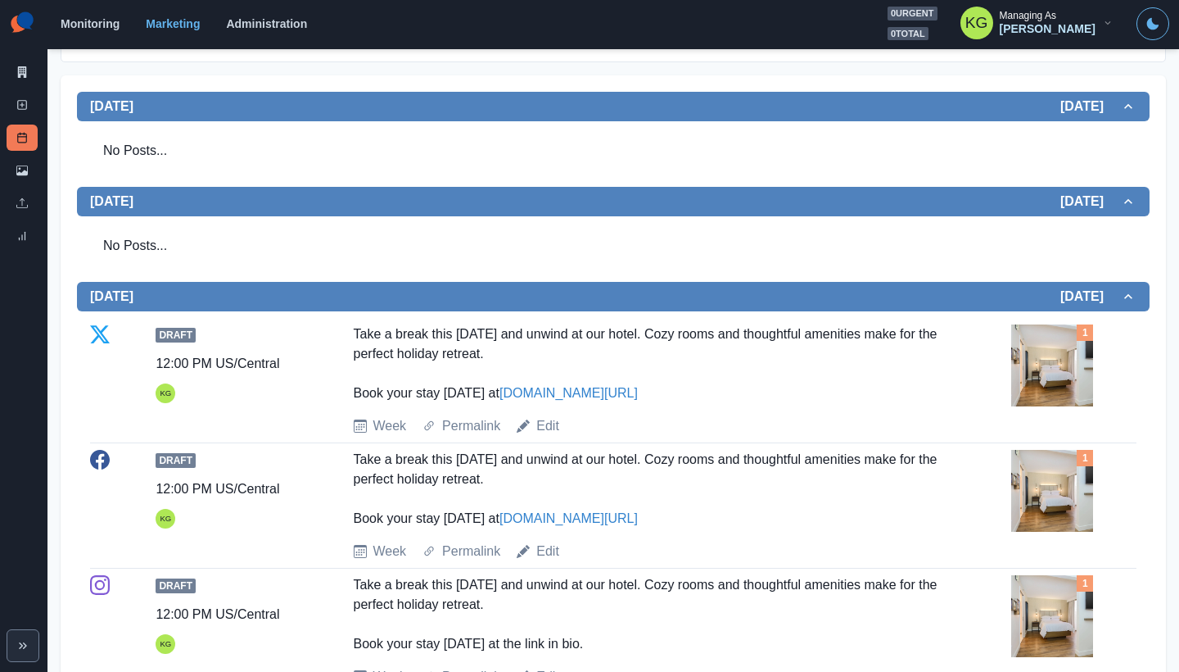
scroll to position [146, 0]
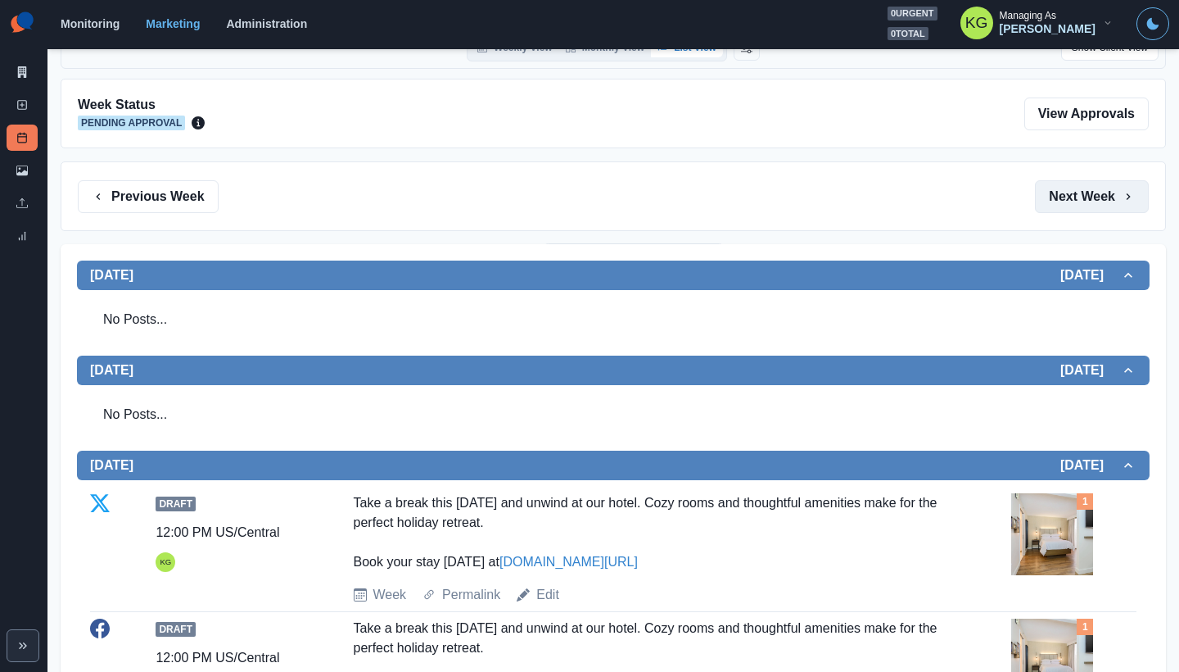
click at [1073, 188] on button "Next Week" at bounding box center [1092, 196] width 114 height 33
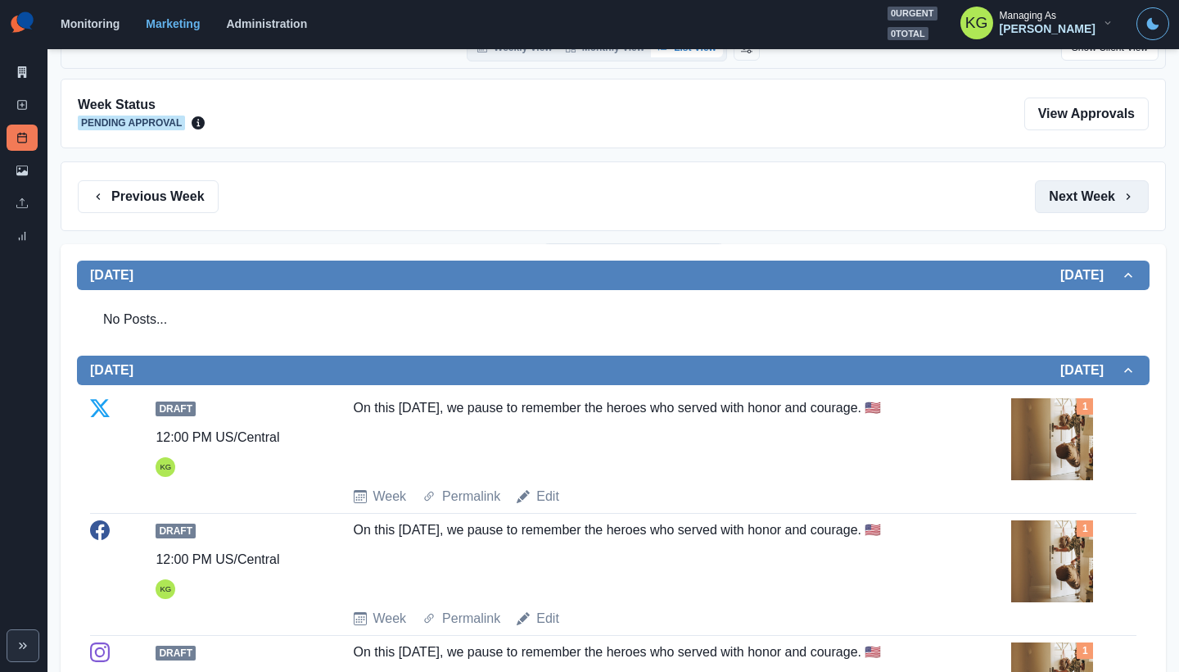
click at [1073, 201] on button "Next Week" at bounding box center [1092, 196] width 114 height 33
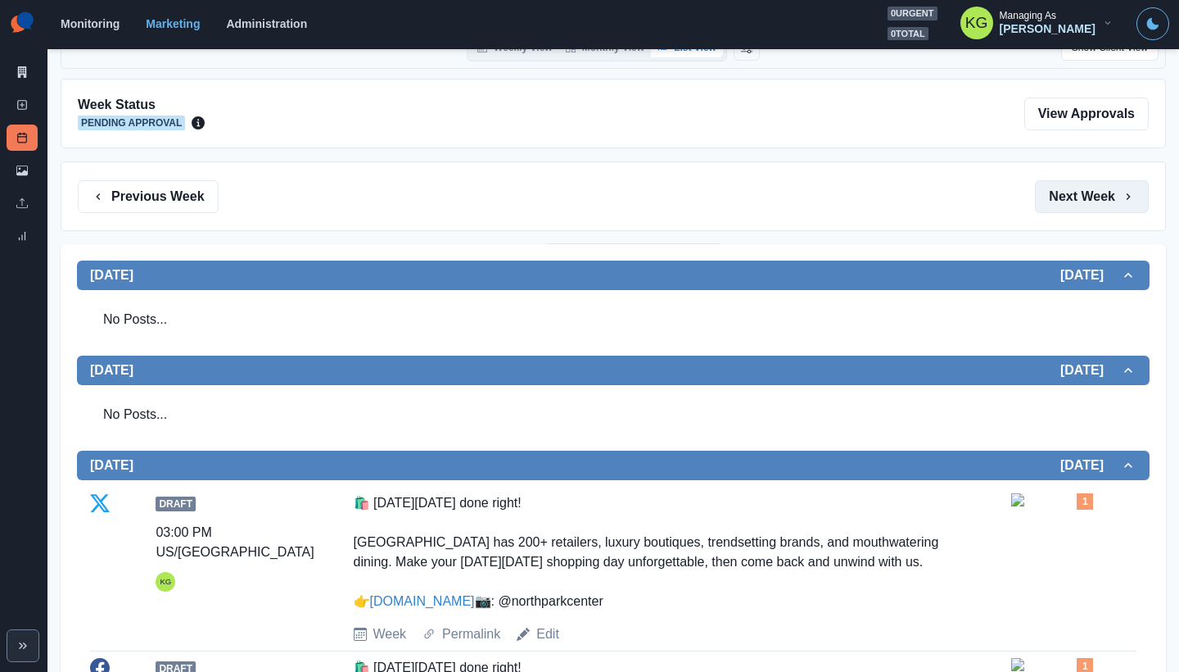
click at [1073, 201] on button "Next Week" at bounding box center [1092, 196] width 114 height 33
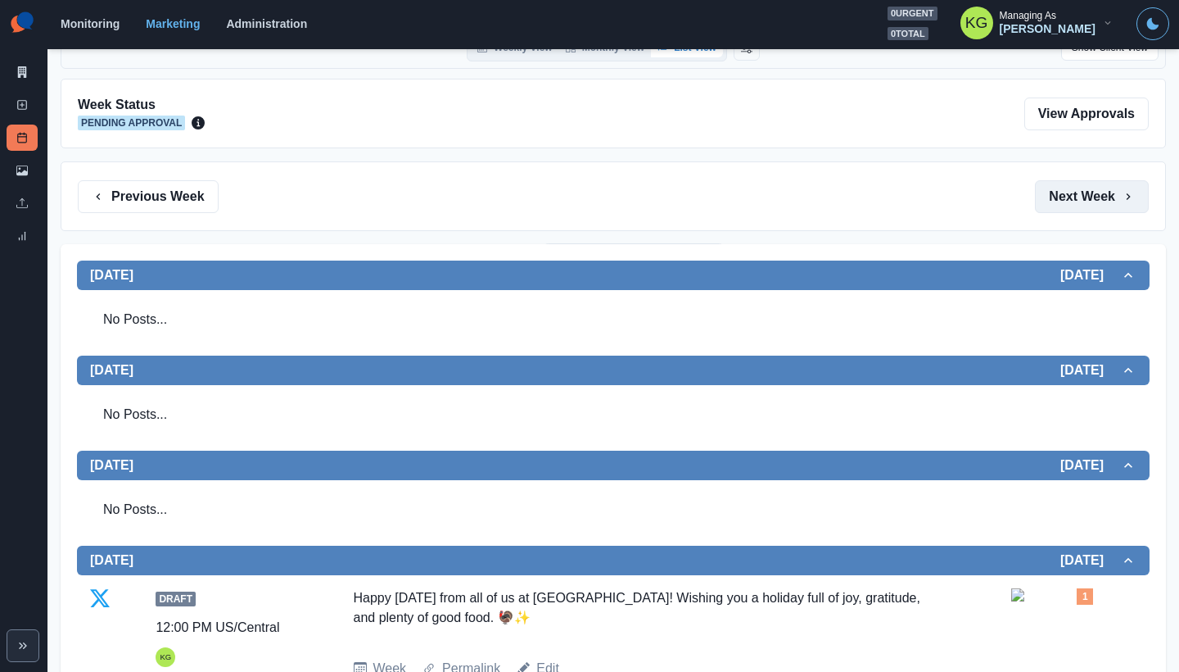
click at [1073, 201] on button "Next Week" at bounding box center [1092, 196] width 114 height 33
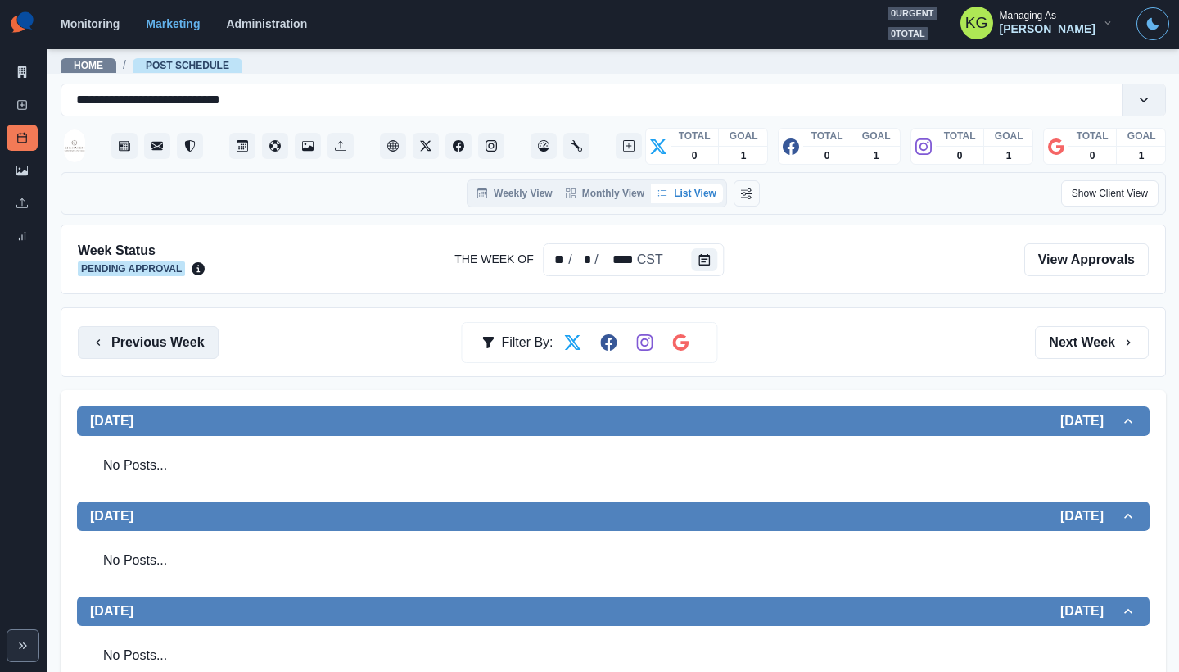
click at [174, 326] on button "Previous Week" at bounding box center [148, 342] width 141 height 33
click at [1081, 351] on button "Next Week" at bounding box center [1092, 342] width 114 height 33
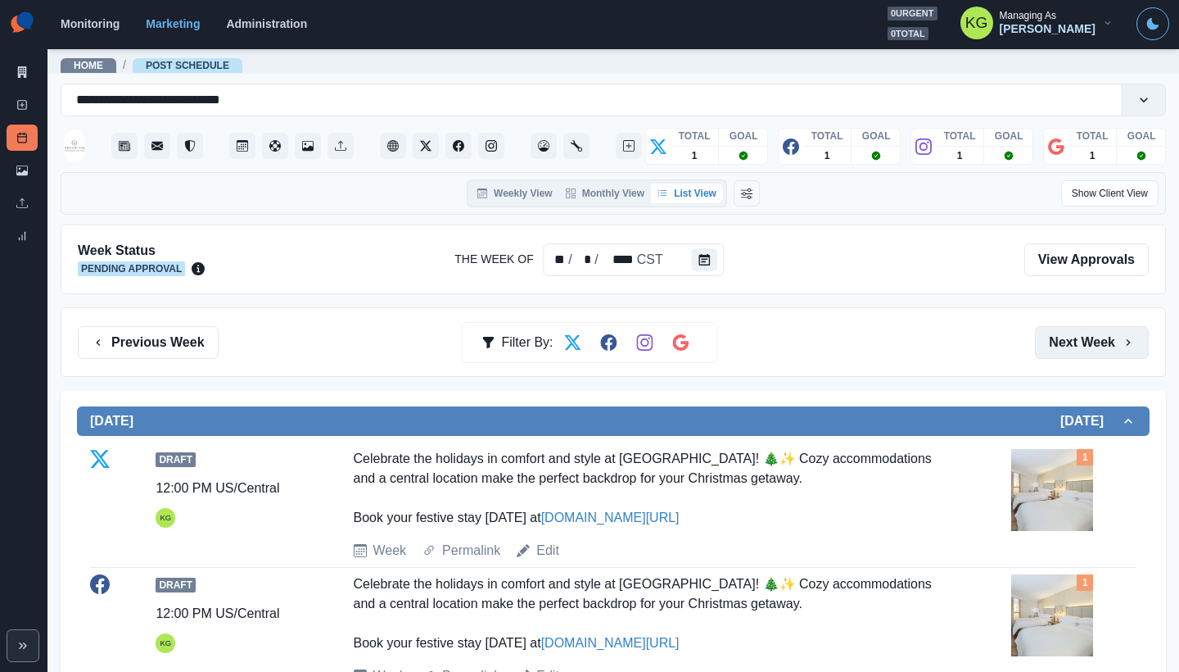
click at [1084, 337] on button "Next Week" at bounding box center [1092, 342] width 114 height 33
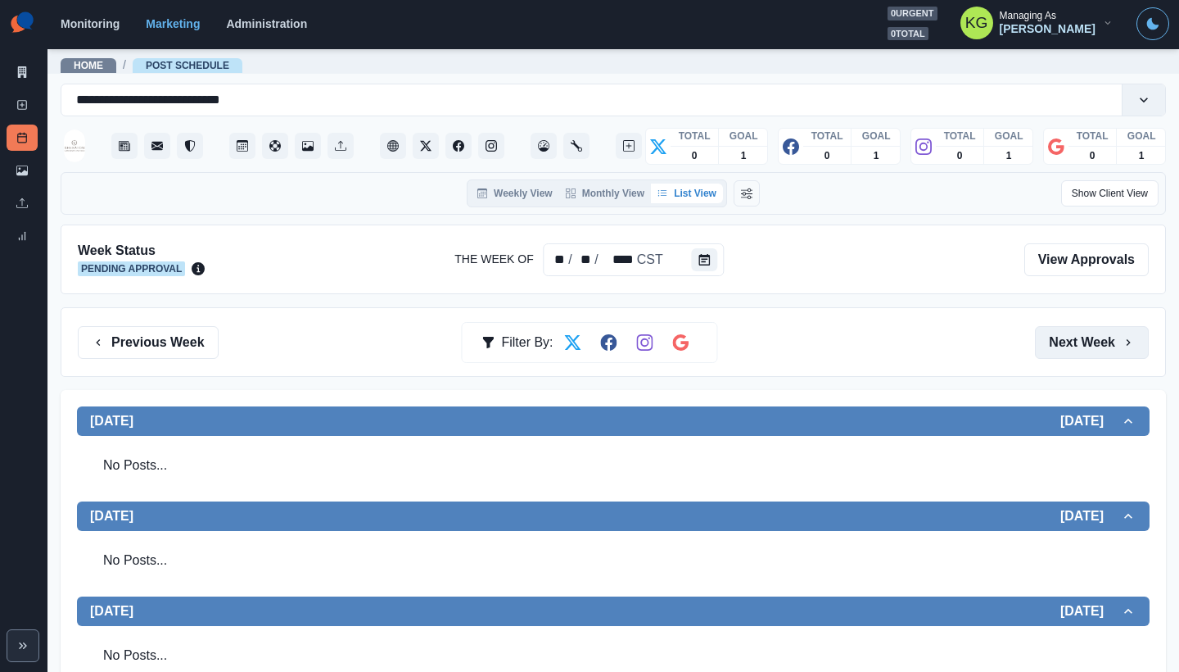
click at [1084, 337] on button "Next Week" at bounding box center [1092, 342] width 114 height 33
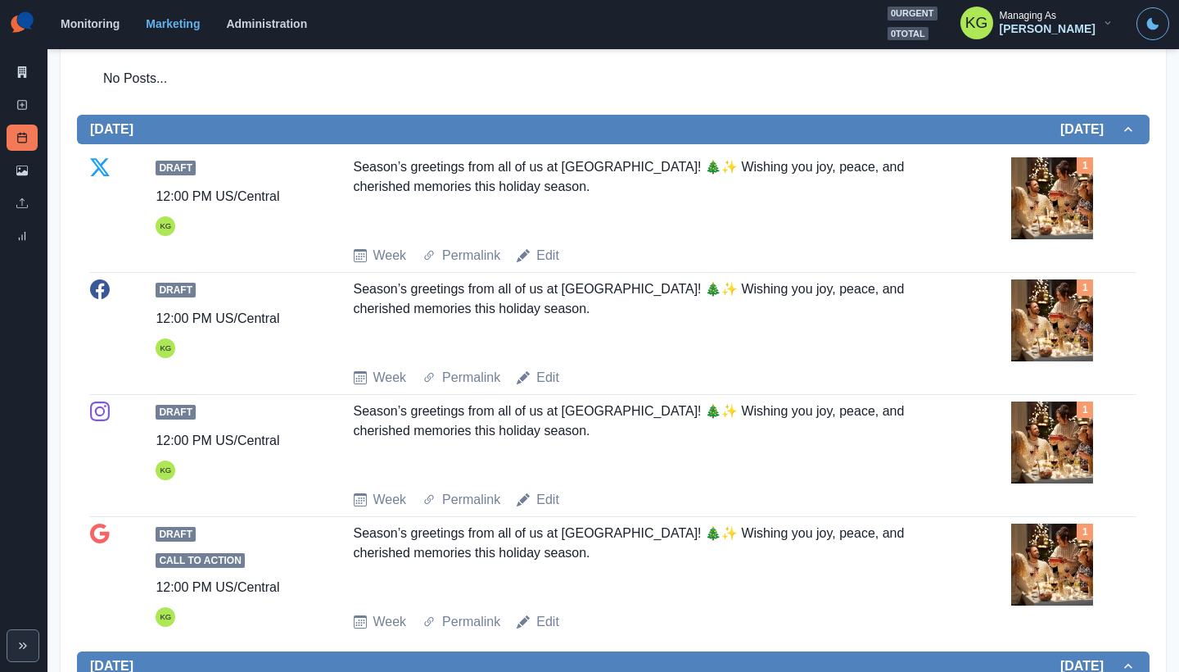
scroll to position [14, 0]
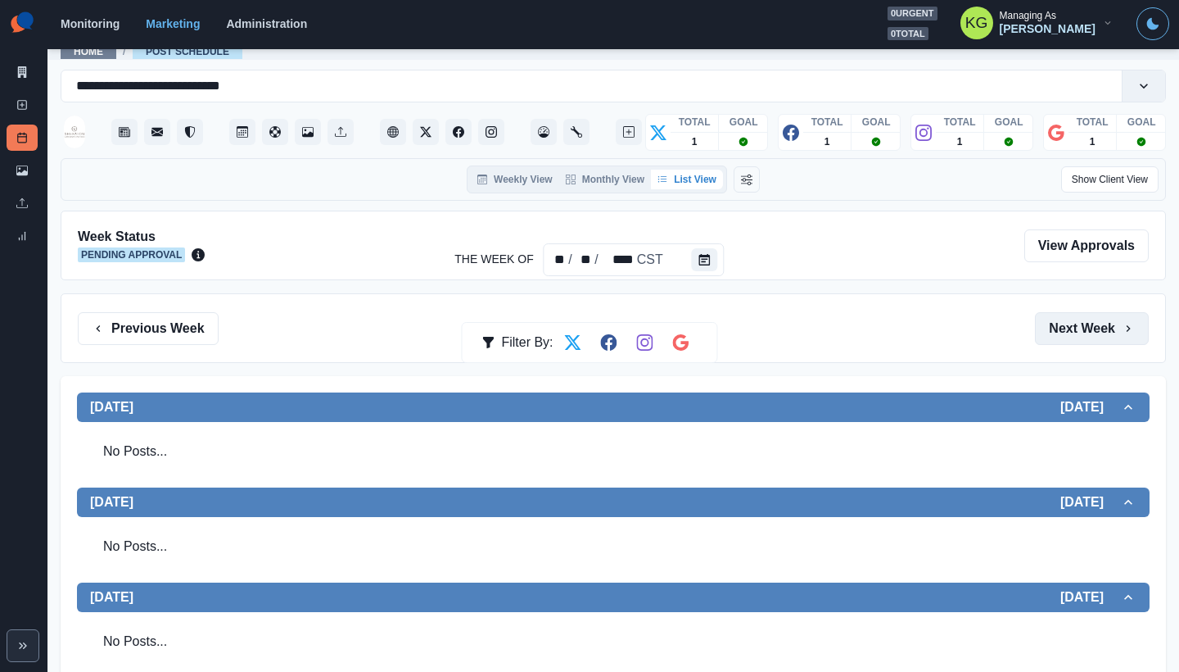
click at [1081, 337] on button "Next Week" at bounding box center [1092, 328] width 114 height 33
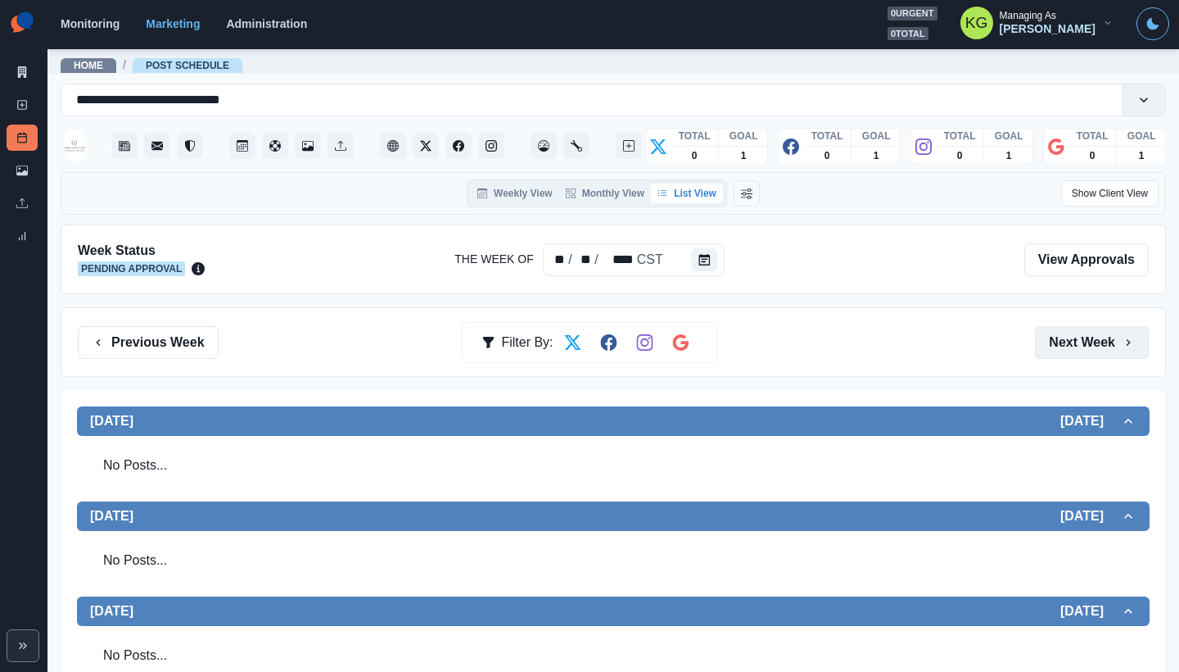
click at [1081, 337] on button "Next Week" at bounding box center [1092, 342] width 114 height 33
click at [191, 342] on button "Previous Week" at bounding box center [148, 342] width 141 height 33
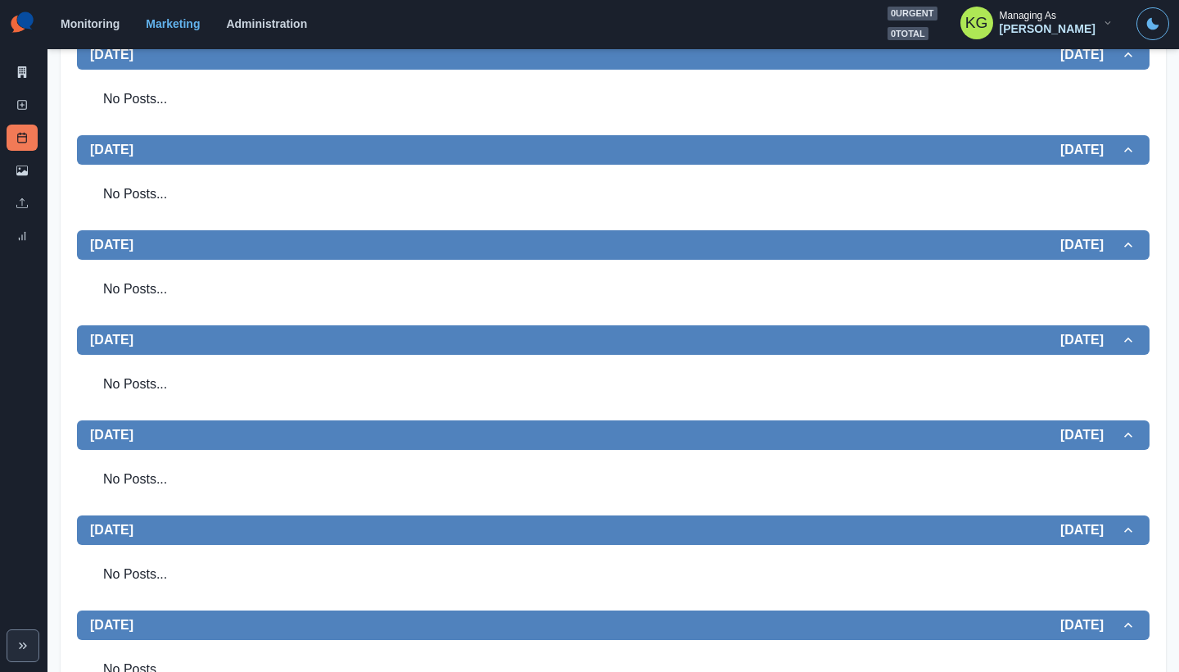
scroll to position [430, 0]
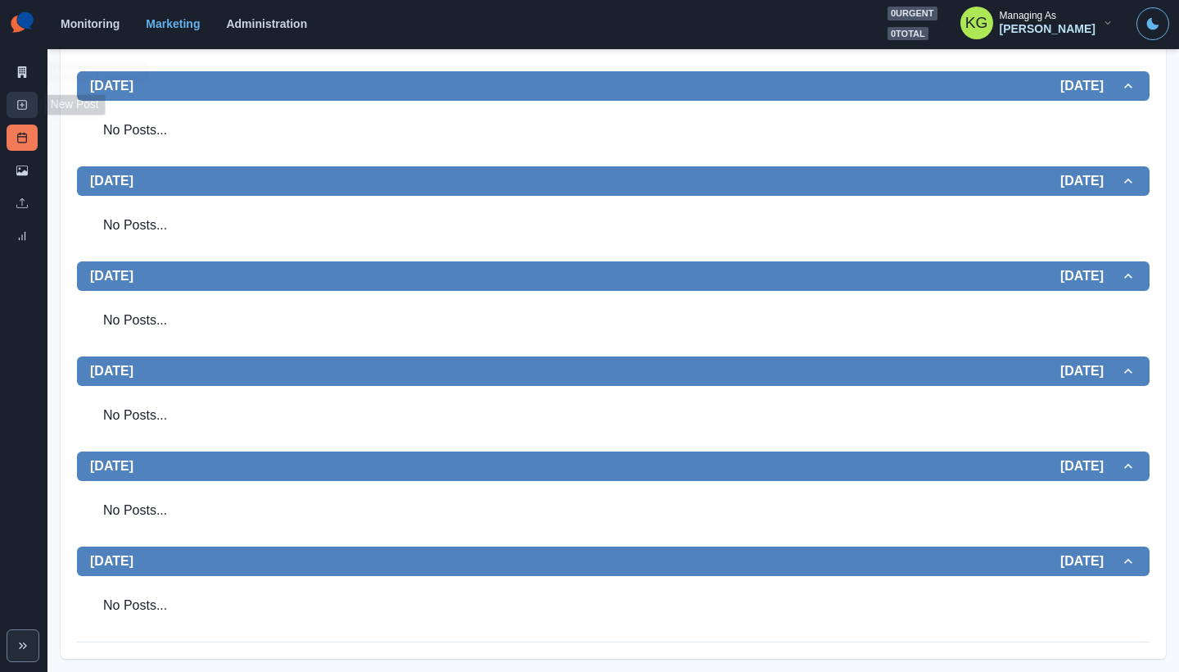
click at [16, 104] on icon at bounding box center [21, 104] width 11 height 11
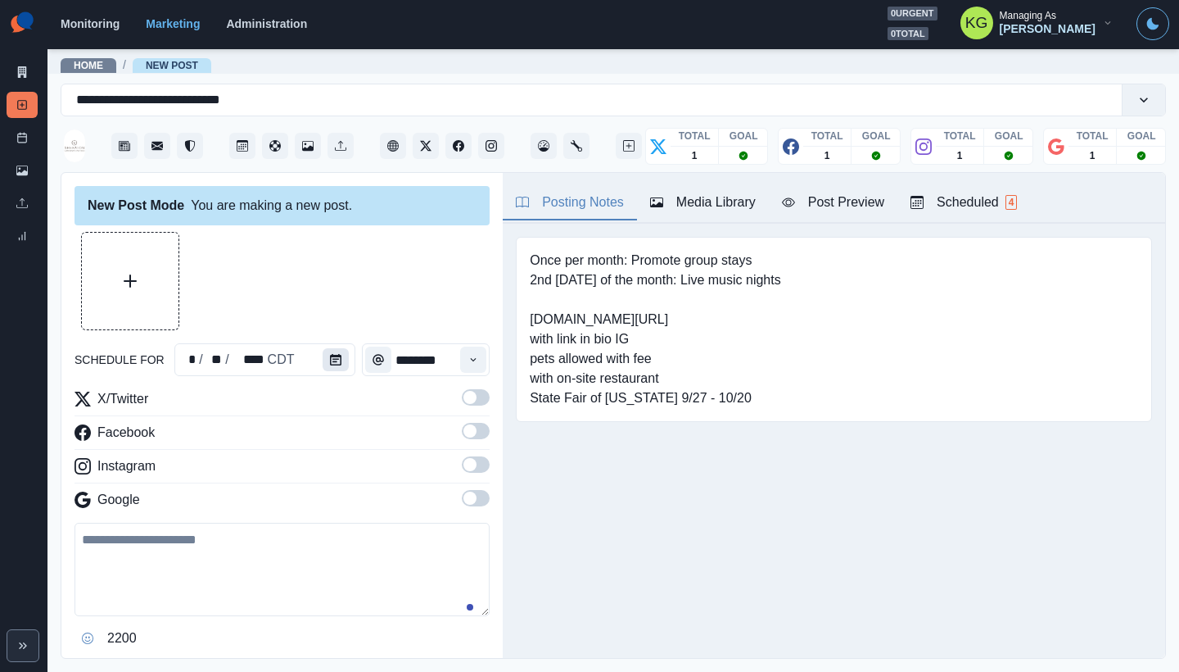
click at [332, 363] on icon "Calendar" at bounding box center [335, 359] width 11 height 11
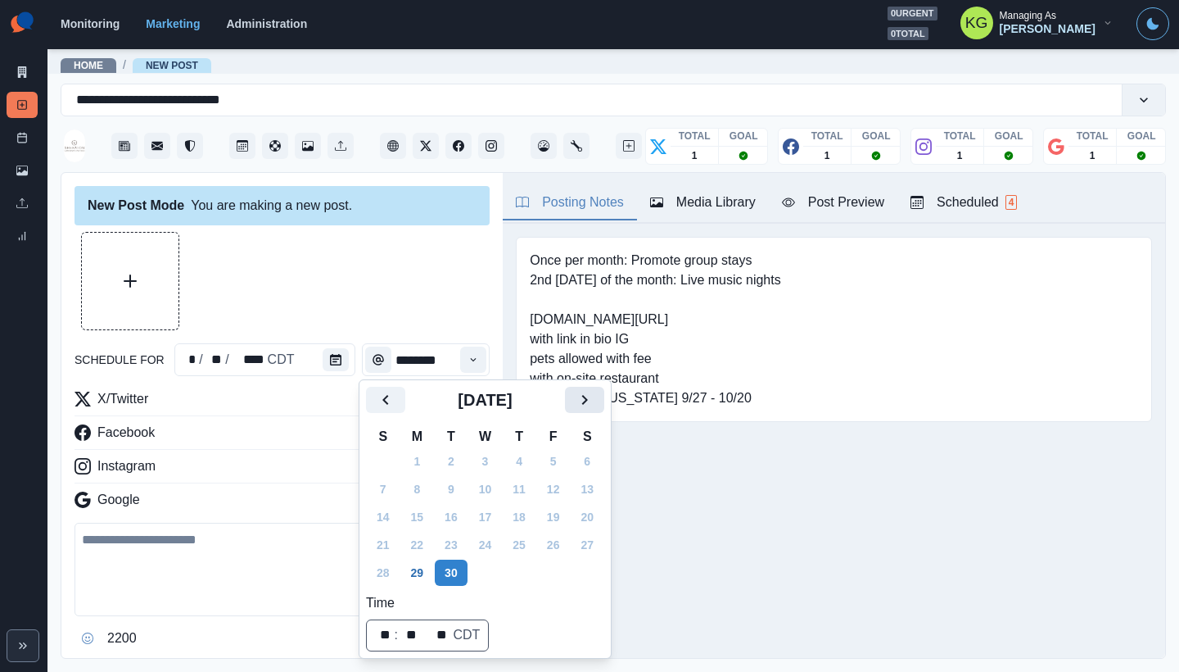
click at [595, 394] on icon "Next" at bounding box center [585, 400] width 20 height 20
click at [595, 396] on icon "Next" at bounding box center [585, 400] width 20 height 20
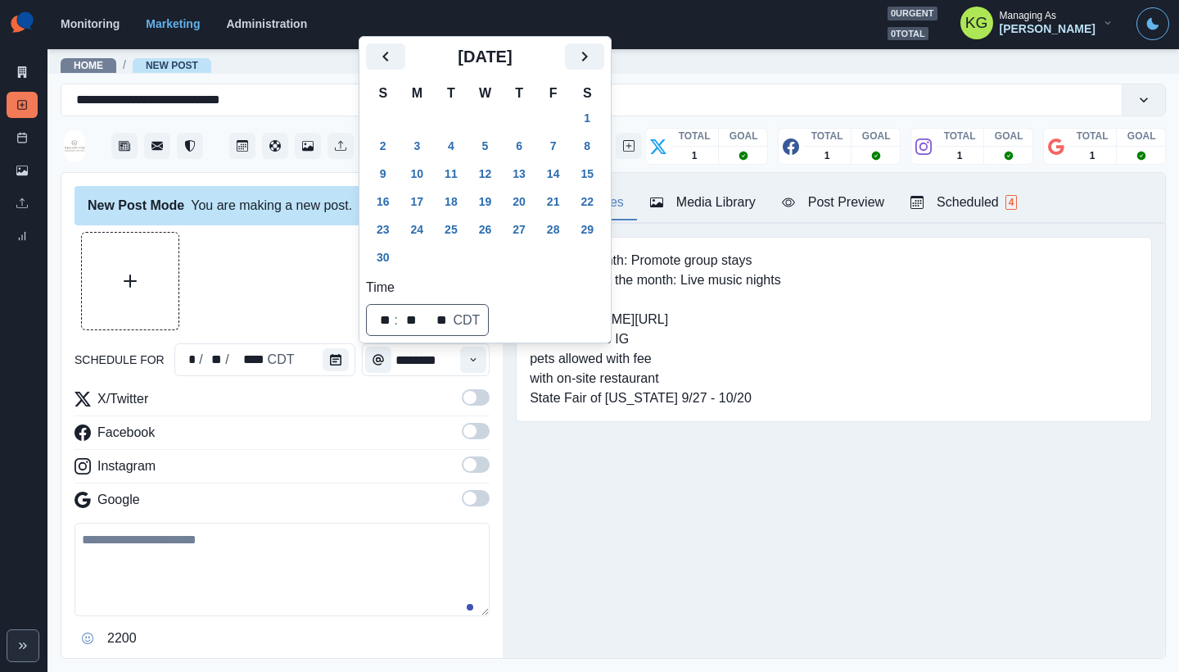
click at [595, 66] on icon "Next" at bounding box center [585, 57] width 20 height 20
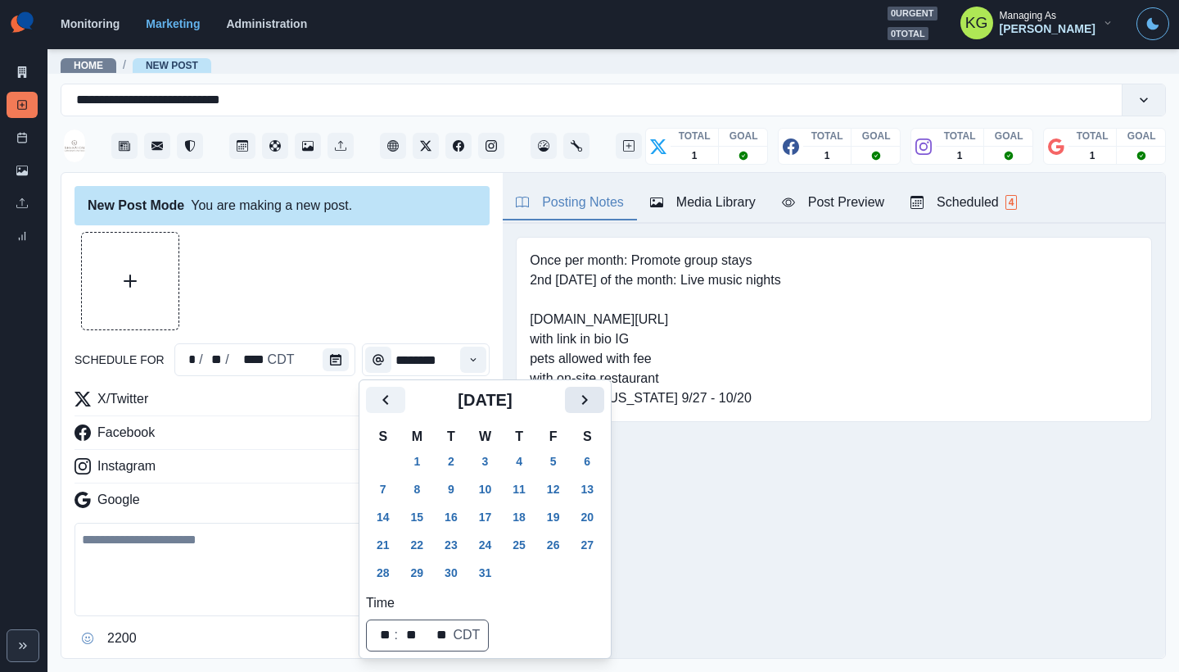
click at [595, 399] on icon "Next" at bounding box center [585, 400] width 20 height 20
click at [526, 458] on button "1" at bounding box center [519, 461] width 33 height 26
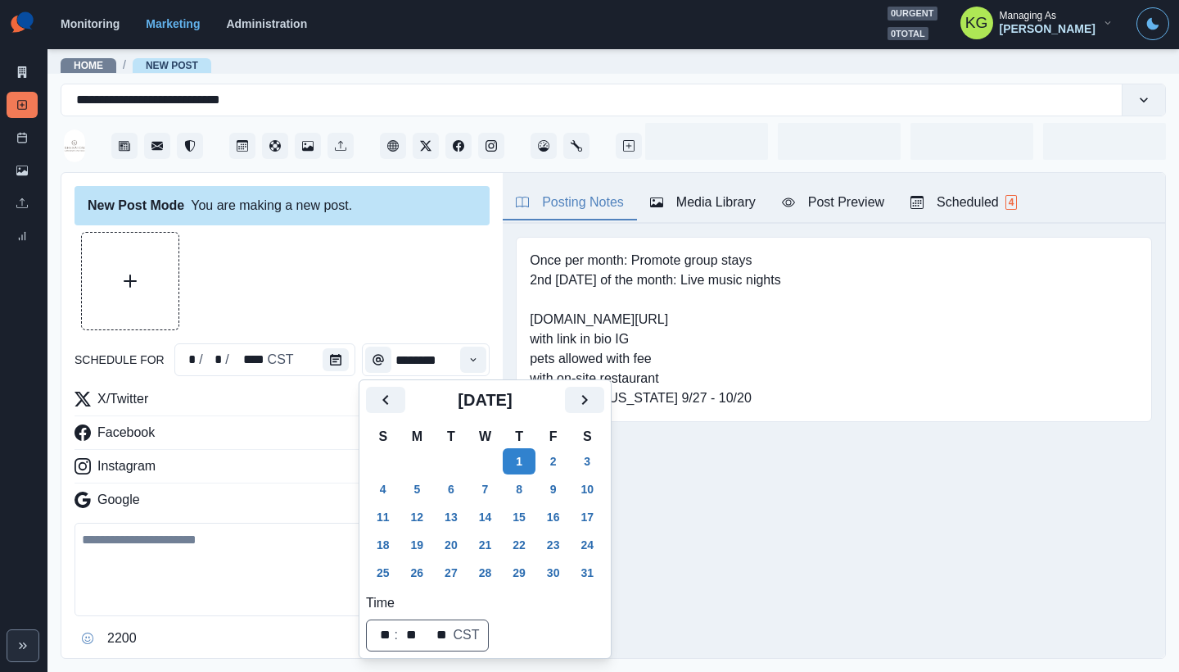
click at [396, 291] on div at bounding box center [282, 281] width 415 height 98
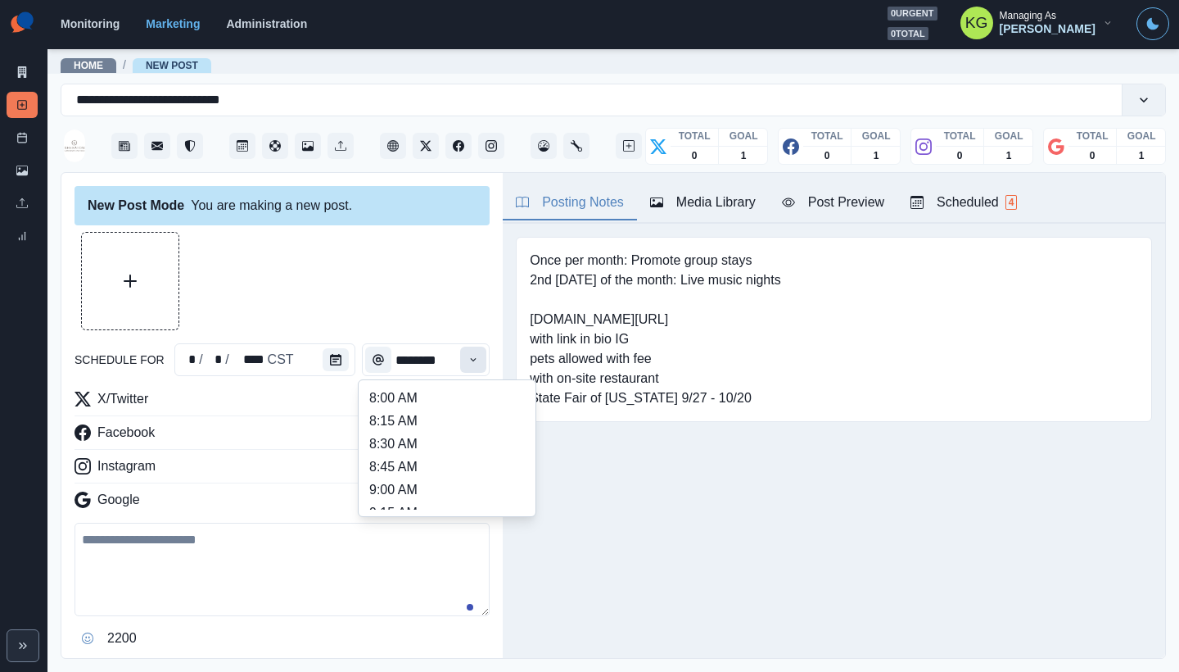
click at [468, 358] on icon "Time" at bounding box center [473, 359] width 11 height 11
click at [433, 405] on li "12:00 AM" at bounding box center [447, 398] width 164 height 23
type input "********"
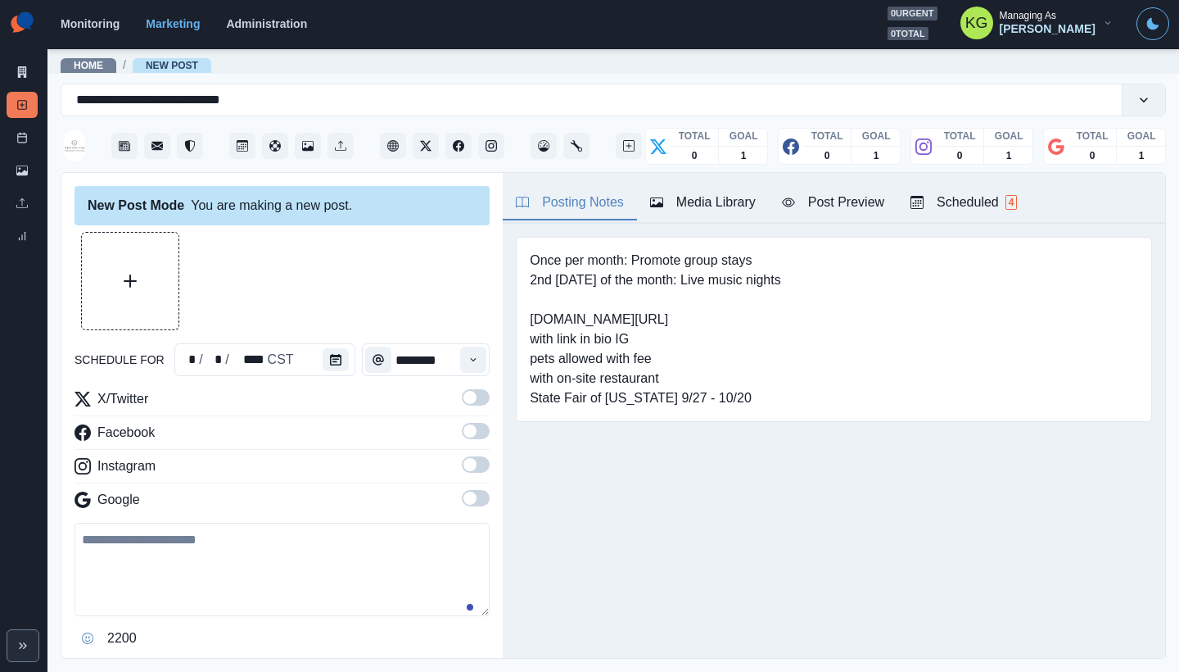
click at [470, 498] on span at bounding box center [476, 498] width 28 height 16
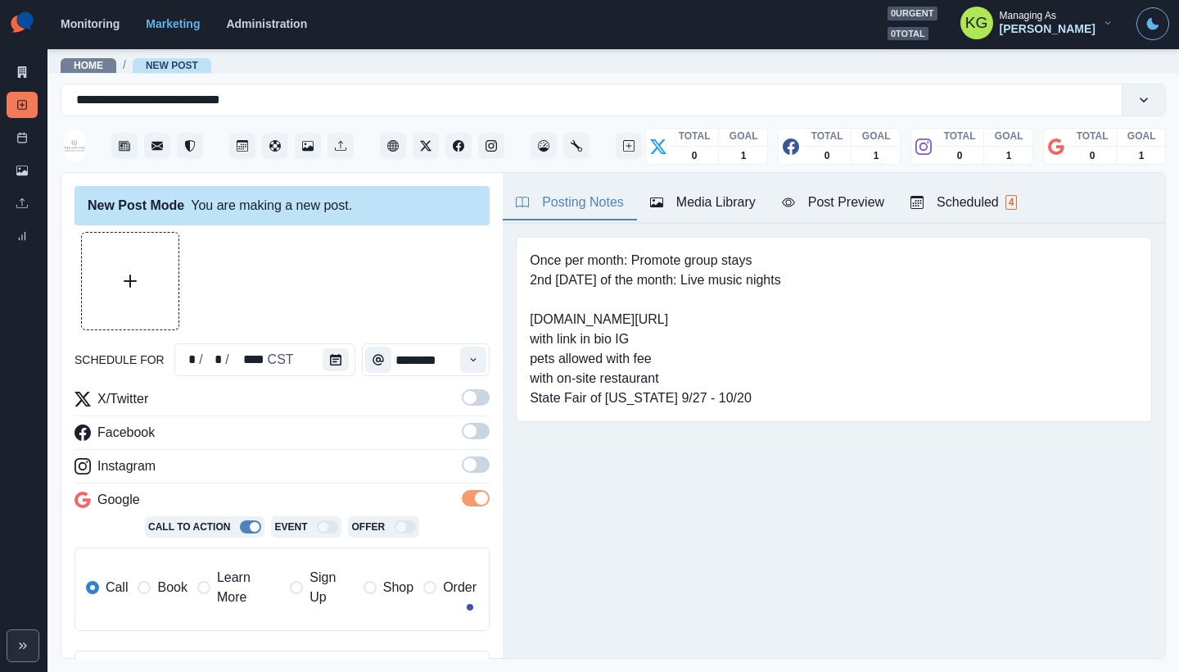
click at [464, 465] on span at bounding box center [470, 464] width 13 height 13
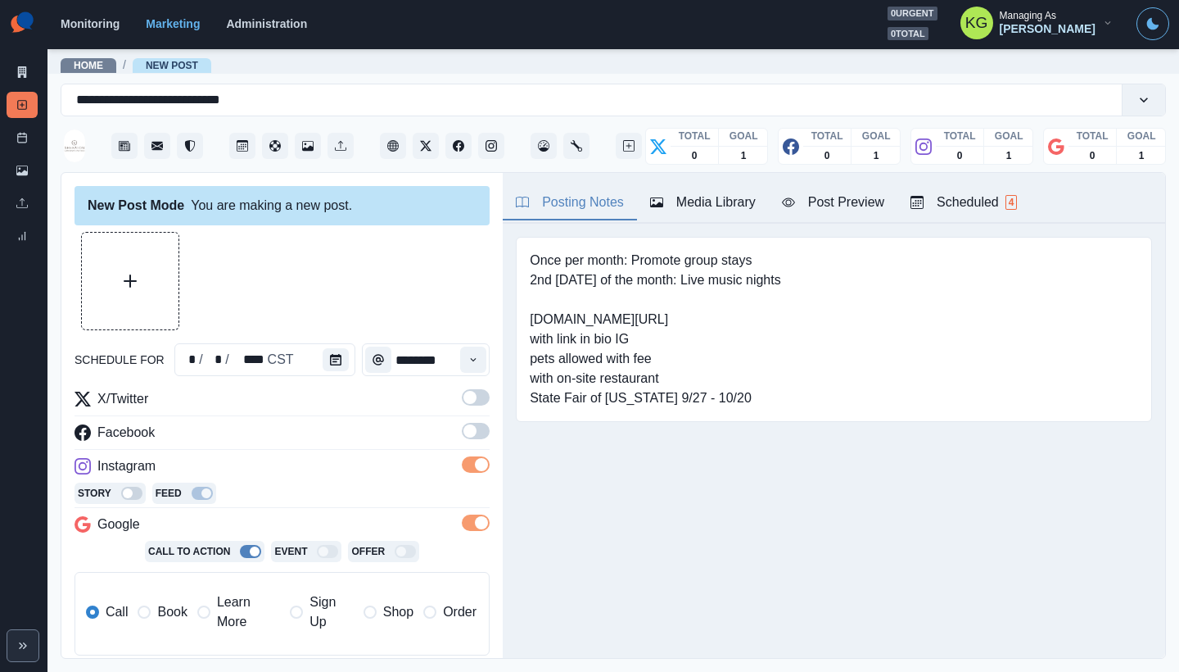
click at [463, 425] on span at bounding box center [476, 431] width 28 height 16
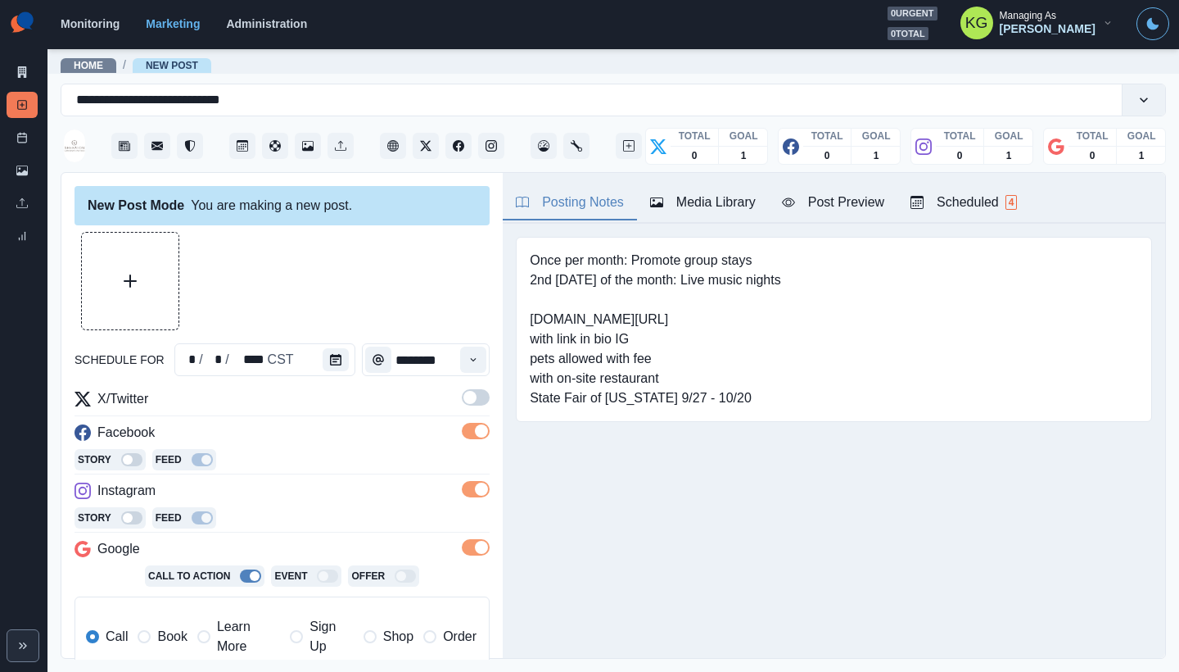
click at [466, 400] on span at bounding box center [476, 397] width 28 height 16
click at [169, 281] on button "Upload Media" at bounding box center [130, 281] width 97 height 97
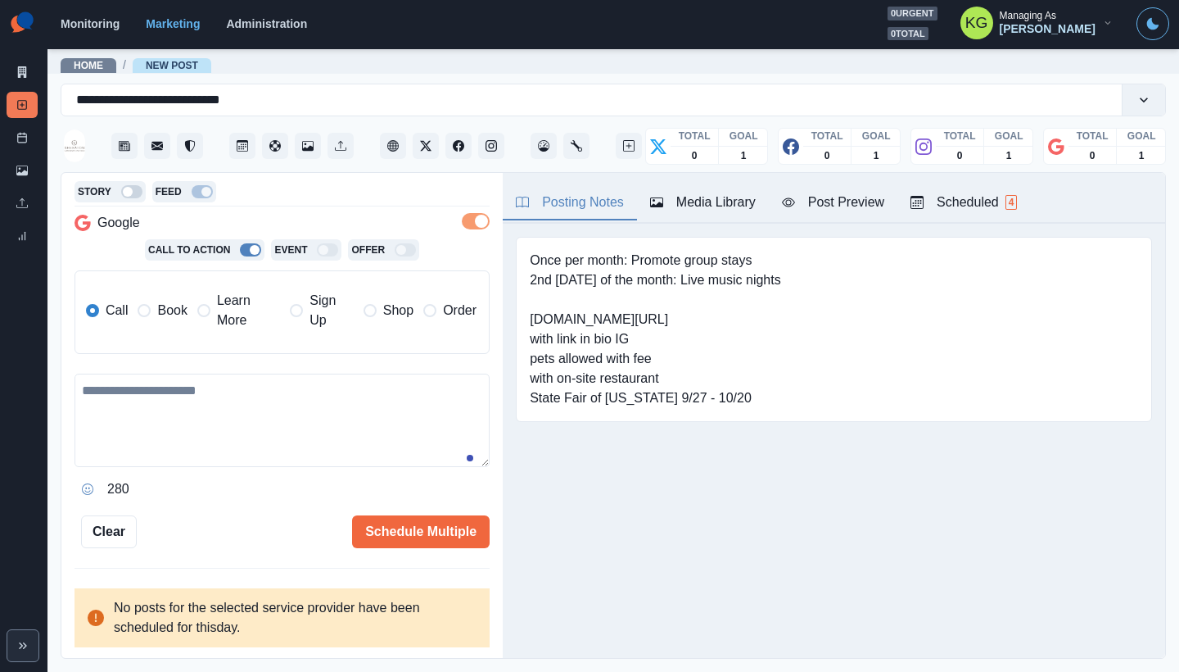
click at [291, 428] on textarea at bounding box center [282, 419] width 415 height 93
paste textarea "**********"
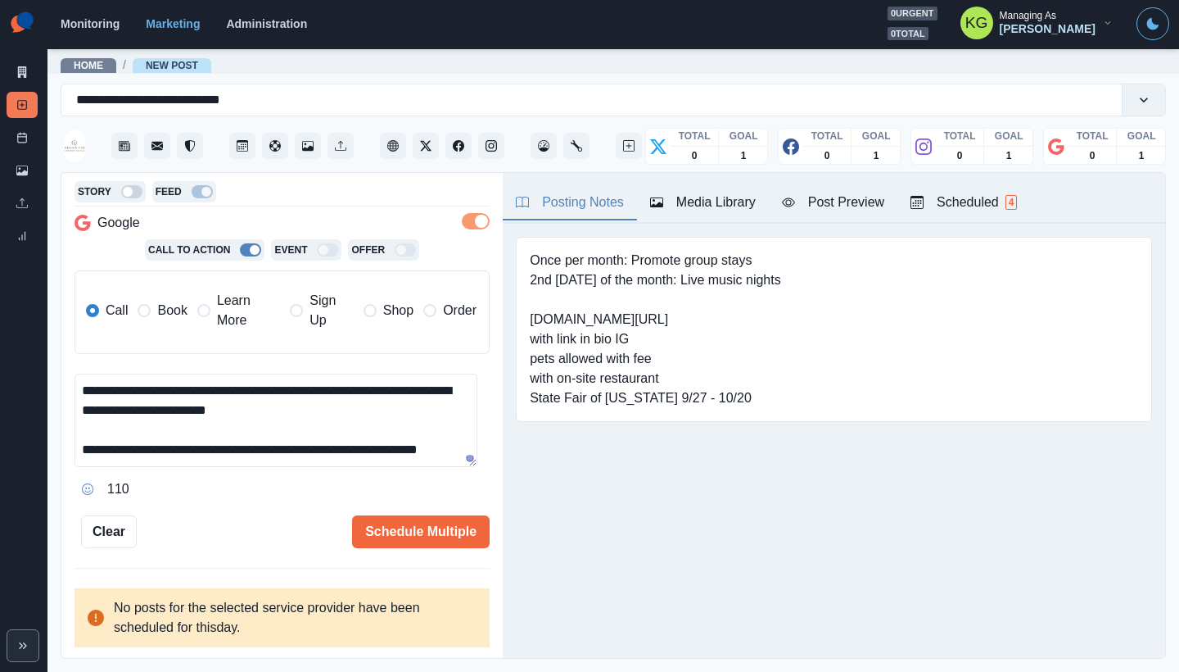
scroll to position [11, 0]
click at [162, 313] on span "Book" at bounding box center [171, 311] width 29 height 20
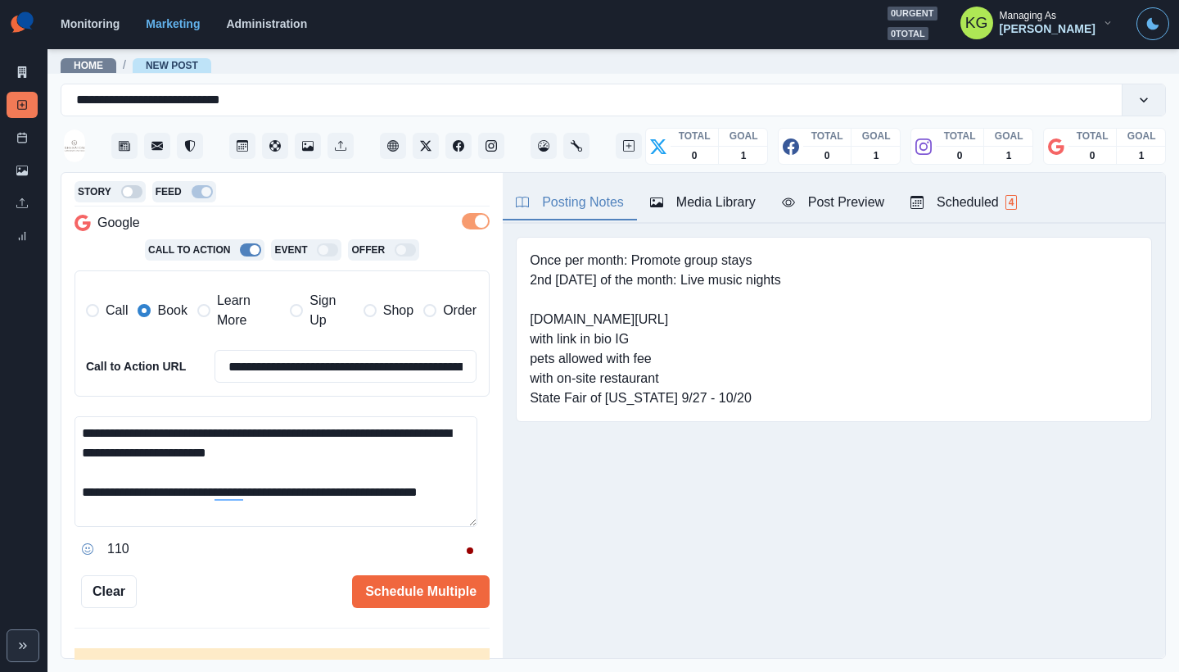
scroll to position [0, 0]
click at [473, 527] on textarea "**********" at bounding box center [276, 471] width 403 height 111
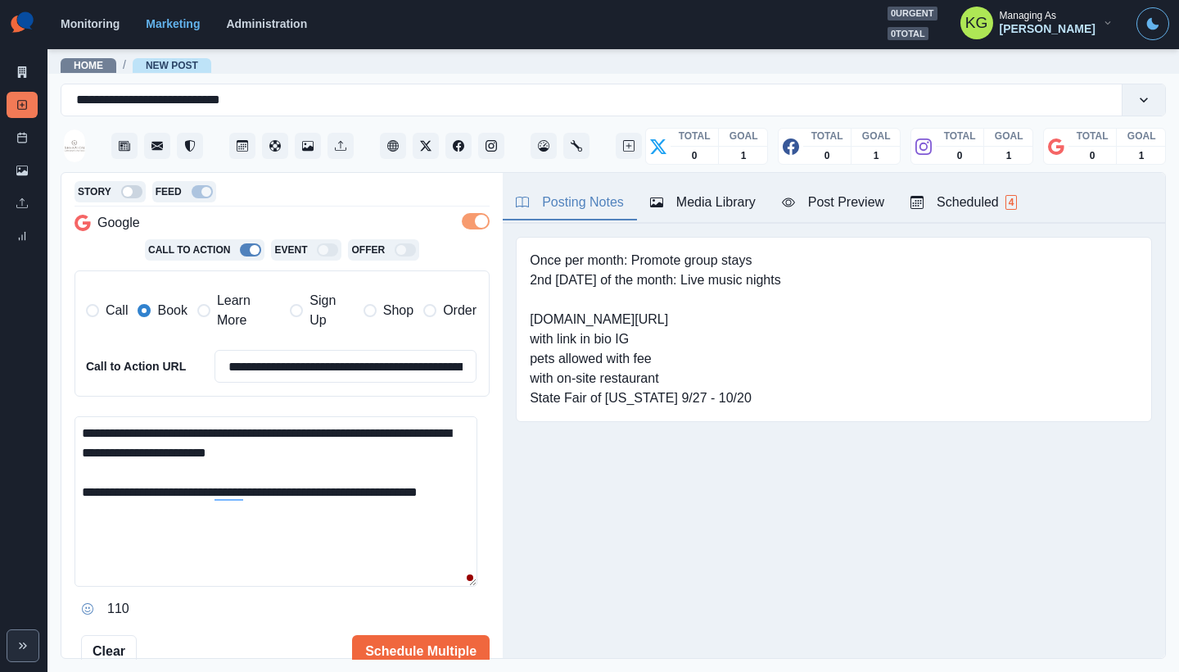
drag, startPoint x: 265, startPoint y: 432, endPoint x: 40, endPoint y: 425, distance: 224.5
click at [40, 425] on div "**********" at bounding box center [589, 336] width 1179 height 672
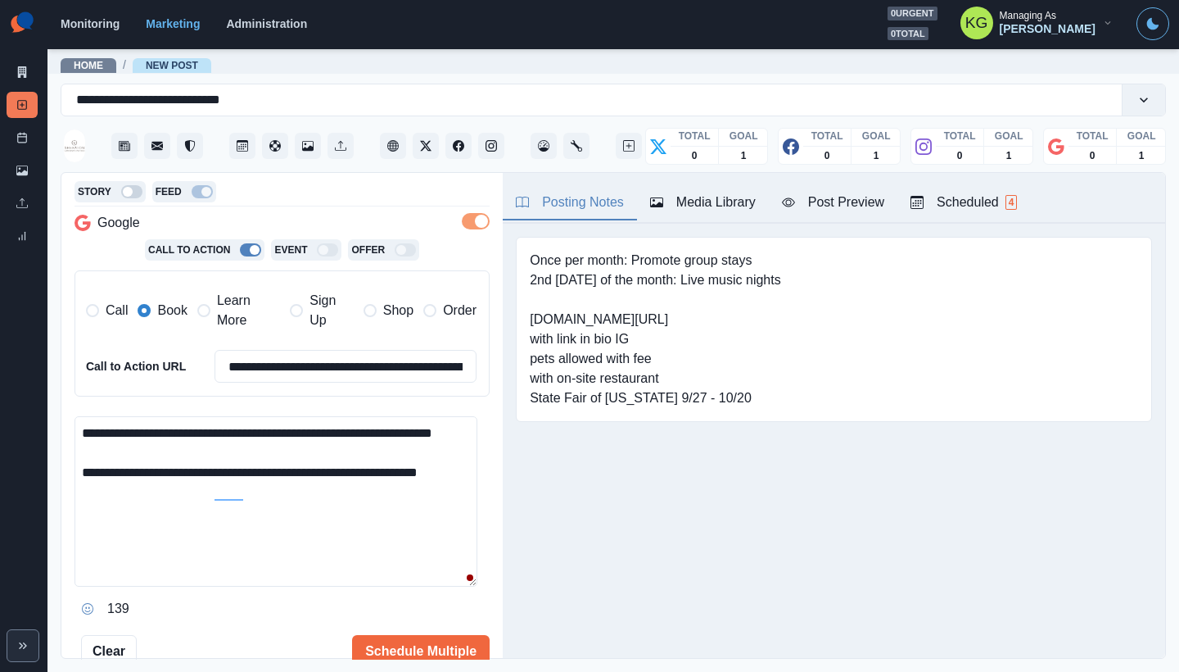
click at [194, 431] on textarea "**********" at bounding box center [276, 501] width 403 height 170
click at [72, 486] on div "**********" at bounding box center [281, 416] width 441 height 486
click at [88, 489] on textarea "**********" at bounding box center [276, 501] width 403 height 170
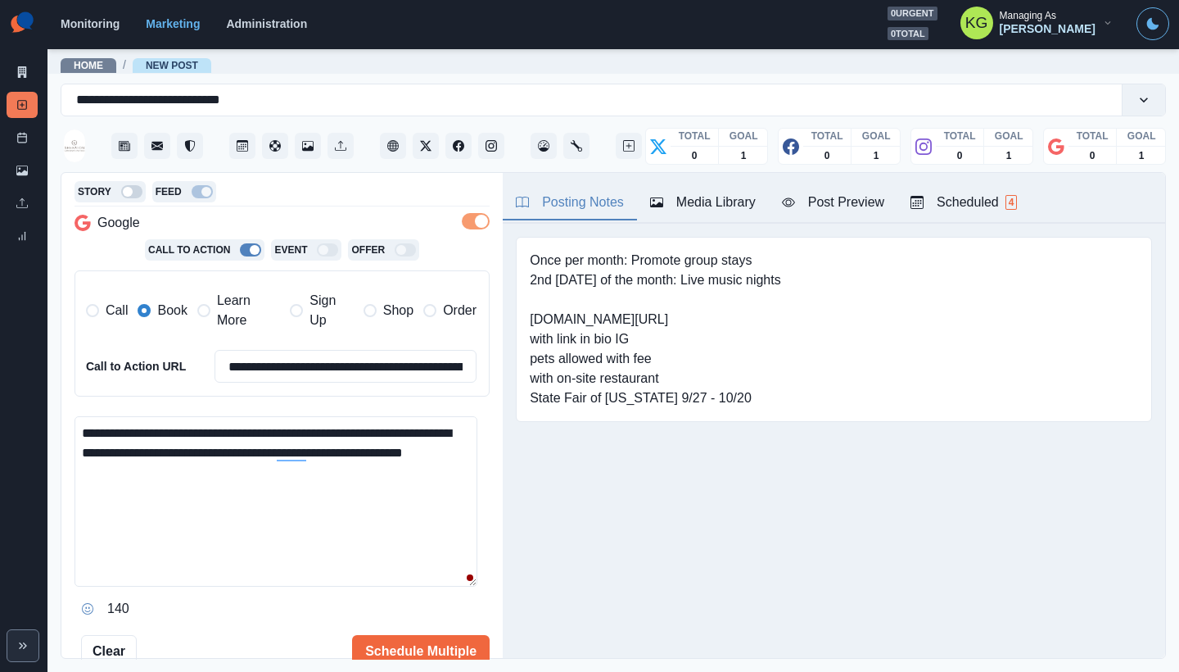
drag, startPoint x: 402, startPoint y: 452, endPoint x: 437, endPoint y: 454, distance: 35.3
click at [437, 454] on textarea "**********" at bounding box center [276, 501] width 403 height 170
drag, startPoint x: 430, startPoint y: 508, endPoint x: 396, endPoint y: 489, distance: 39.2
click at [429, 508] on textarea "**********" at bounding box center [276, 501] width 403 height 170
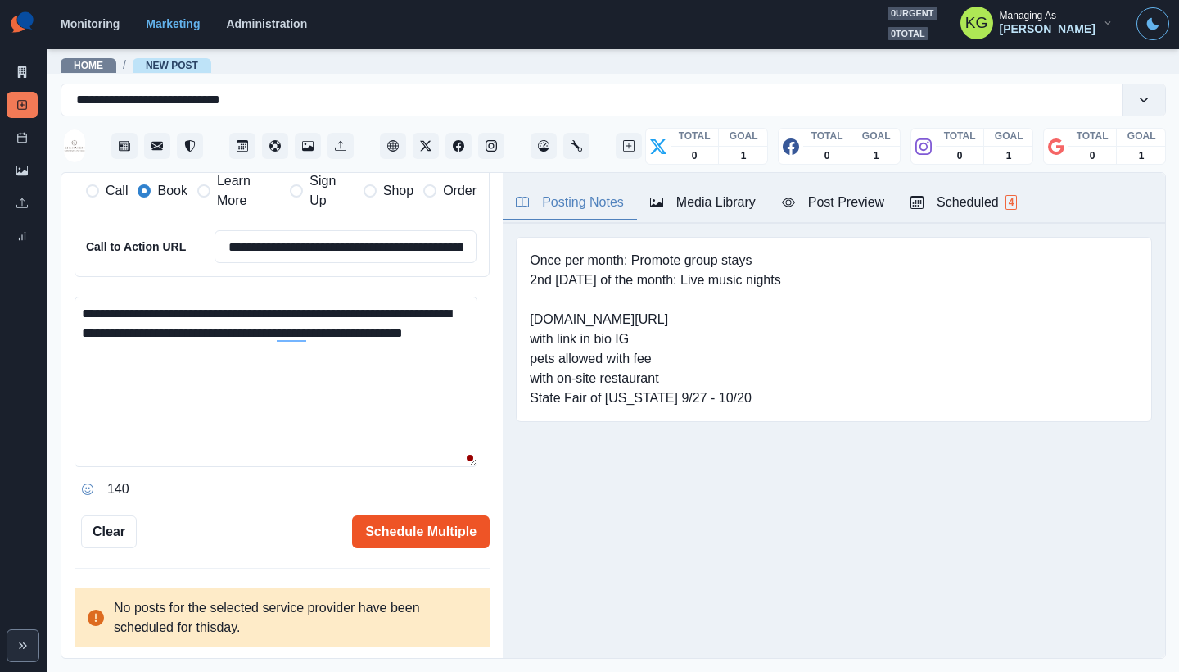
type textarea "**********"
click at [431, 536] on button "Schedule Multiple" at bounding box center [421, 531] width 138 height 33
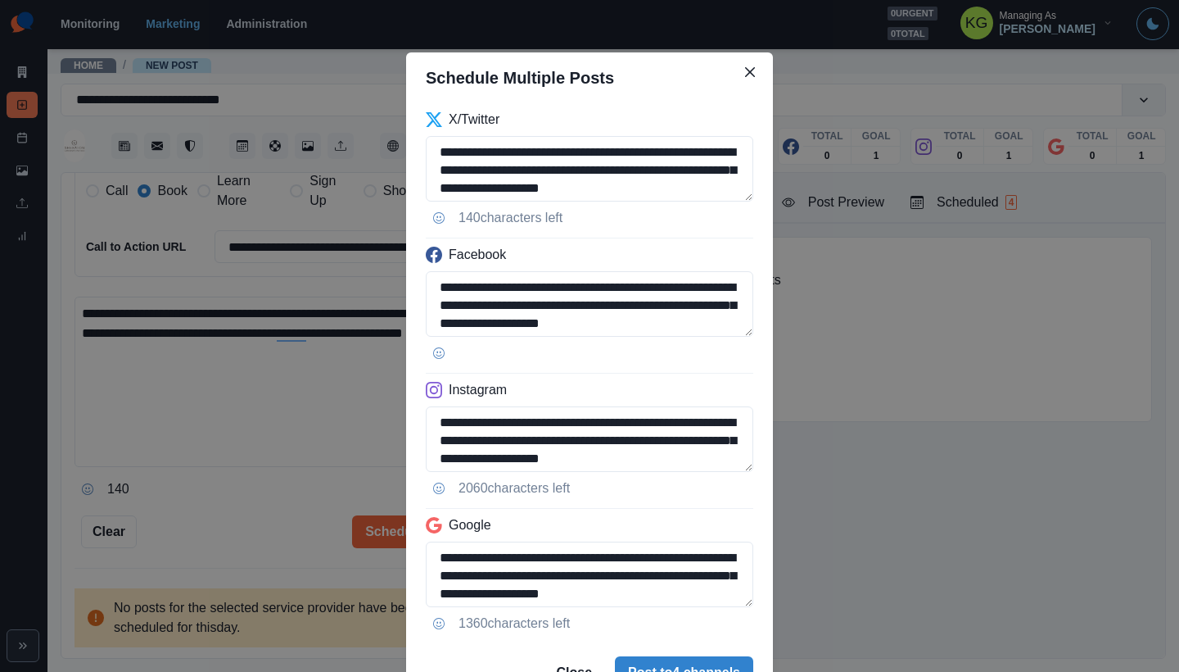
scroll to position [83, 0]
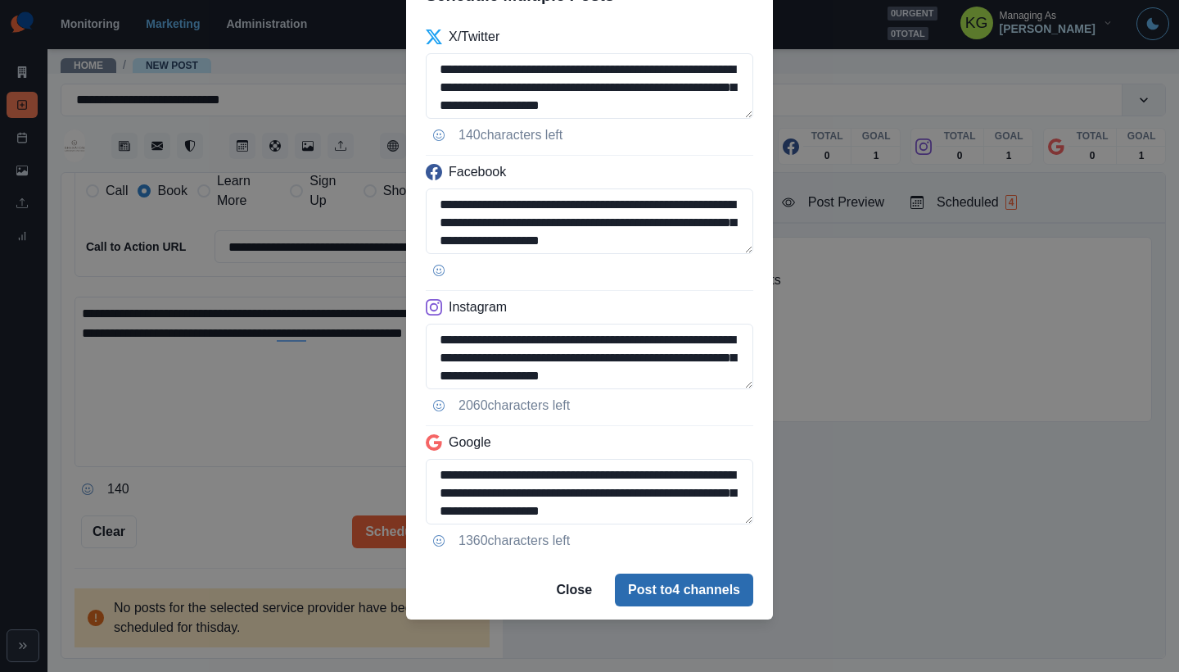
click at [697, 595] on button "Post to 4 channels" at bounding box center [684, 589] width 138 height 33
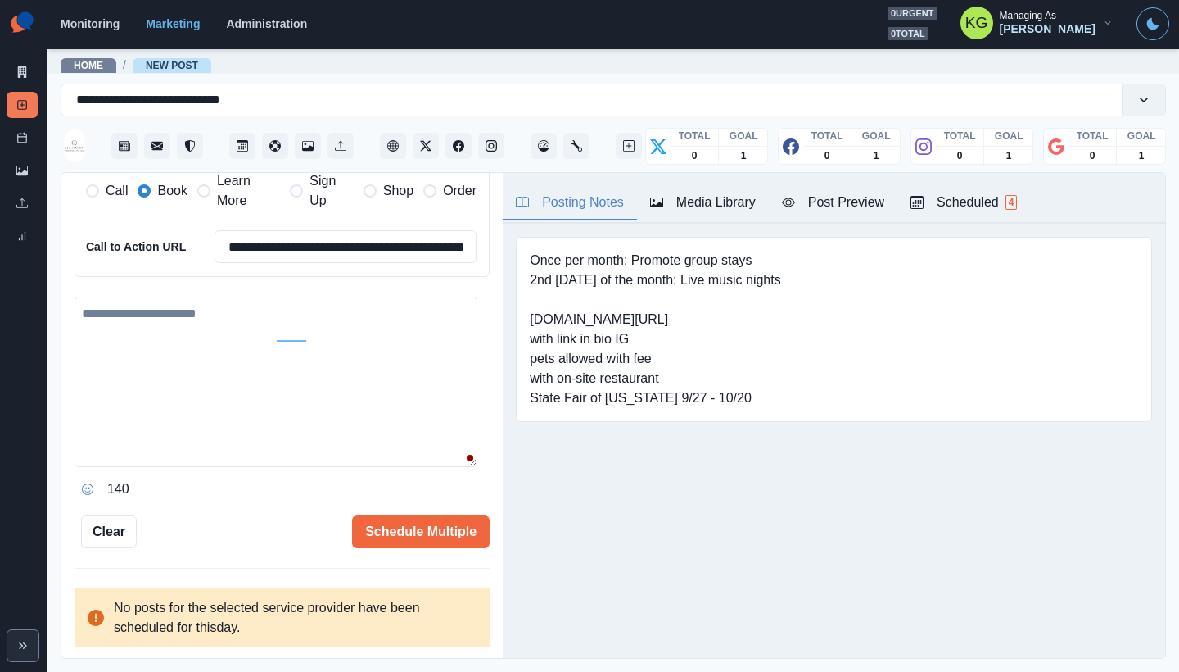
scroll to position [226, 0]
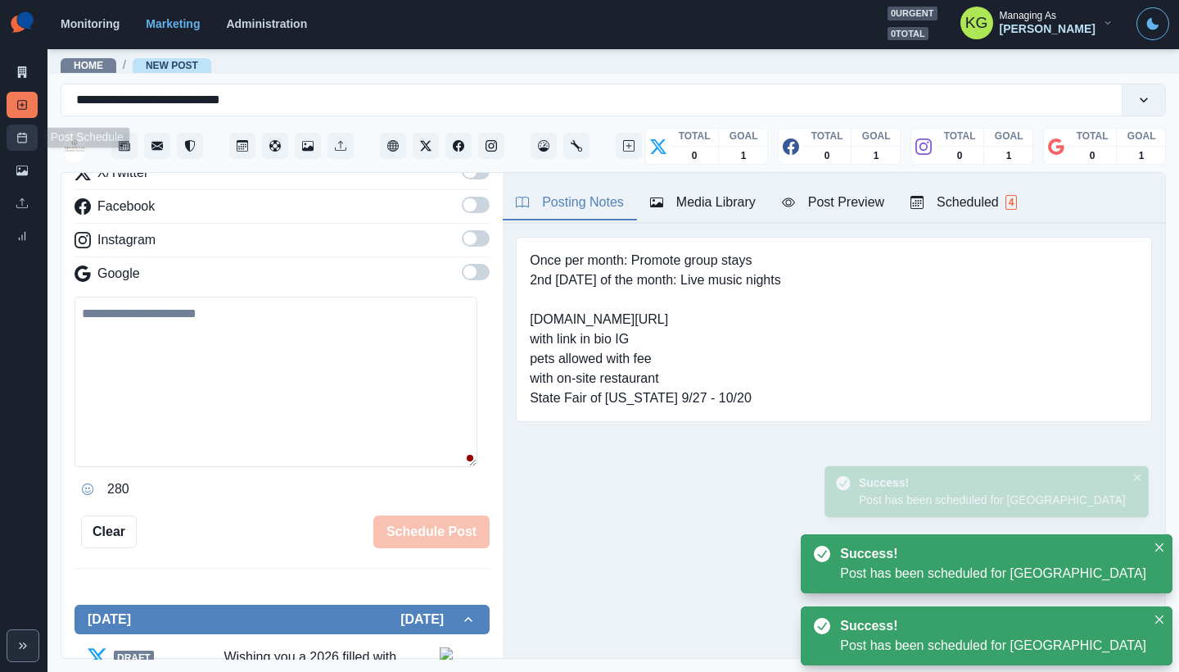
click at [29, 143] on link "Post Schedule" at bounding box center [22, 137] width 31 height 26
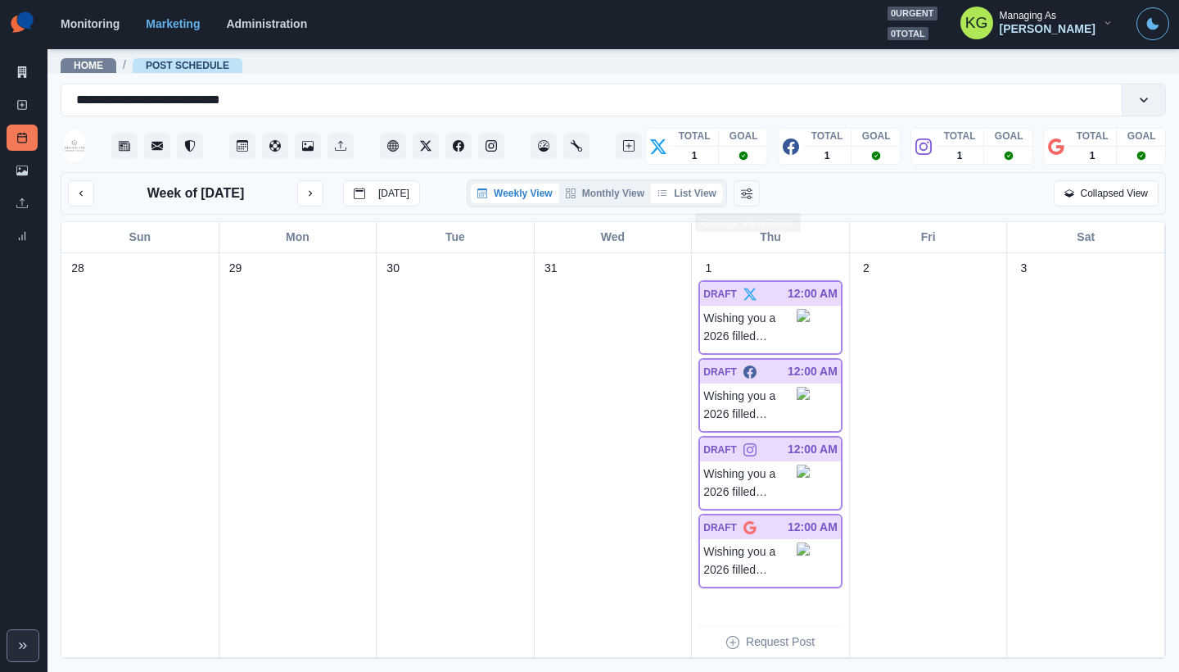
click at [712, 188] on button "List View" at bounding box center [687, 193] width 72 height 20
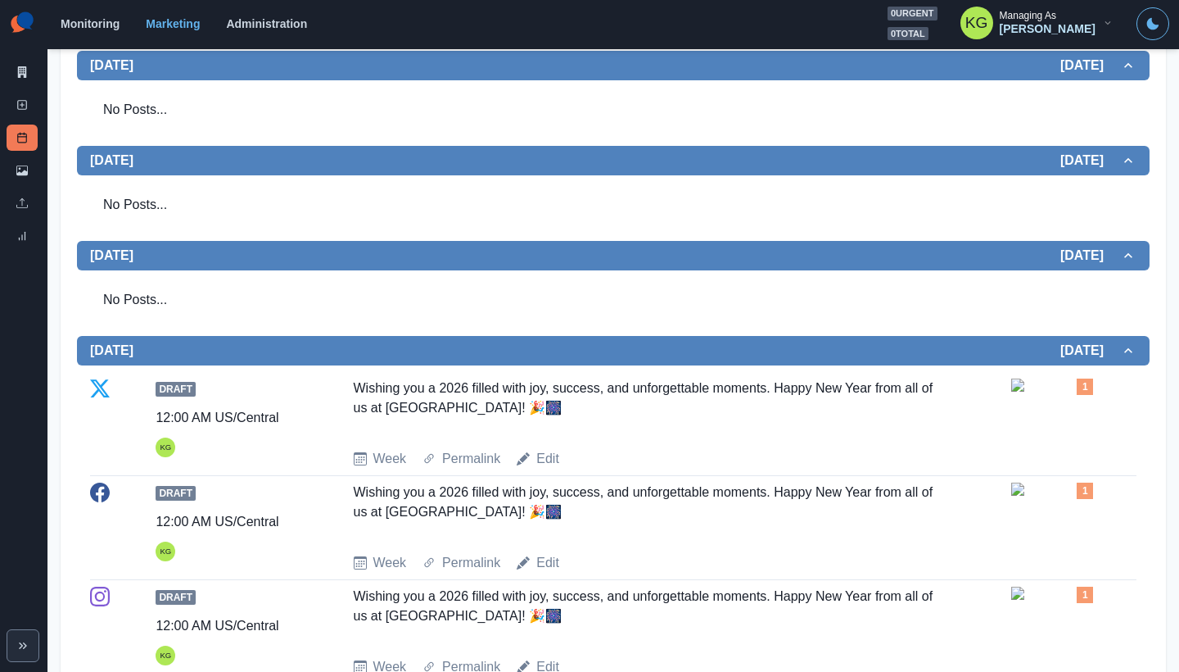
scroll to position [352, 0]
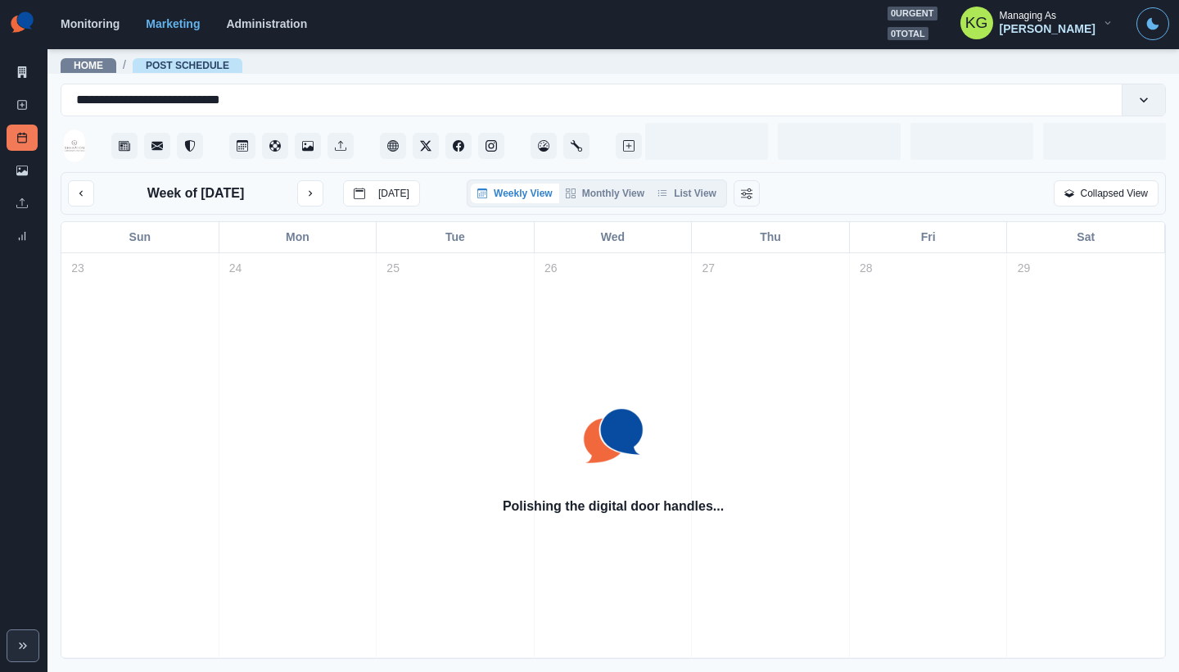
click at [684, 207] on div "Weekly View Monthly View List View" at bounding box center [597, 193] width 260 height 28
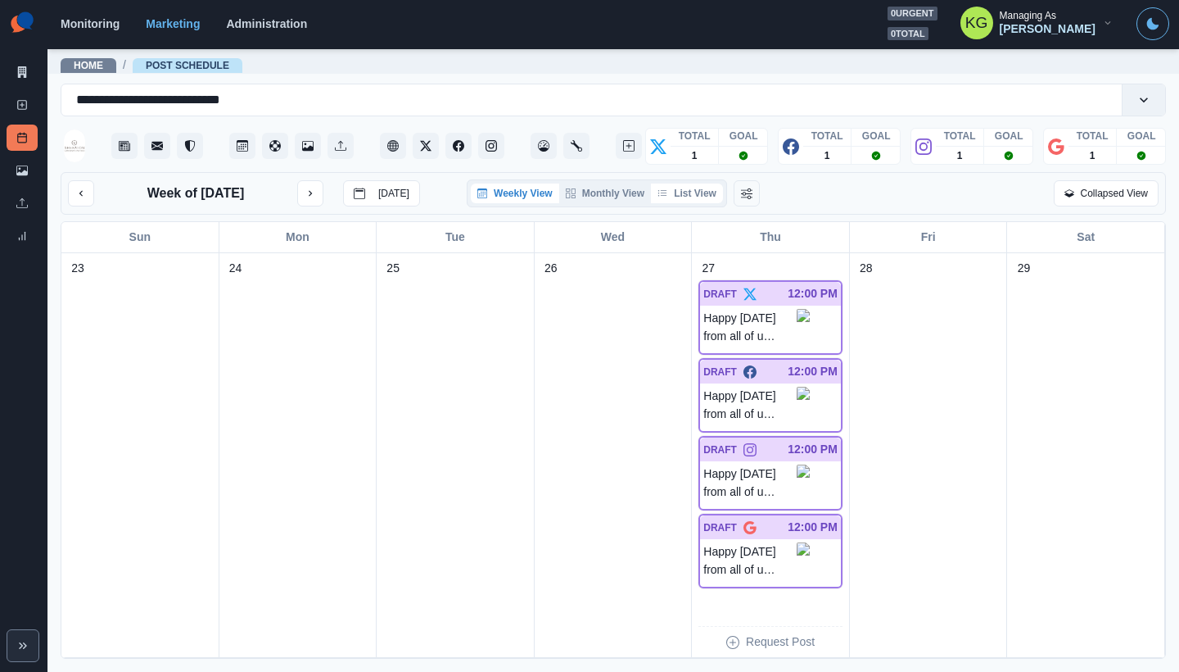
click at [684, 199] on button "List View" at bounding box center [687, 193] width 72 height 20
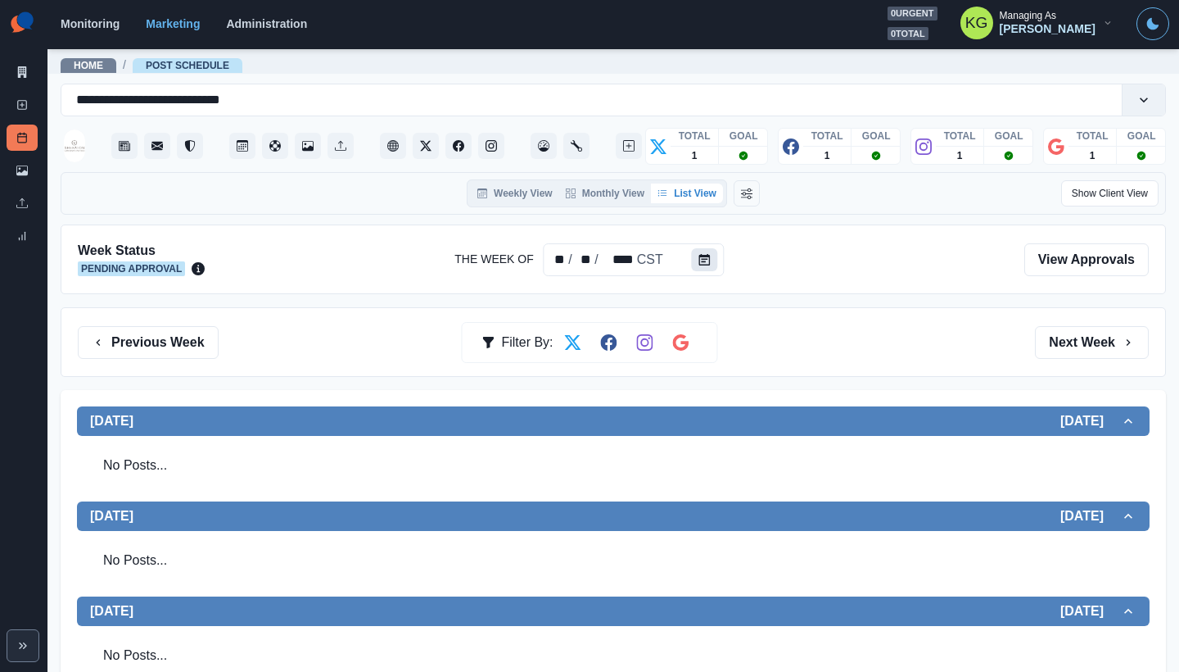
click at [699, 260] on icon "Calendar" at bounding box center [704, 259] width 11 height 11
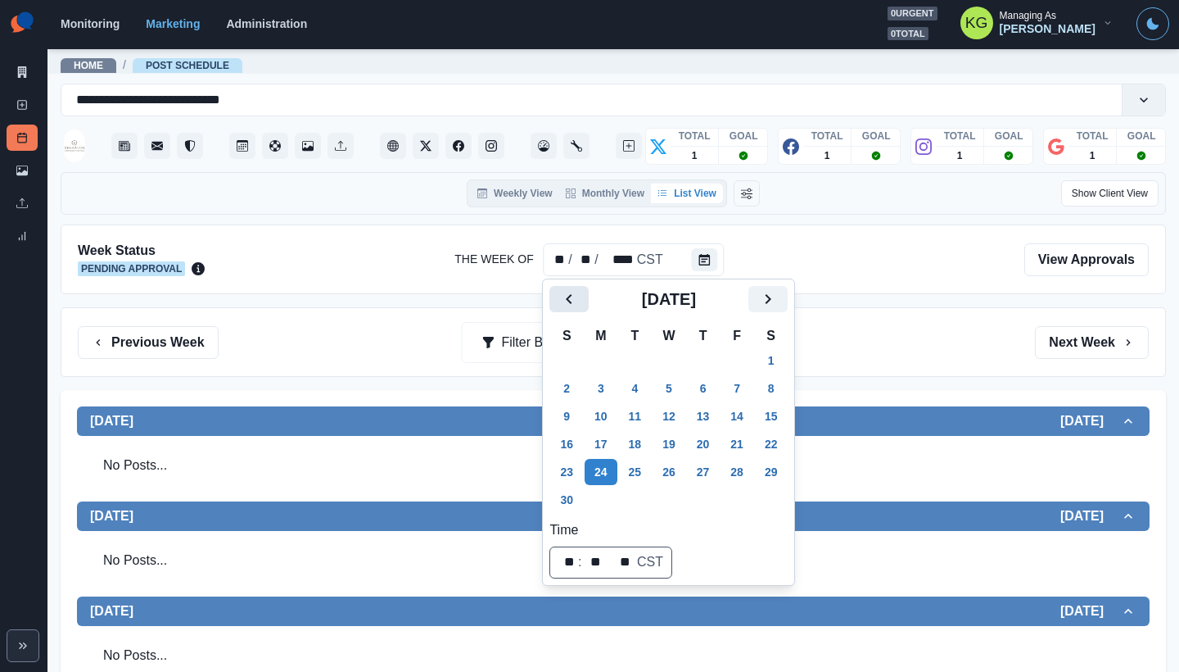
click at [568, 309] on button "Previous" at bounding box center [568, 299] width 39 height 26
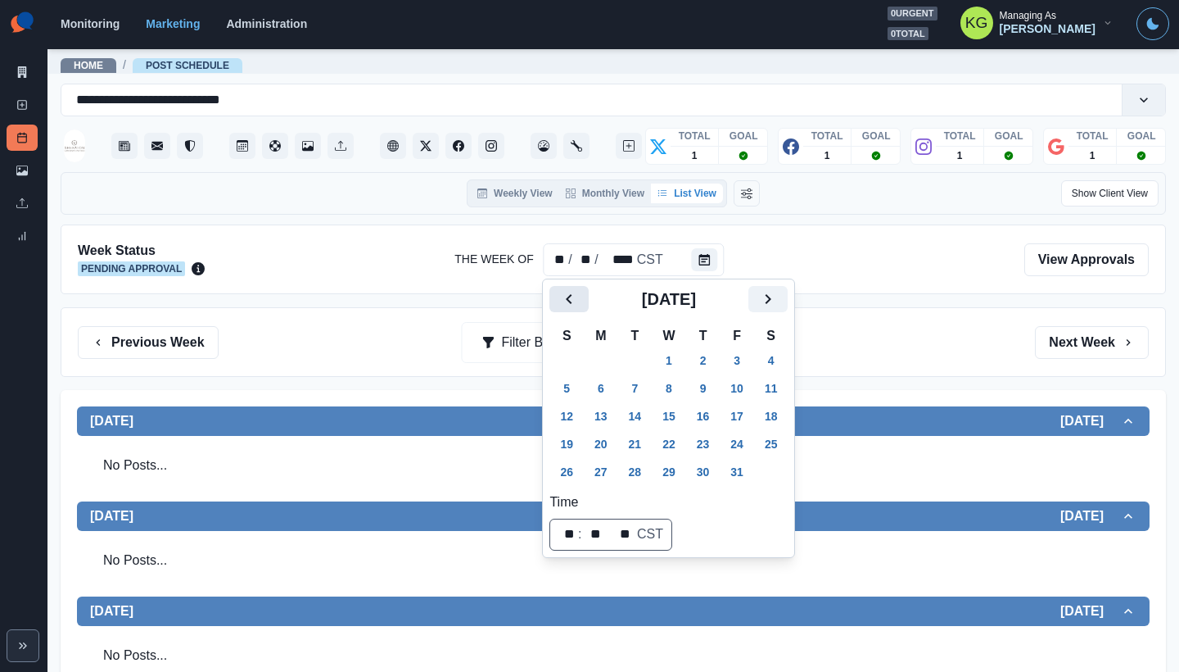
click at [568, 309] on button "Previous" at bounding box center [568, 299] width 39 height 26
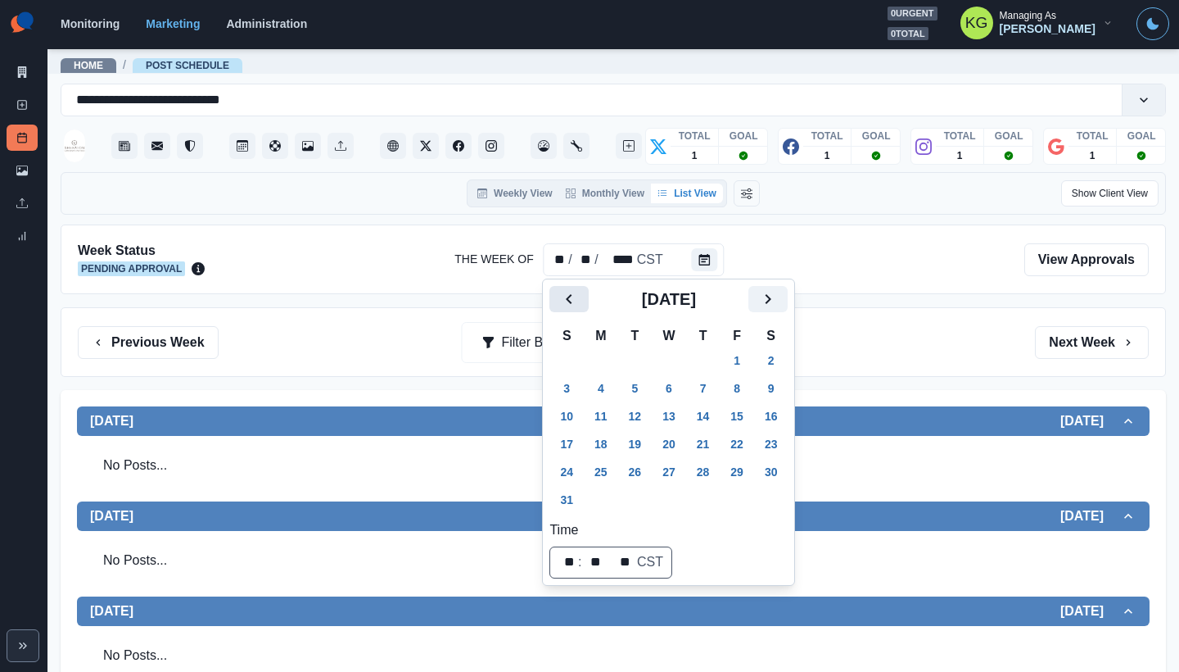
click at [568, 309] on button "Previous" at bounding box center [568, 299] width 39 height 26
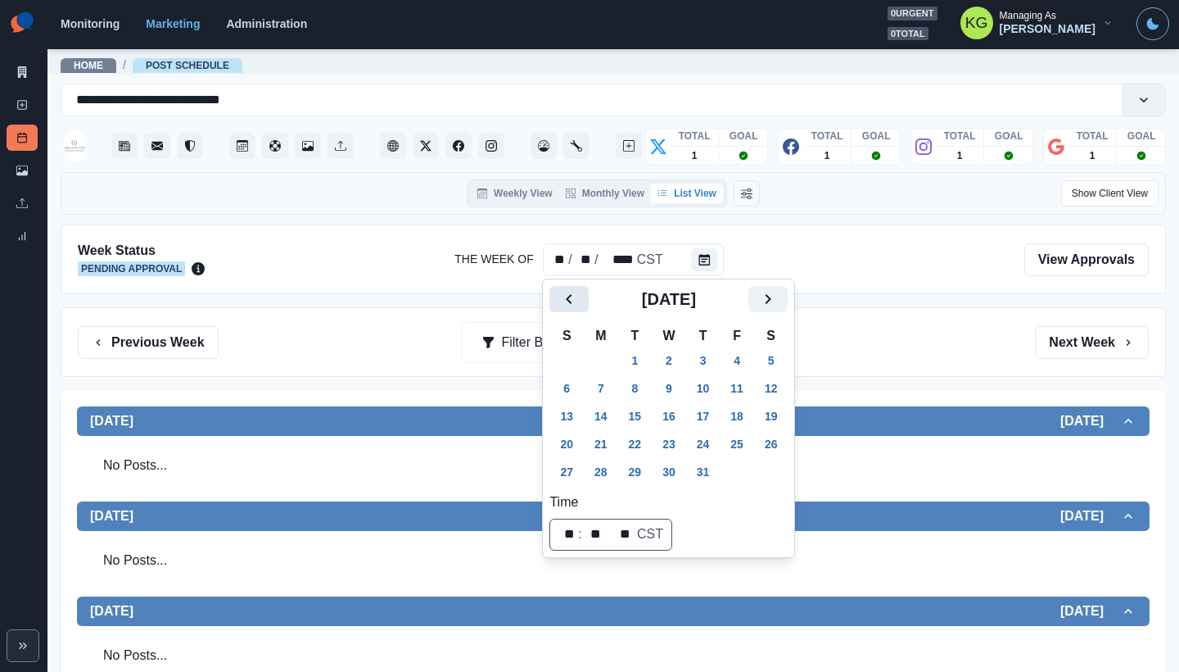
click at [568, 309] on button "Previous" at bounding box center [568, 299] width 39 height 26
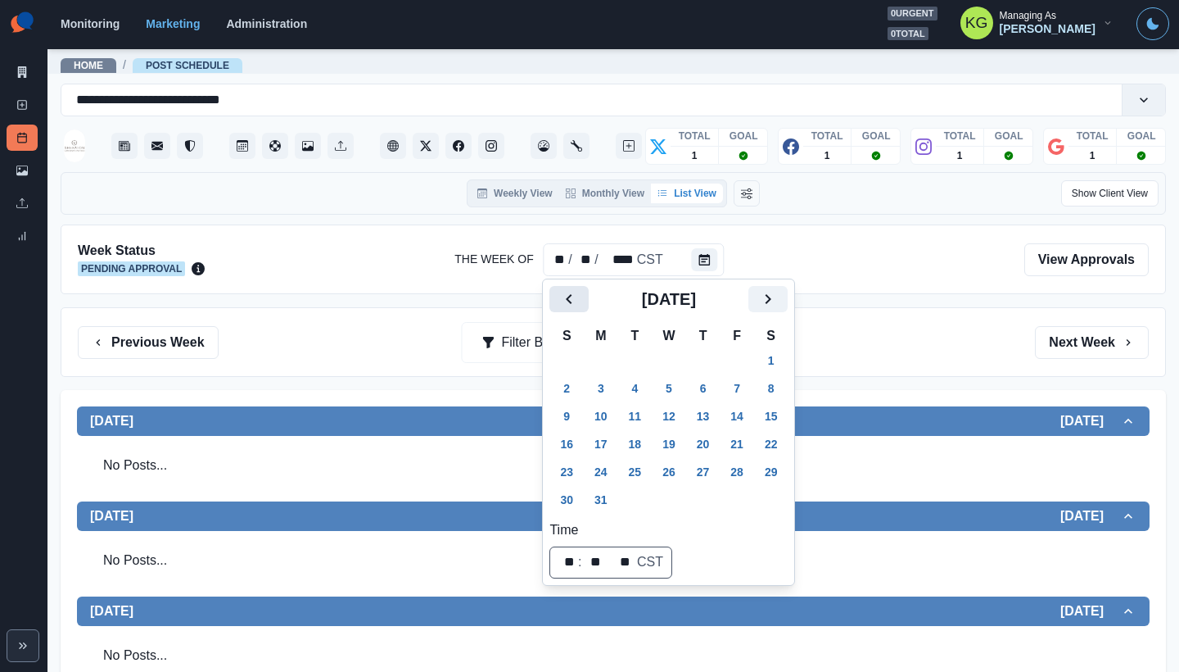
click at [568, 309] on button "Previous" at bounding box center [568, 299] width 39 height 26
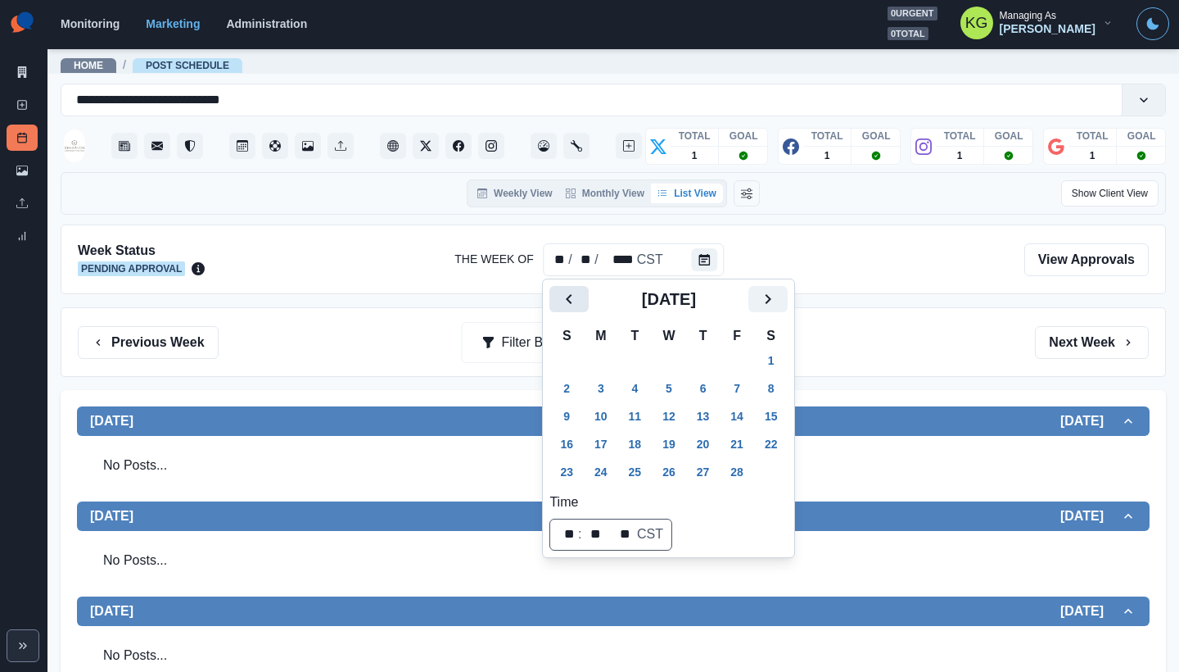
click at [568, 309] on button "Previous" at bounding box center [568, 299] width 39 height 26
click at [769, 296] on button "Next" at bounding box center [767, 299] width 39 height 26
click at [608, 354] on button "2" at bounding box center [601, 360] width 33 height 26
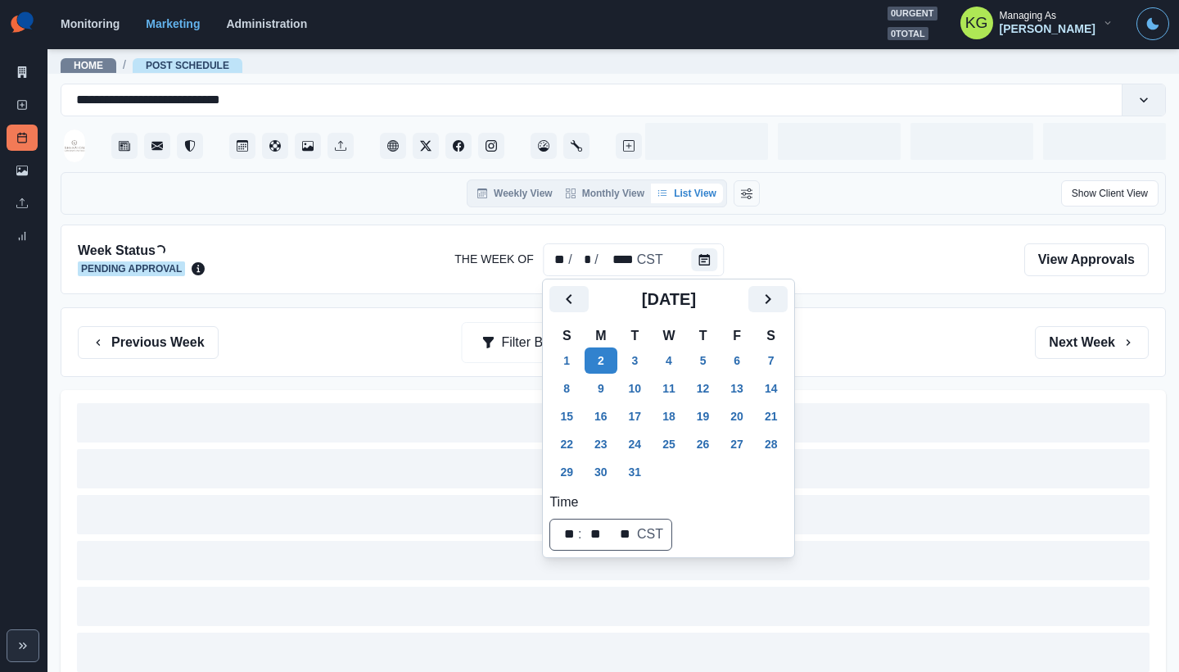
click at [918, 332] on div "Previous Week Filter By: Next Week" at bounding box center [613, 342] width 1071 height 33
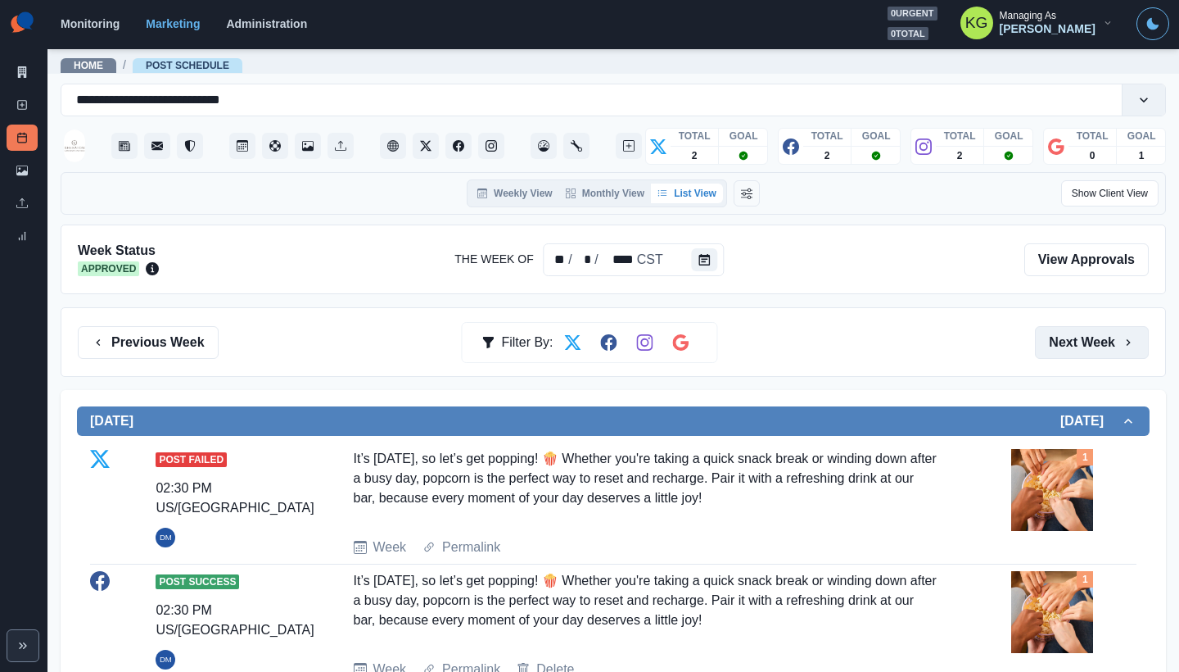
click at [1047, 338] on button "Next Week" at bounding box center [1092, 342] width 114 height 33
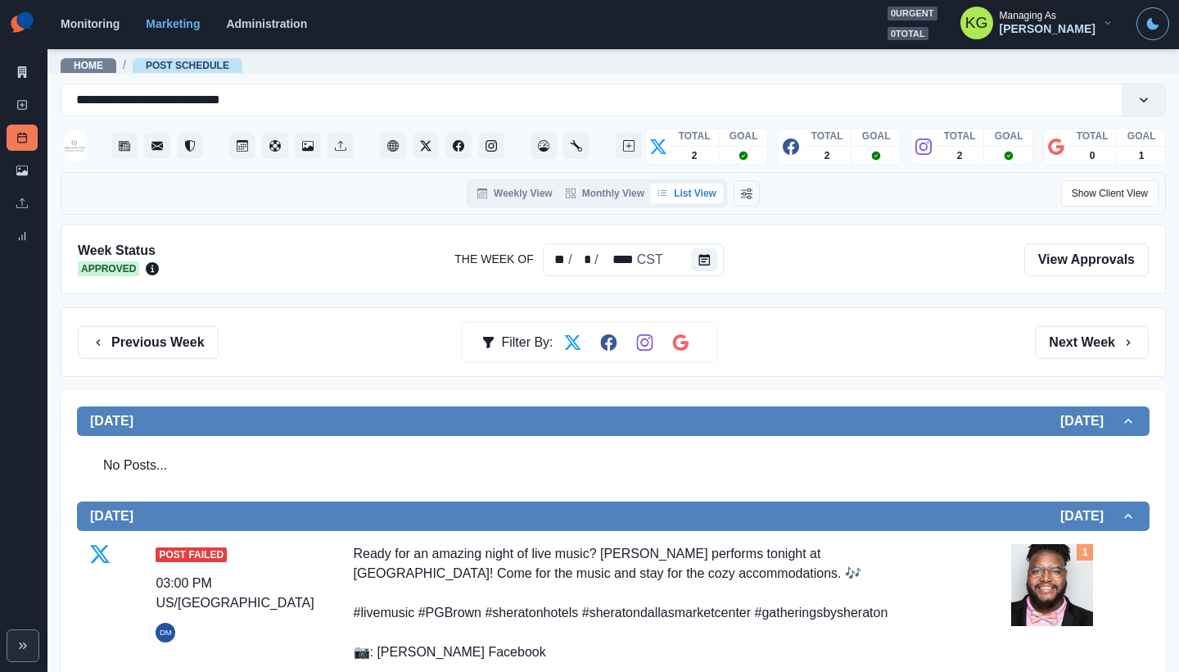
click at [1054, 359] on div "Previous Week Filter By: Next Week" at bounding box center [614, 342] width 1106 height 70
click at [1056, 348] on button "Next Week" at bounding box center [1092, 342] width 114 height 33
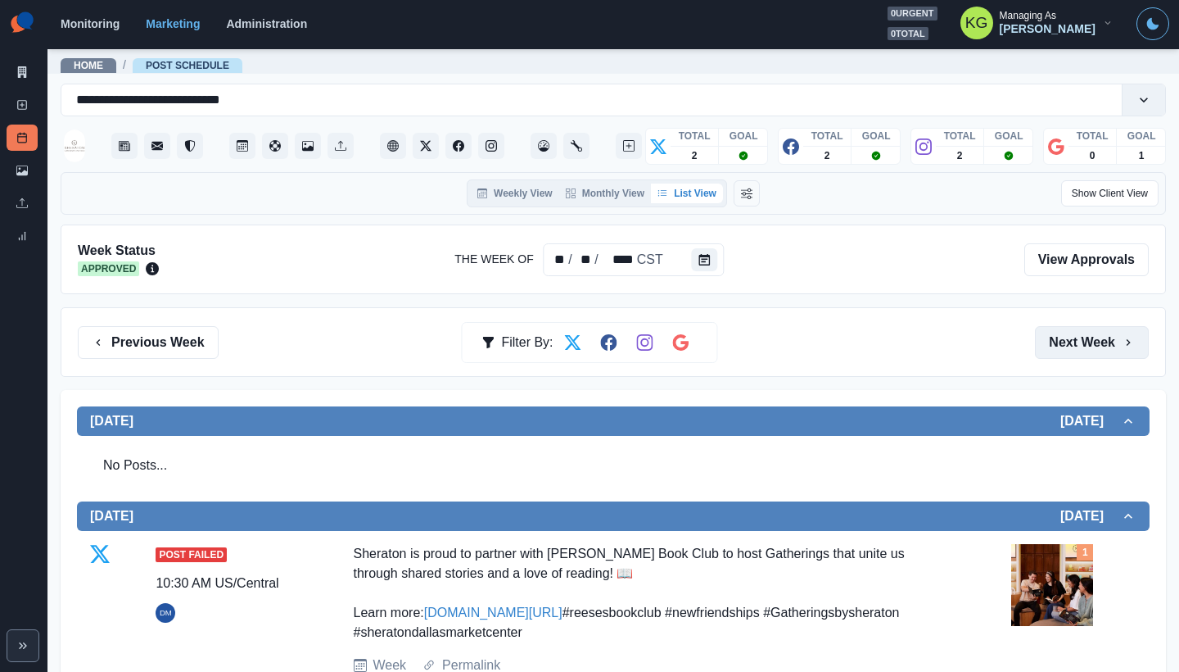
click at [1055, 348] on button "Next Week" at bounding box center [1092, 342] width 114 height 33
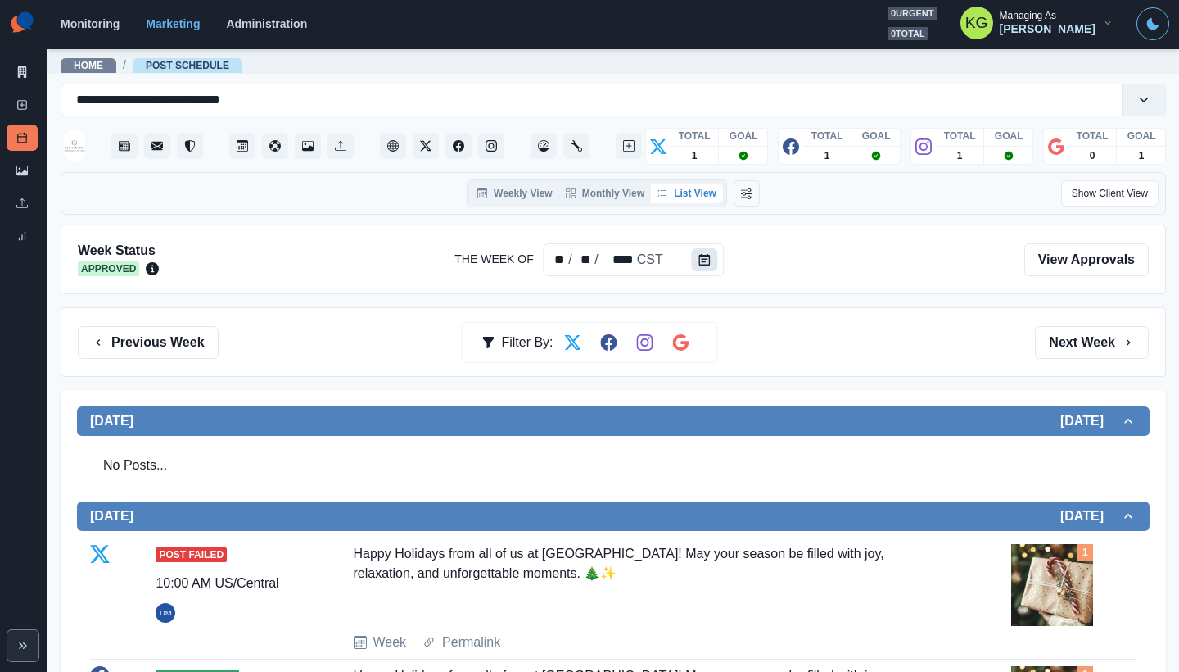
click at [699, 258] on icon "Calendar" at bounding box center [704, 259] width 11 height 11
click at [701, 259] on icon "Calendar" at bounding box center [704, 259] width 11 height 11
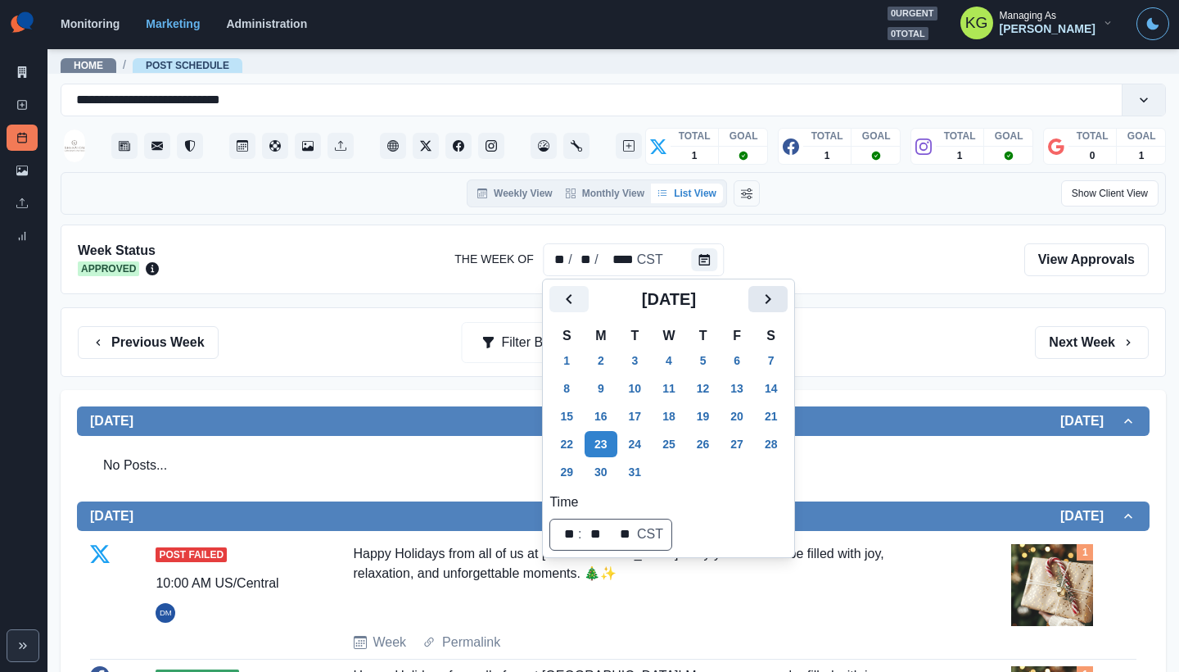
click at [778, 301] on icon "Next" at bounding box center [768, 299] width 20 height 20
click at [674, 358] on button "1" at bounding box center [669, 360] width 33 height 26
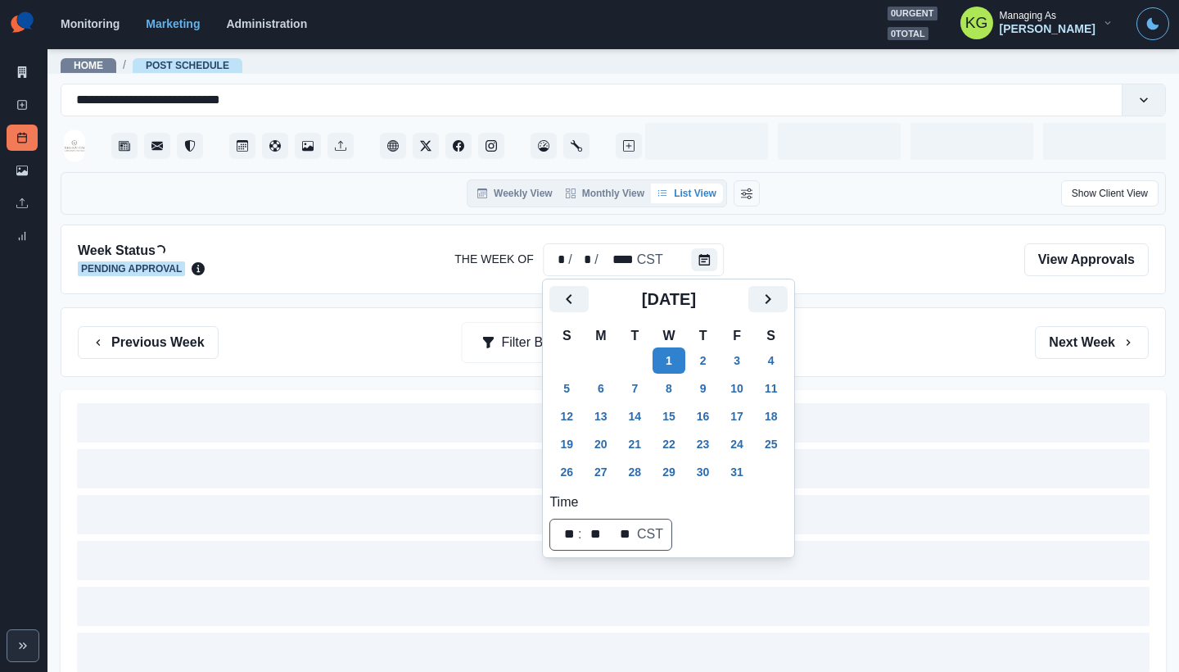
click at [925, 278] on div "Week Status Loading... Pending Approval The Week Of * / * / **** CST View Appro…" at bounding box center [614, 259] width 1106 height 70
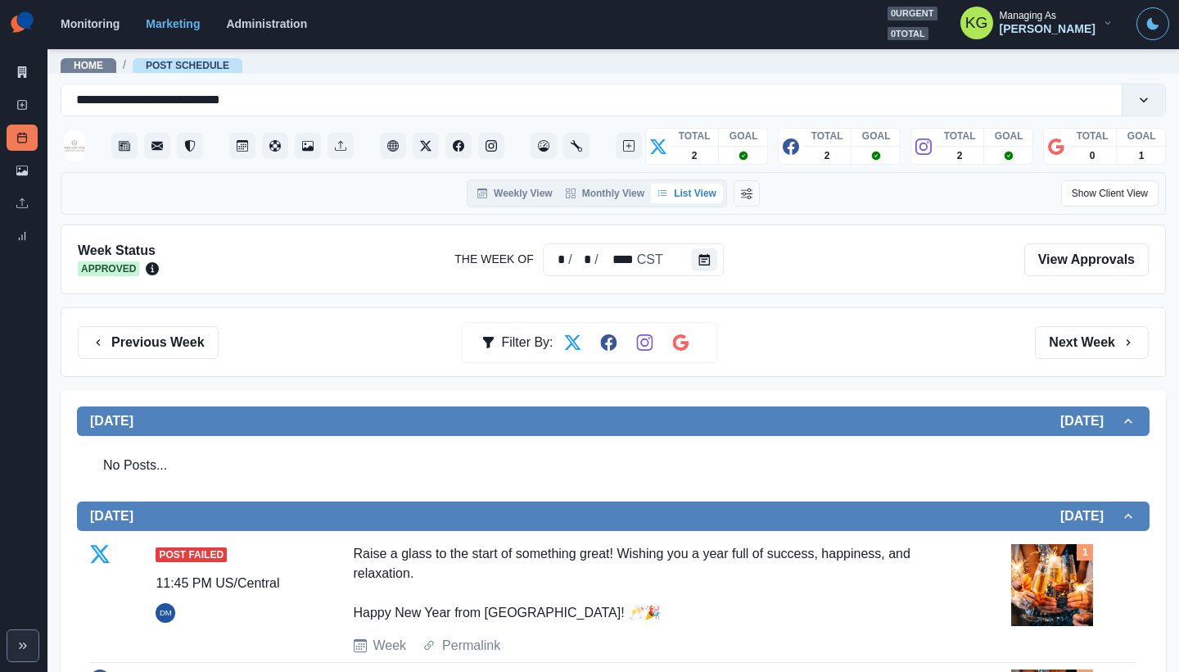
scroll to position [304, 0]
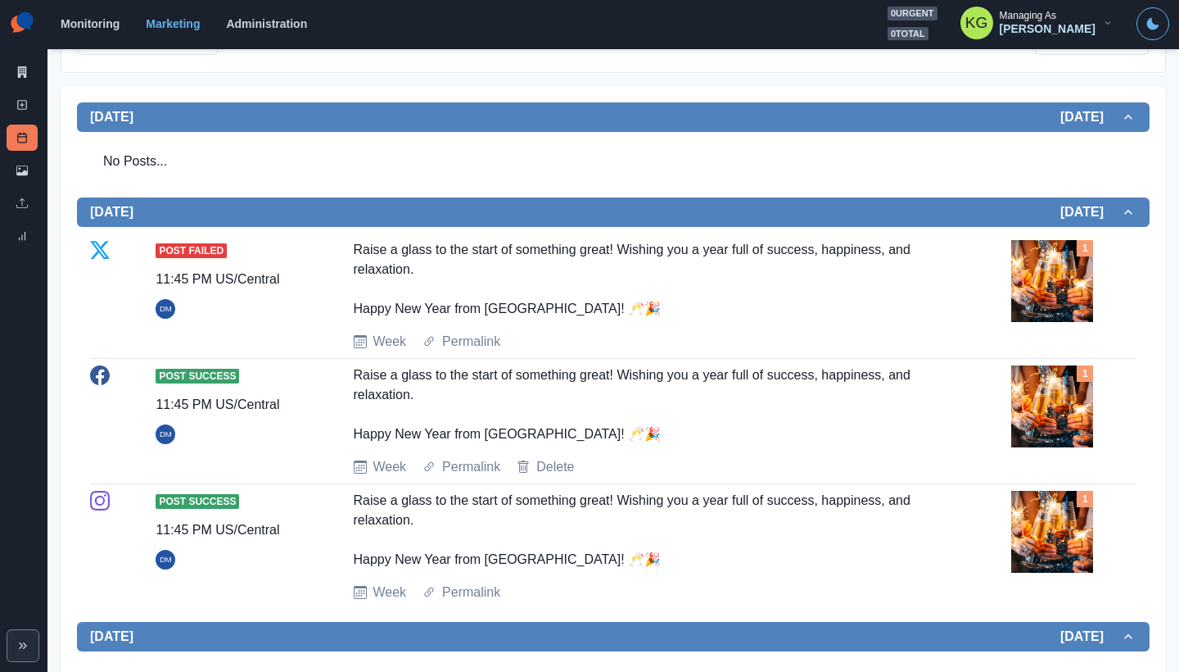
drag, startPoint x: 374, startPoint y: 251, endPoint x: 722, endPoint y: 304, distance: 352.1
click at [722, 304] on div "Post Failed 11:45 PM US/Central DM Raise a glass to the start of something grea…" at bounding box center [613, 295] width 1047 height 111
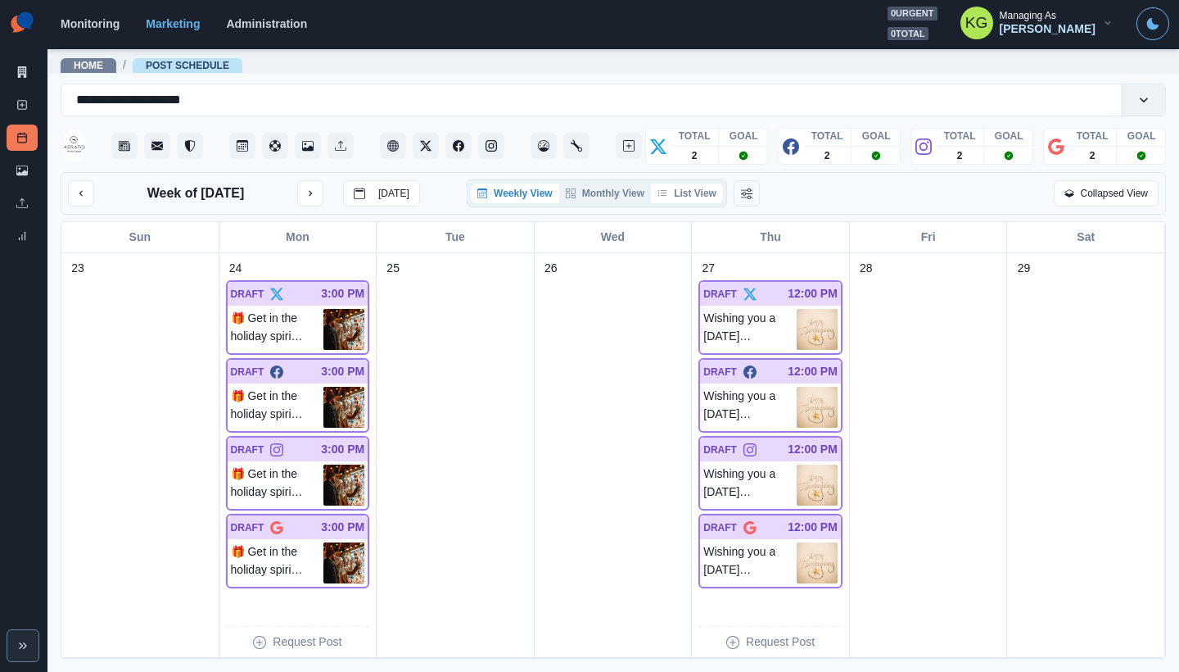
click at [692, 201] on button "List View" at bounding box center [687, 193] width 72 height 20
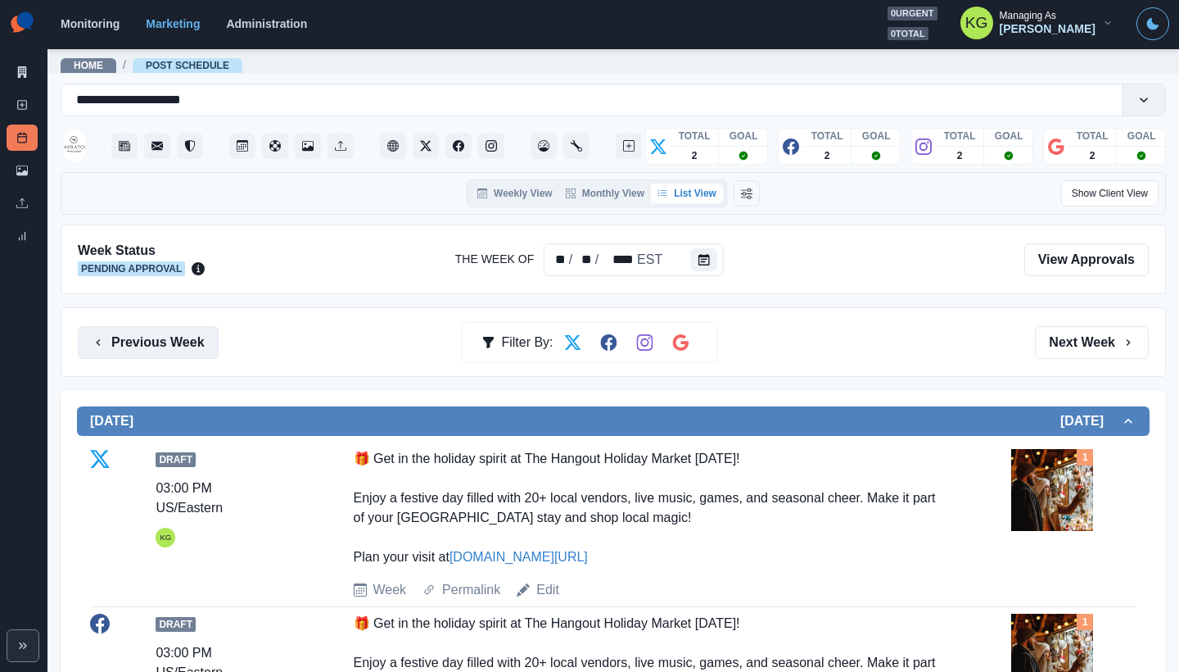
click at [194, 344] on button "Previous Week" at bounding box center [148, 342] width 141 height 33
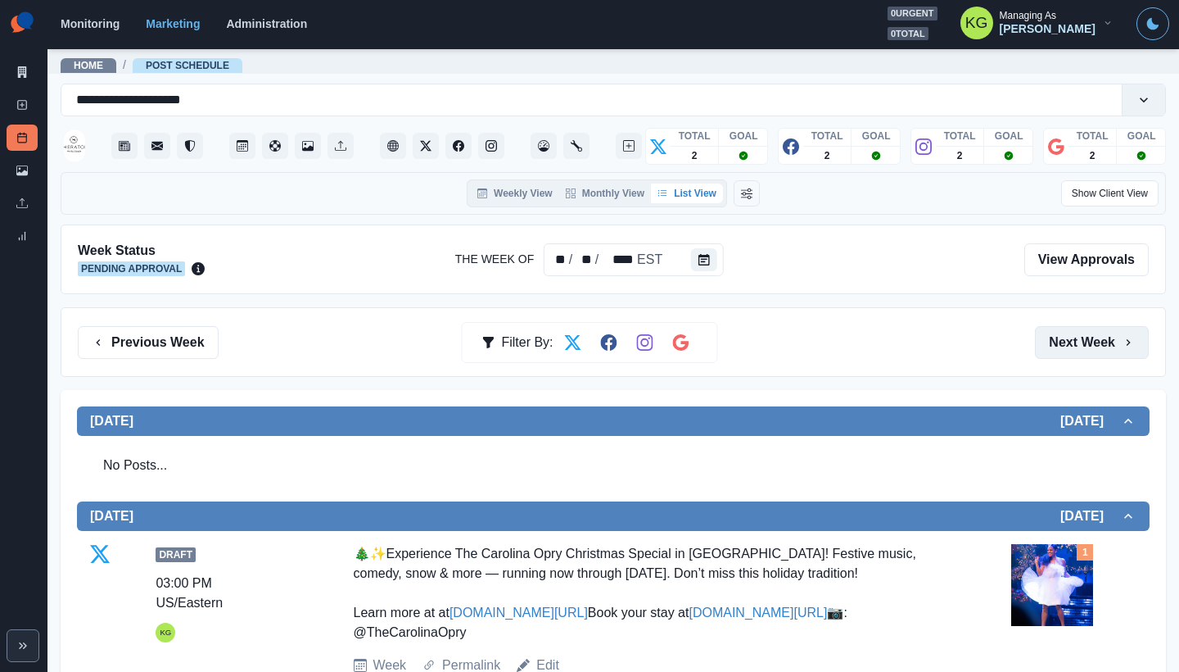
click at [1077, 346] on button "Next Week" at bounding box center [1092, 342] width 114 height 33
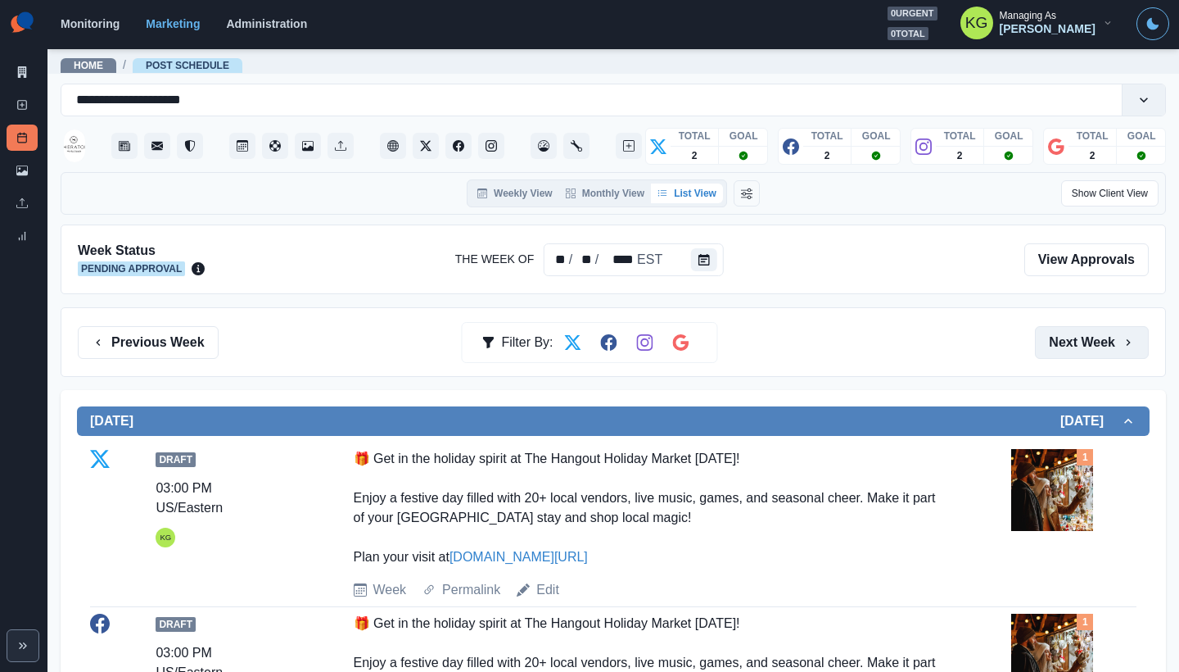
click at [1077, 349] on button "Next Week" at bounding box center [1092, 342] width 114 height 33
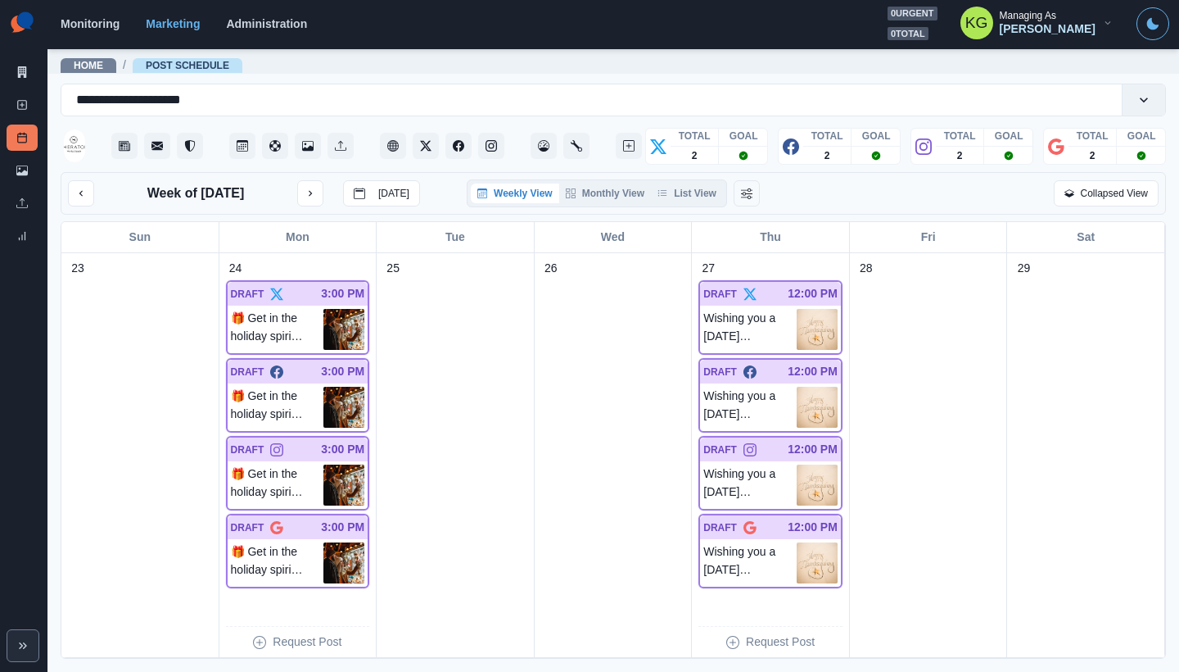
click at [681, 207] on div "Weekly View Monthly View List View" at bounding box center [597, 193] width 260 height 28
click at [680, 202] on button "List View" at bounding box center [687, 193] width 72 height 20
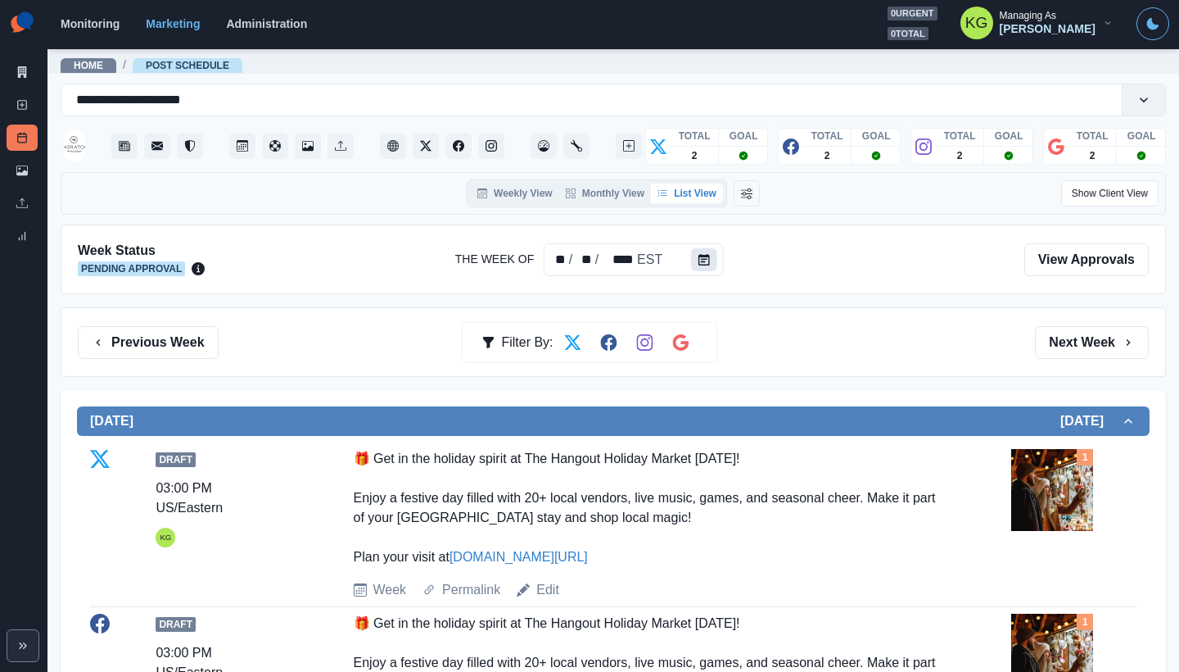
click at [703, 265] on icon "Calendar" at bounding box center [704, 259] width 11 height 11
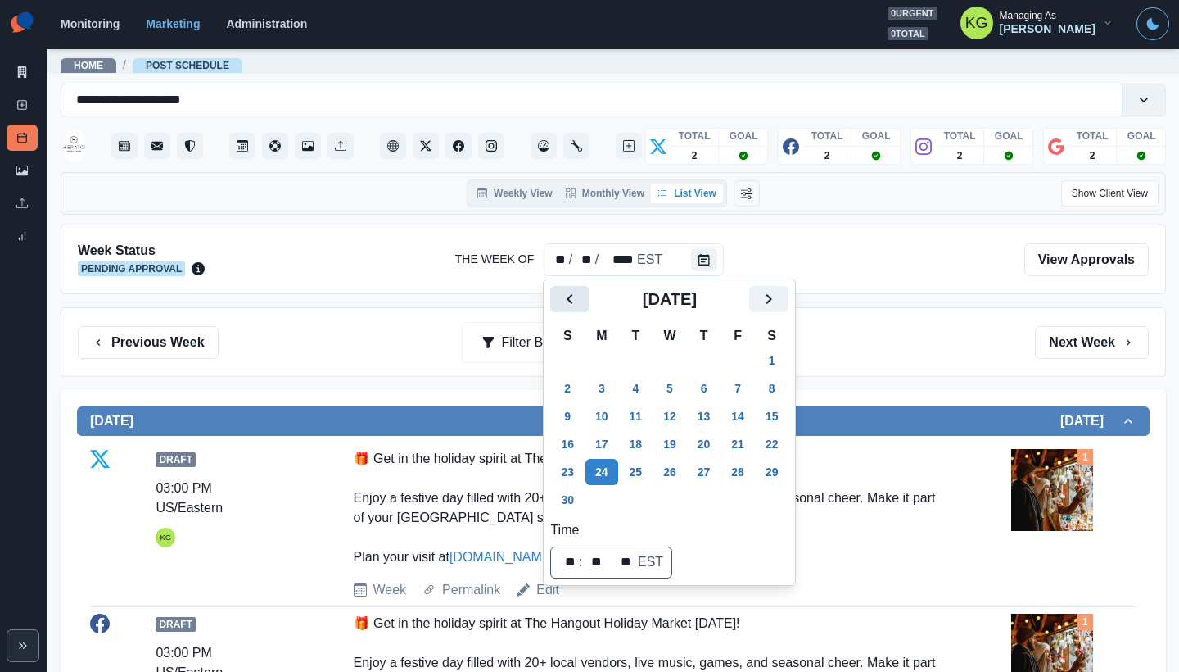
click at [562, 299] on icon "Previous" at bounding box center [570, 299] width 20 height 20
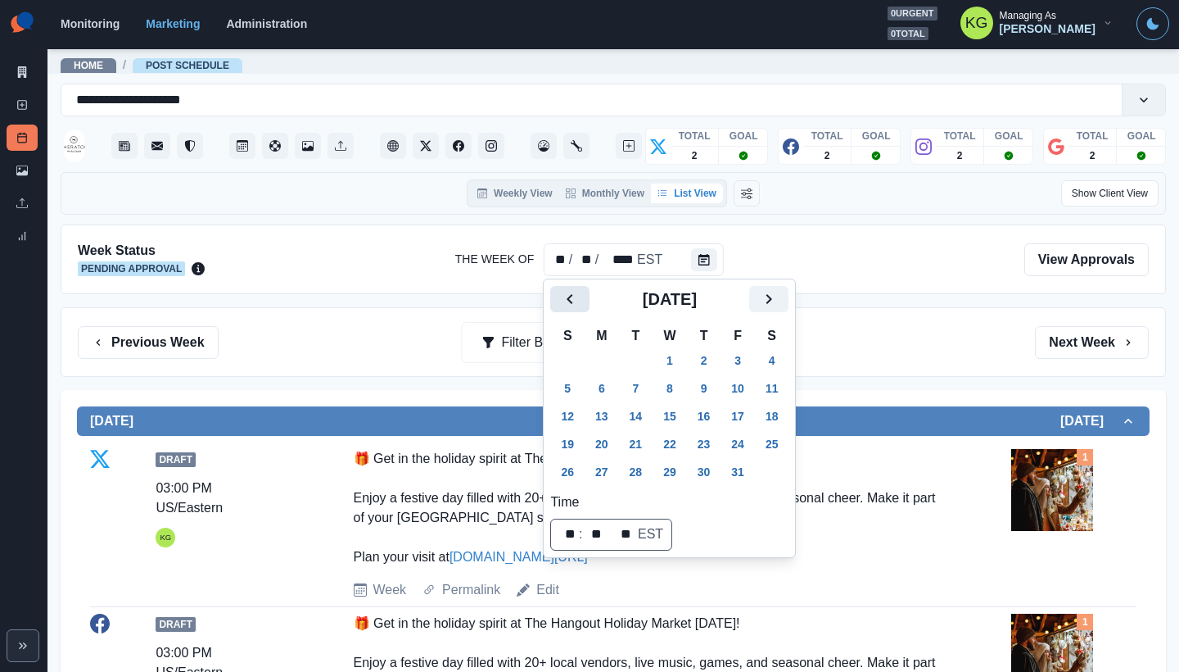
click at [562, 299] on icon "Previous" at bounding box center [570, 299] width 20 height 20
click at [561, 298] on icon "Previous" at bounding box center [570, 299] width 20 height 20
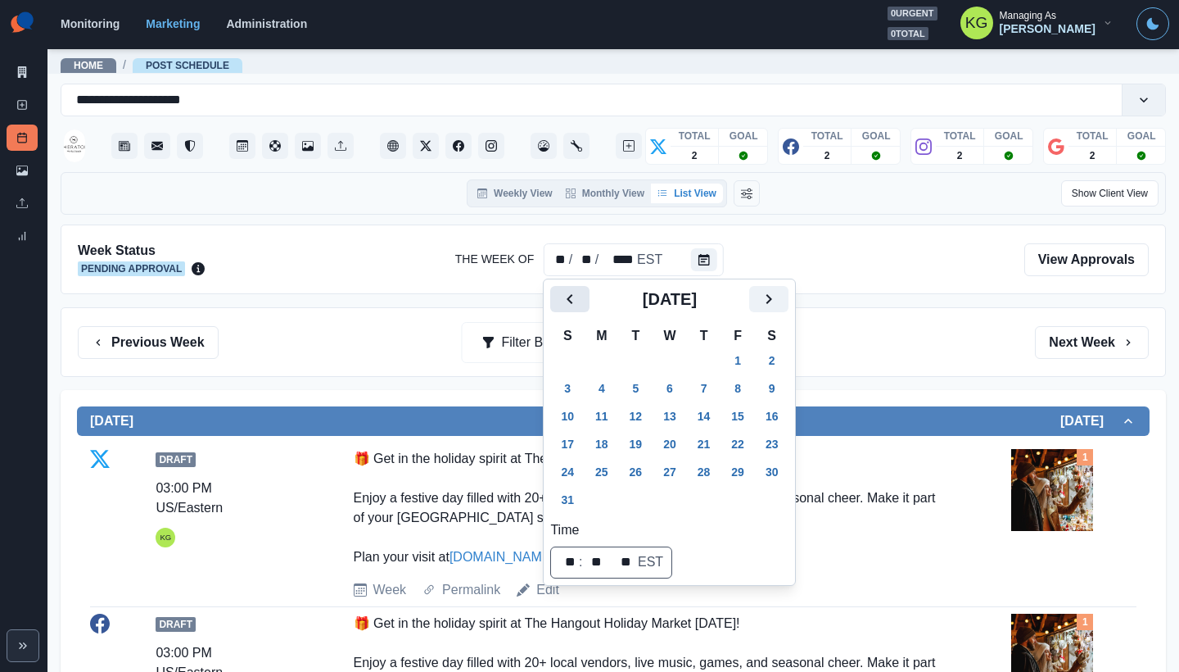
click at [561, 298] on icon "Previous" at bounding box center [570, 299] width 20 height 20
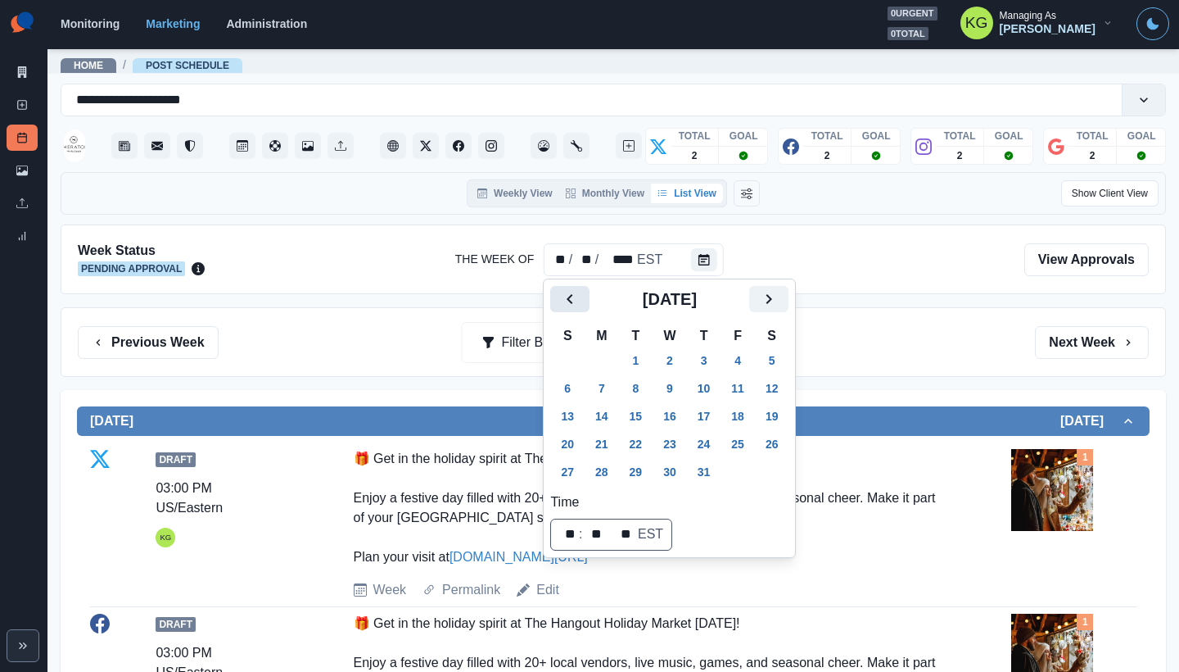
click at [561, 298] on icon "Previous" at bounding box center [570, 299] width 20 height 20
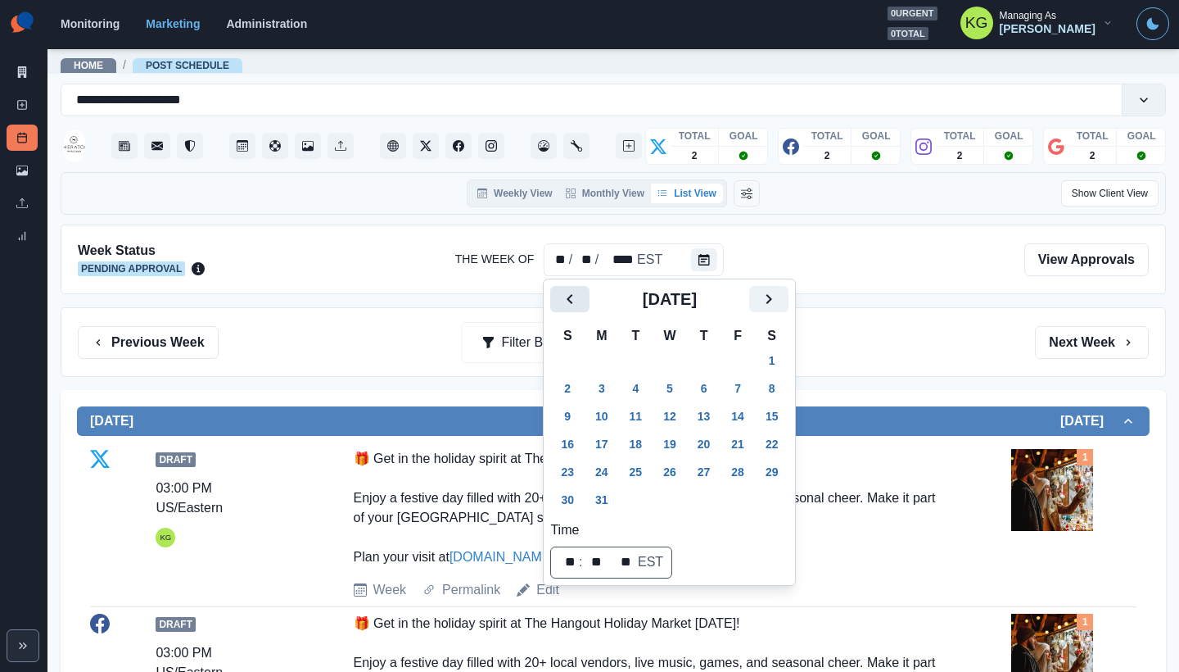
click at [561, 298] on icon "Previous" at bounding box center [570, 299] width 20 height 20
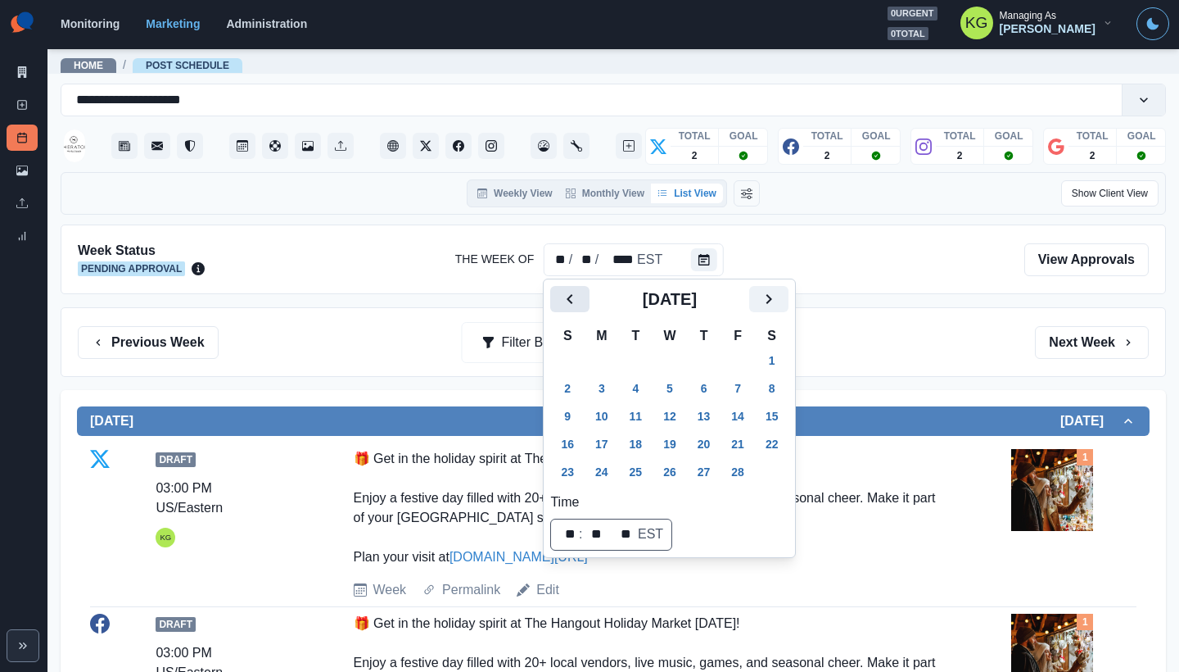
click at [561, 298] on icon "Previous" at bounding box center [570, 299] width 20 height 20
click at [612, 364] on button "2" at bounding box center [602, 360] width 33 height 26
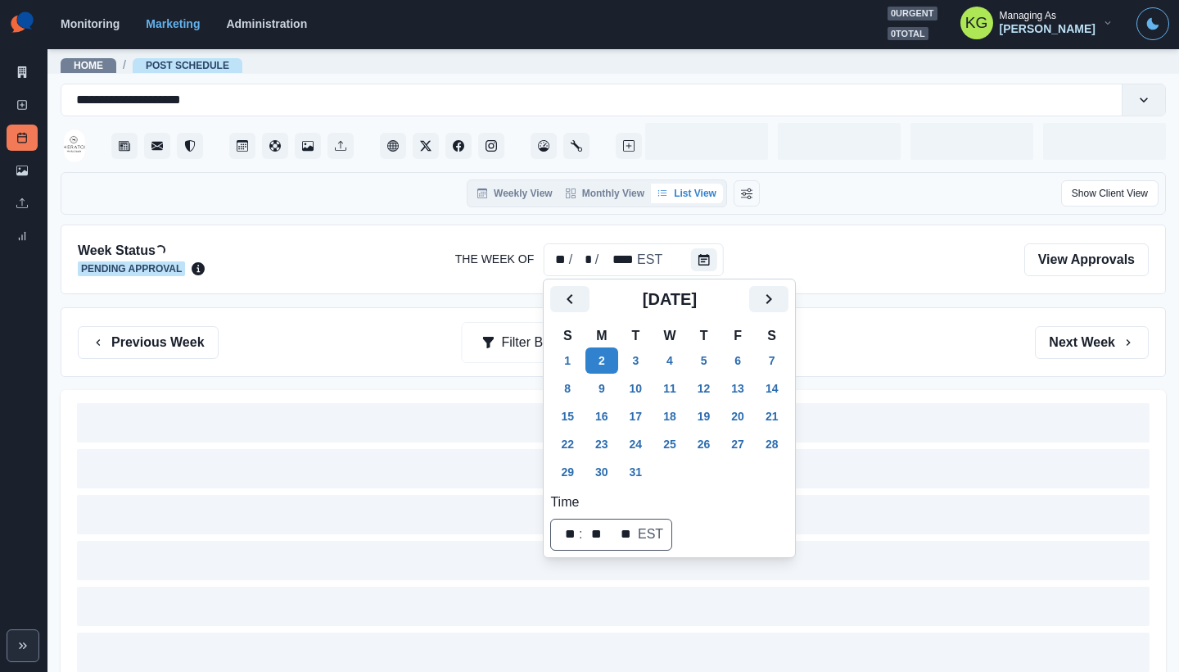
click at [930, 335] on div "Previous Week Filter By: Next Week" at bounding box center [613, 342] width 1071 height 33
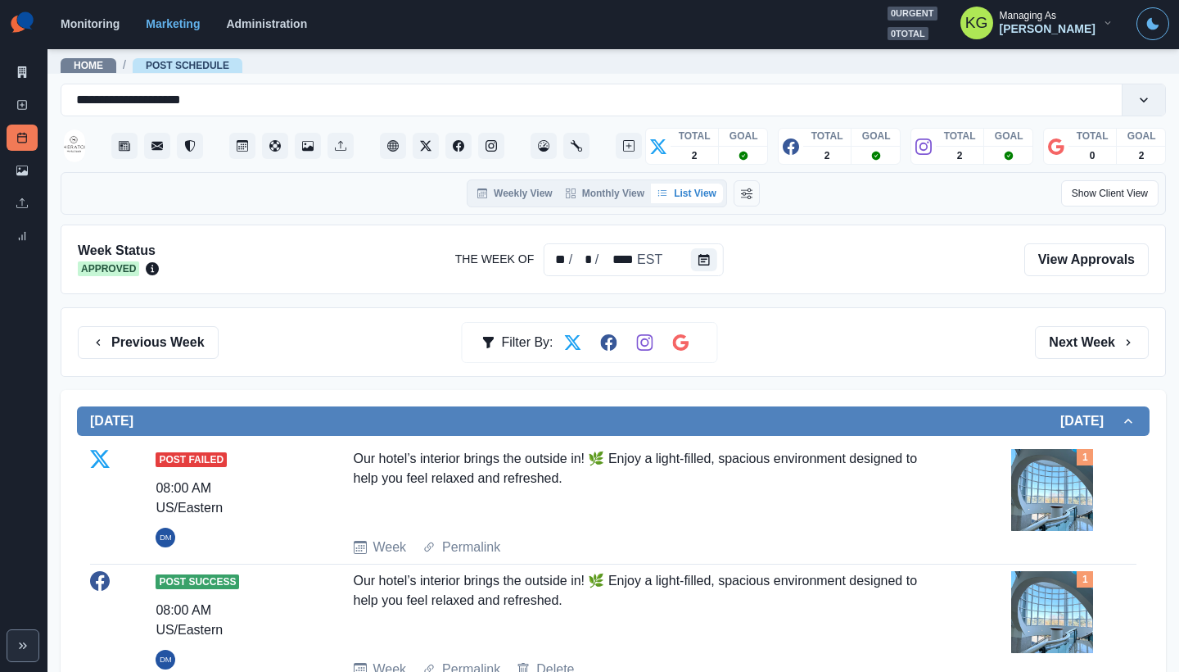
click at [1051, 323] on div "Previous Week Filter By: Next Week" at bounding box center [614, 342] width 1106 height 70
click at [1069, 351] on button "Next Week" at bounding box center [1092, 342] width 114 height 33
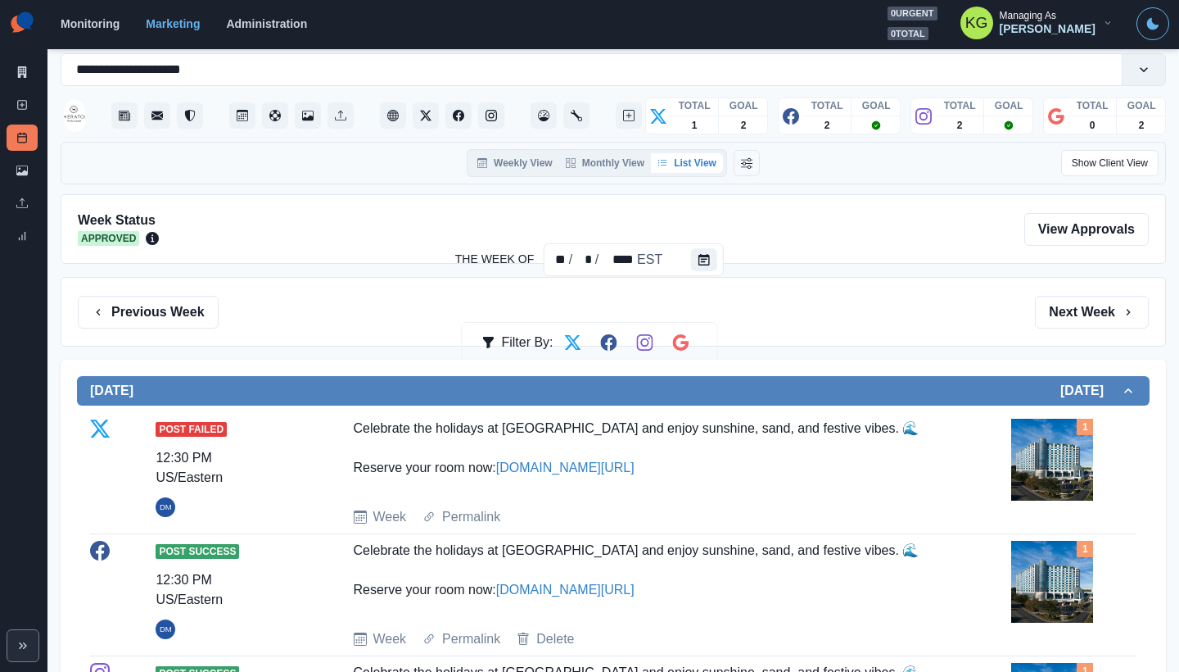
scroll to position [241, 0]
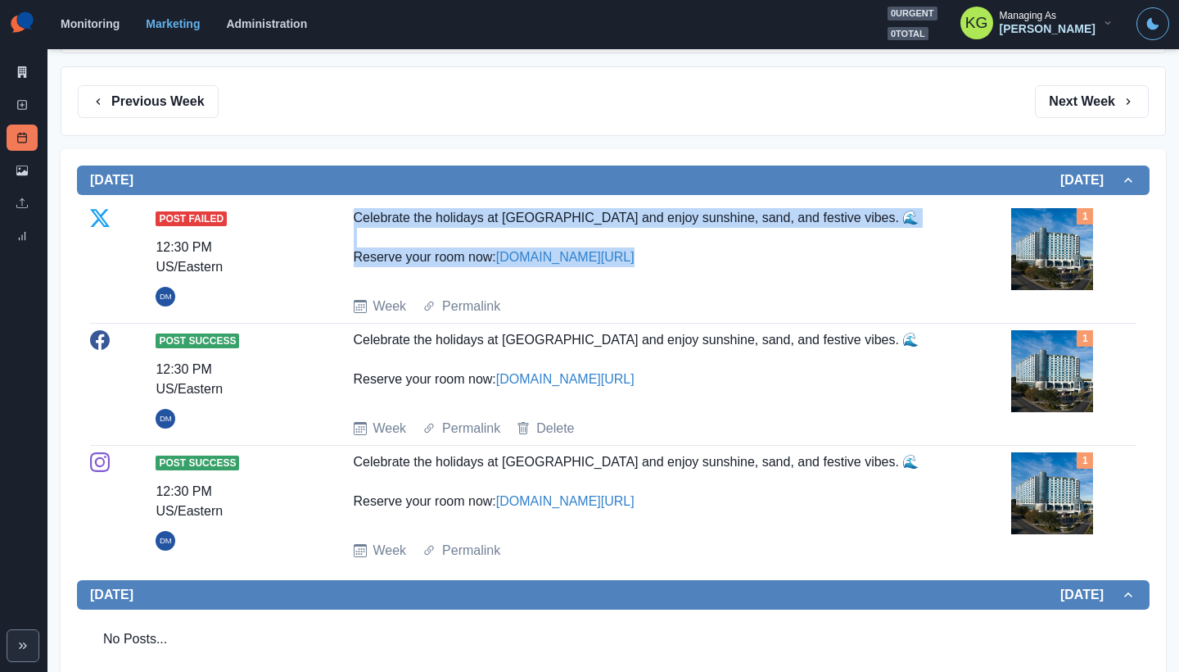
drag, startPoint x: 366, startPoint y: 212, endPoint x: 727, endPoint y: 259, distance: 364.1
click at [727, 259] on div "Post Failed 12:30 PM US/Eastern DM Celebrate the holidays at [GEOGRAPHIC_DATA] …" at bounding box center [613, 262] width 1047 height 108
copy div "Celebrate the holidays at [GEOGRAPHIC_DATA] and enjoy sunshine, sand, and festi…"
